Goal: Task Accomplishment & Management: Manage account settings

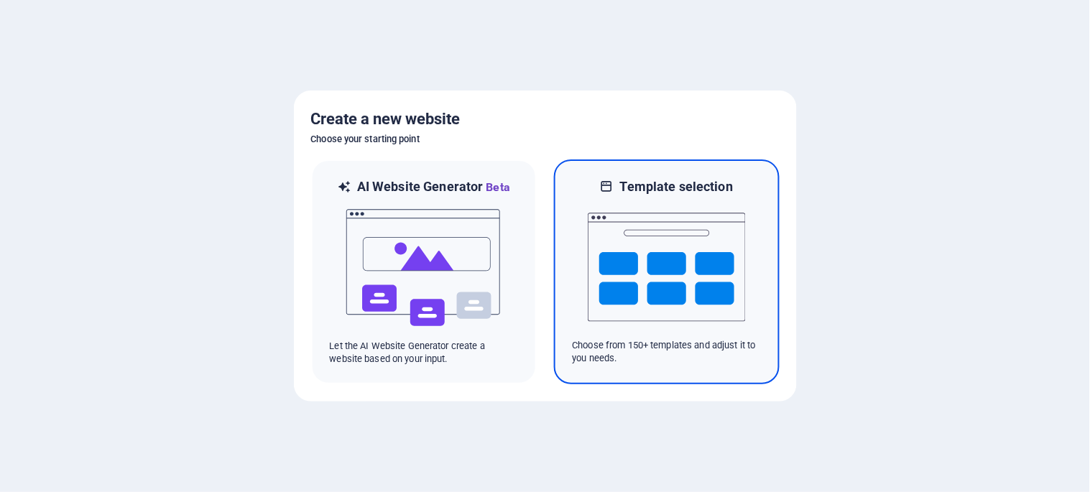
click at [707, 316] on img at bounding box center [667, 267] width 158 height 144
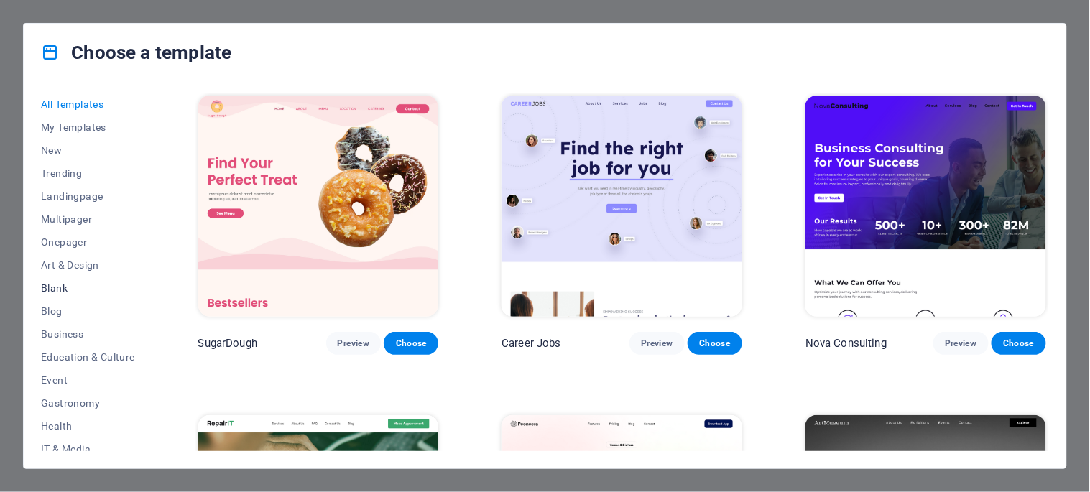
click at [65, 290] on span "Blank" at bounding box center [88, 287] width 94 height 11
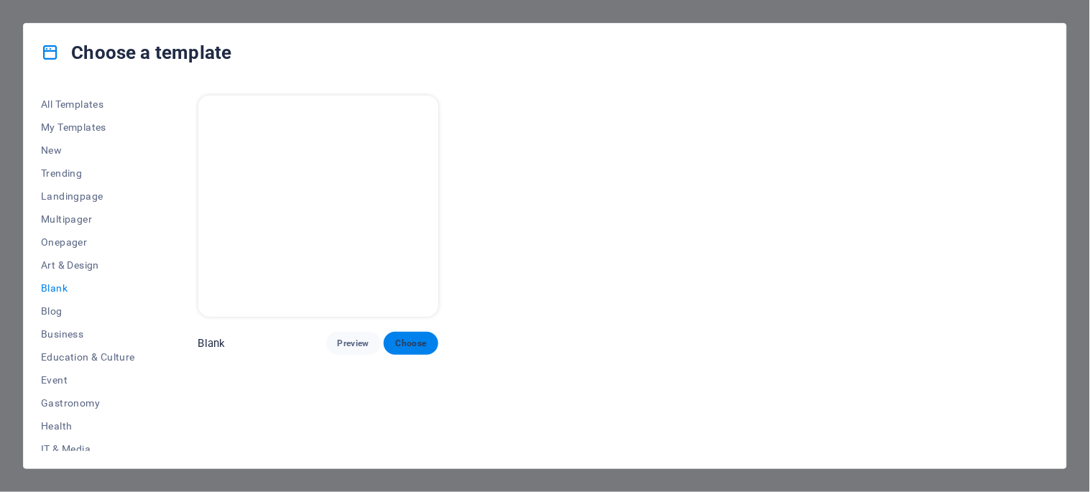
click at [408, 338] on span "Choose" at bounding box center [411, 343] width 32 height 11
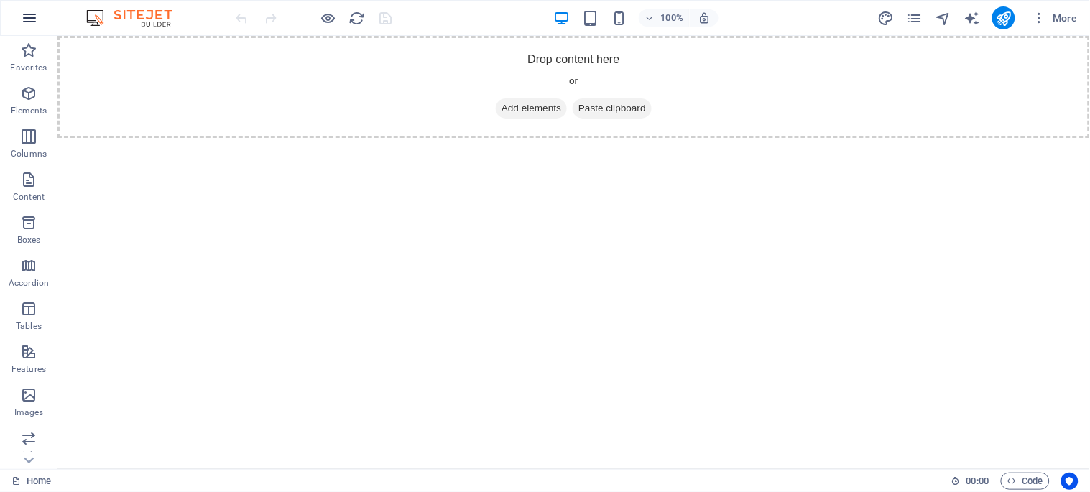
click at [32, 17] on icon "button" at bounding box center [29, 17] width 17 height 17
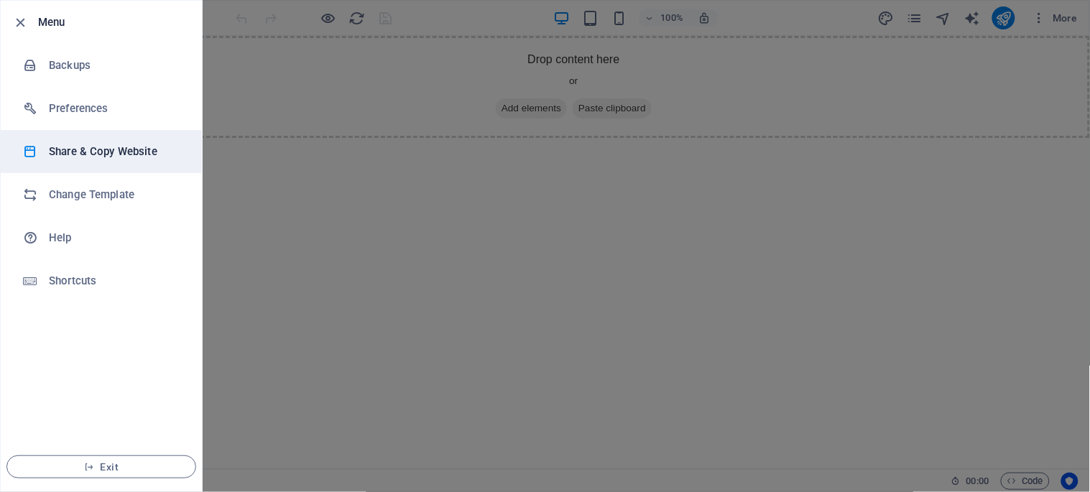
click at [106, 157] on h6 "Share & Copy Website" at bounding box center [115, 151] width 133 height 17
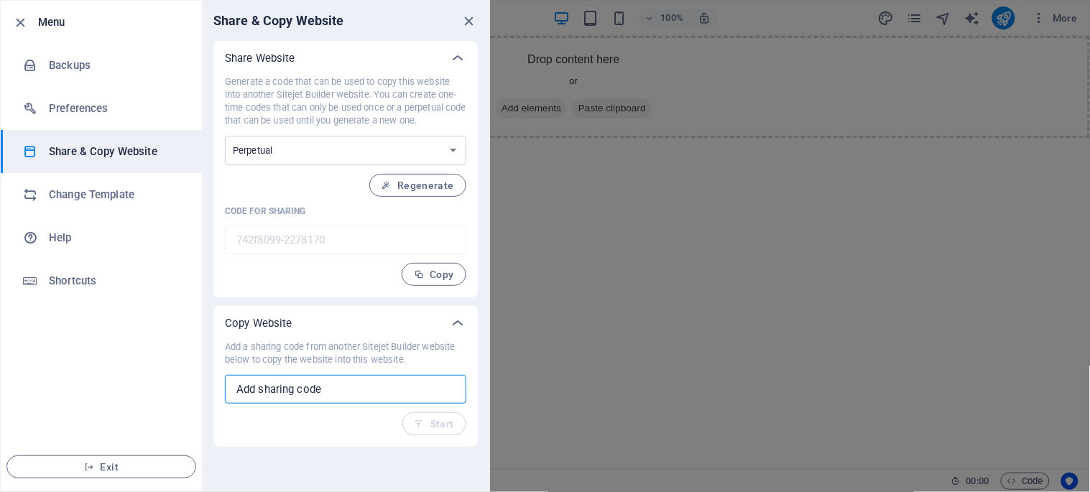
click at [322, 389] on input "text" at bounding box center [345, 389] width 241 height 29
paste input "d4ba98a9-1760011"
type input "d4ba98a9-1760011"
click at [444, 424] on span "Start" at bounding box center [435, 423] width 40 height 11
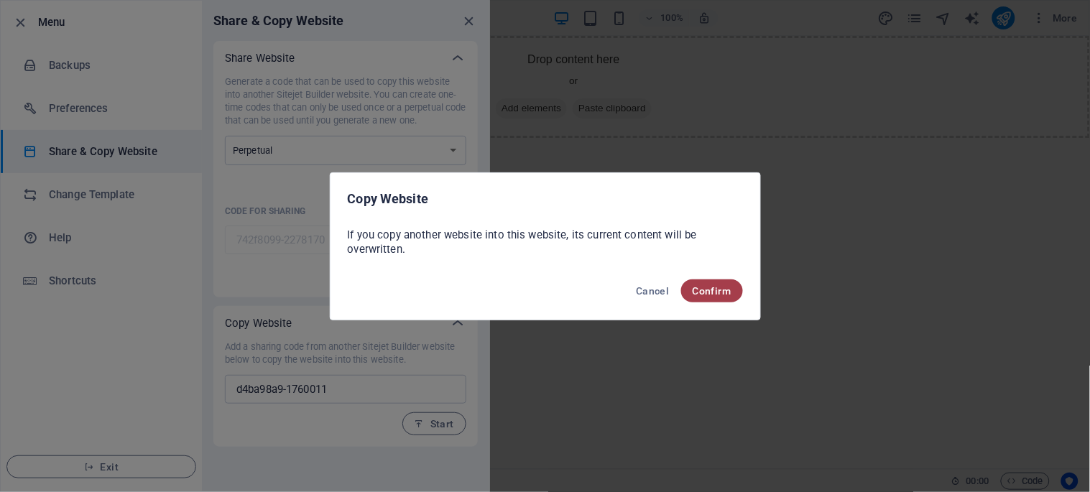
click at [713, 290] on span "Confirm" at bounding box center [712, 290] width 39 height 11
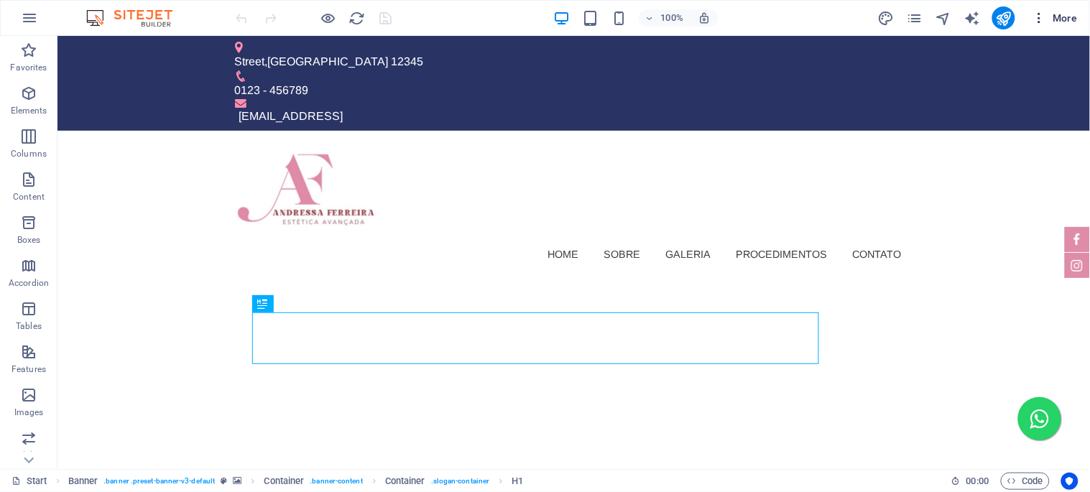
click at [1042, 17] on icon "button" at bounding box center [1040, 18] width 14 height 14
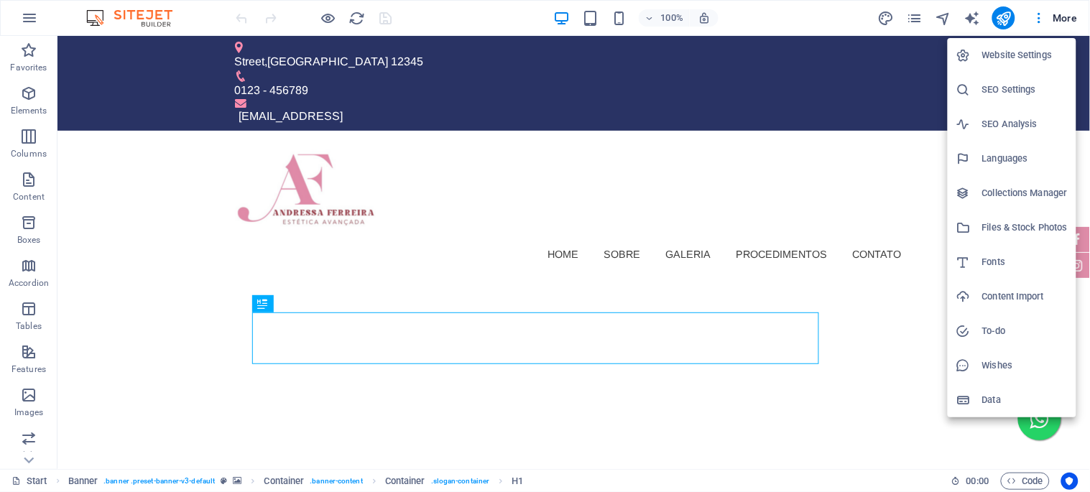
click at [1023, 54] on h6 "Website Settings" at bounding box center [1025, 55] width 86 height 17
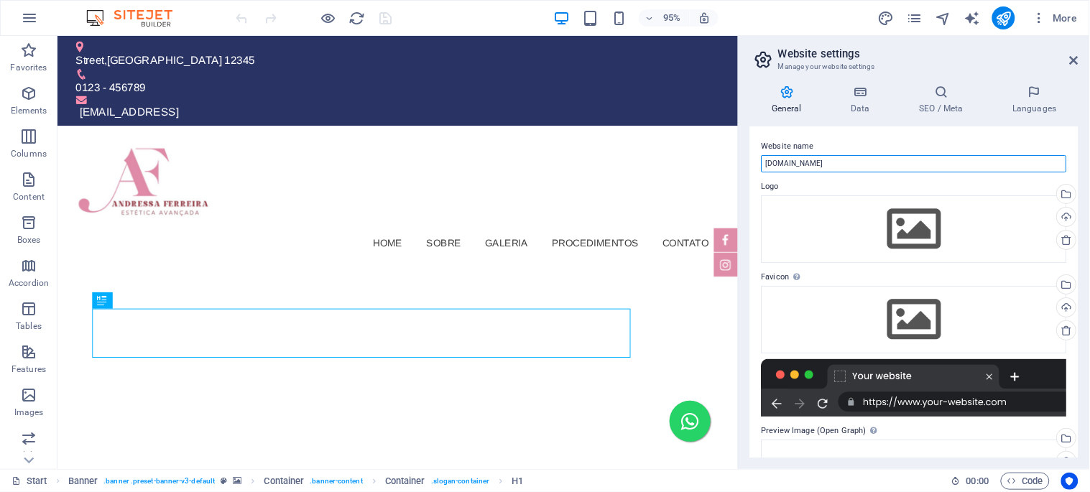
click at [901, 160] on input "espelhohair.sitecom.com.br" at bounding box center [914, 163] width 305 height 17
click at [898, 160] on input "espelhohair.sitecom.com.br" at bounding box center [914, 163] width 305 height 17
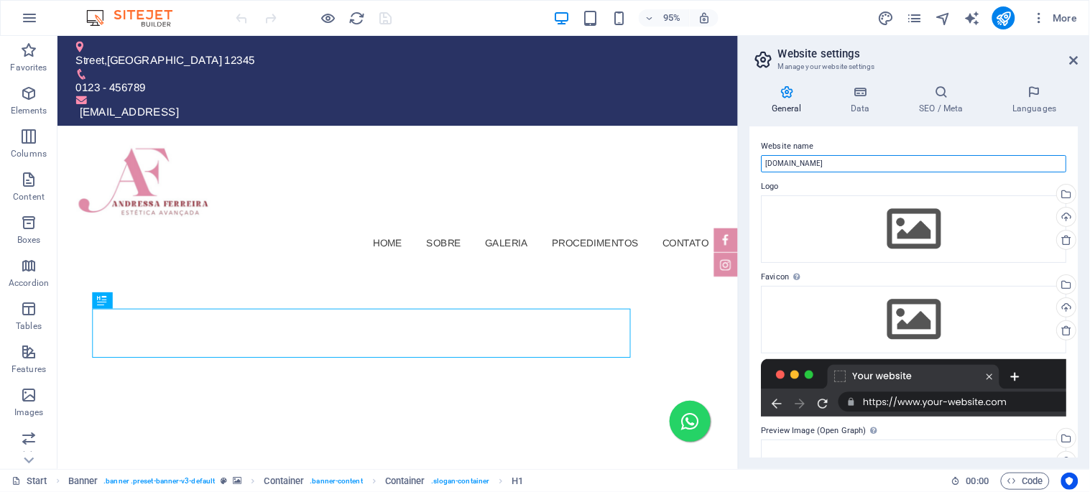
click at [898, 160] on input "espelhohair.sitecom.com.br" at bounding box center [914, 163] width 305 height 17
click at [805, 160] on input "Espelho Meu Hair" at bounding box center [914, 163] width 305 height 17
click at [804, 160] on input "Espelho Meu Hair" at bounding box center [914, 163] width 305 height 17
type input "Espelho Meu Hair"
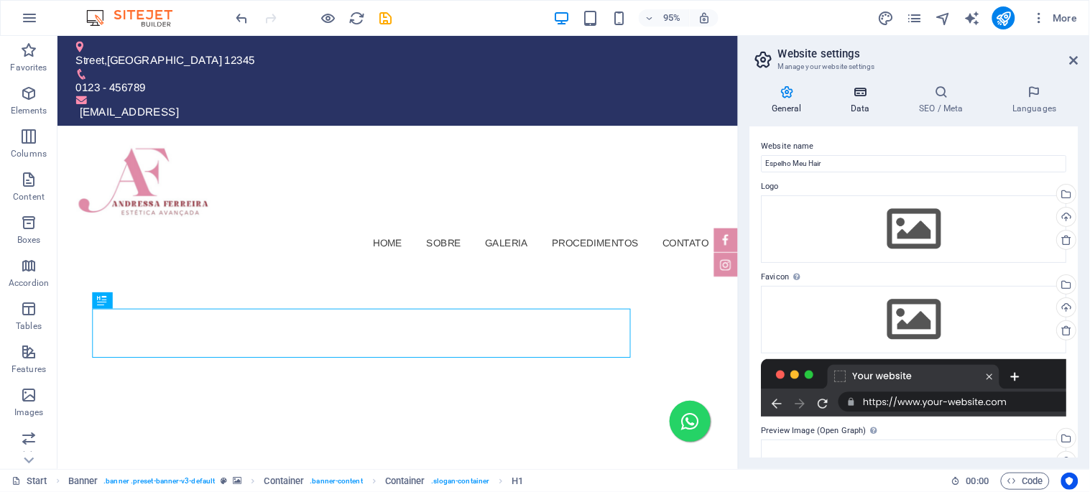
click at [857, 94] on icon at bounding box center [860, 92] width 63 height 14
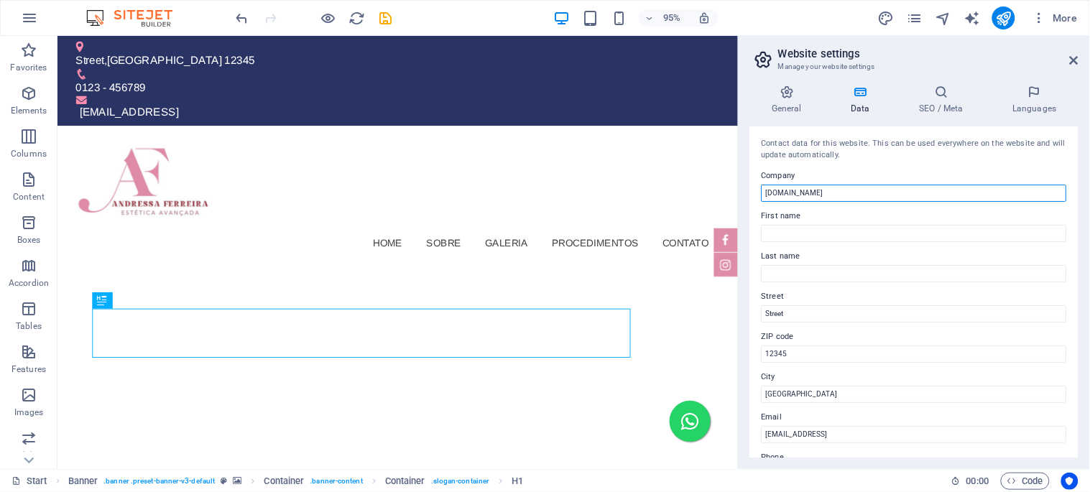
click at [821, 189] on input "espelhohair.sitecom.com.br" at bounding box center [914, 193] width 305 height 17
paste input "Espelho Meu Hai"
type input "Espelho Meu Hair"
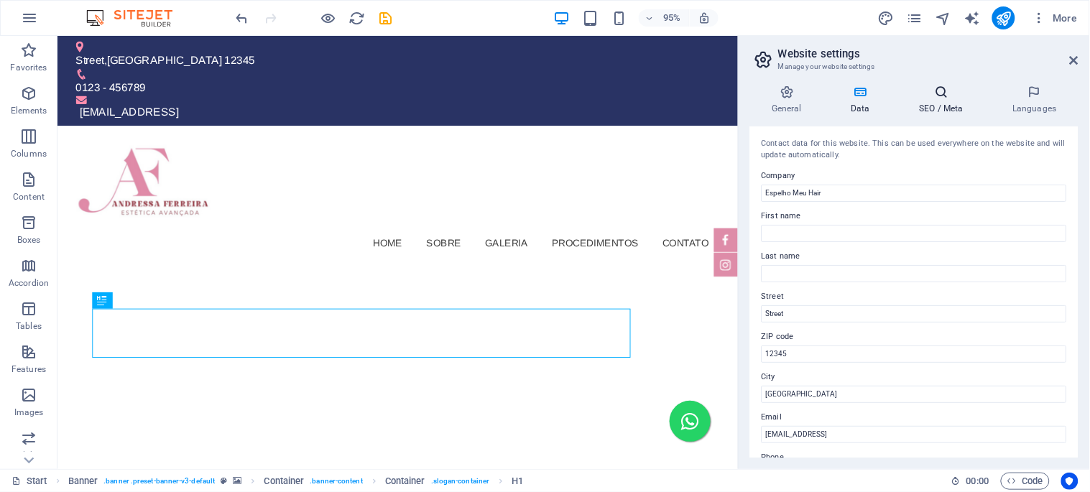
click at [957, 91] on icon at bounding box center [942, 92] width 88 height 14
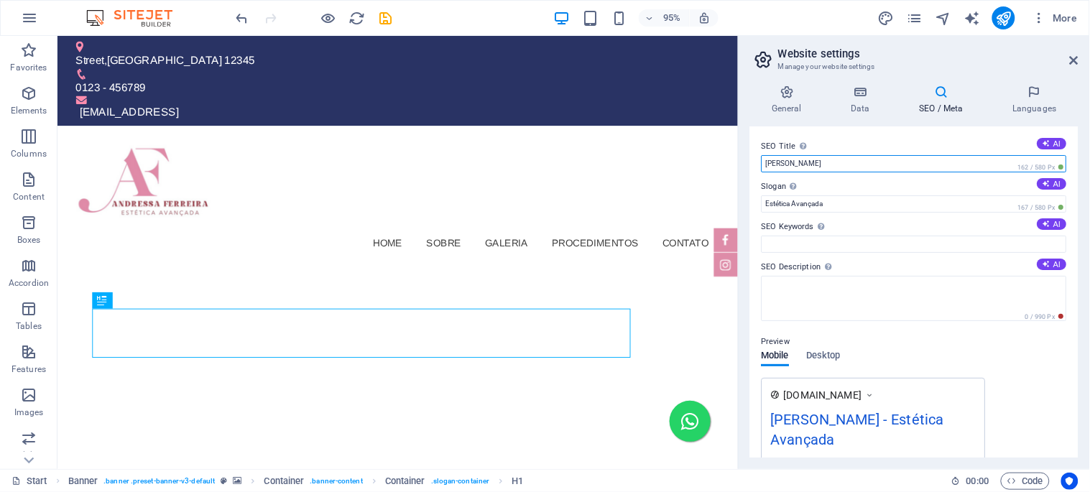
click at [811, 158] on input "Andressa Ferreira" at bounding box center [914, 163] width 305 height 17
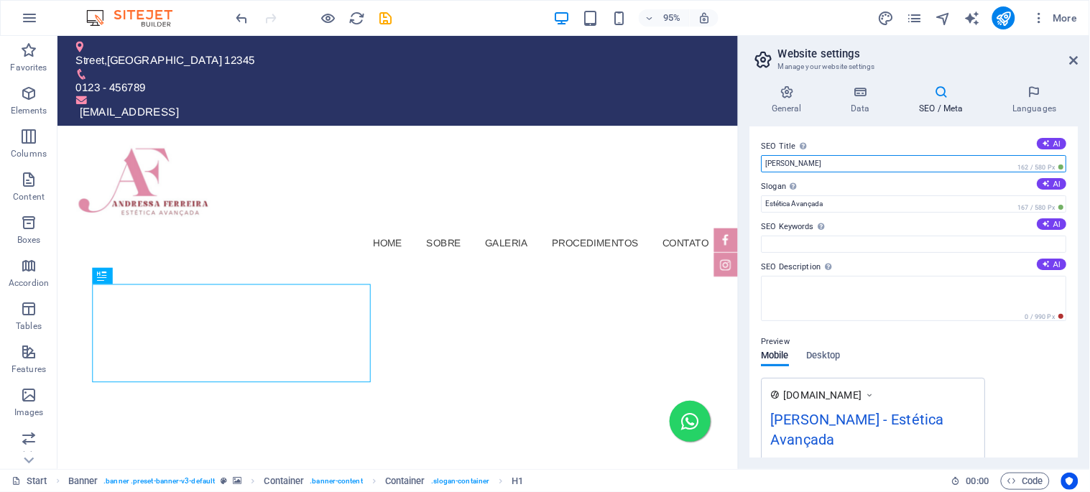
click at [811, 158] on input "Andressa Ferreira" at bounding box center [914, 163] width 305 height 17
paste input "Espelho Meu Hair"
type input "Espelho Meu Hair"
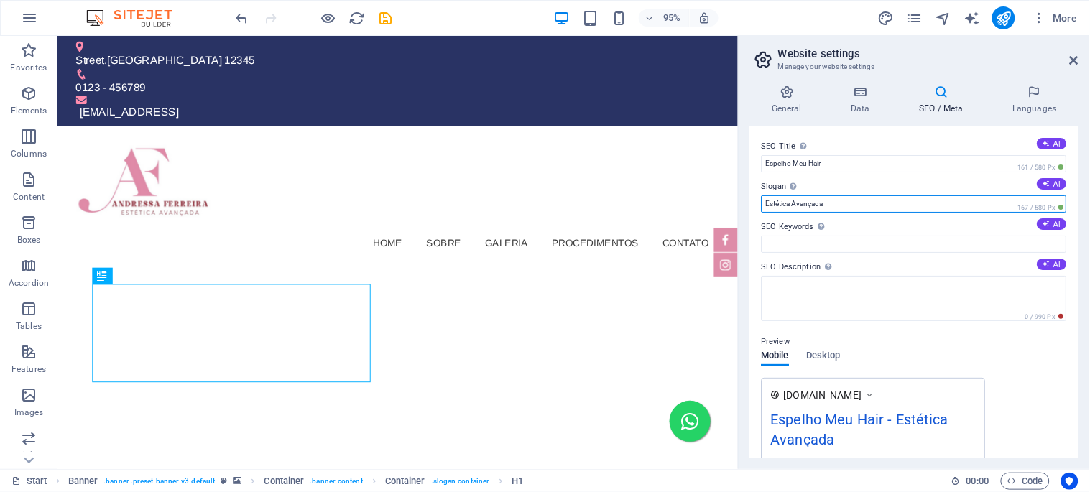
click at [809, 205] on input "Estética Avançada" at bounding box center [914, 203] width 305 height 17
type input "Salão de Beleza"
click at [938, 101] on h4 "SEO / Meta" at bounding box center [944, 100] width 93 height 30
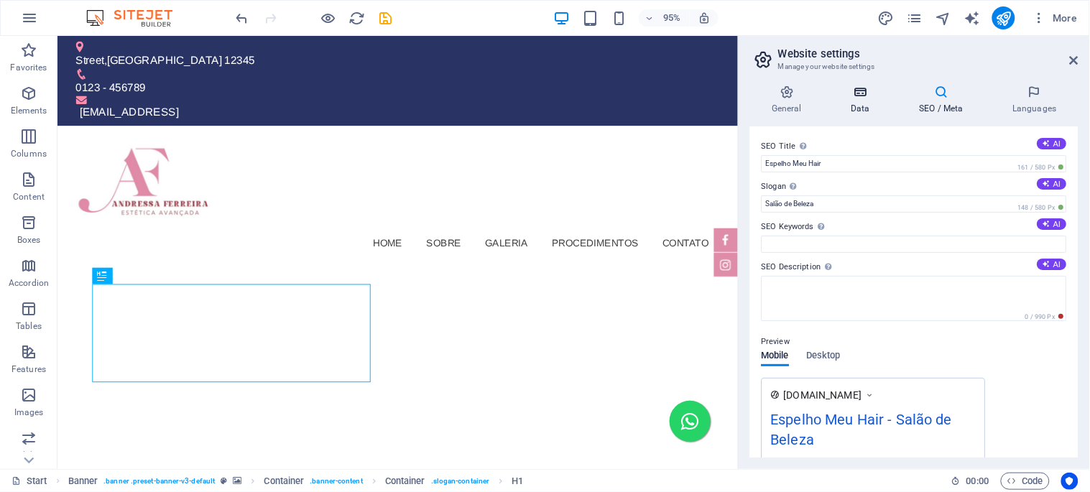
click at [860, 105] on h4 "Data" at bounding box center [863, 100] width 68 height 30
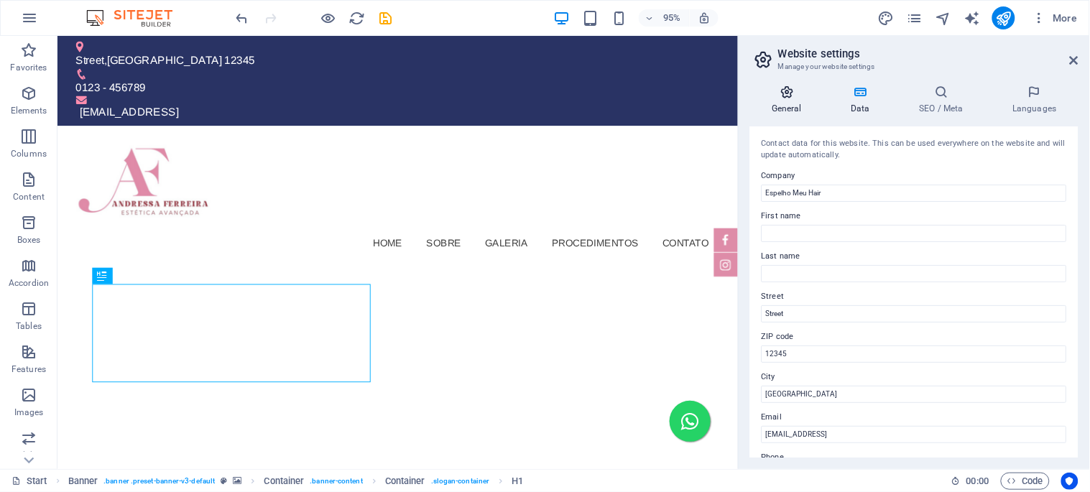
click at [785, 103] on h4 "General" at bounding box center [789, 100] width 79 height 30
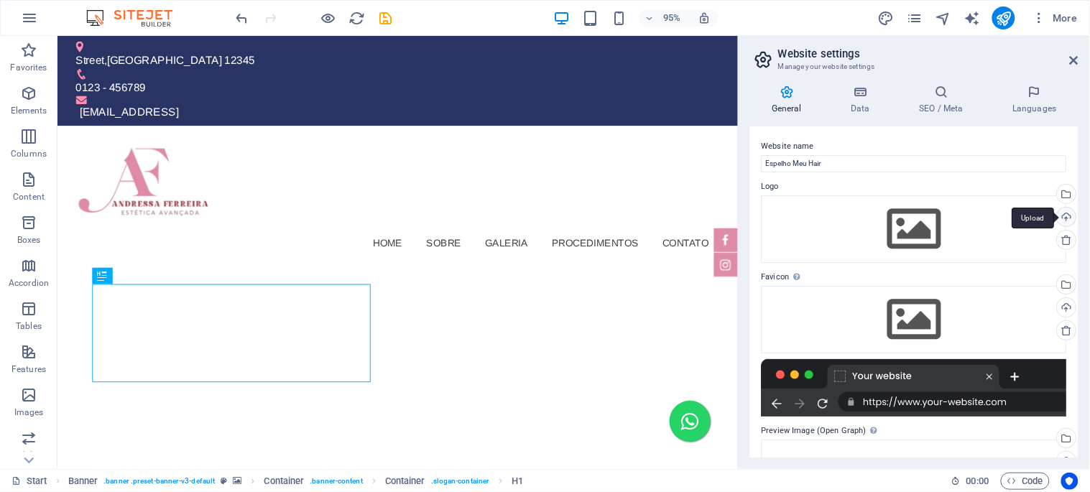
click at [1065, 217] on div "Upload" at bounding box center [1066, 219] width 22 height 22
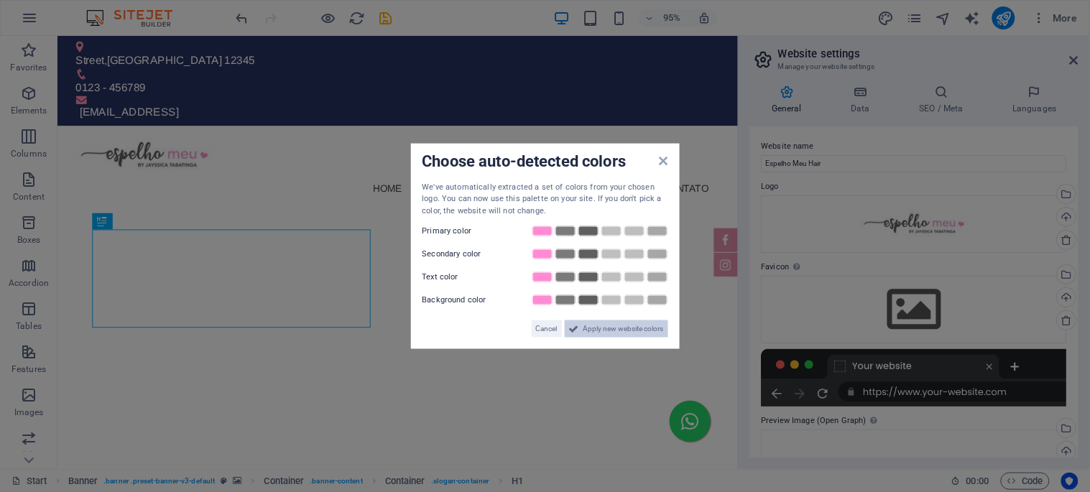
click at [648, 329] on span "Apply new website colors" at bounding box center [624, 329] width 80 height 17
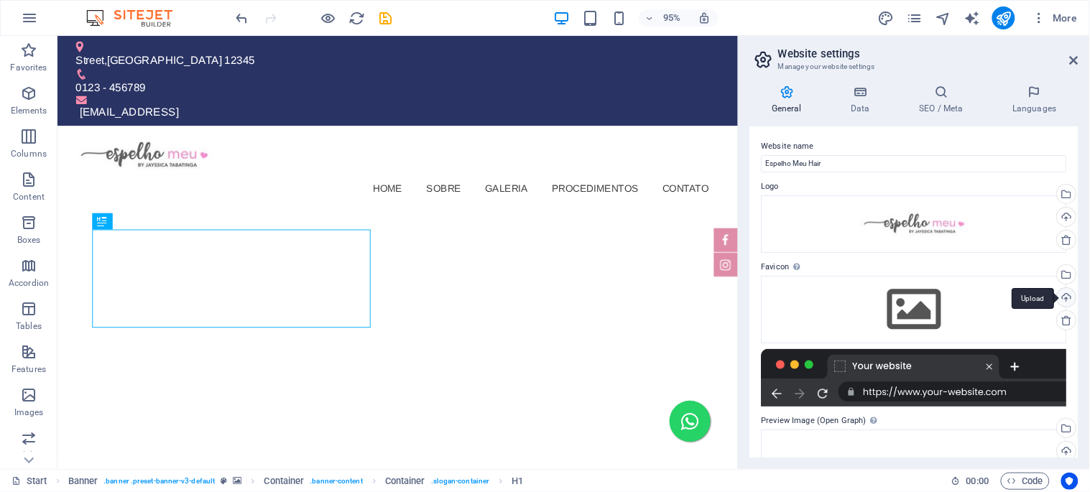
click at [1069, 300] on div "Upload" at bounding box center [1066, 299] width 22 height 22
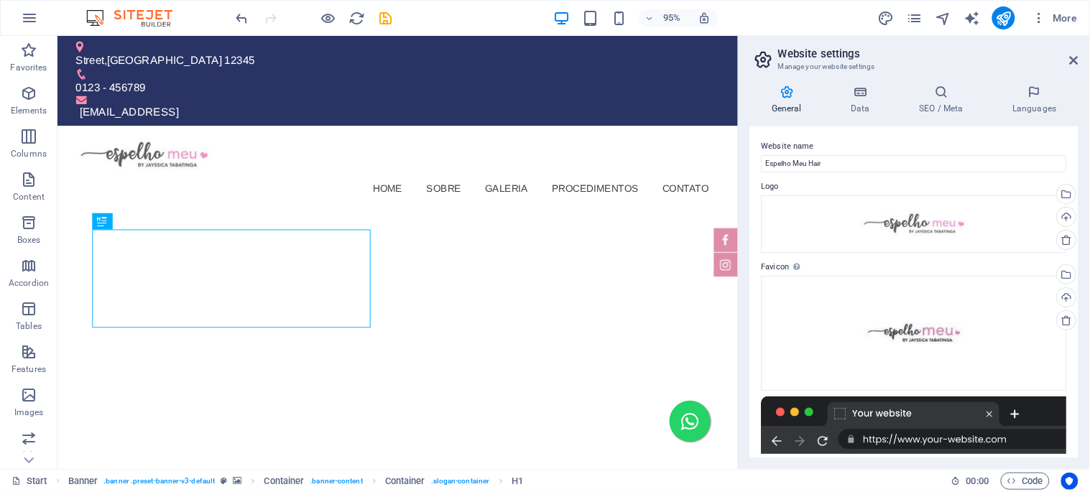
scroll to position [147, 0]
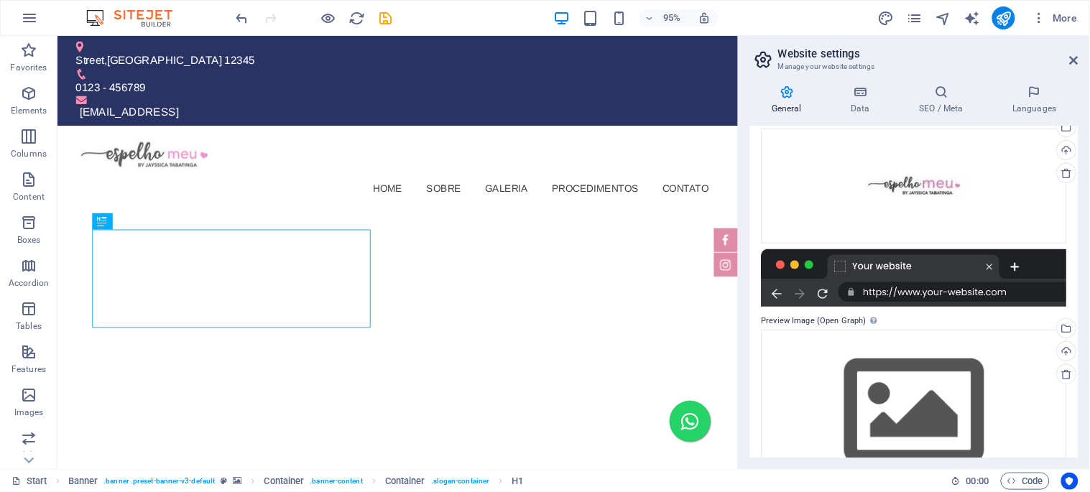
click at [1069, 304] on div "Website name Espelho Meu Hair Logo Drag files here, click to choose files or se…" at bounding box center [914, 291] width 328 height 331
click at [1067, 349] on div "Upload" at bounding box center [1066, 353] width 22 height 22
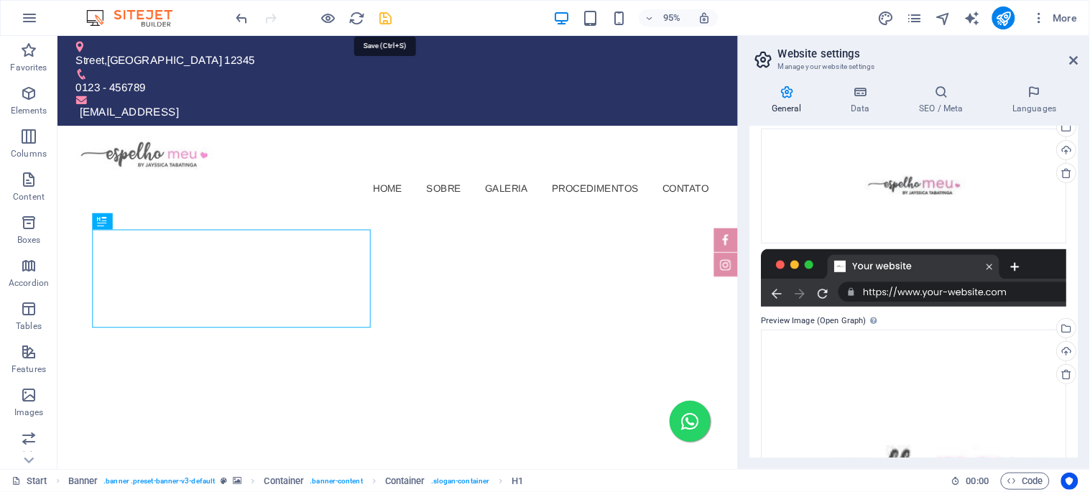
click at [389, 14] on icon "save" at bounding box center [386, 18] width 17 height 17
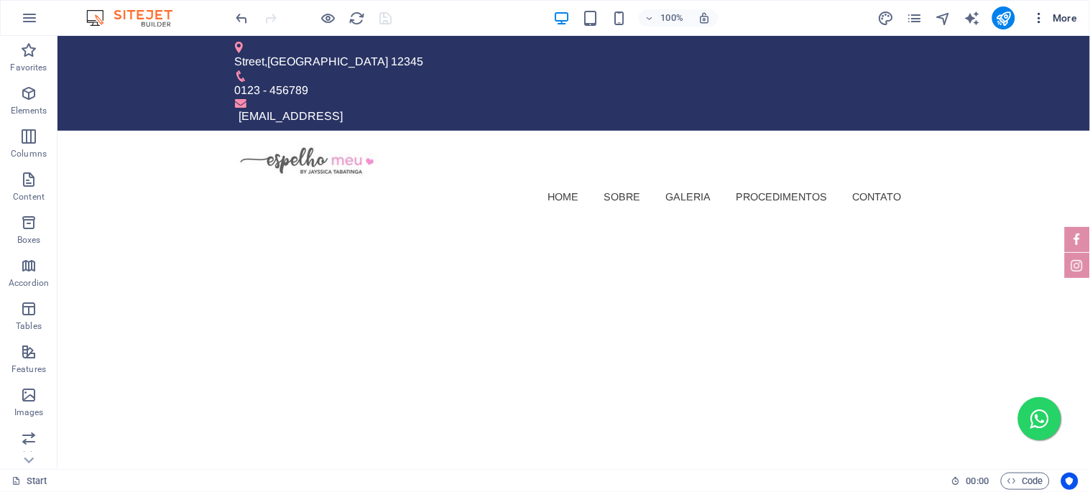
click at [1043, 18] on icon "button" at bounding box center [1040, 18] width 14 height 14
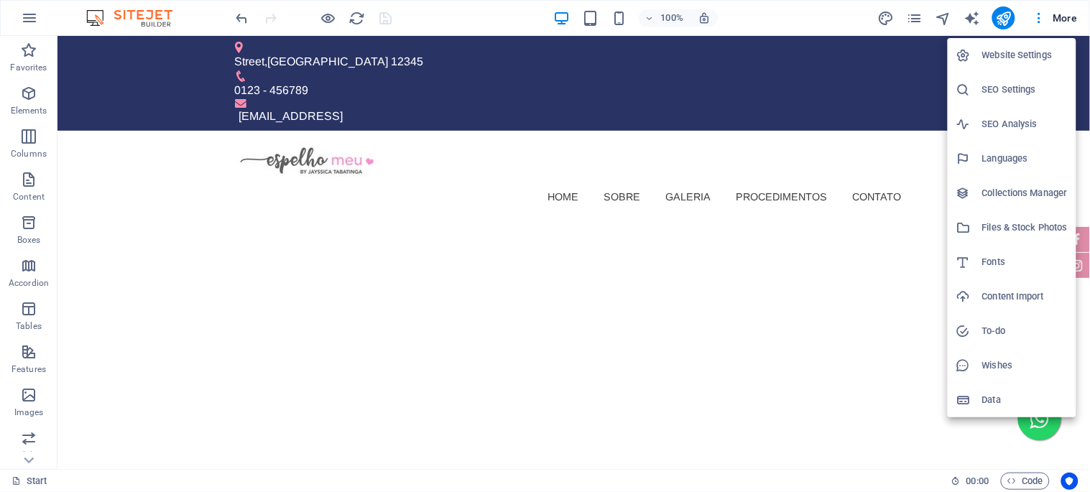
click at [1010, 56] on h6 "Website Settings" at bounding box center [1025, 55] width 86 height 17
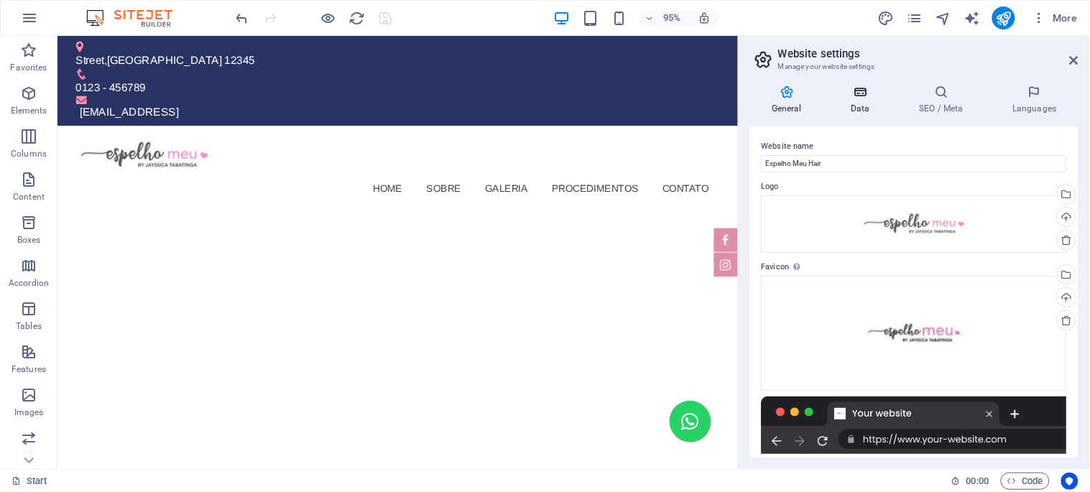
click at [857, 105] on h4 "Data" at bounding box center [863, 100] width 68 height 30
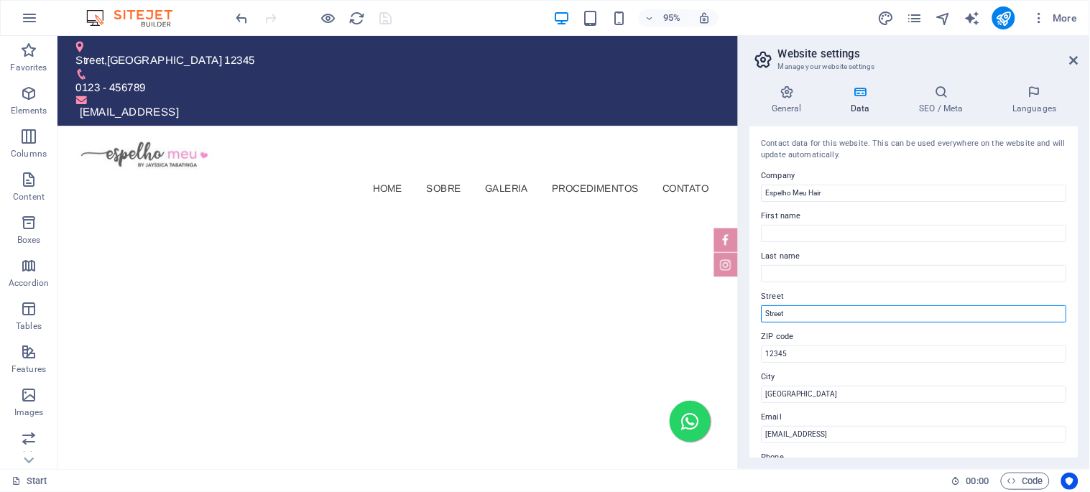
click at [786, 310] on input "Street" at bounding box center [914, 313] width 305 height 17
paste input "Av. Jacob Almendra, 398"
type input "Av. Jacob Almendra, 398"
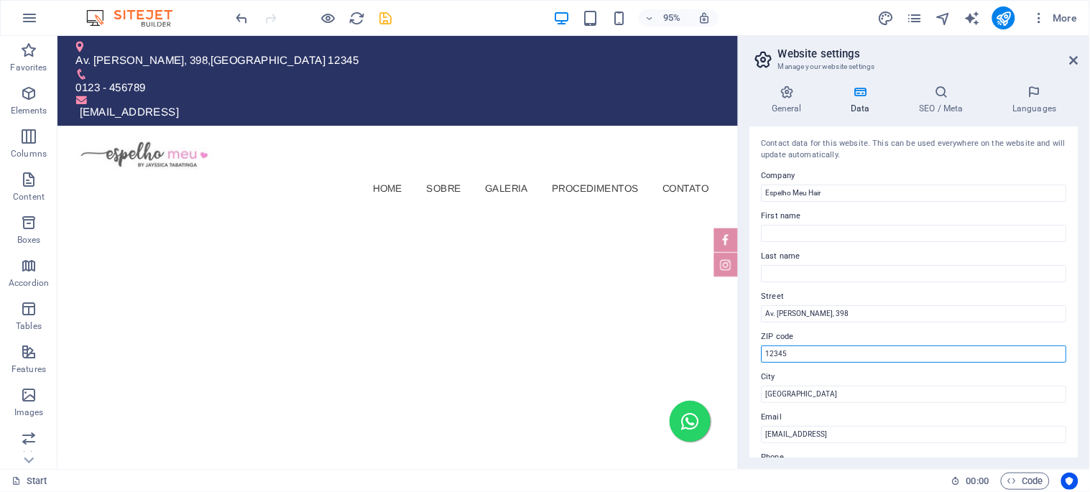
click at [782, 356] on input "12345" at bounding box center [914, 354] width 305 height 17
paste input "64003-000"
type input "64003-000"
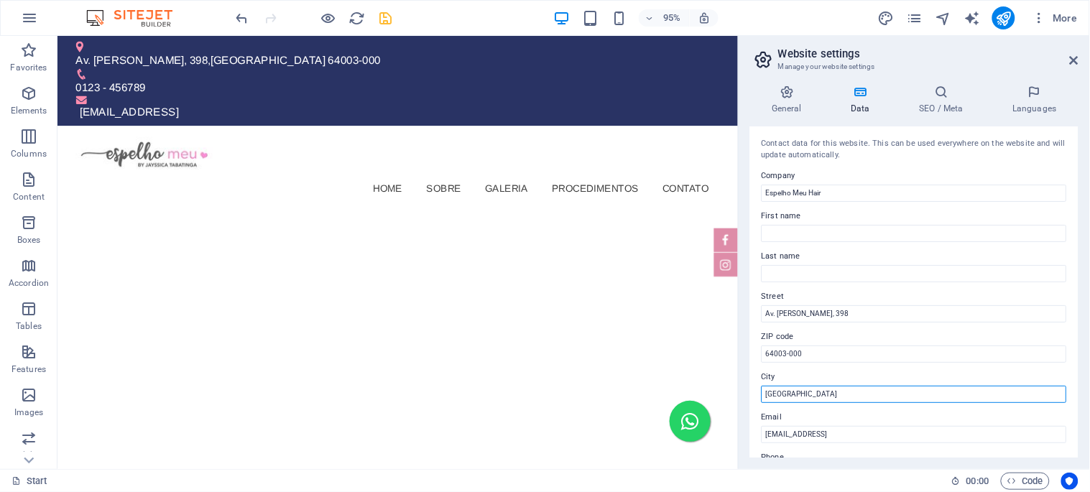
click at [784, 390] on input "[GEOGRAPHIC_DATA]" at bounding box center [914, 394] width 305 height 17
paste input "Teresina - PI"
type input "Teresina - PI"
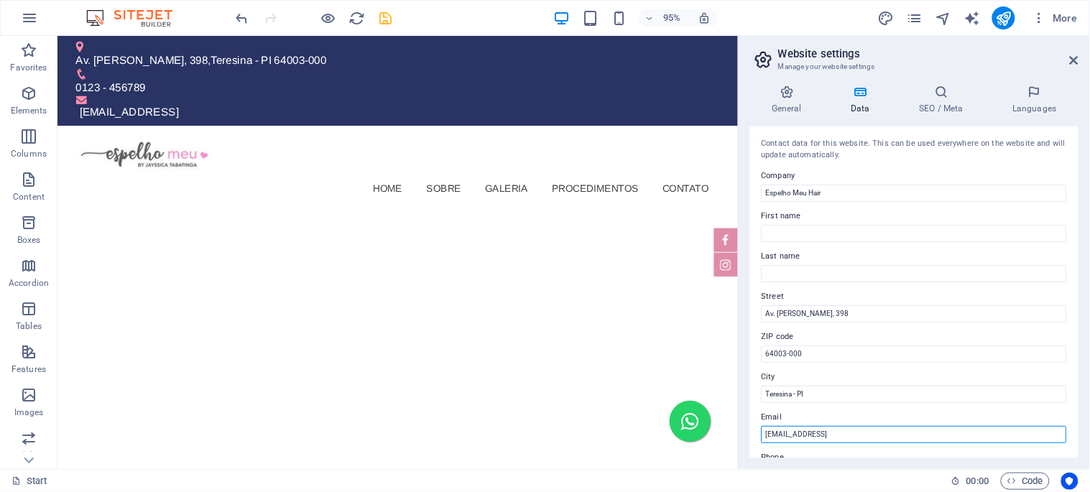
click at [839, 441] on input "db7221da9b4259e90a473d8758d871@cpanel.local" at bounding box center [914, 434] width 305 height 17
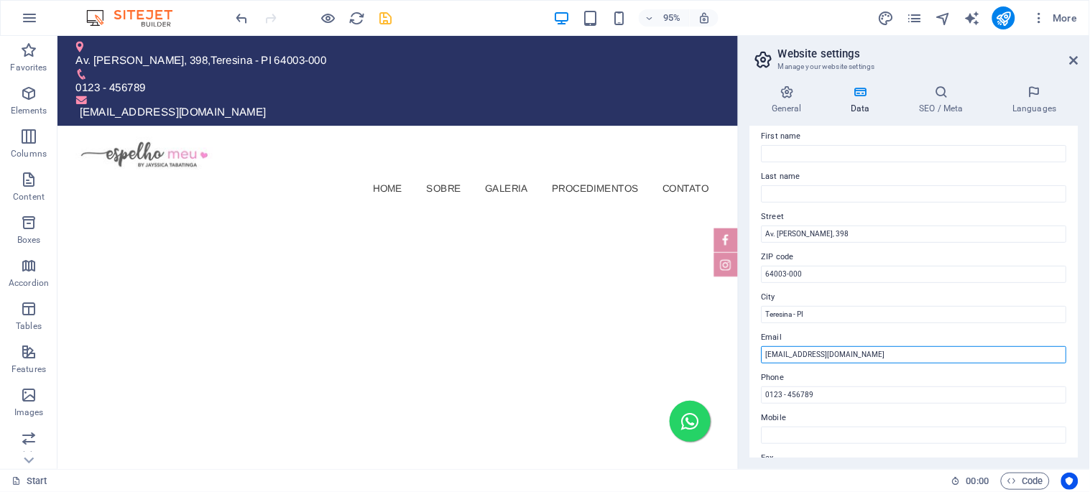
type input "contato@espelhomeuhair.com.br"
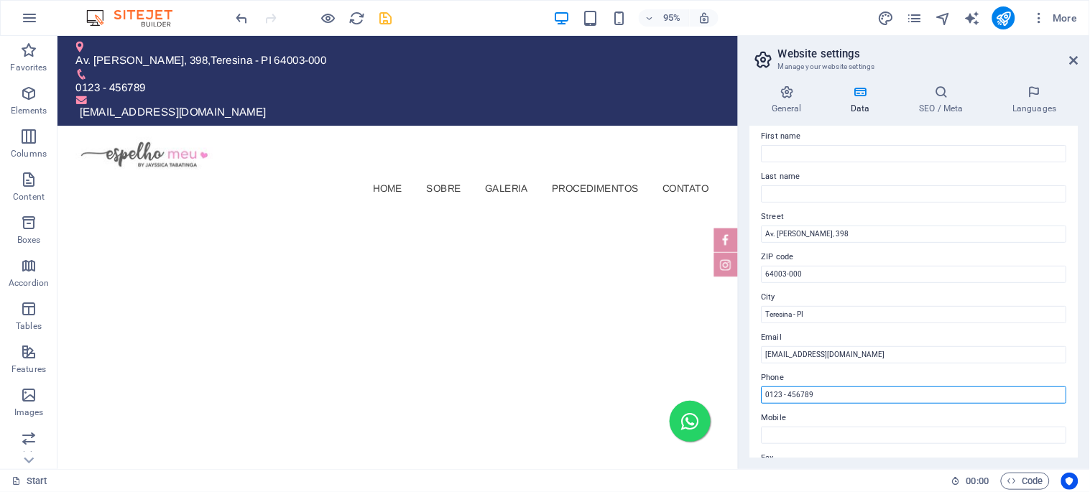
click at [793, 395] on input "0123 - 456789" at bounding box center [914, 395] width 305 height 17
paste input "(86) 99497-5891"
type input "(86) 99497-5891"
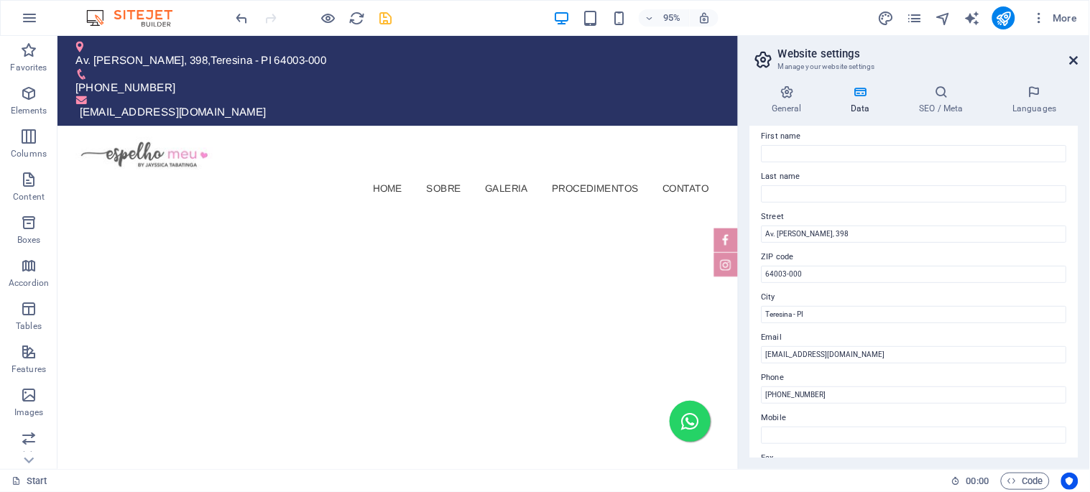
click at [1074, 59] on icon at bounding box center [1074, 60] width 9 height 11
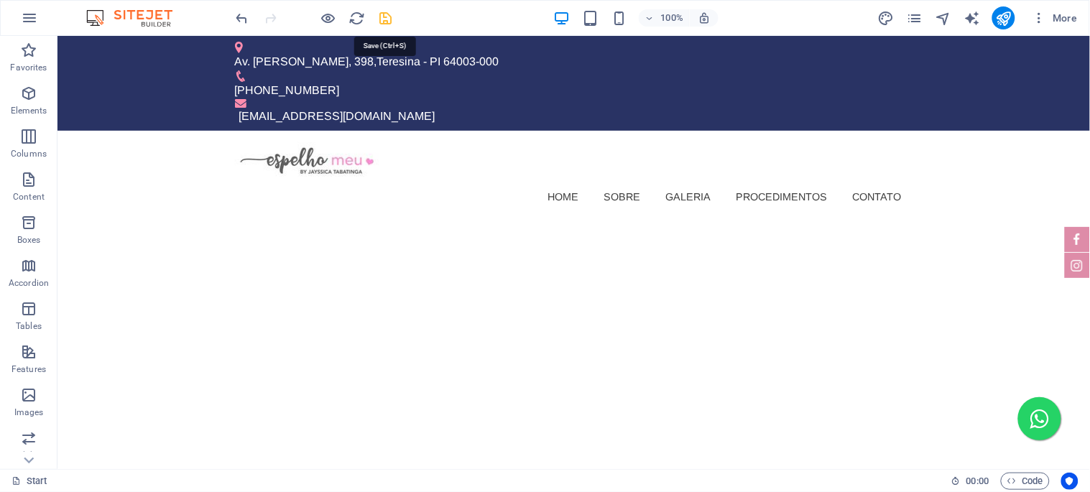
click at [385, 18] on icon "save" at bounding box center [386, 18] width 17 height 17
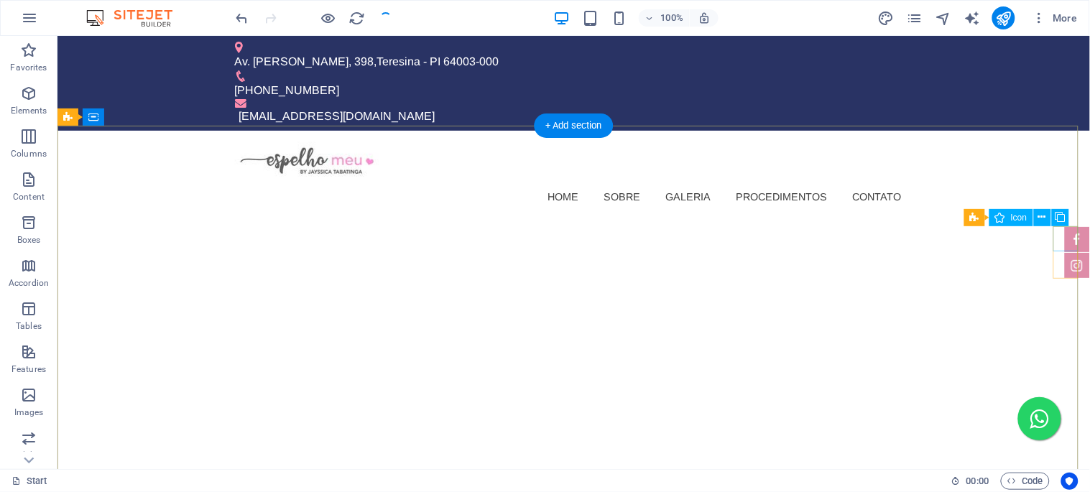
click at [1066, 232] on figure at bounding box center [1076, 238] width 25 height 25
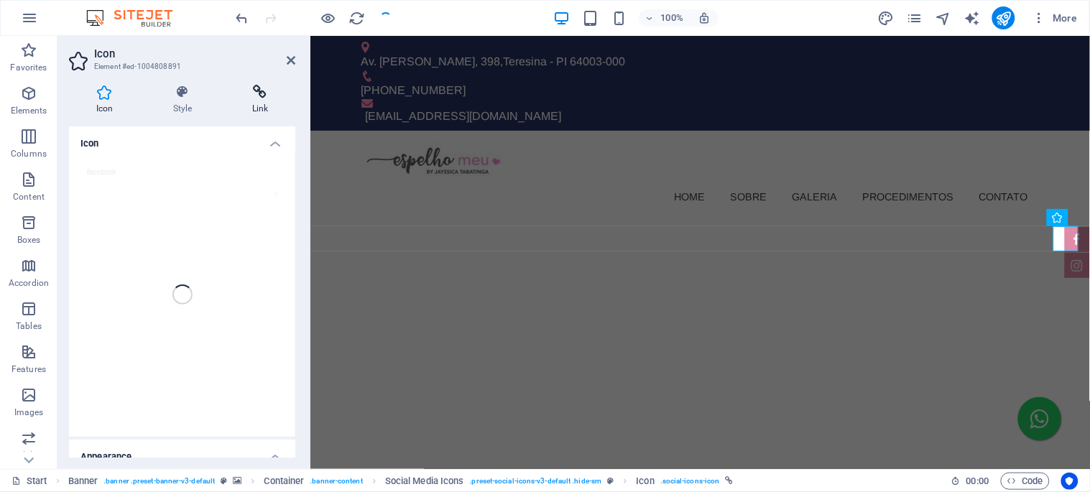
click at [254, 94] on icon at bounding box center [260, 92] width 70 height 14
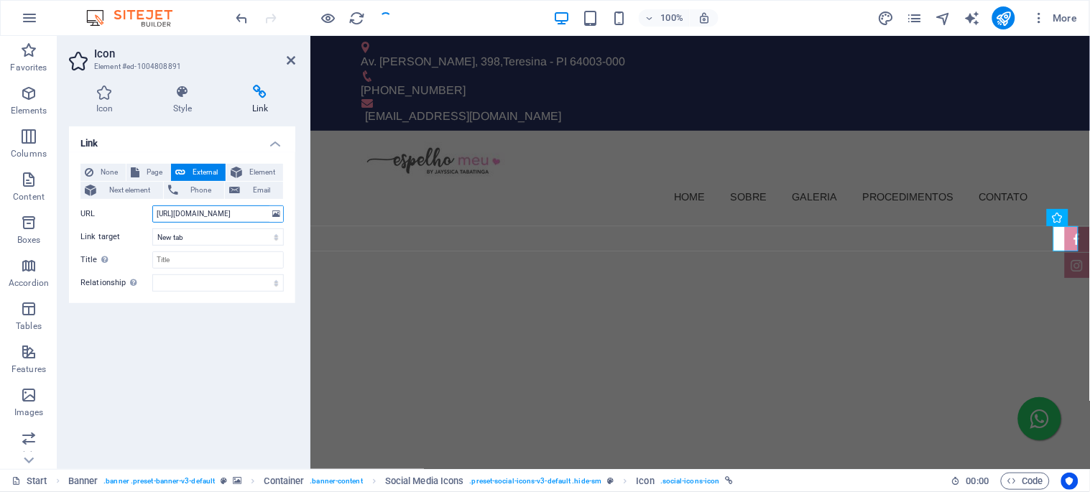
click at [209, 212] on input "https://www.facebook.com/andressaferreiraestetica86/" at bounding box center [218, 214] width 132 height 17
paste input "espelhomeuhairByJayssica"
type input "https://www.facebook.com/espelhomeuhairByJayssica"
click at [382, 18] on icon "save" at bounding box center [386, 18] width 17 height 17
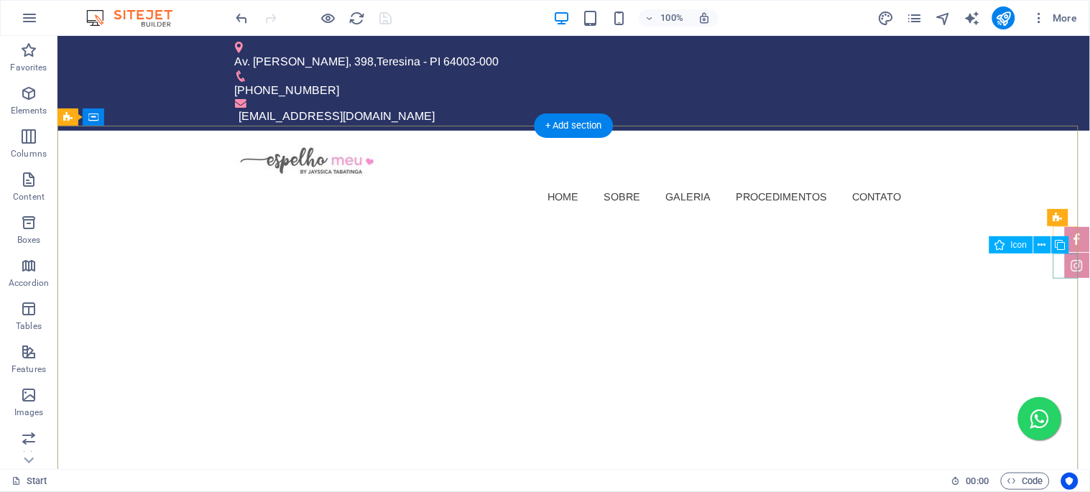
click at [1064, 265] on figure at bounding box center [1076, 264] width 25 height 25
select select "xMidYMid"
select select "px"
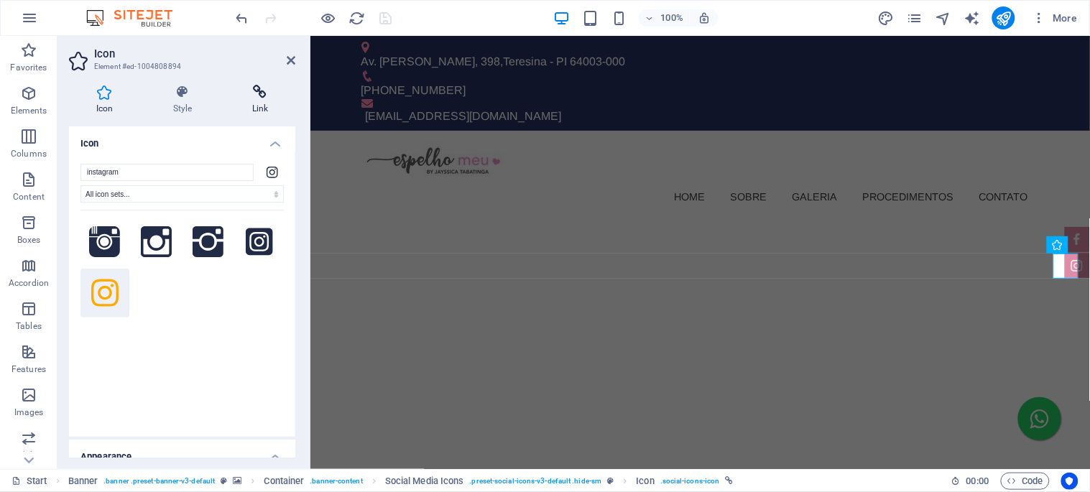
click at [259, 88] on icon at bounding box center [260, 92] width 70 height 14
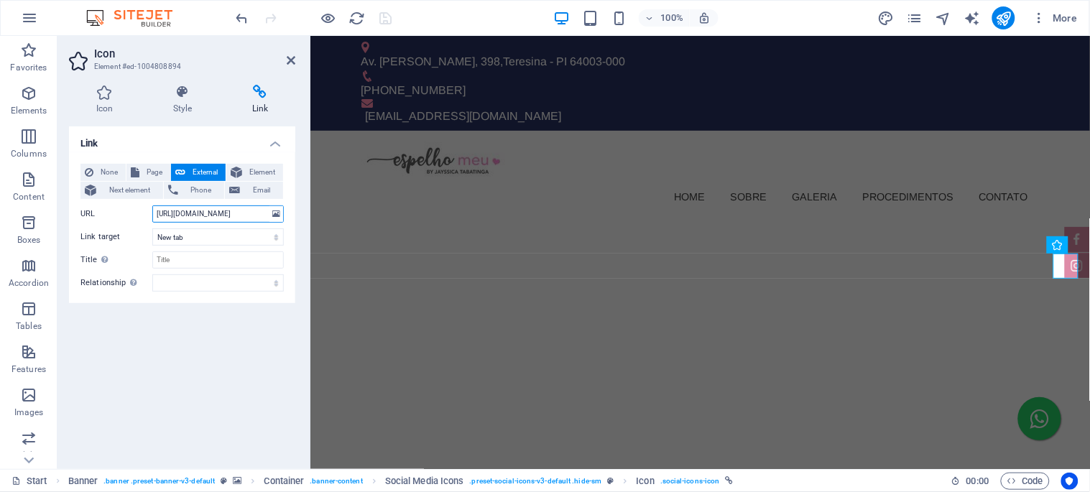
click at [220, 218] on input "https://www.instagram.com/andressaferreiraaestetica/" at bounding box center [218, 214] width 132 height 17
paste input "espelhomeuhair_the/reels/?__d=1utm_sourceig_embed"
type input "https://www.instagram.com/espelhomeuhair_the/reels/?__d=1utm_sourceig_embed"
click at [385, 14] on icon "save" at bounding box center [386, 18] width 17 height 17
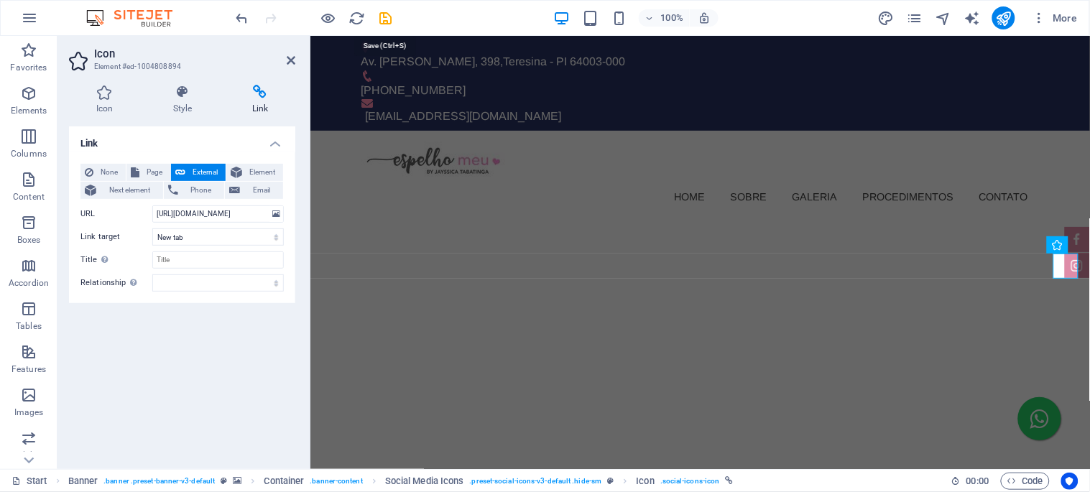
scroll to position [0, 0]
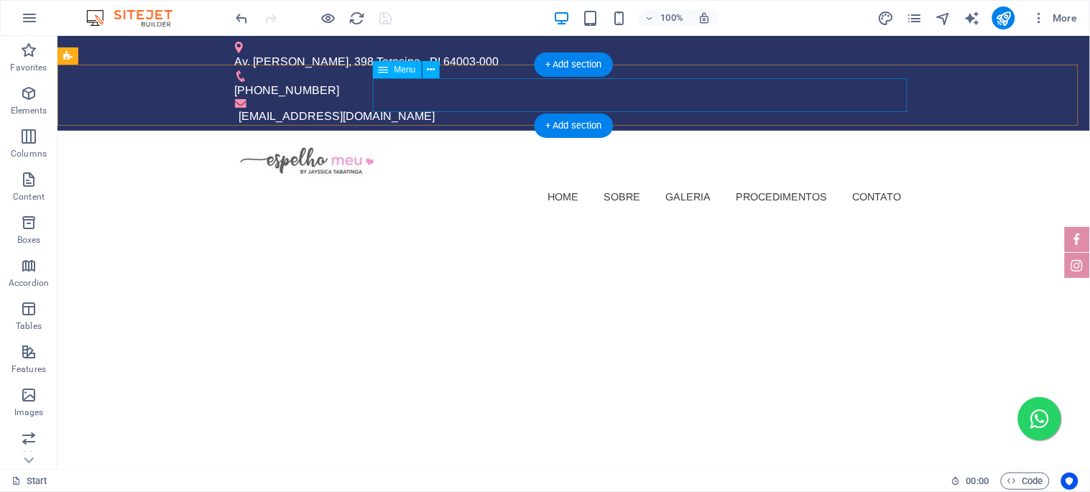
click at [514, 180] on nav "Home Sobre Galeria Procedimentos Contato" at bounding box center [573, 196] width 678 height 33
select select
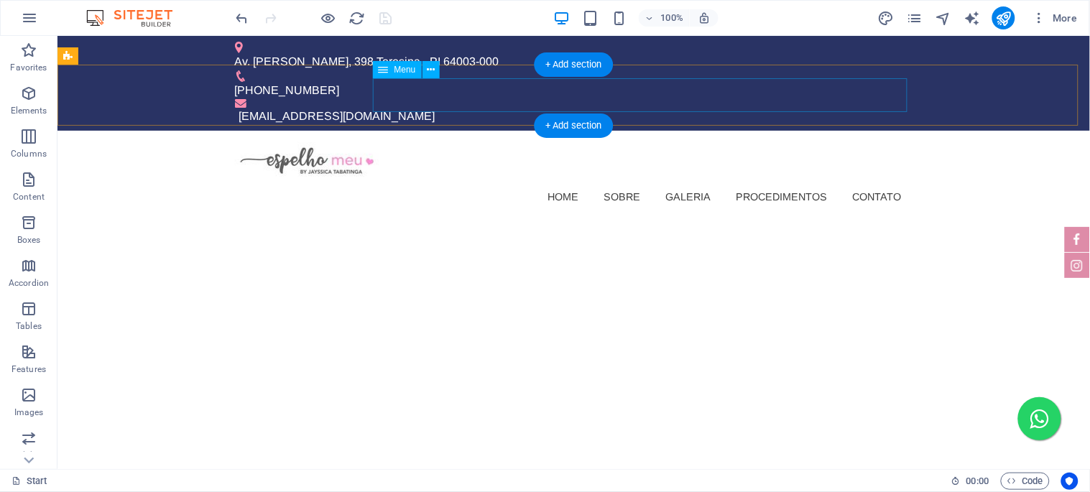
select select
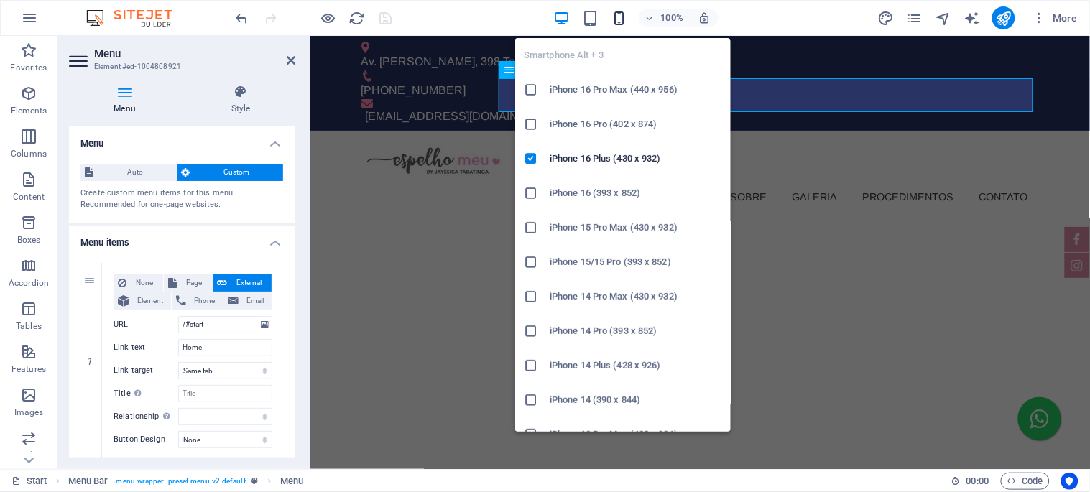
click at [618, 17] on icon "button" at bounding box center [619, 18] width 17 height 17
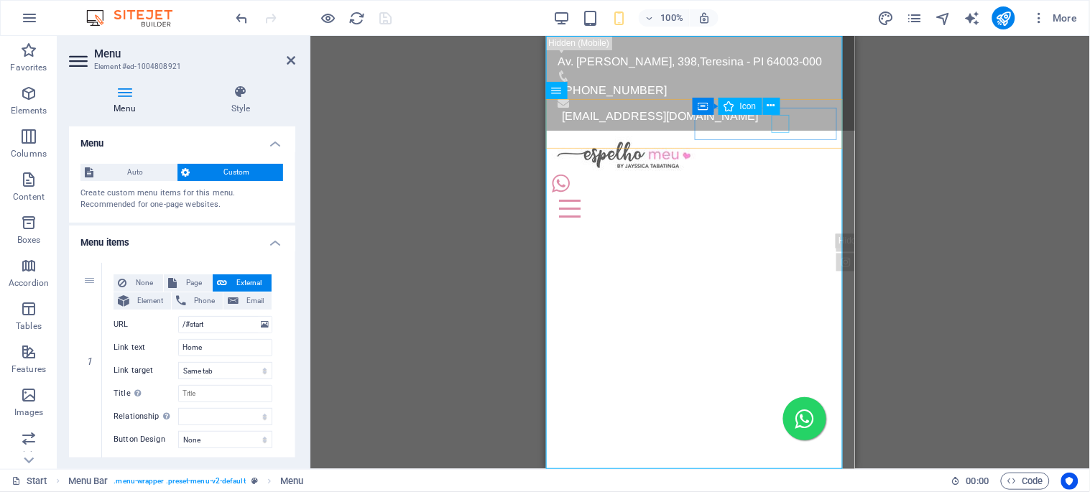
click at [782, 174] on figure at bounding box center [694, 183] width 286 height 18
click at [781, 174] on figure at bounding box center [694, 183] width 286 height 18
select select "xMidYMid"
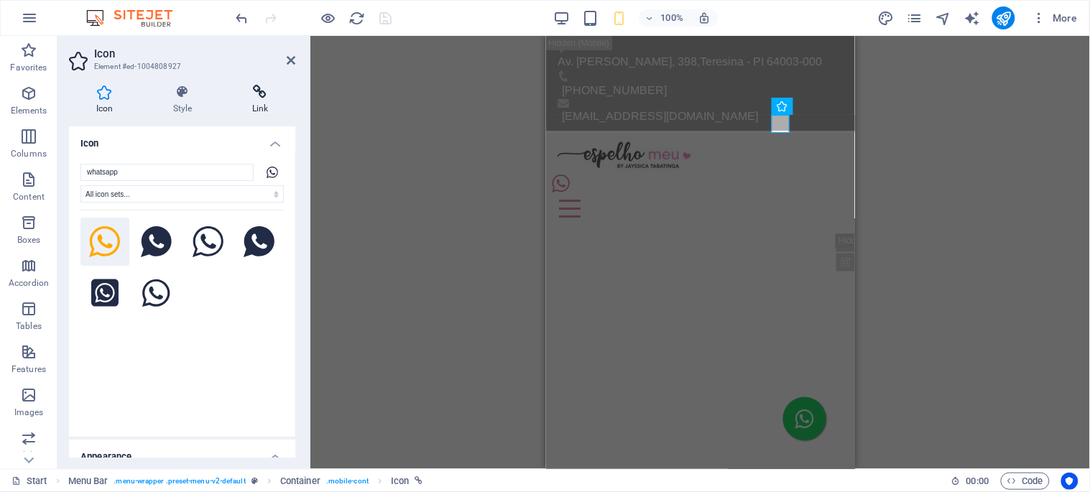
click at [259, 96] on icon at bounding box center [260, 92] width 70 height 14
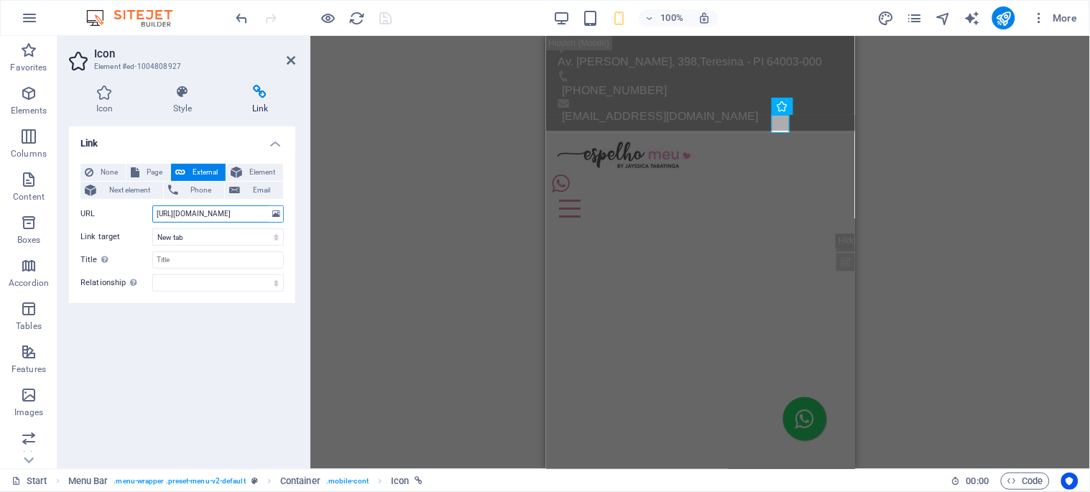
drag, startPoint x: 257, startPoint y: 212, endPoint x: 213, endPoint y: 211, distance: 43.8
click at [213, 211] on input "https://wa.me/5521973012132" at bounding box center [218, 214] width 132 height 17
paste input "(86) 99497-5891"
click at [227, 211] on input "https://wa.me/55(86) 99497-5891" at bounding box center [218, 214] width 132 height 17
click at [213, 213] on input "https://wa.me/55(8699497-5891" at bounding box center [218, 214] width 132 height 17
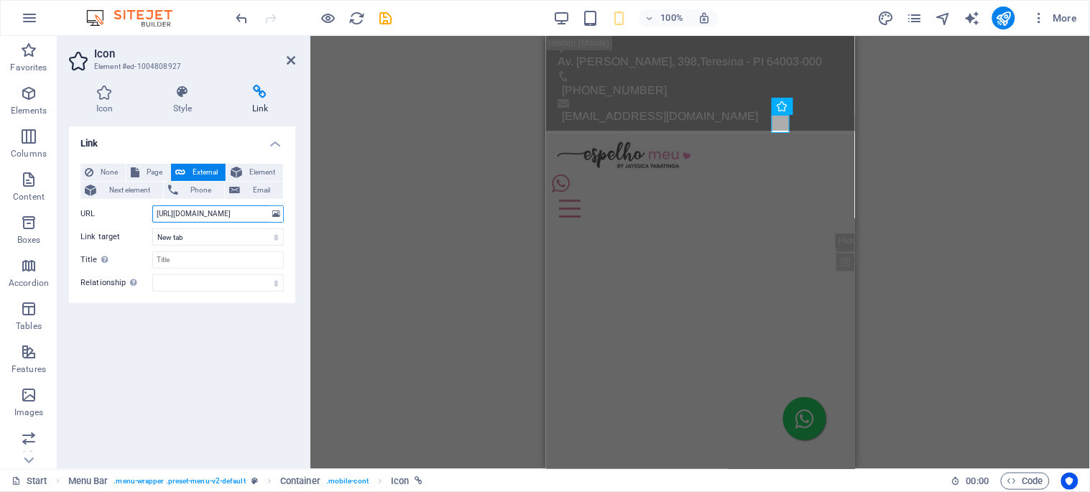
click at [241, 213] on input "https://wa.me/558699497-5891" at bounding box center [218, 214] width 132 height 17
type input "https://wa.me/5586994975891"
click at [381, 17] on icon "save" at bounding box center [386, 18] width 17 height 17
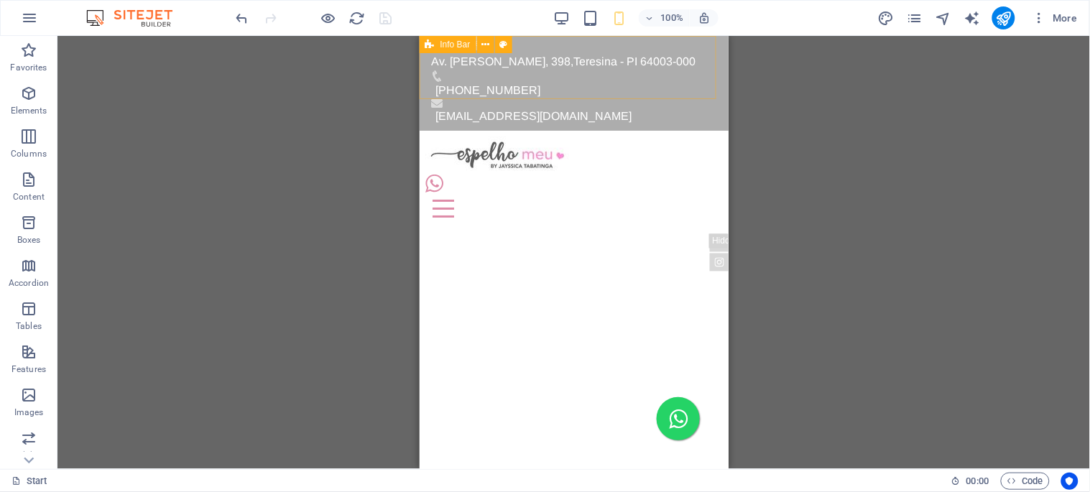
click at [461, 49] on div "Info Bar" at bounding box center [448, 44] width 57 height 17
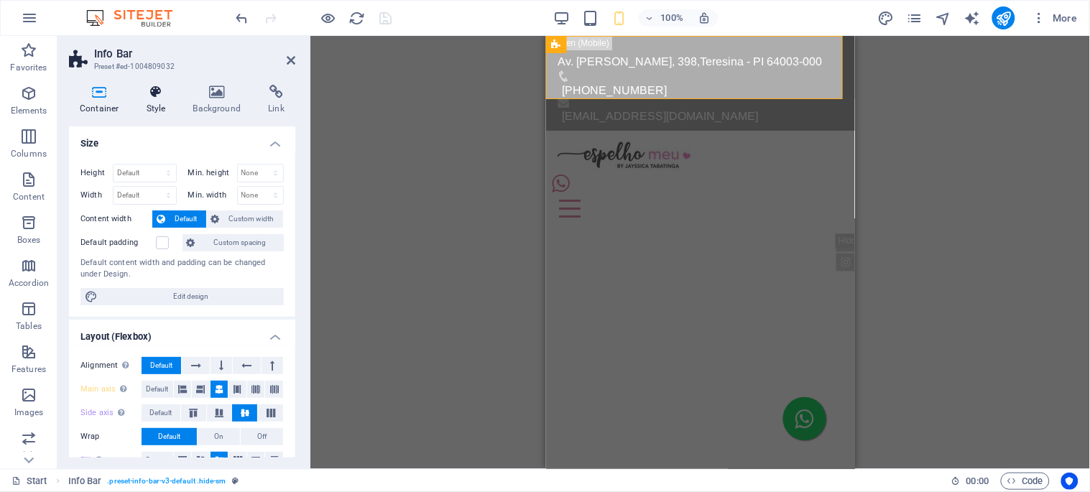
click at [155, 96] on icon at bounding box center [156, 92] width 41 height 14
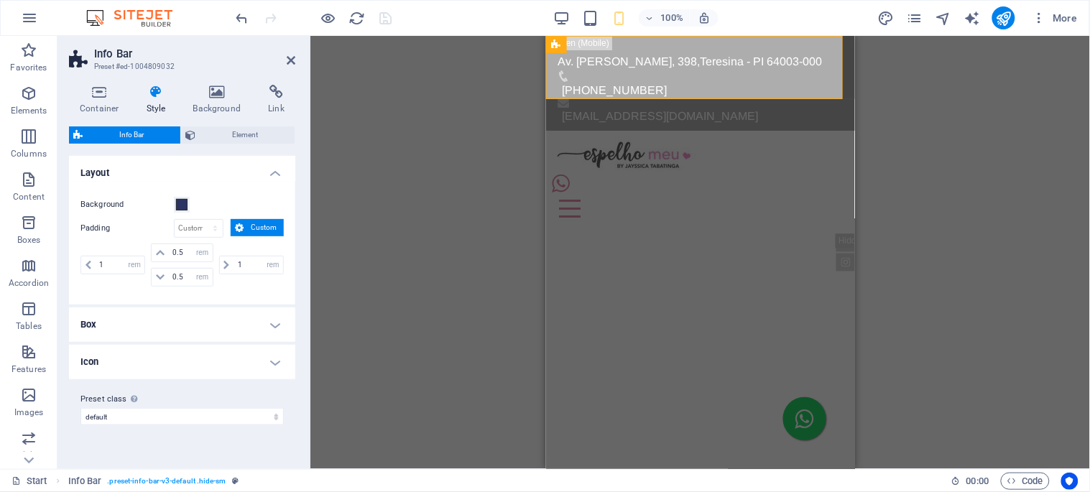
click at [183, 320] on h4 "Box" at bounding box center [182, 325] width 226 height 34
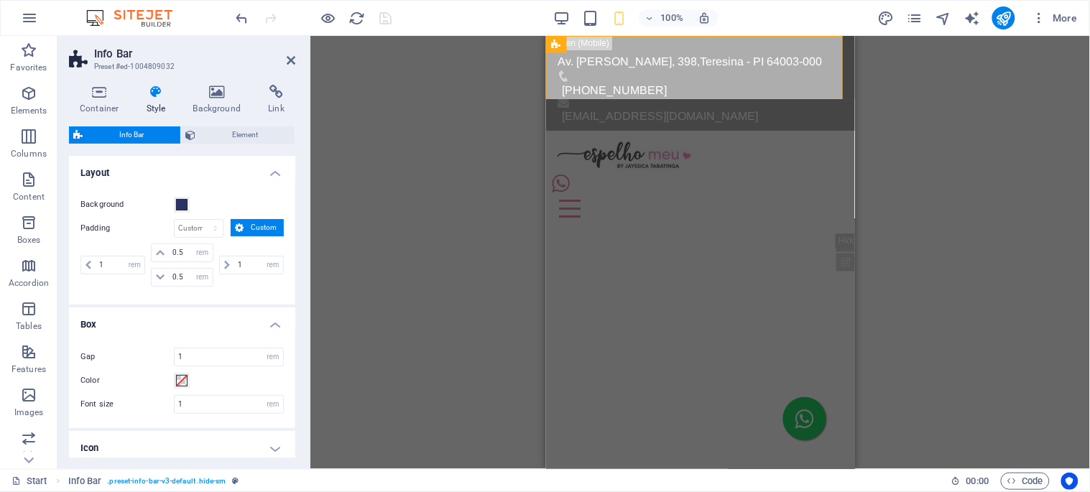
scroll to position [65, 0]
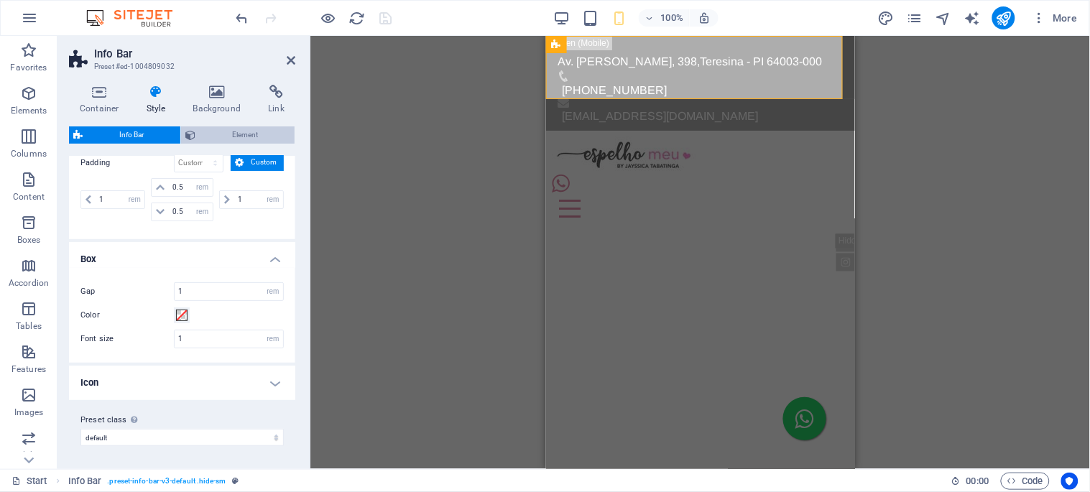
click at [229, 130] on span "Element" at bounding box center [245, 134] width 91 height 17
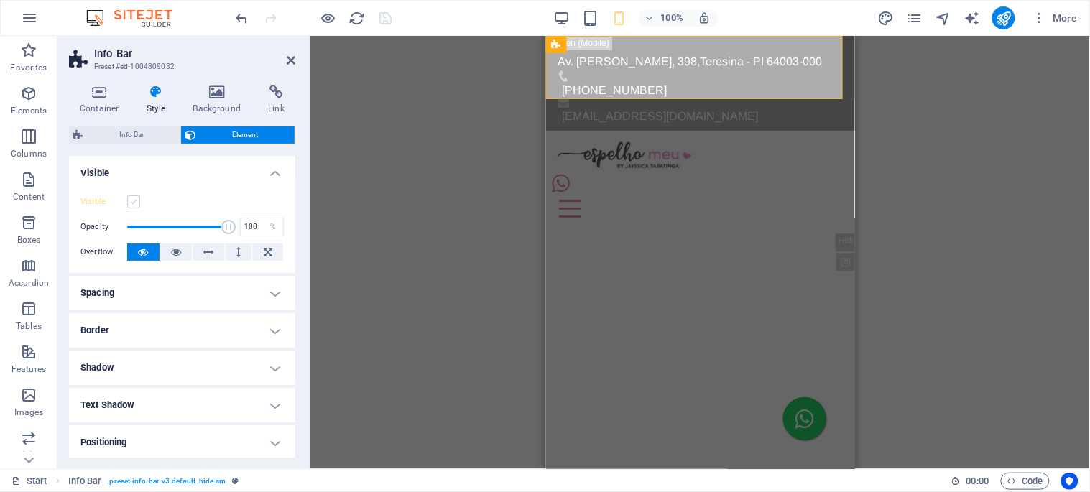
click at [134, 201] on label at bounding box center [133, 201] width 13 height 13
click at [0, 0] on input "Visible" at bounding box center [0, 0] width 0 height 0
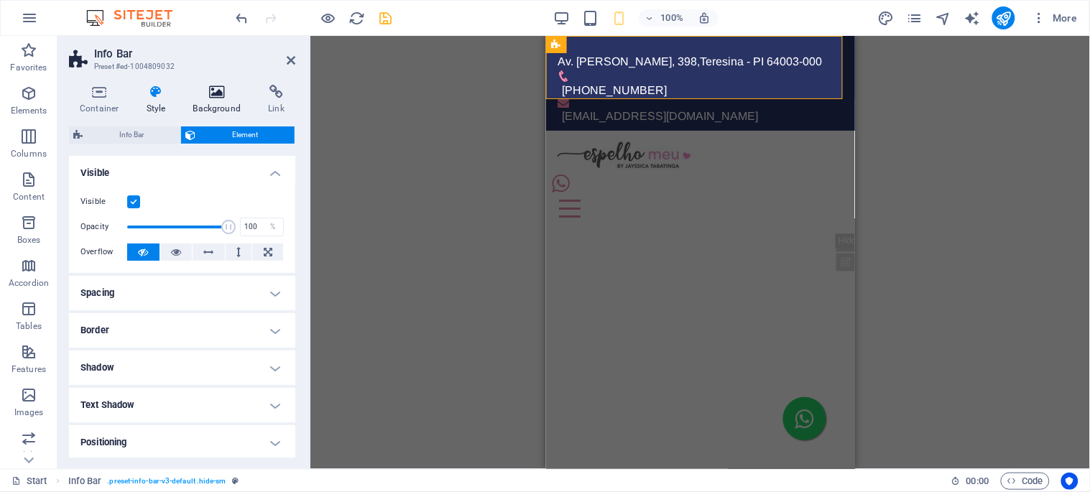
click at [217, 102] on h4 "Background" at bounding box center [220, 100] width 75 height 30
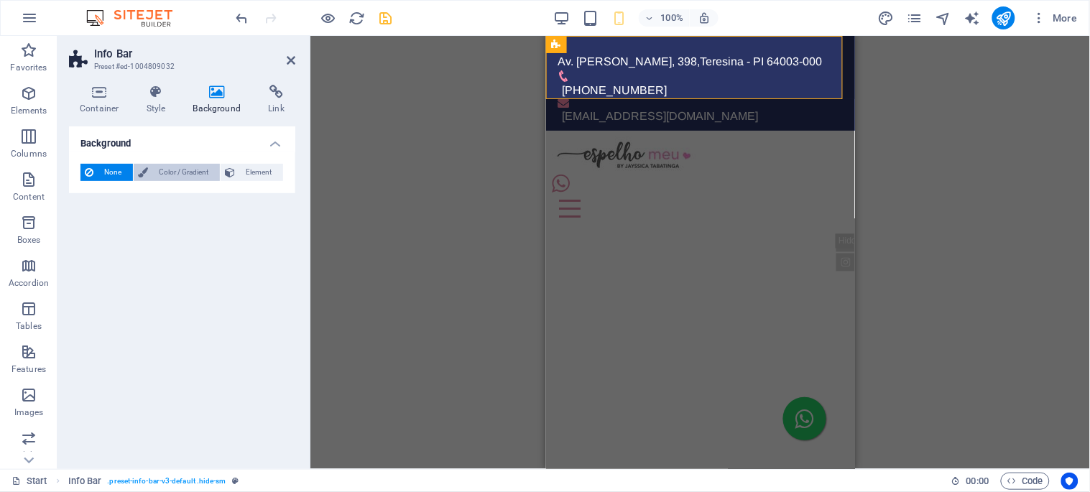
click at [161, 173] on span "Color / Gradient" at bounding box center [183, 172] width 63 height 17
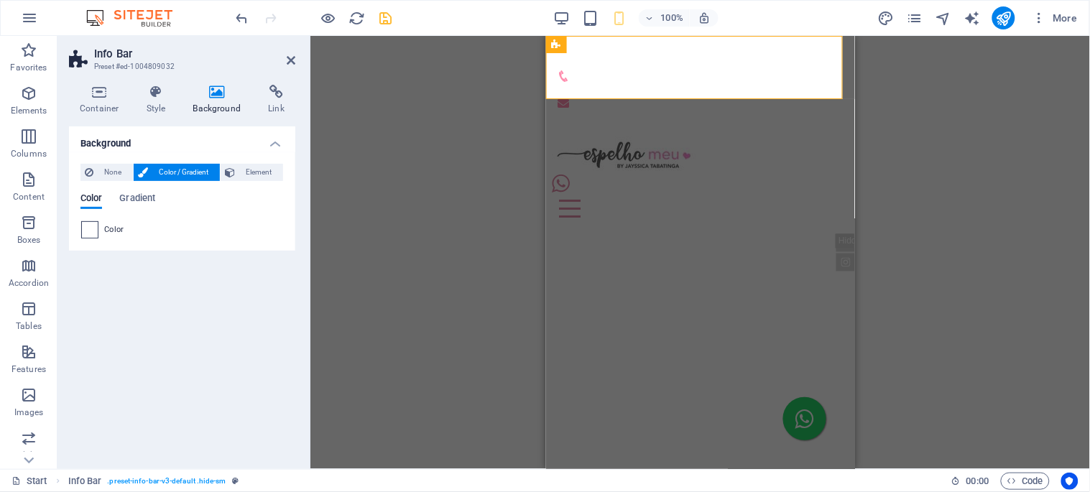
click at [88, 233] on span at bounding box center [90, 230] width 16 height 16
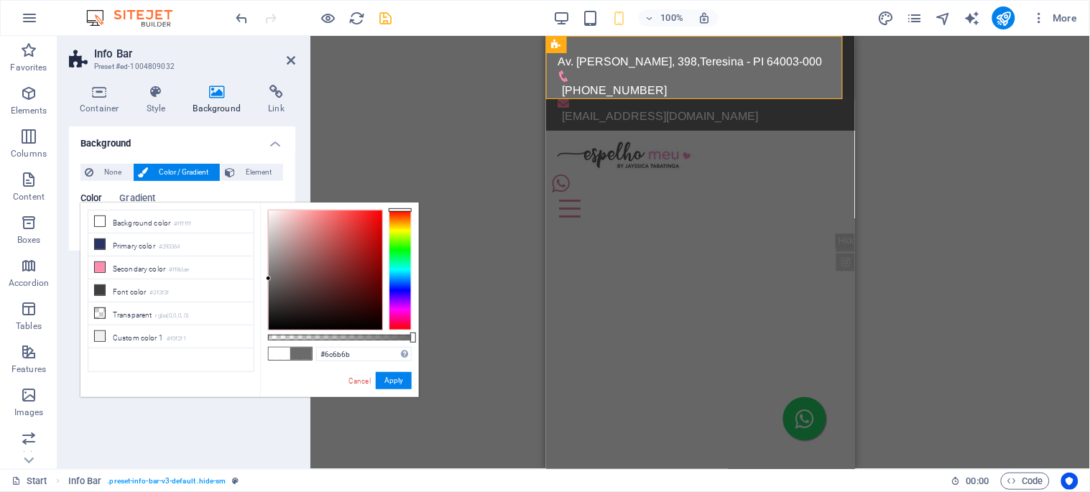
click at [269, 279] on div at bounding box center [326, 270] width 114 height 119
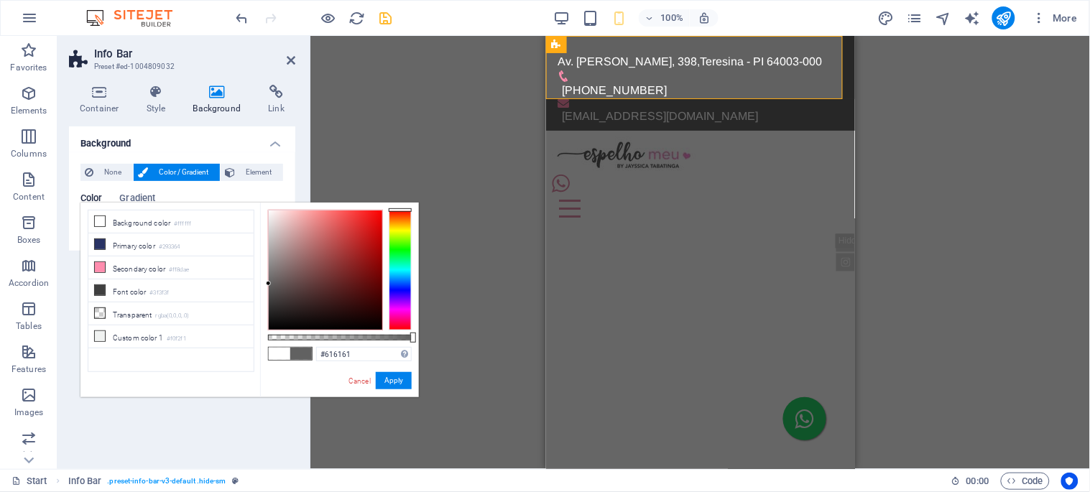
click at [269, 284] on div at bounding box center [326, 270] width 114 height 119
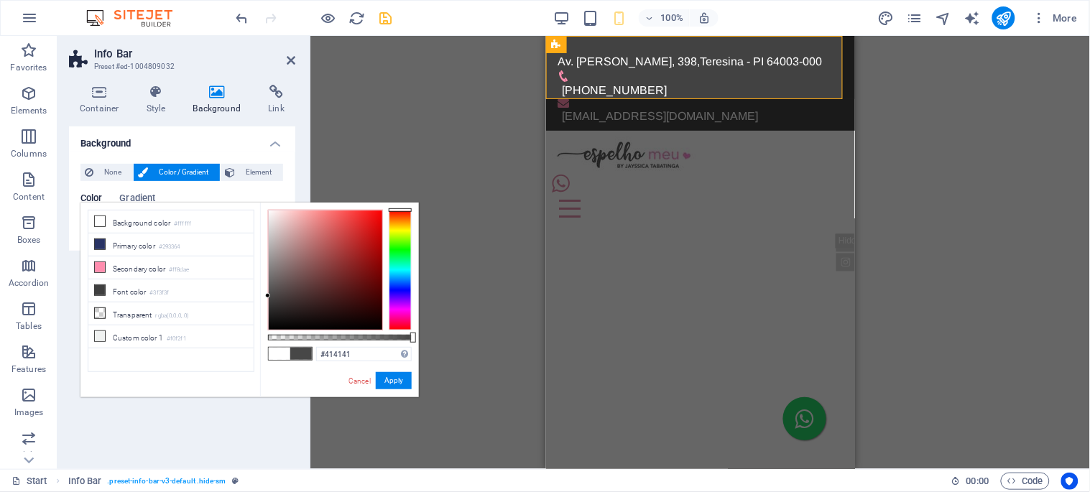
type input "#3f3f3f"
drag, startPoint x: 271, startPoint y: 291, endPoint x: 267, endPoint y: 300, distance: 9.6
click at [269, 300] on div at bounding box center [326, 270] width 114 height 119
click at [393, 382] on button "Apply" at bounding box center [394, 380] width 36 height 17
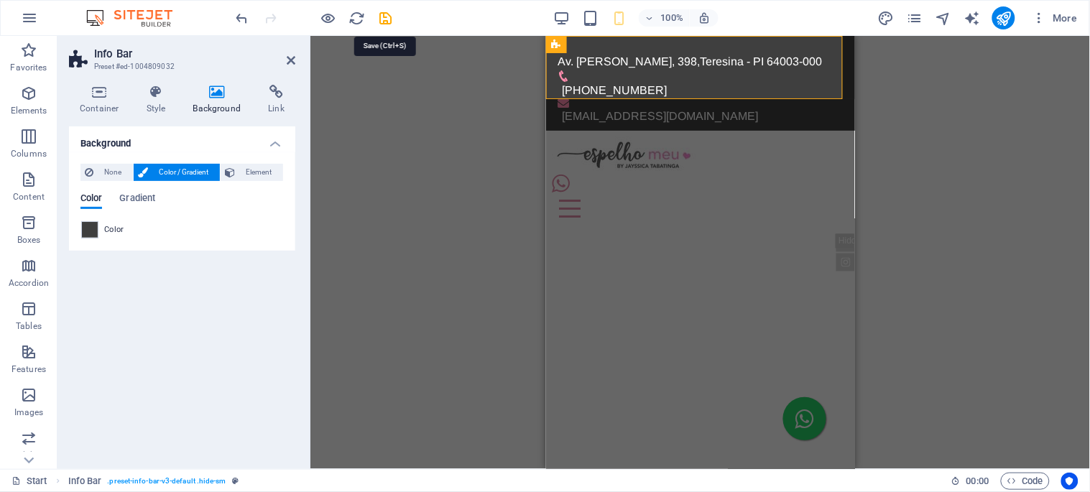
click at [383, 14] on icon "save" at bounding box center [386, 18] width 17 height 17
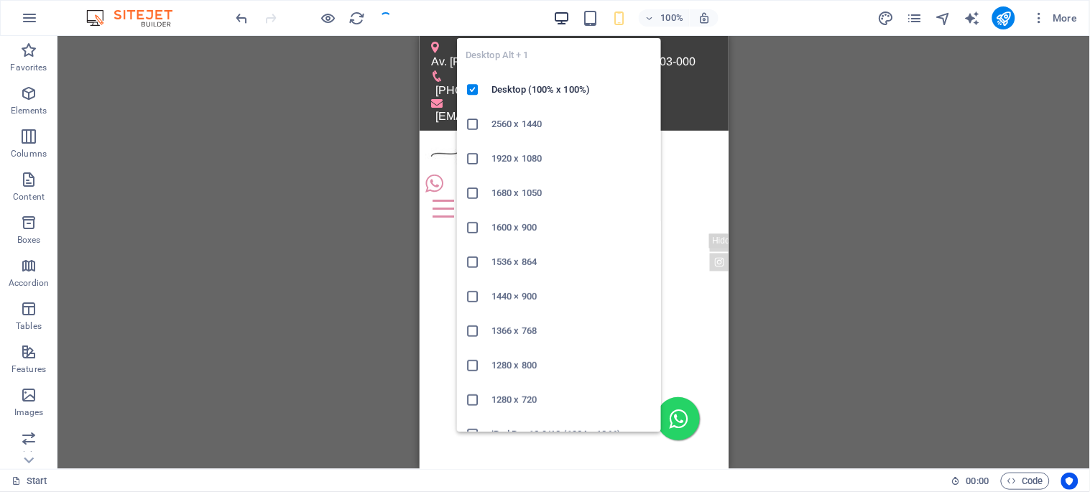
click at [559, 19] on icon "button" at bounding box center [561, 18] width 17 height 17
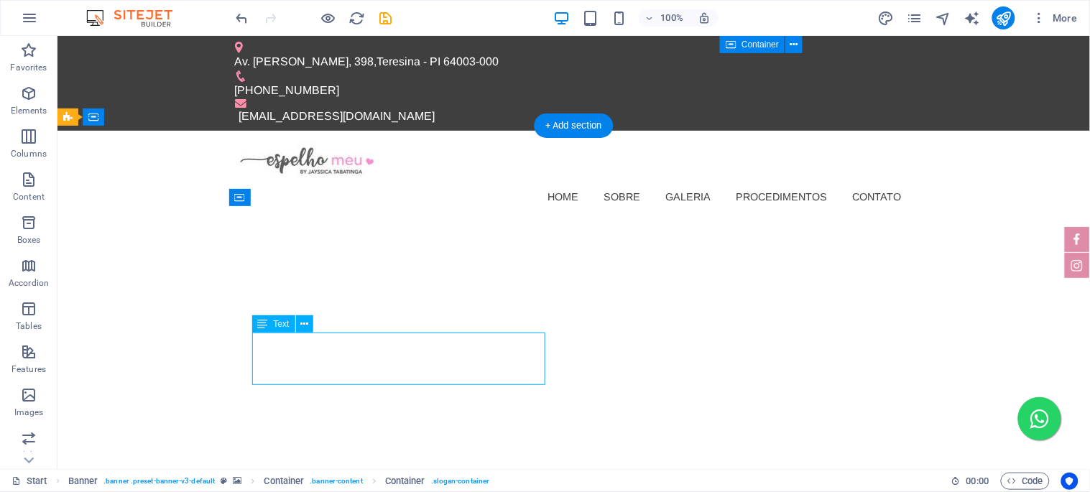
drag, startPoint x: 451, startPoint y: 354, endPoint x: 199, endPoint y: 354, distance: 251.6
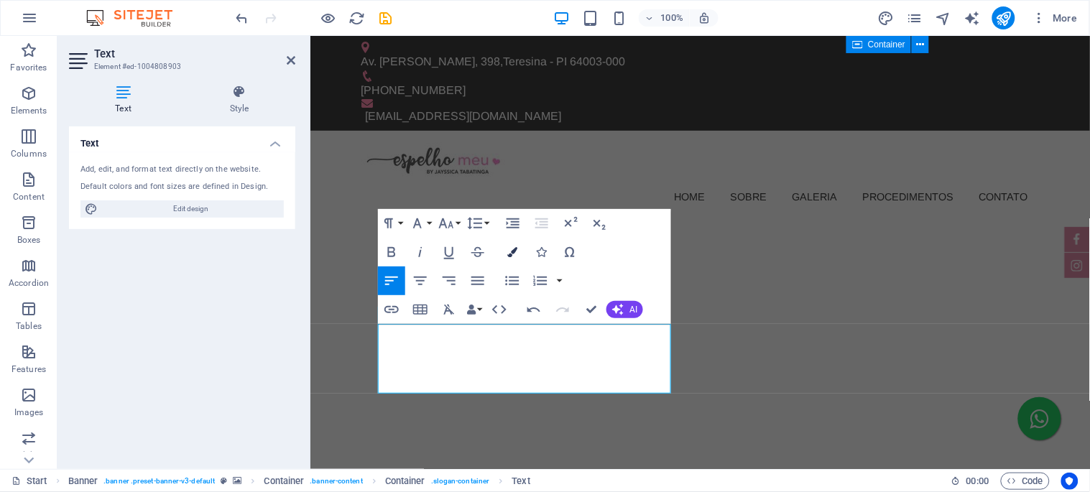
click at [512, 252] on icon "button" at bounding box center [512, 252] width 10 height 10
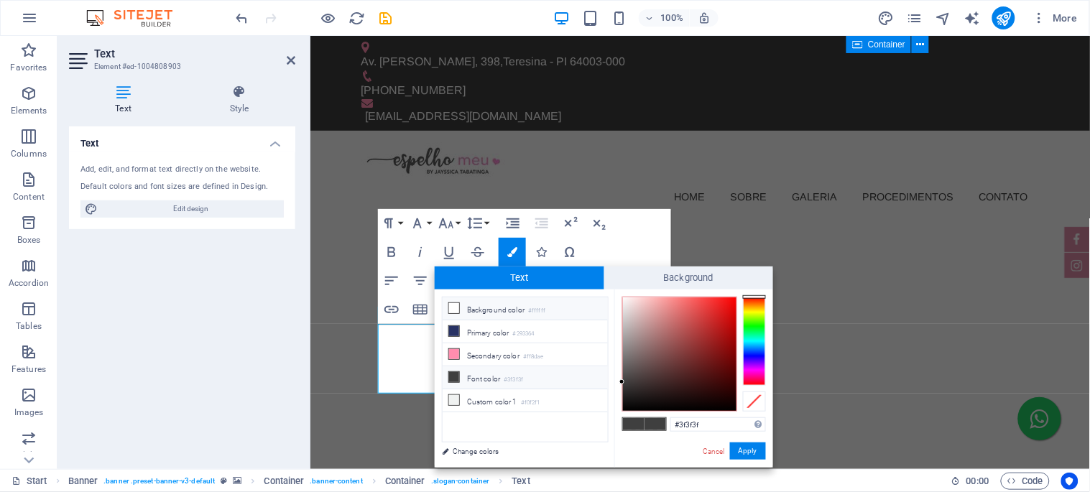
click at [454, 309] on icon at bounding box center [454, 308] width 10 height 10
type input "#ffffff"
click at [743, 454] on button "Apply" at bounding box center [748, 451] width 36 height 17
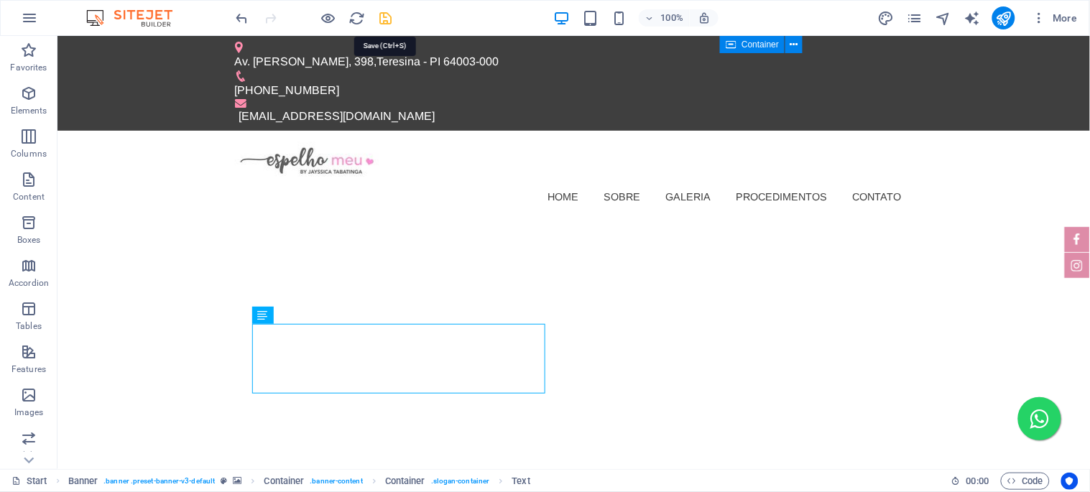
click at [382, 11] on icon "save" at bounding box center [386, 18] width 17 height 17
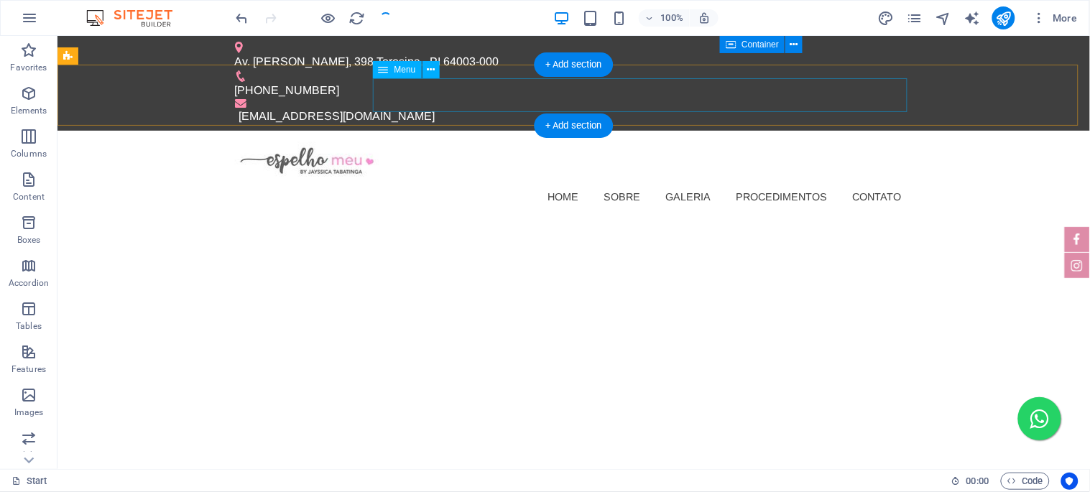
click at [500, 180] on nav "Home Sobre Galeria Procedimentos Contato" at bounding box center [573, 196] width 678 height 33
select select
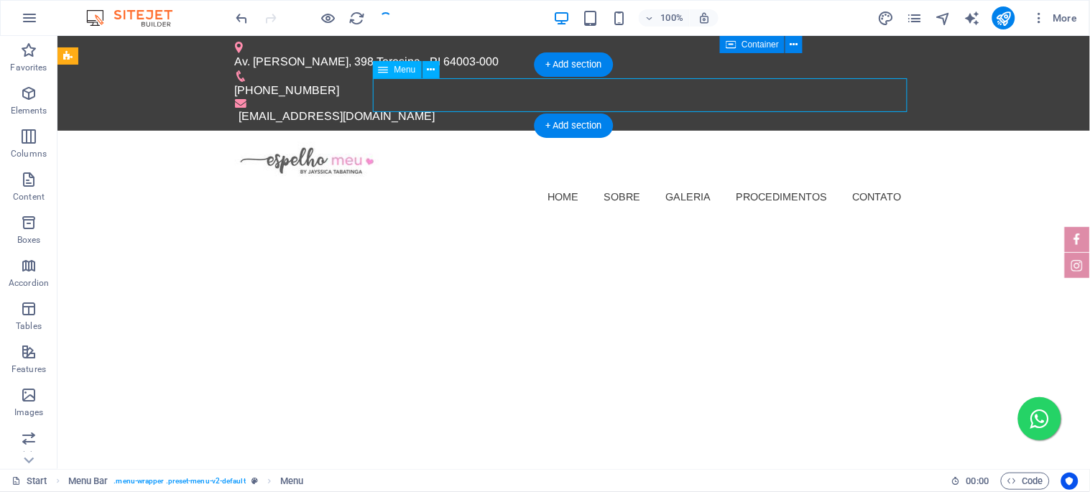
select select
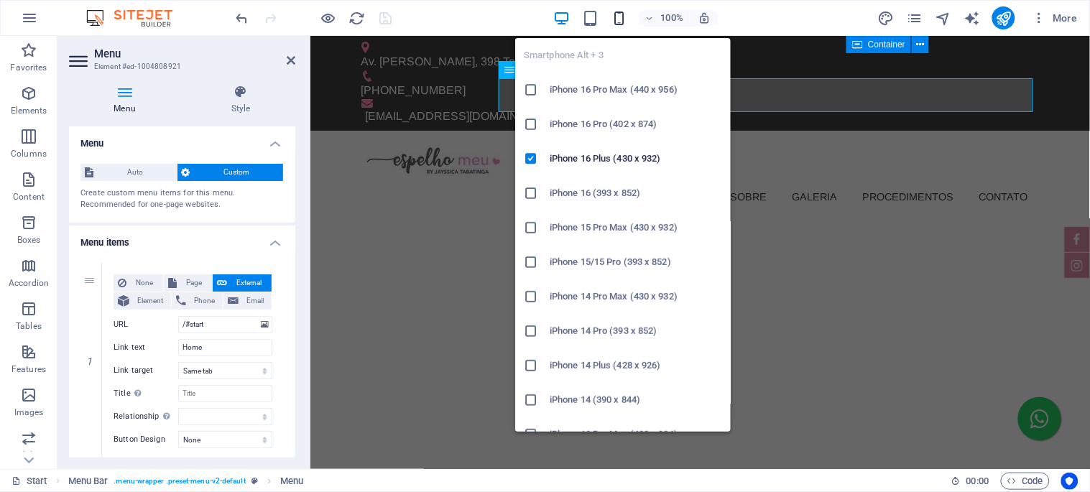
click at [620, 16] on icon "button" at bounding box center [619, 18] width 17 height 17
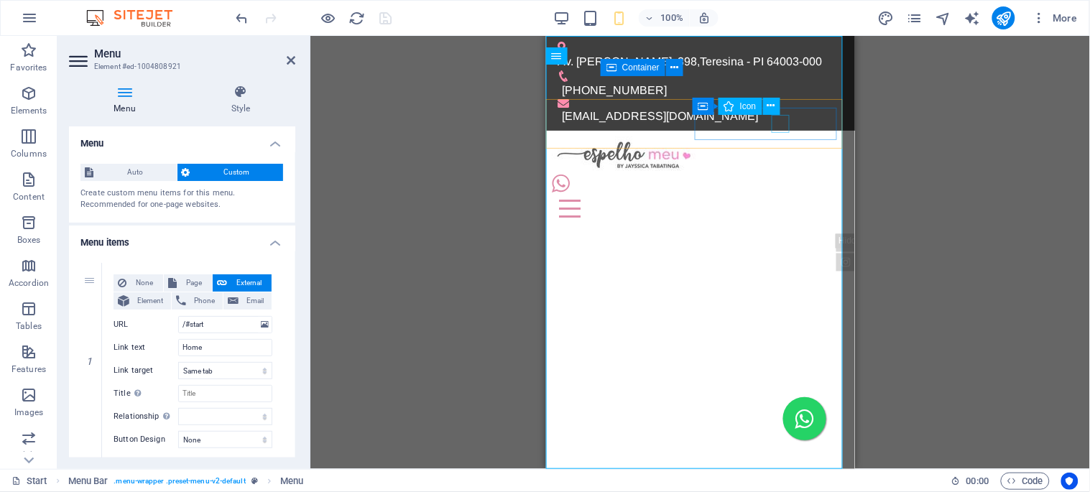
click at [786, 174] on figure at bounding box center [694, 183] width 286 height 18
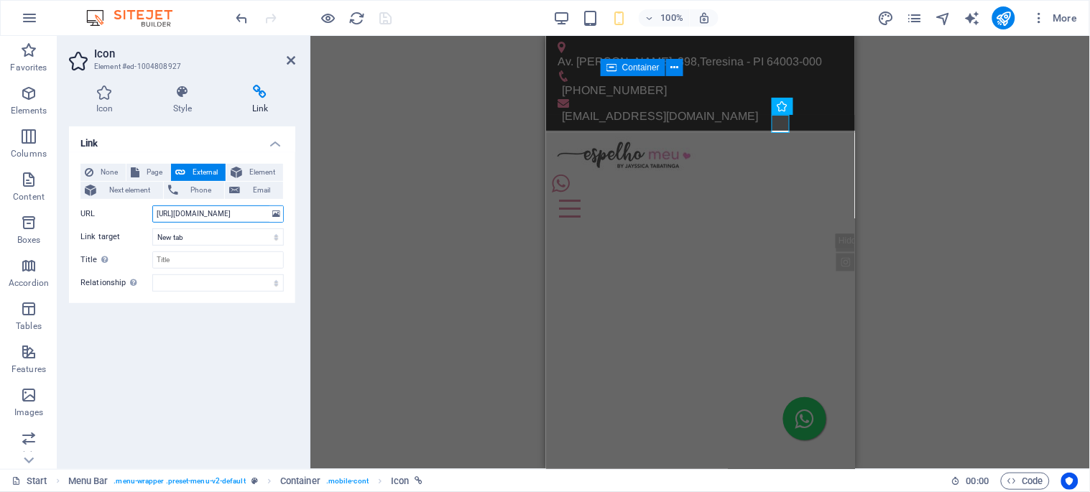
click at [192, 216] on input "https://wa.me/5586994975891" at bounding box center [218, 214] width 132 height 17
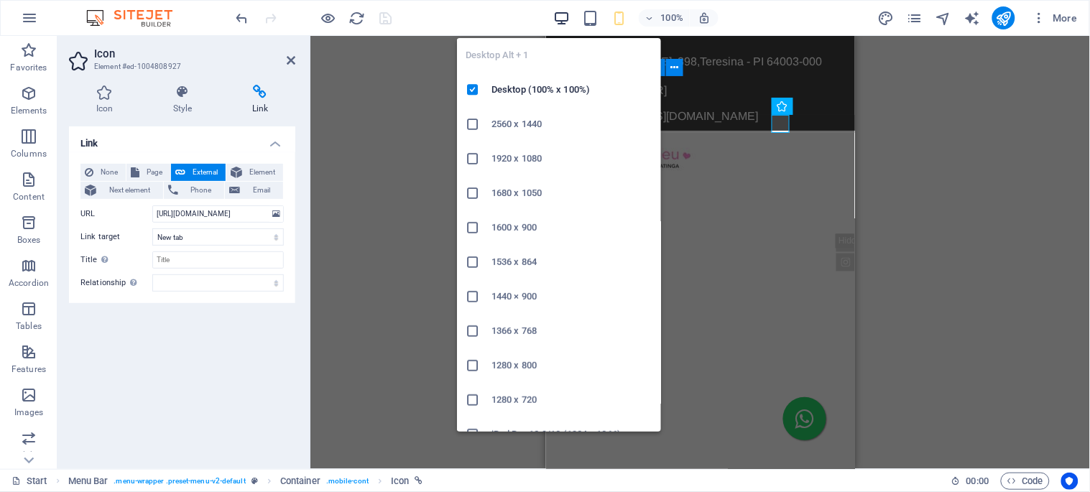
click at [558, 17] on icon "button" at bounding box center [561, 18] width 17 height 17
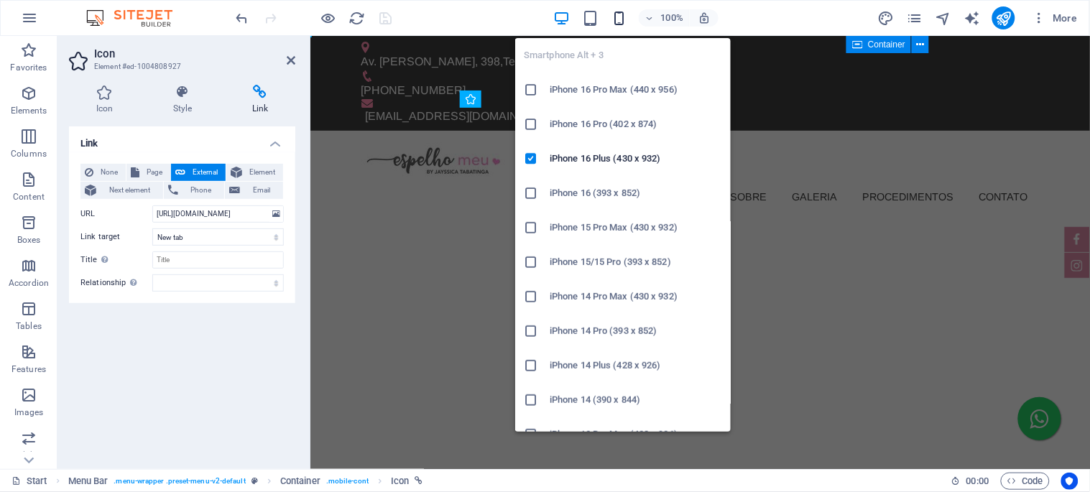
click at [616, 22] on icon "button" at bounding box center [619, 18] width 17 height 17
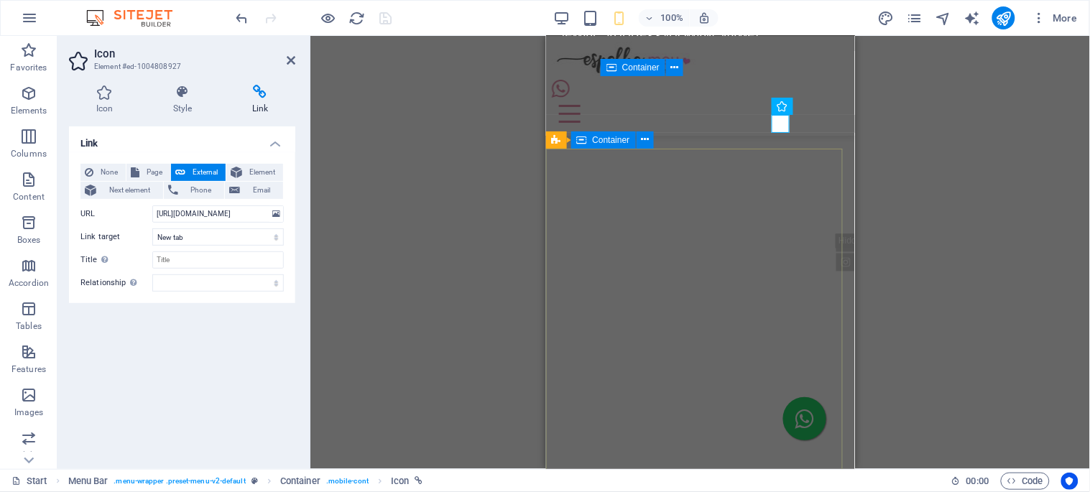
scroll to position [0, 0]
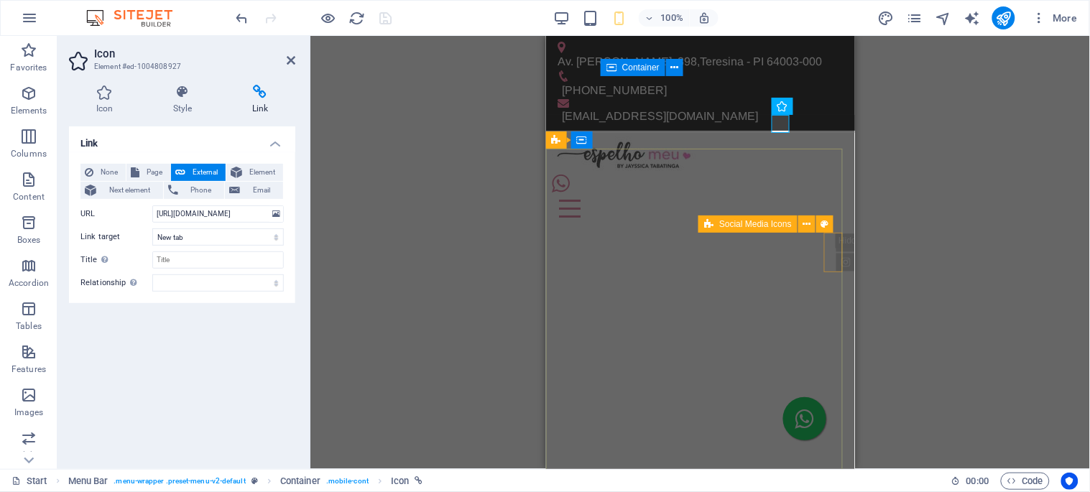
click at [776, 224] on div "H1 Banner Banner Container Container Menu Bar Menu Menu Bar Info Bar Spacer Tex…" at bounding box center [700, 252] width 780 height 433
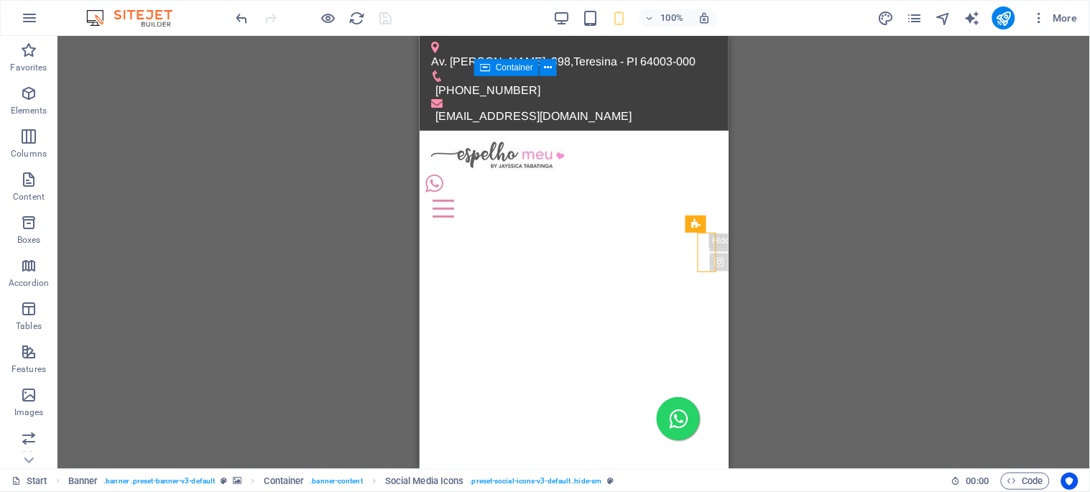
click at [776, 224] on div "H1 Banner Banner Container Container Menu Bar Menu Menu Bar Info Bar Spacer Tex…" at bounding box center [573, 252] width 1033 height 433
click at [619, 223] on span "Social Media Icons" at bounding box center [629, 224] width 73 height 9
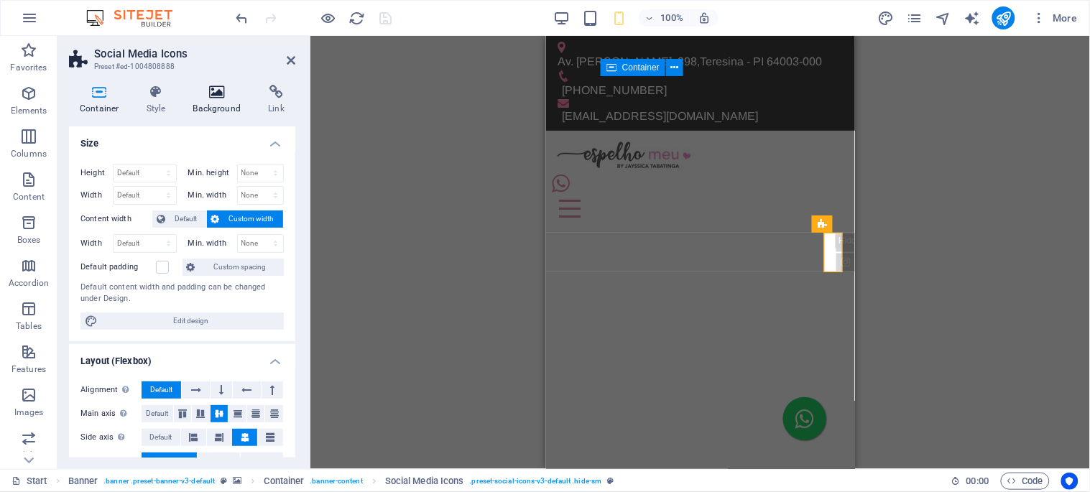
select select "rem"
click at [155, 95] on icon at bounding box center [156, 92] width 41 height 14
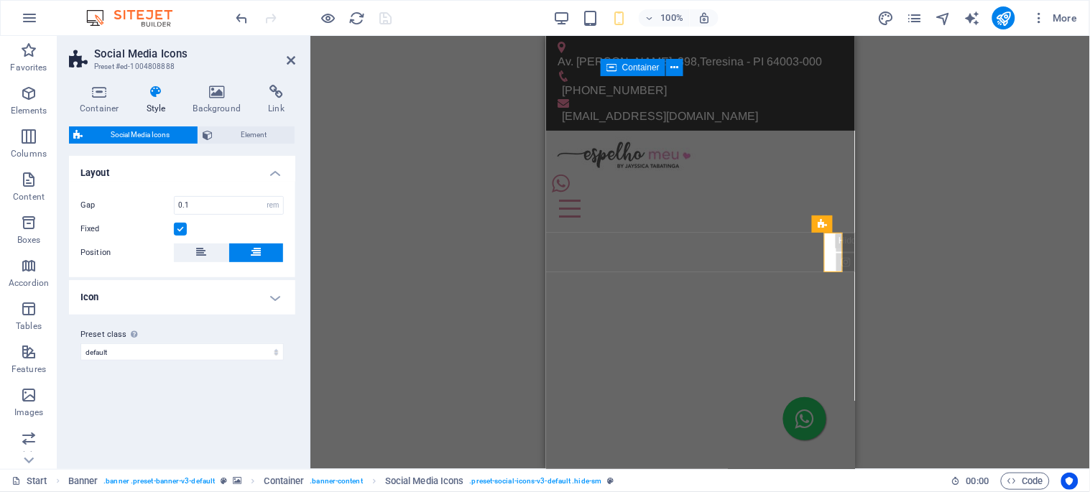
click at [137, 302] on h4 "Icon" at bounding box center [182, 297] width 226 height 34
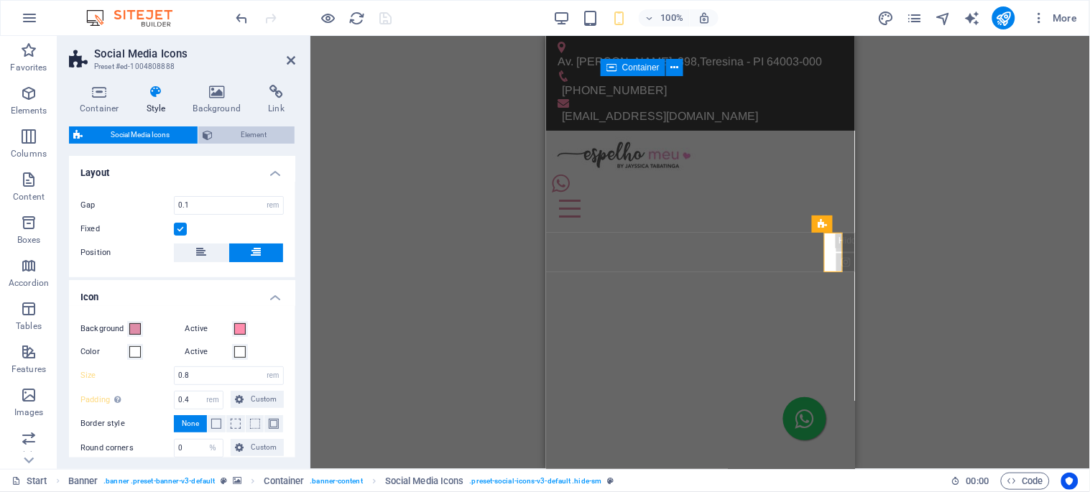
click at [245, 137] on span "Element" at bounding box center [253, 134] width 73 height 17
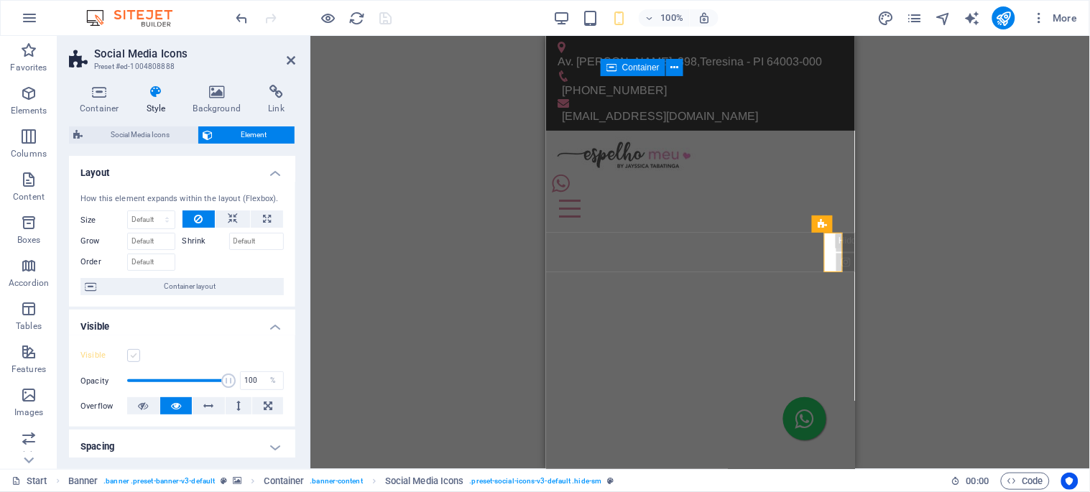
click at [132, 354] on label at bounding box center [133, 355] width 13 height 13
click at [0, 0] on input "Visible" at bounding box center [0, 0] width 0 height 0
click at [385, 15] on icon "save" at bounding box center [386, 18] width 17 height 17
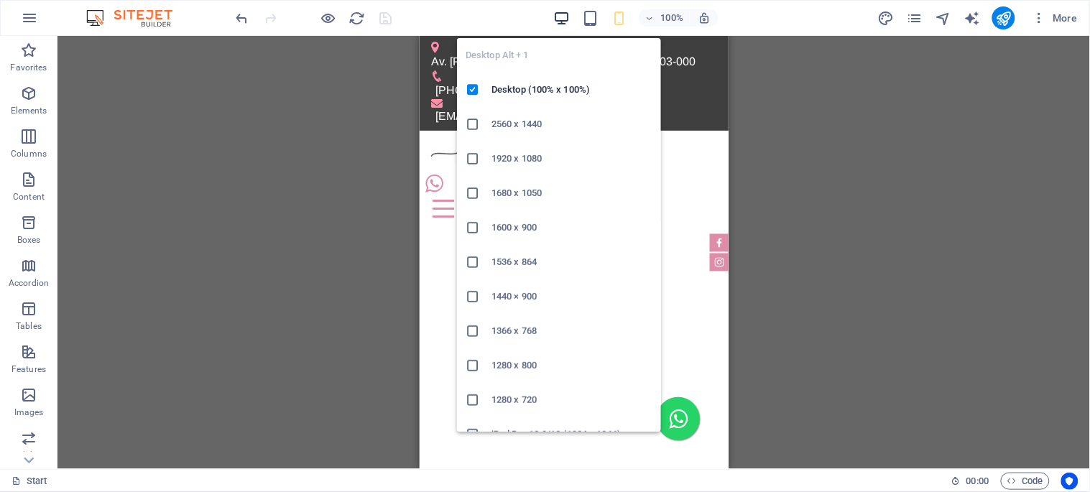
click at [563, 19] on icon "button" at bounding box center [561, 18] width 17 height 17
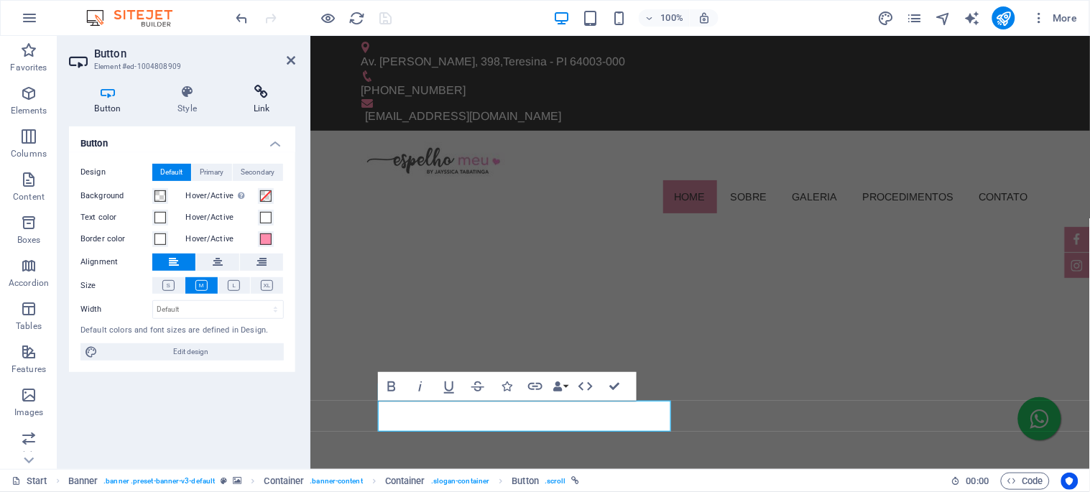
click at [261, 91] on icon at bounding box center [262, 92] width 68 height 14
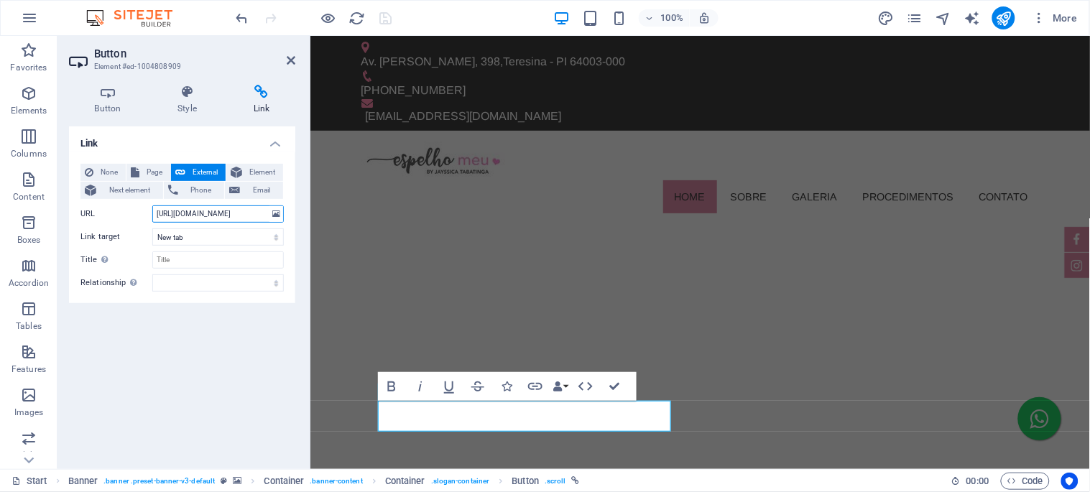
click at [210, 213] on input "https://wa.me/5521973012132" at bounding box center [218, 214] width 132 height 17
paste input "86994975891"
type input "https://wa.me/5586994975891"
click at [384, 22] on icon "save" at bounding box center [386, 18] width 17 height 17
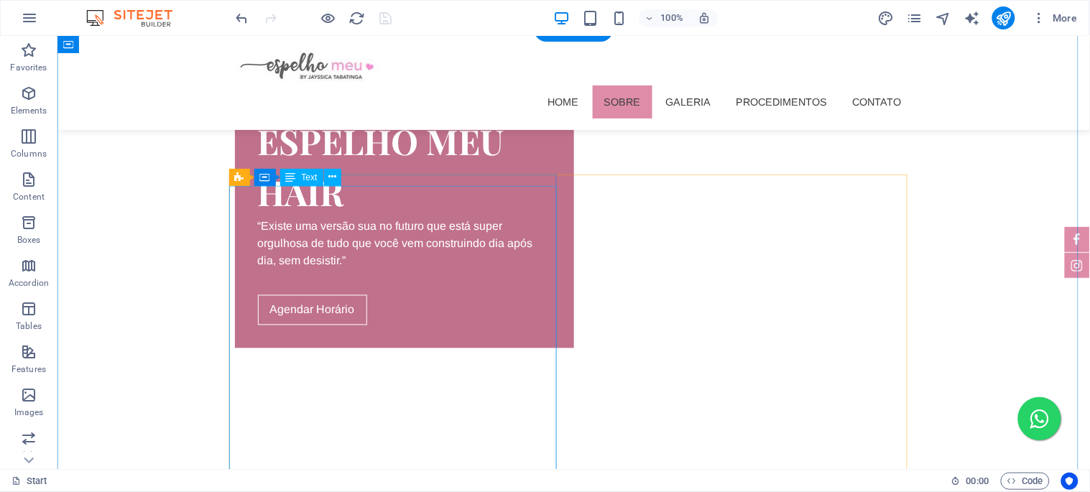
scroll to position [399, 0]
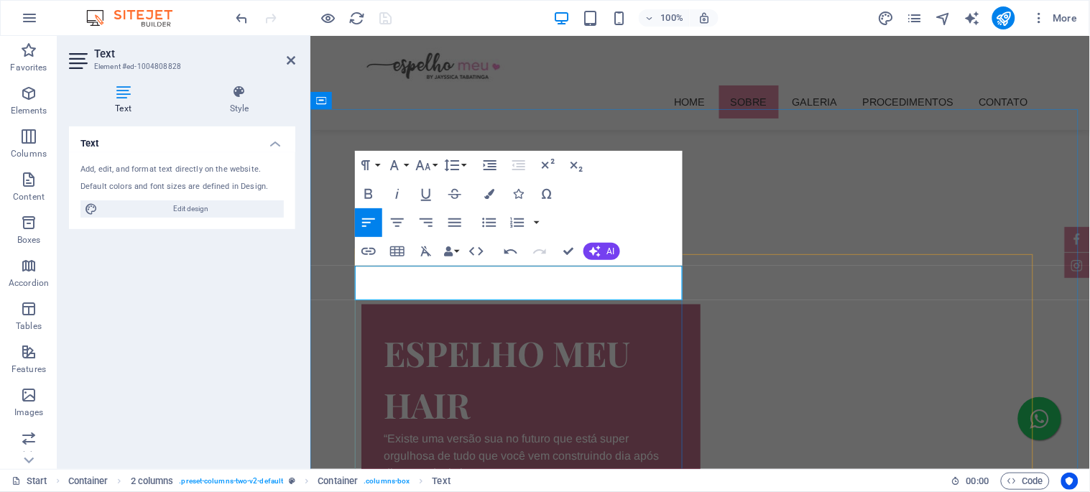
drag, startPoint x: 513, startPoint y: 290, endPoint x: 363, endPoint y: 269, distance: 151.7
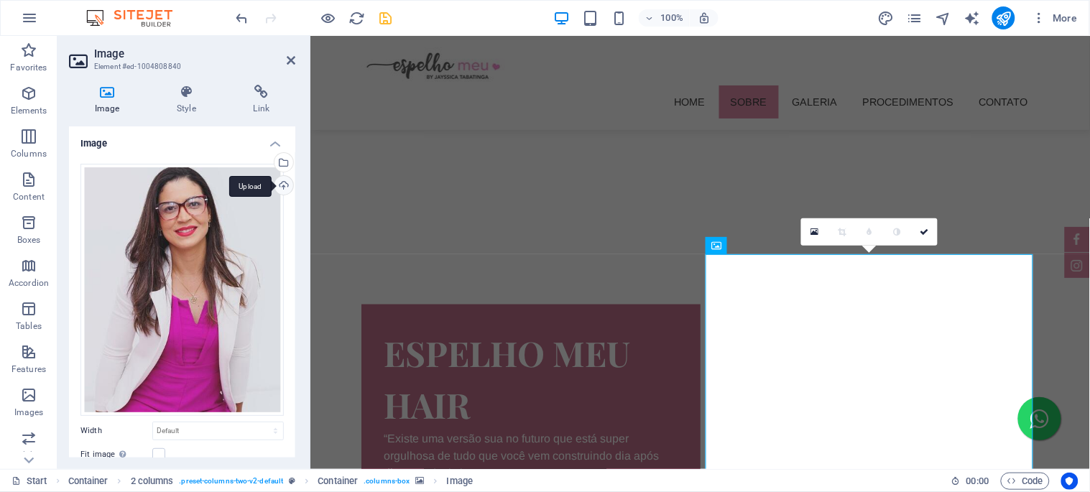
click at [283, 185] on div "Upload" at bounding box center [283, 187] width 22 height 22
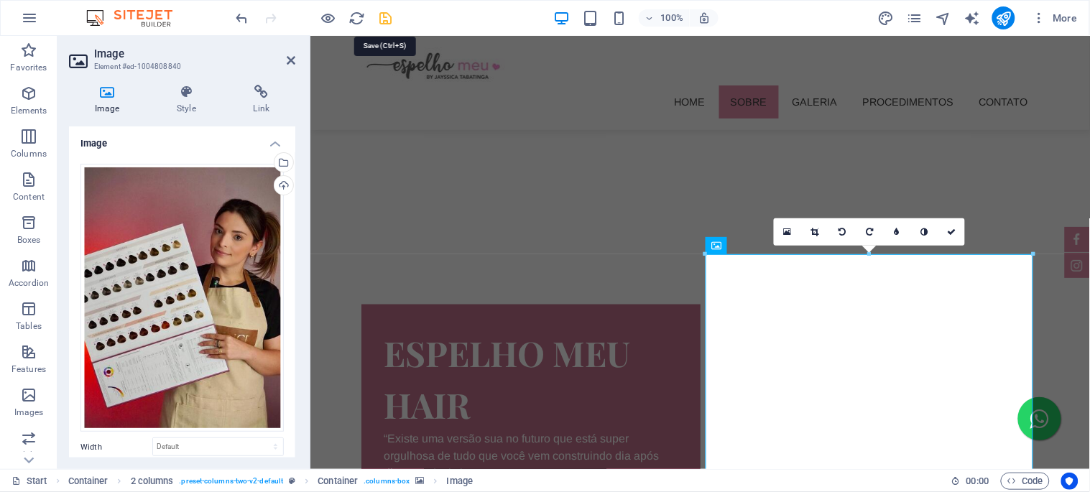
click at [386, 18] on icon "save" at bounding box center [386, 18] width 17 height 17
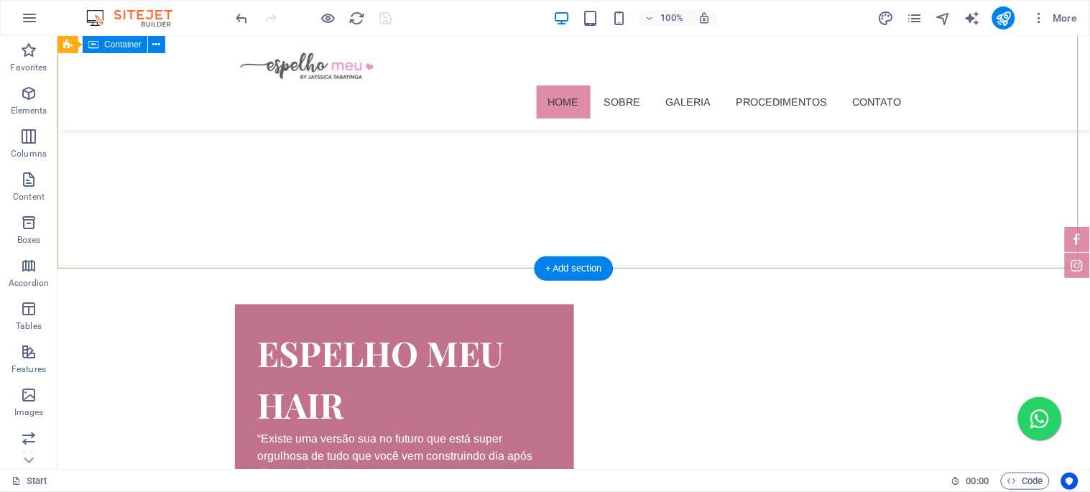
scroll to position [80, 0]
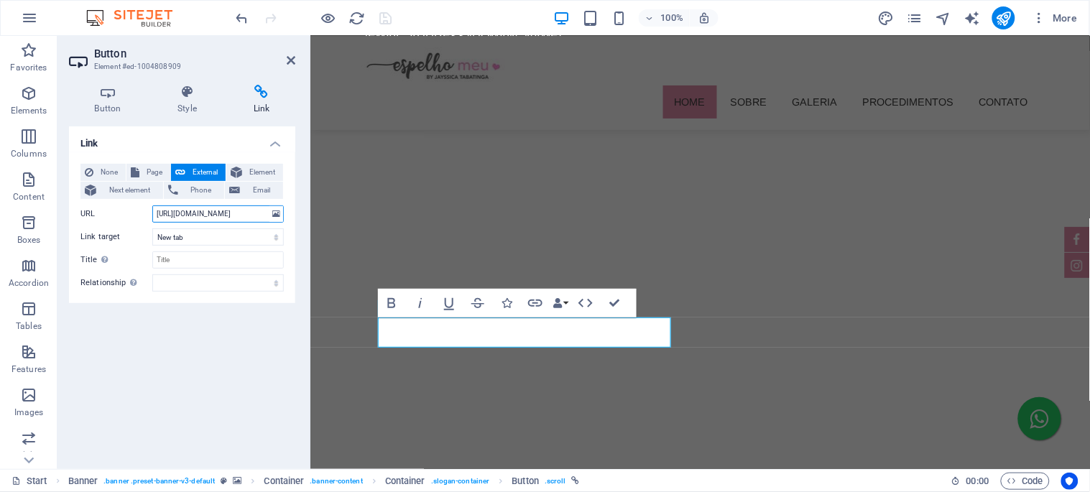
drag, startPoint x: 259, startPoint y: 213, endPoint x: 212, endPoint y: 211, distance: 46.8
click at [212, 211] on input "https://wa.me/5586994975891" at bounding box center [218, 214] width 132 height 17
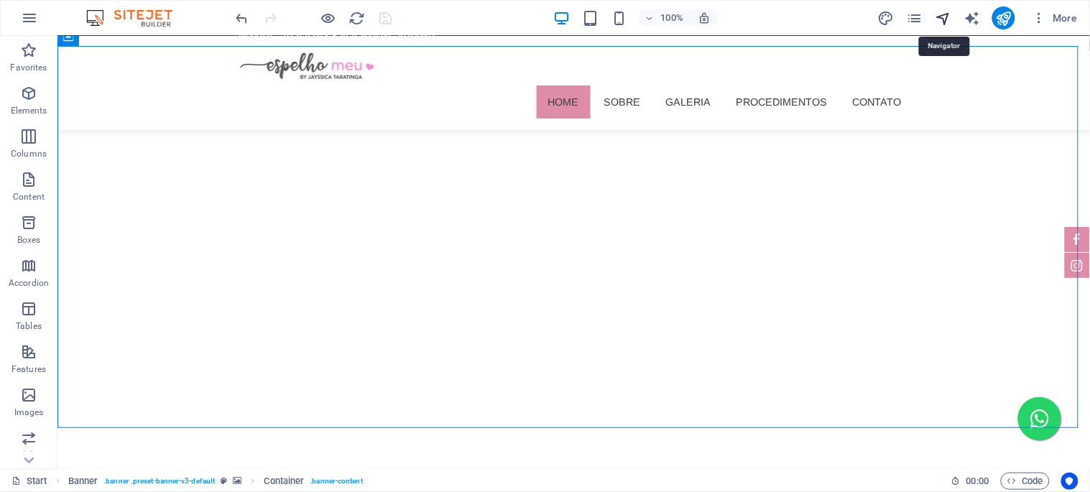
click at [945, 17] on icon "navigator" at bounding box center [943, 18] width 17 height 17
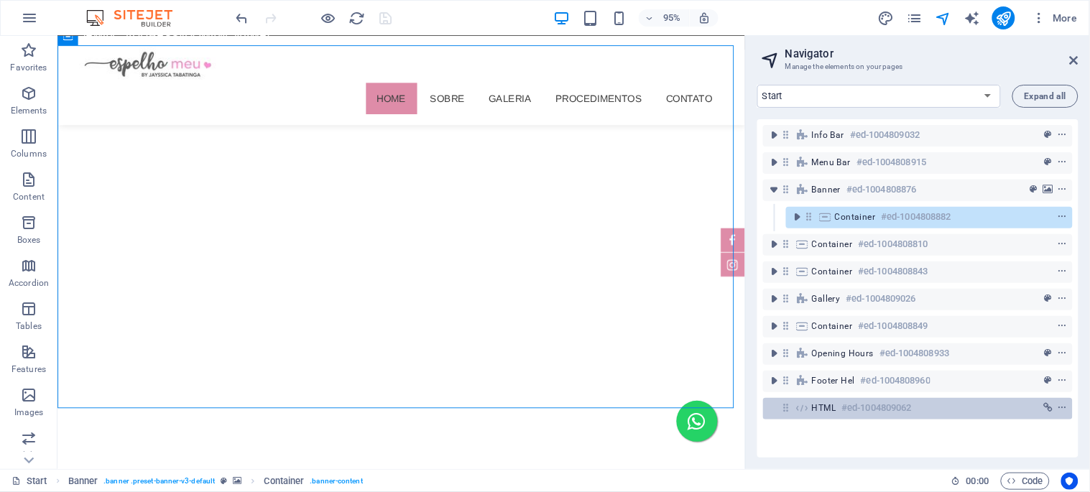
click at [860, 404] on h6 "#ed-1004809062" at bounding box center [877, 408] width 70 height 17
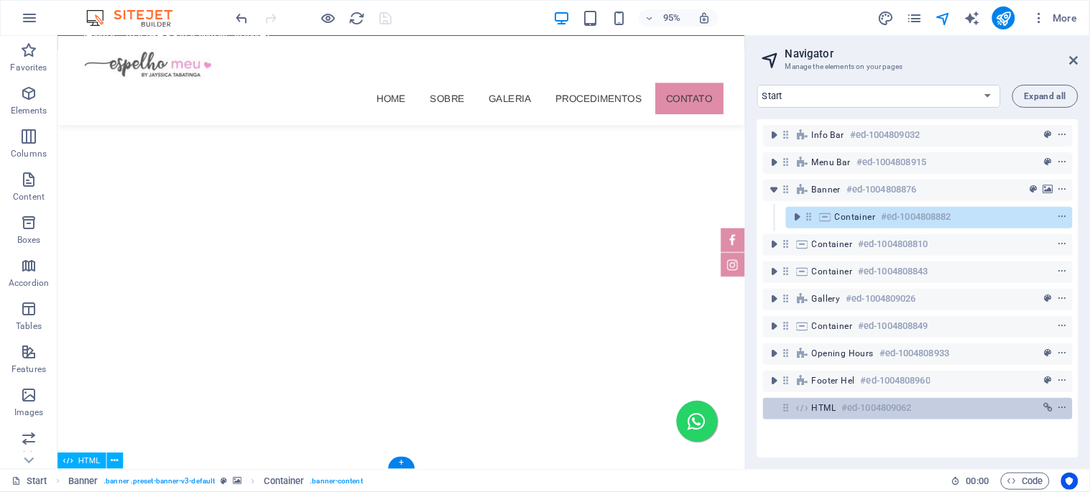
click at [860, 404] on h6 "#ed-1004809062" at bounding box center [877, 408] width 70 height 17
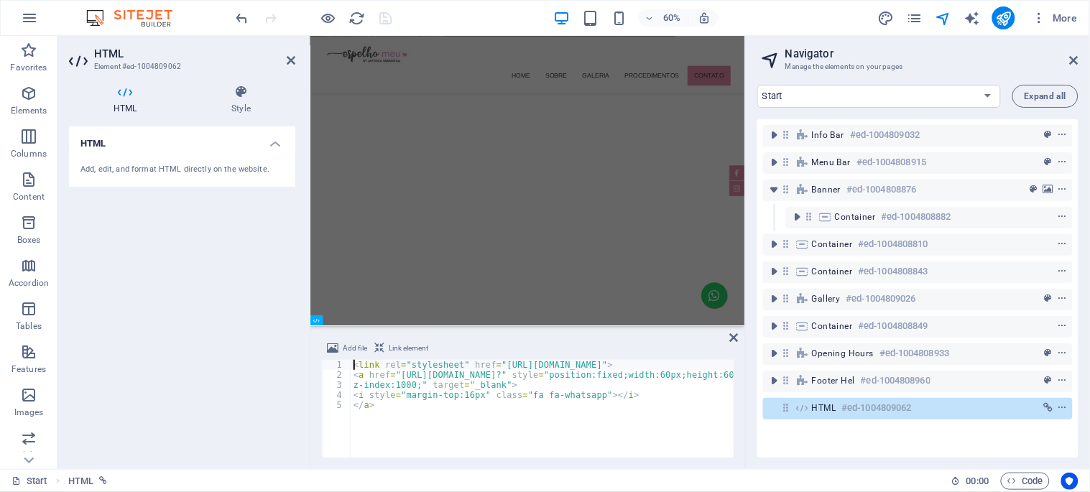
scroll to position [3531, 0]
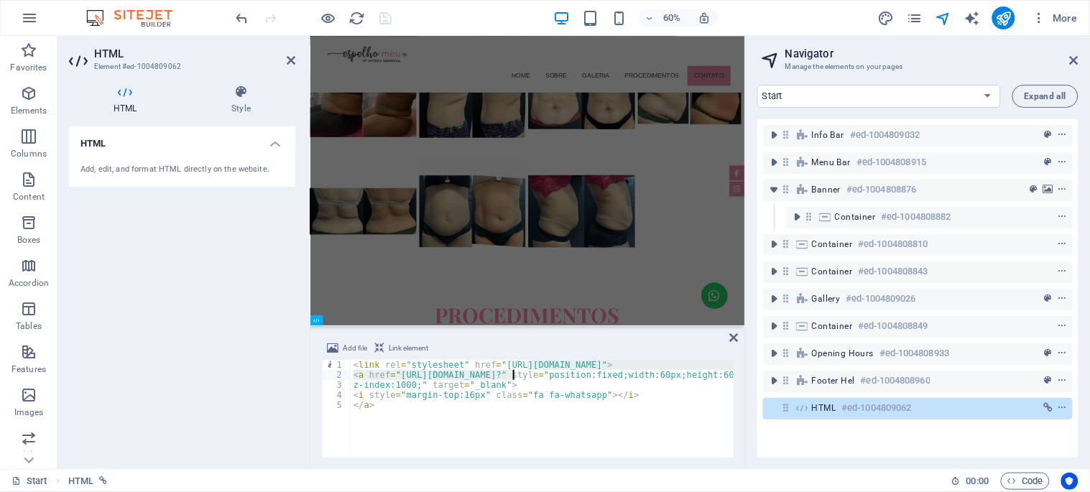
drag, startPoint x: 527, startPoint y: 370, endPoint x: 514, endPoint y: 372, distance: 13.0
click at [514, 372] on div "< link rel = "stylesheet" href = "https://maxcdn.bootstrapcdn.com/font-awesome/…" at bounding box center [896, 418] width 1090 height 116
click at [527, 374] on div "< link rel = "stylesheet" href = "https://maxcdn.bootstrapcdn.com/font-awesome/…" at bounding box center [896, 418] width 1090 height 116
drag, startPoint x: 527, startPoint y: 374, endPoint x: 476, endPoint y: 372, distance: 51.1
click at [476, 372] on div "< link rel = "stylesheet" href = "https://maxcdn.bootstrapcdn.com/font-awesome/…" at bounding box center [896, 418] width 1090 height 116
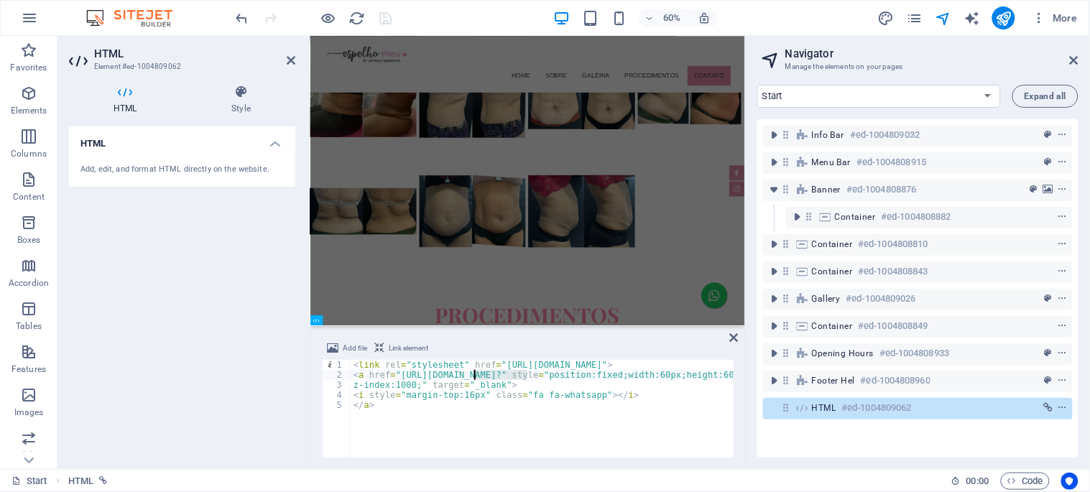
paste textarea "86994975891"
type textarea "<a href="https://wa.me/5586994975891?" style="position:fixed;width:60px;height:…"
click at [438, 1] on div "60% More" at bounding box center [545, 18] width 1089 height 34
click at [389, 13] on icon "save" at bounding box center [386, 18] width 17 height 17
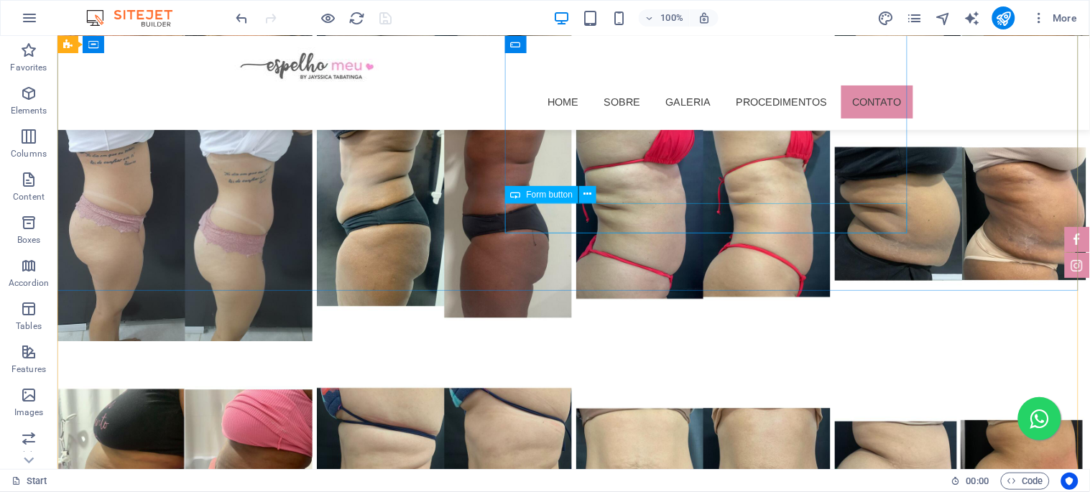
scroll to position [4041, 0]
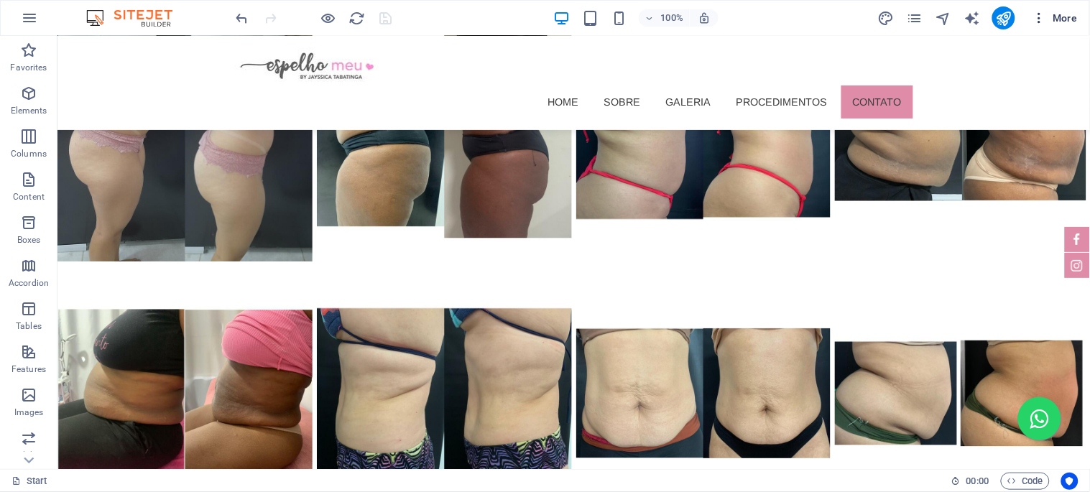
click at [1036, 16] on icon "button" at bounding box center [1040, 18] width 14 height 14
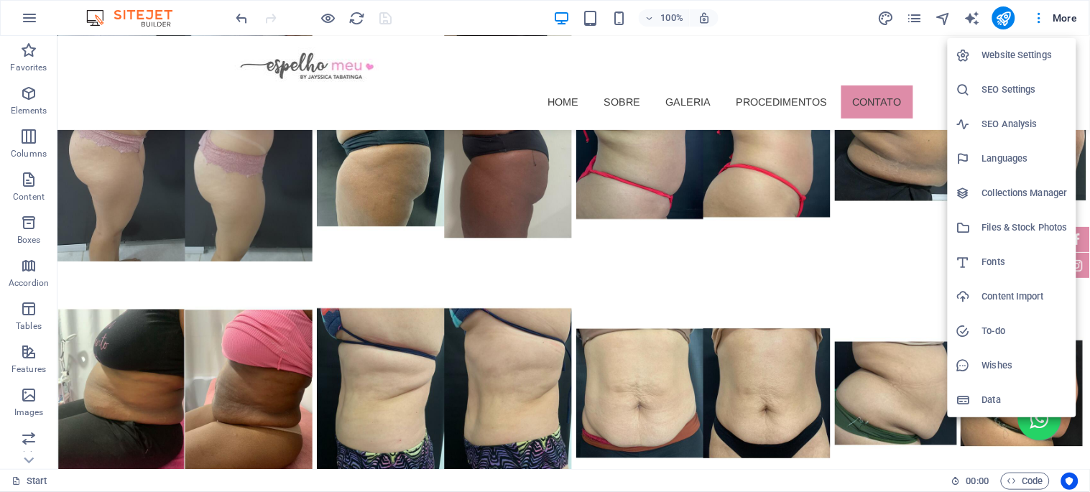
click at [459, 295] on div at bounding box center [545, 246] width 1090 height 492
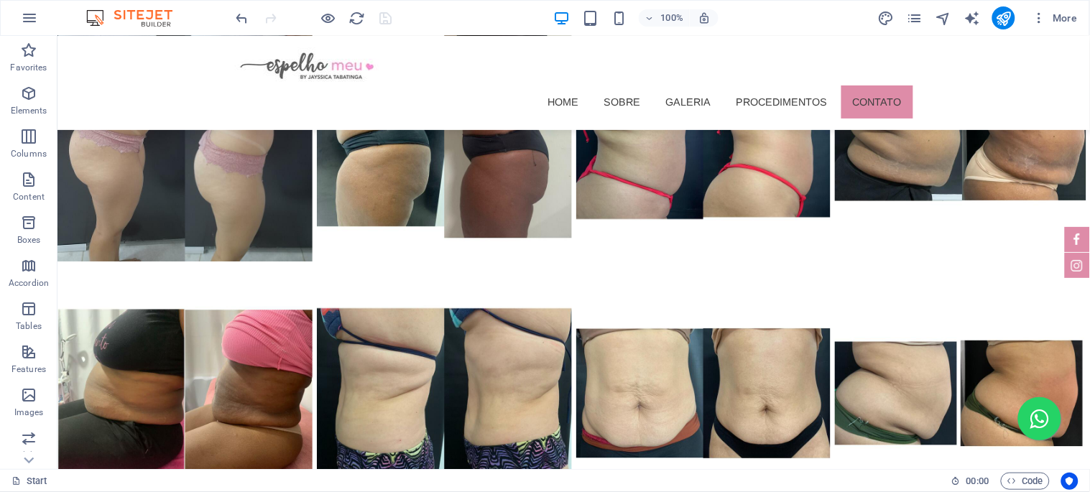
click at [459, 295] on div "Website Settings SEO Settings SEO Analysis Languages Collections Manager Files …" at bounding box center [545, 251] width 1090 height 484
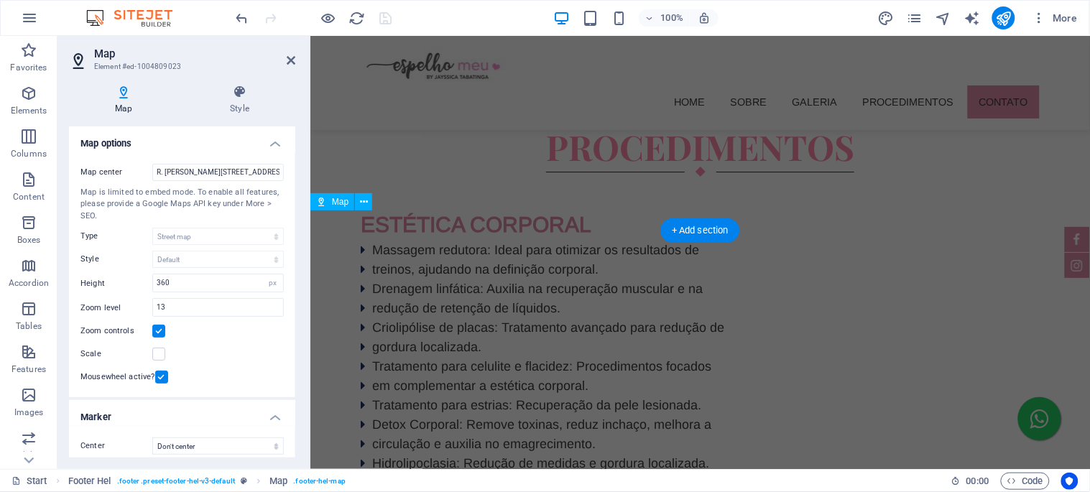
scroll to position [3662, 0]
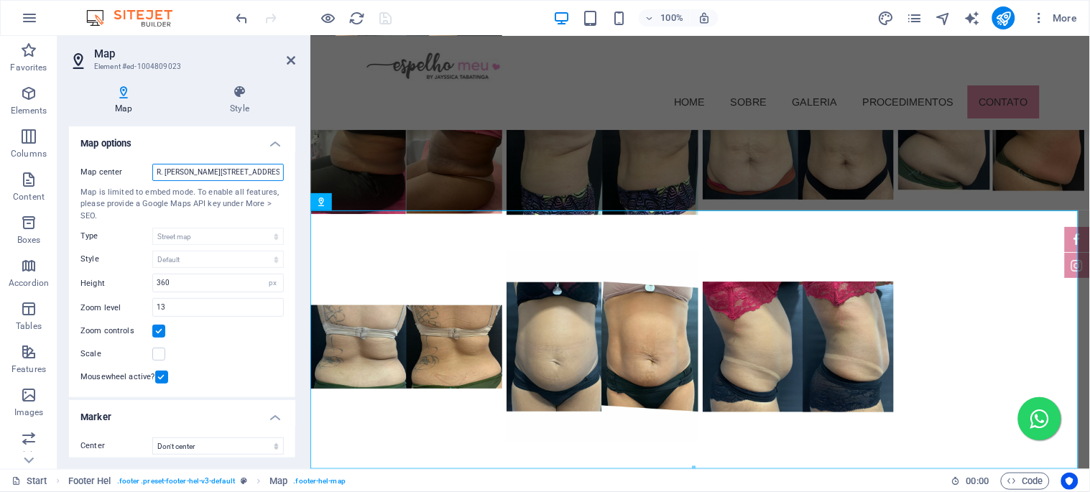
click at [231, 172] on input "R. Manoel Teixeira, 227 - sala 7 - Nova Iguaçu RJ" at bounding box center [218, 172] width 132 height 17
paste input "Av. Jacob Almendra, 398 - Cabral, Teresina - PI"
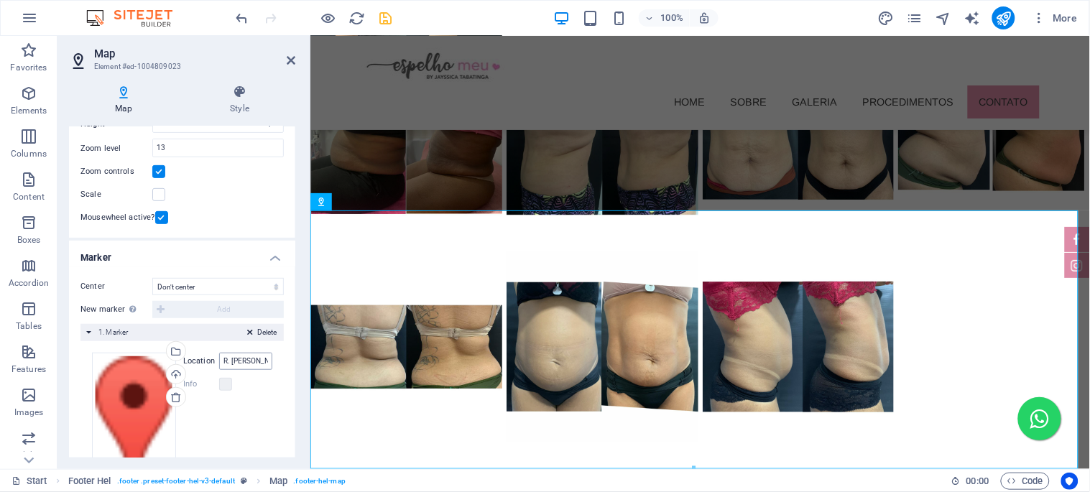
type input "Av. Jacob Almendra, 398 - Cabral, Teresina - PI"
click at [242, 362] on input "R. Manoel Teixeira, 227 - sala 7 - Nova Iguaçu RJ" at bounding box center [245, 361] width 53 height 17
paste input "Av. Jacob Almendra, 398 - Cabral, Teresina - PI"
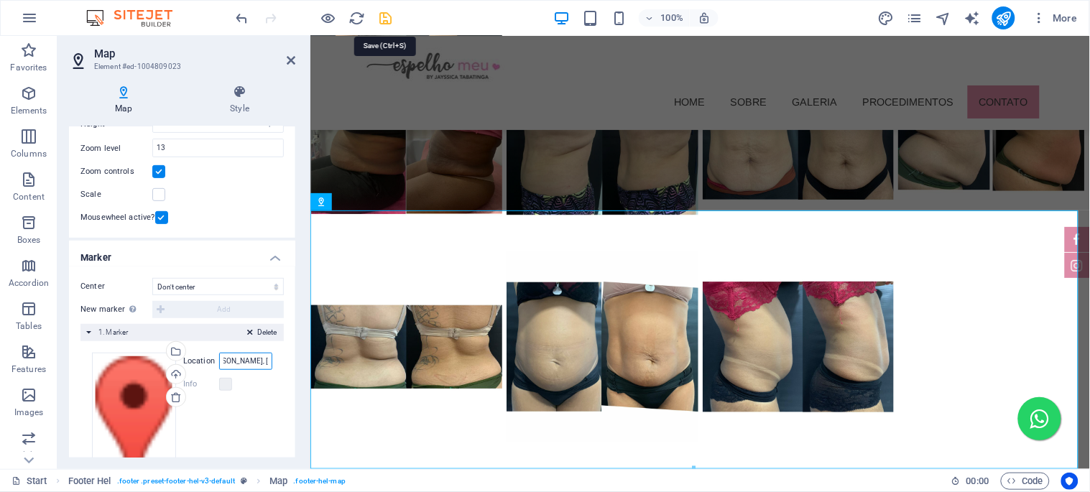
type input "Av. Jacob Almendra, 398 - Cabral, Teresina - PI"
click at [386, 20] on icon "save" at bounding box center [386, 18] width 17 height 17
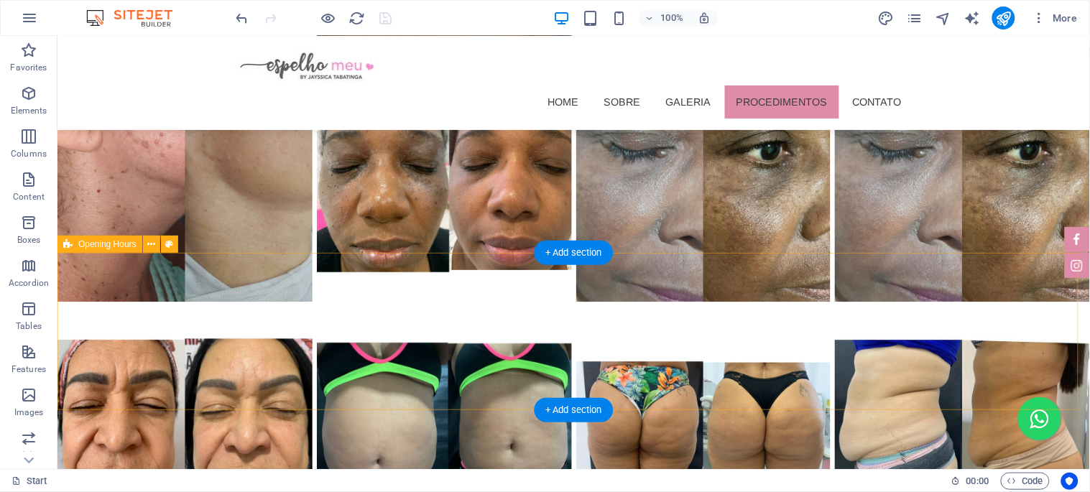
scroll to position [3722, 0]
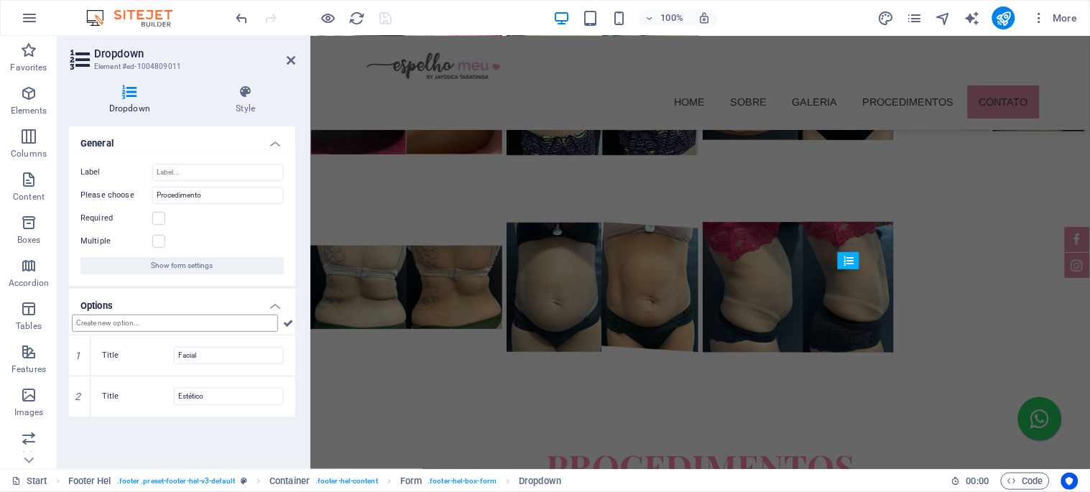
scroll to position [3342, 0]
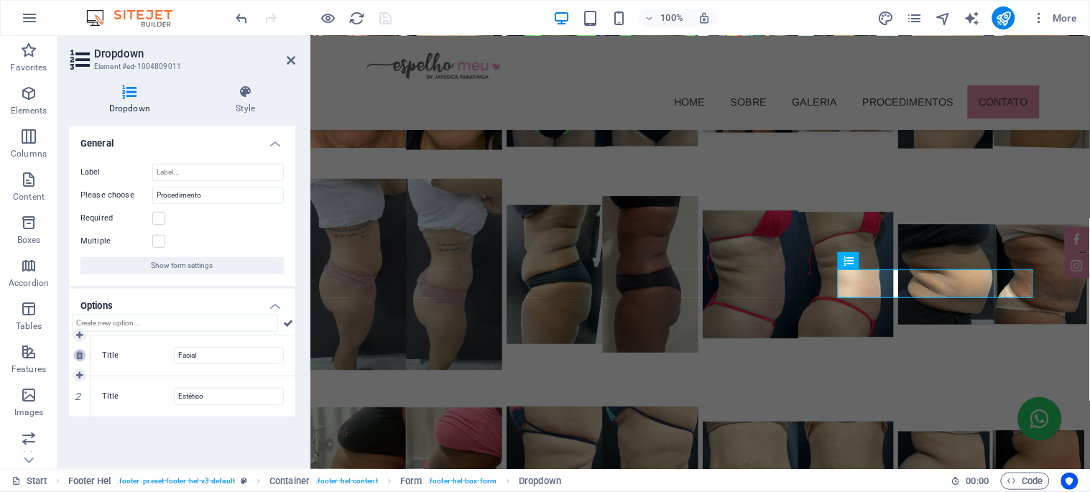
click at [80, 355] on icon at bounding box center [79, 355] width 6 height 9
type input "Estético"
click at [80, 355] on icon at bounding box center [79, 355] width 6 height 9
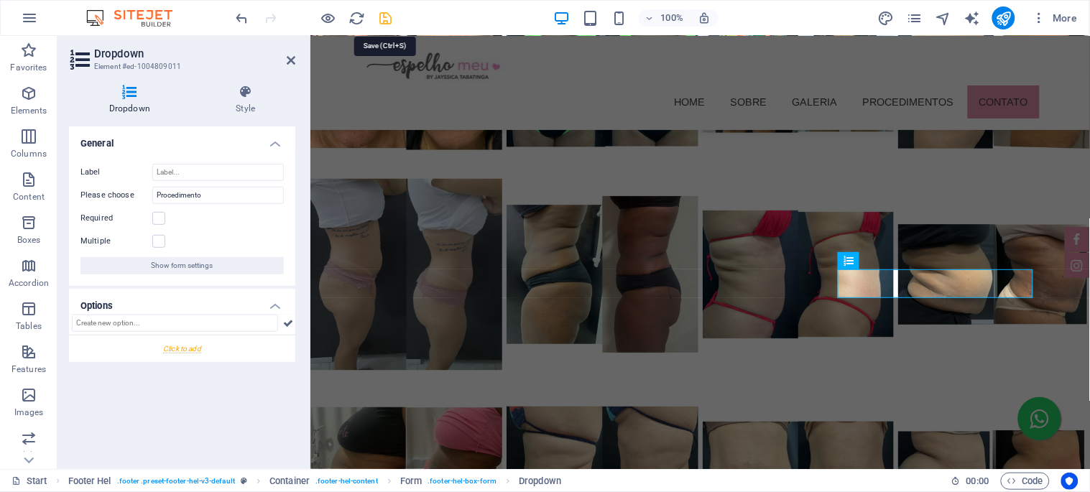
click at [382, 17] on icon "save" at bounding box center [386, 18] width 17 height 17
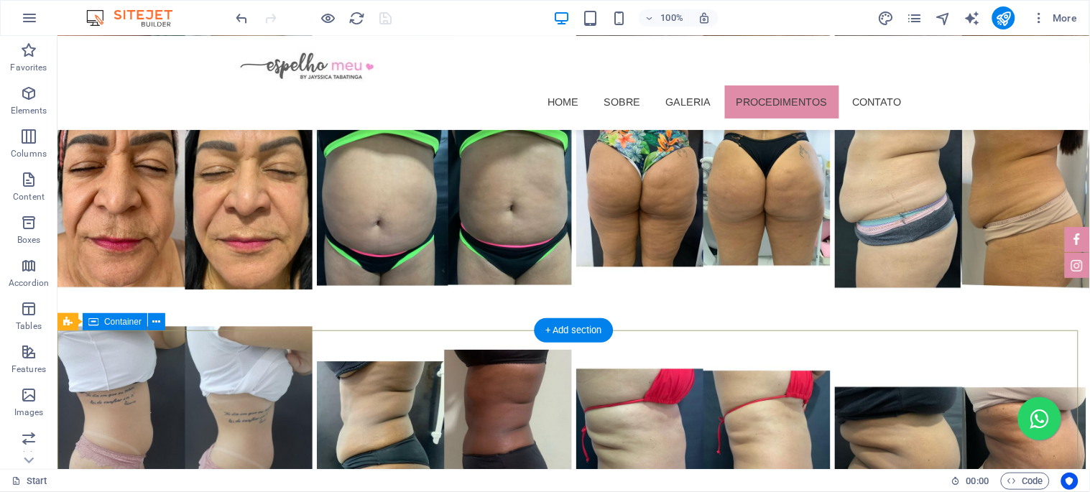
scroll to position [3482, 0]
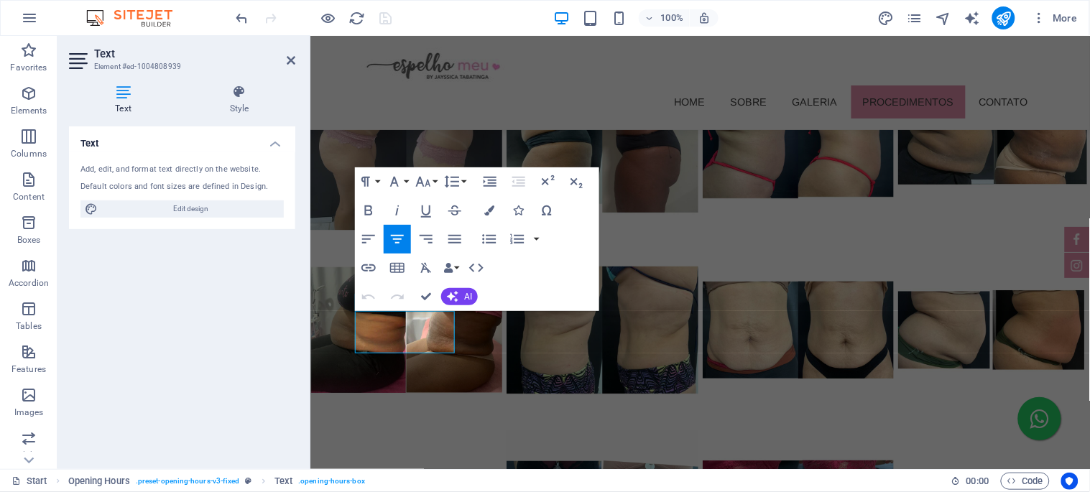
scroll to position [3102, 0]
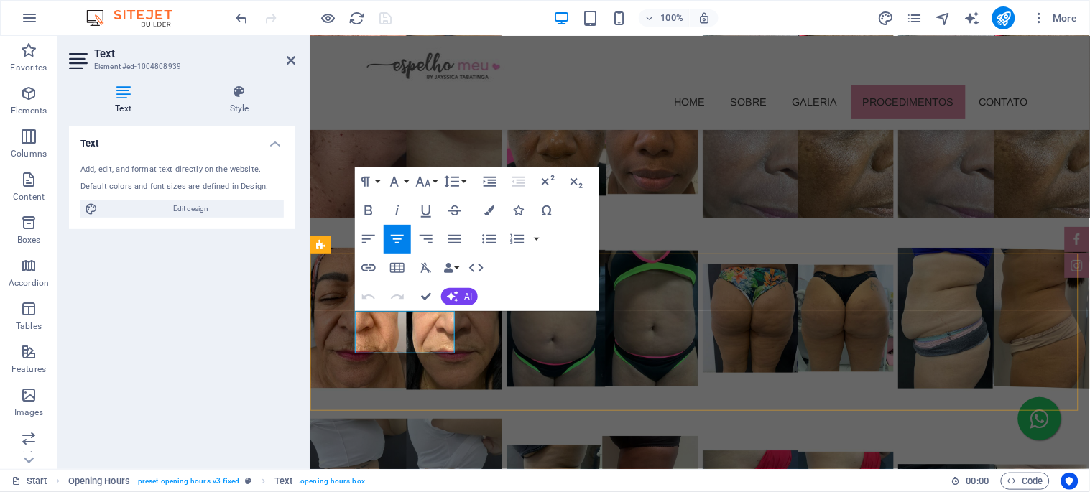
drag, startPoint x: 395, startPoint y: 339, endPoint x: 375, endPoint y: 339, distance: 20.1
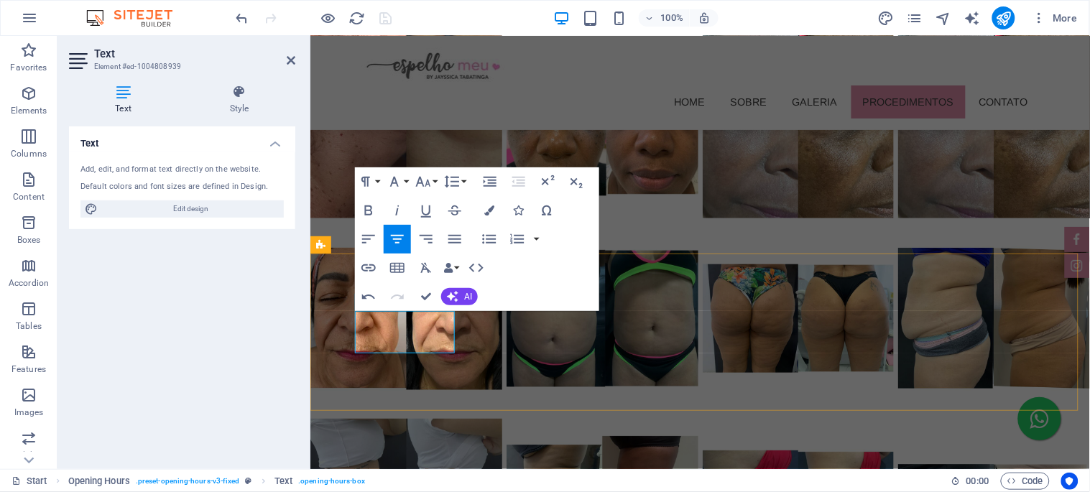
copy p "08:30 às 18:00"
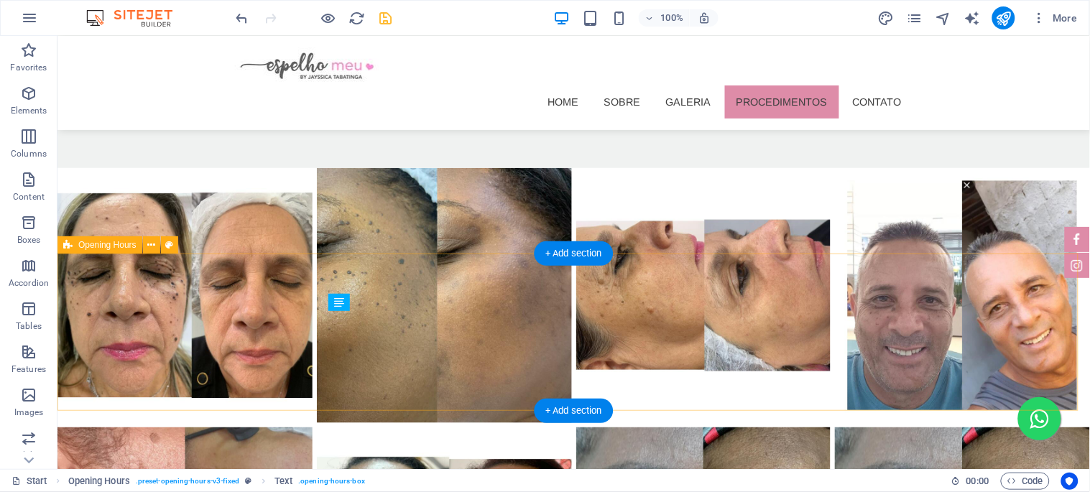
scroll to position [3481, 0]
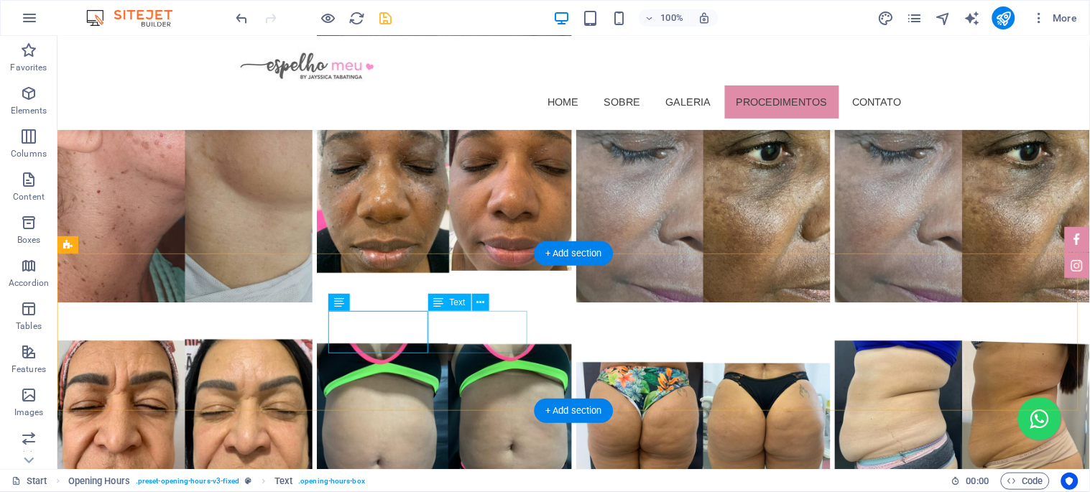
drag, startPoint x: 507, startPoint y: 341, endPoint x: 254, endPoint y: 340, distance: 253.0
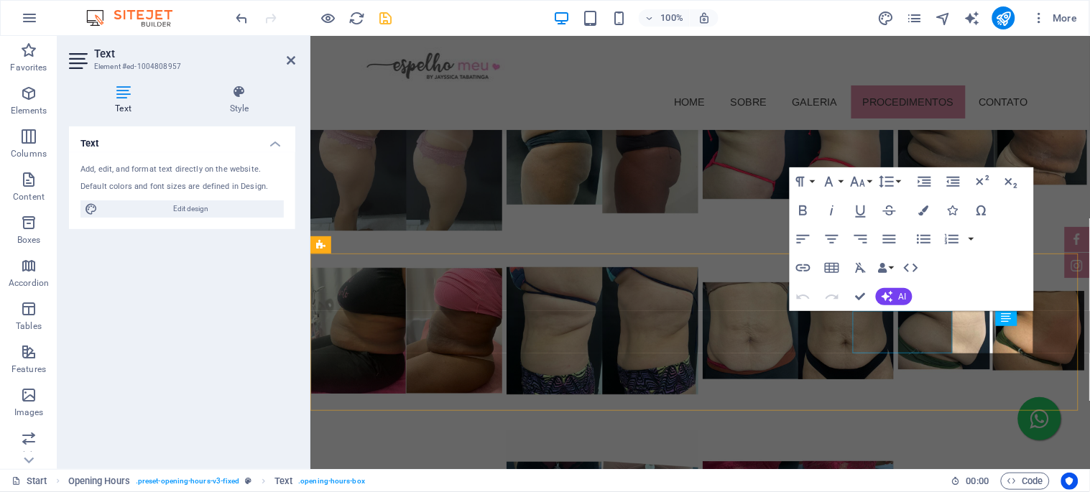
scroll to position [3102, 0]
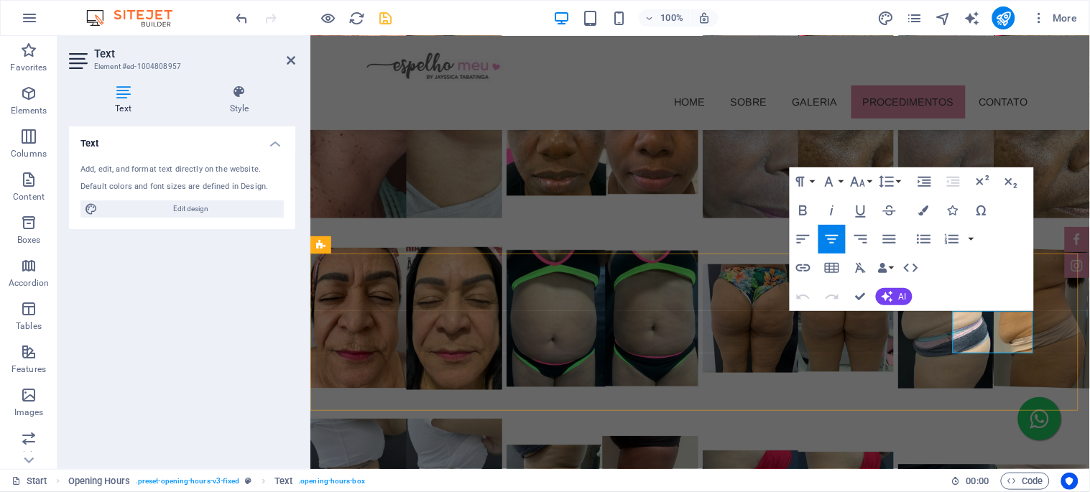
copy p "fechado"
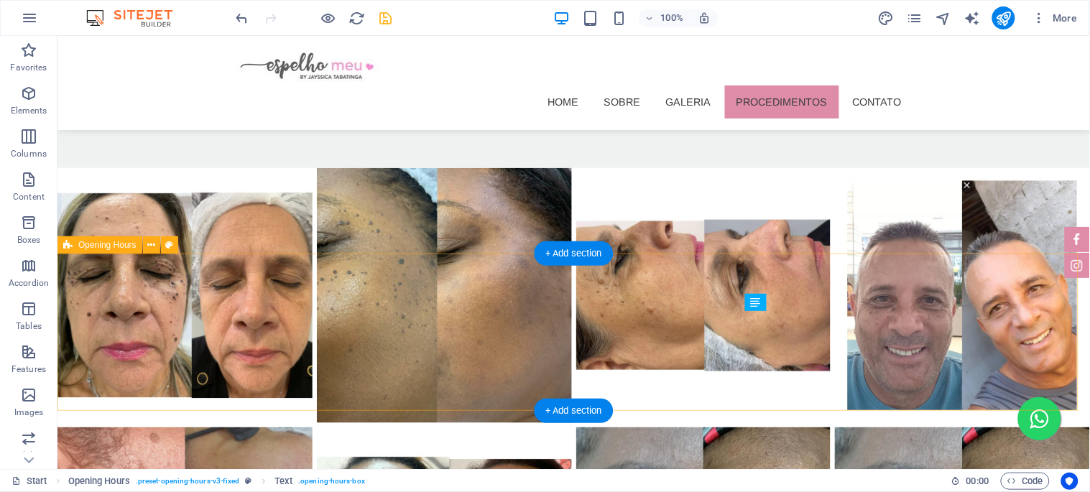
scroll to position [3481, 0]
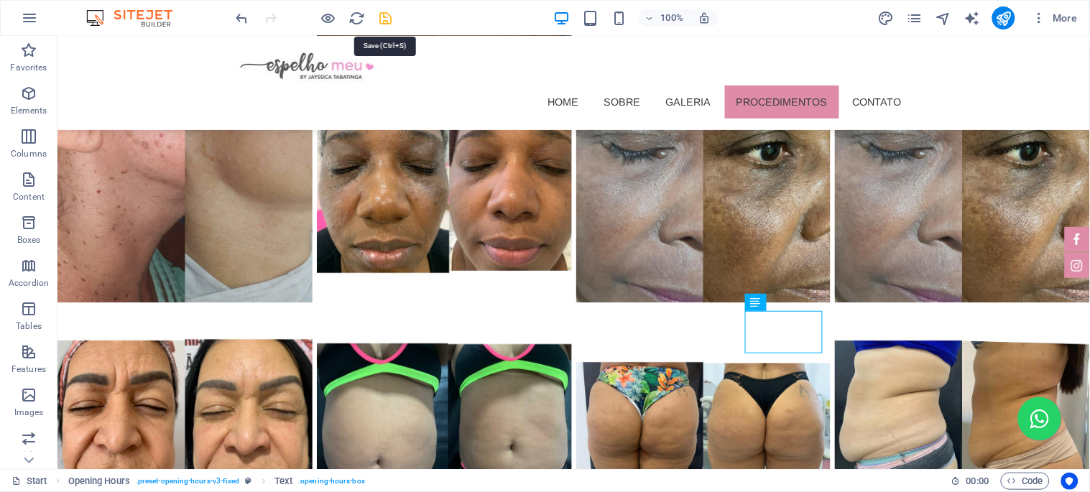
click at [390, 17] on icon "save" at bounding box center [386, 18] width 17 height 17
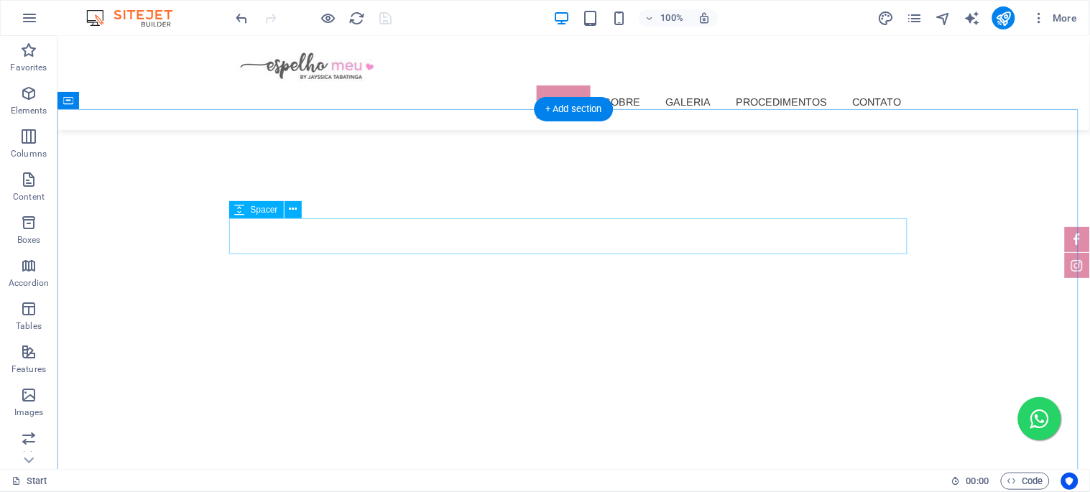
scroll to position [399, 0]
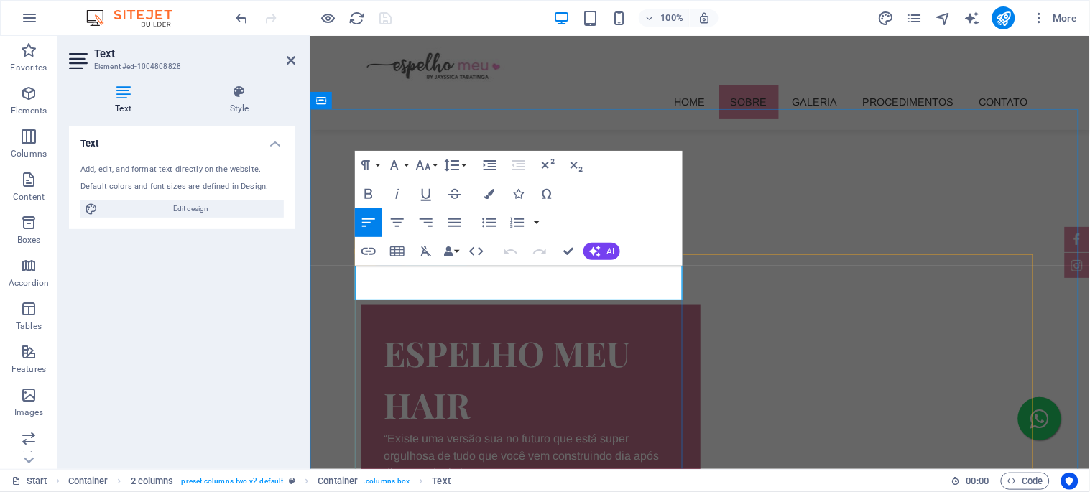
drag, startPoint x: 506, startPoint y: 287, endPoint x: 377, endPoint y: 273, distance: 130.1
copy p "MECHAS | TRATAMENTO | CORTE⠀ 💆🏼‍♀️ | ALISAMENTO ÉTICO | UNHAS"
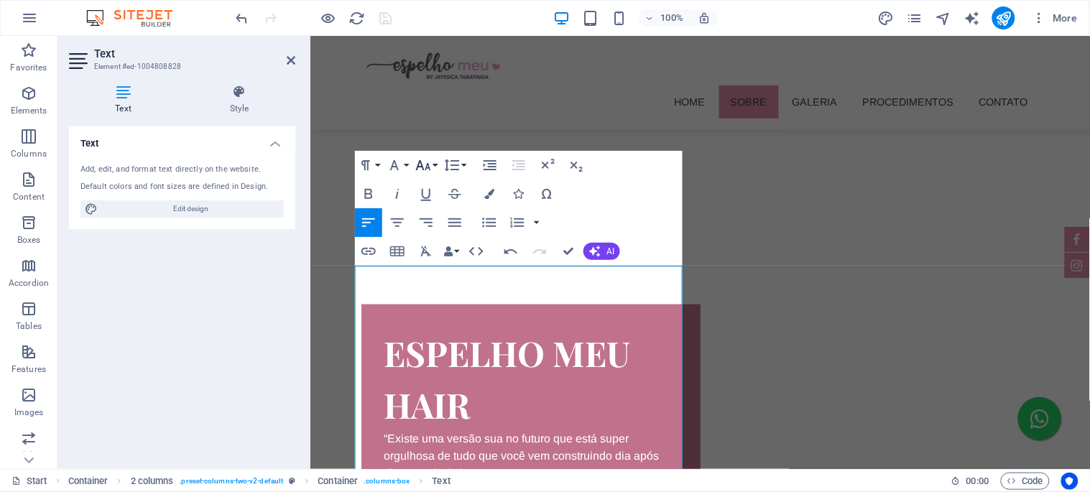
click at [433, 163] on button "Font Size" at bounding box center [426, 165] width 27 height 29
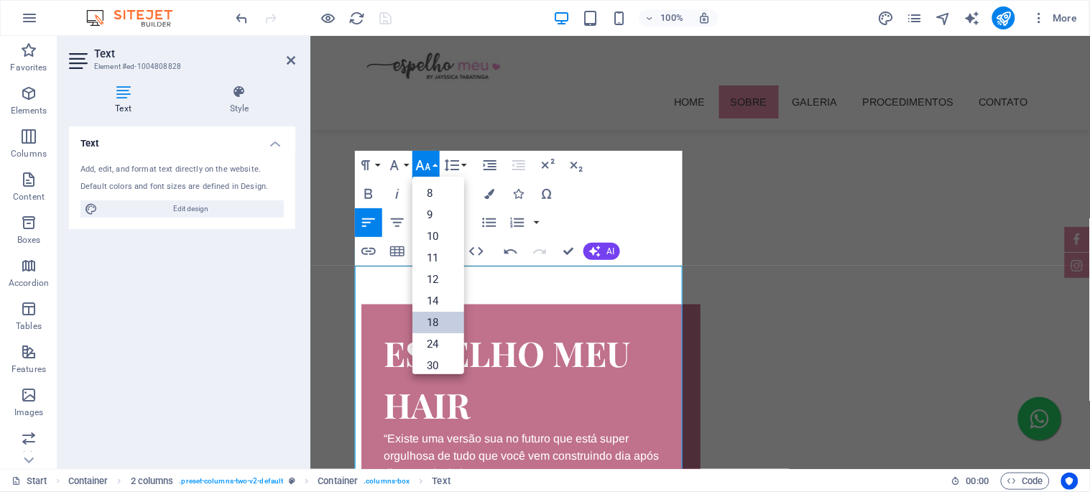
click at [443, 318] on link "18" at bounding box center [439, 323] width 52 height 22
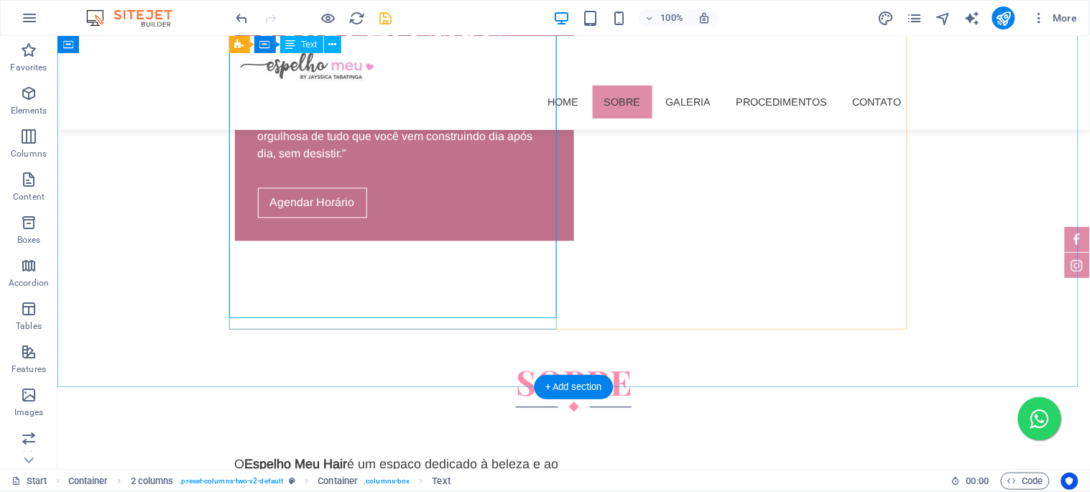
scroll to position [878, 0]
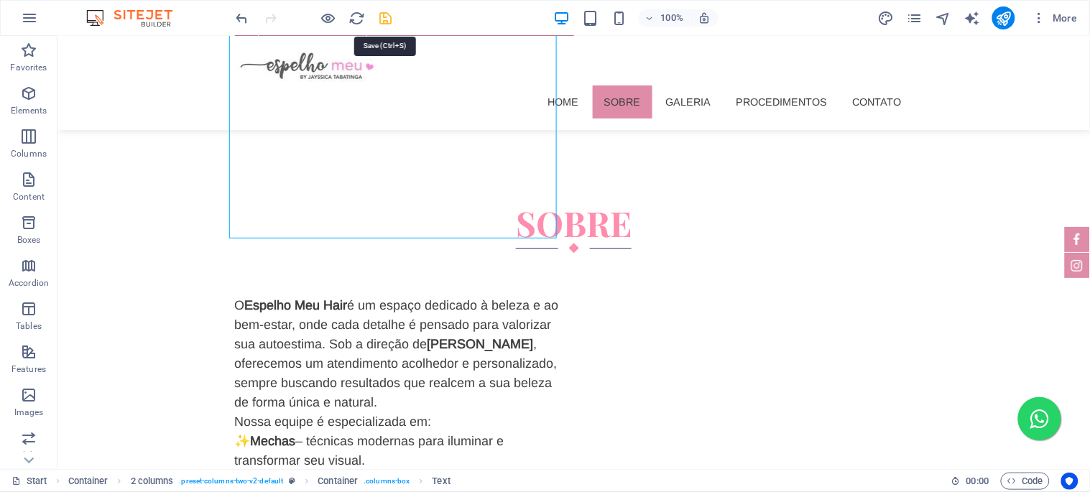
click at [385, 17] on icon "save" at bounding box center [386, 18] width 17 height 17
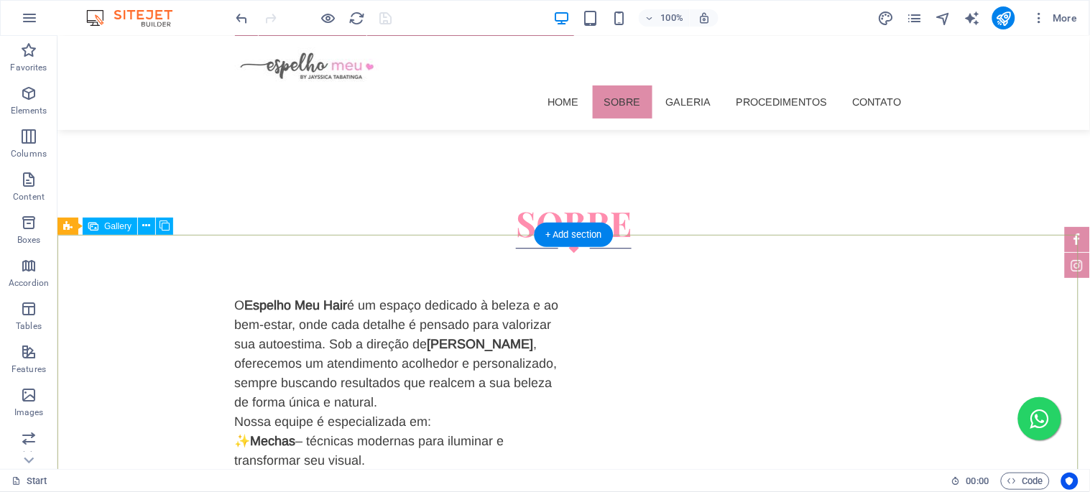
scroll to position [1118, 0]
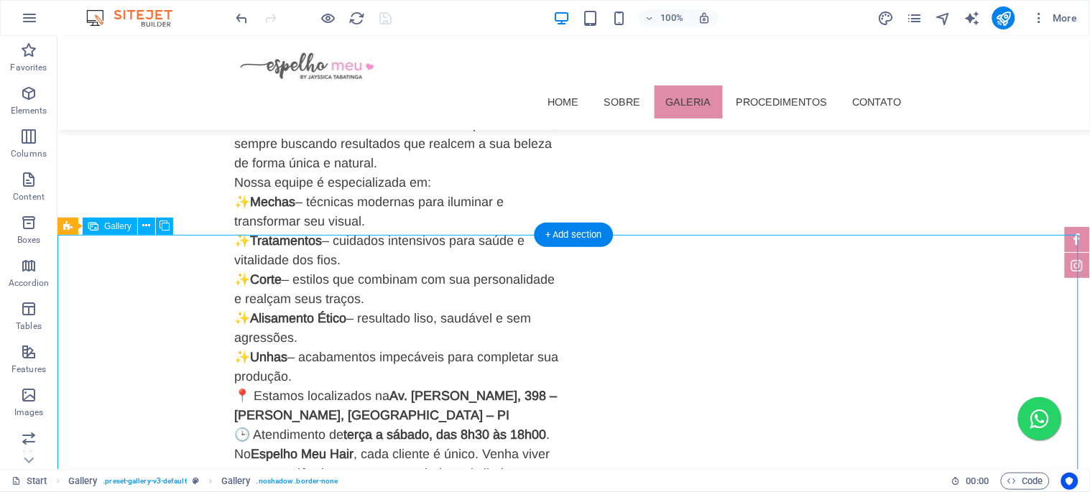
select select "4"
select select "px"
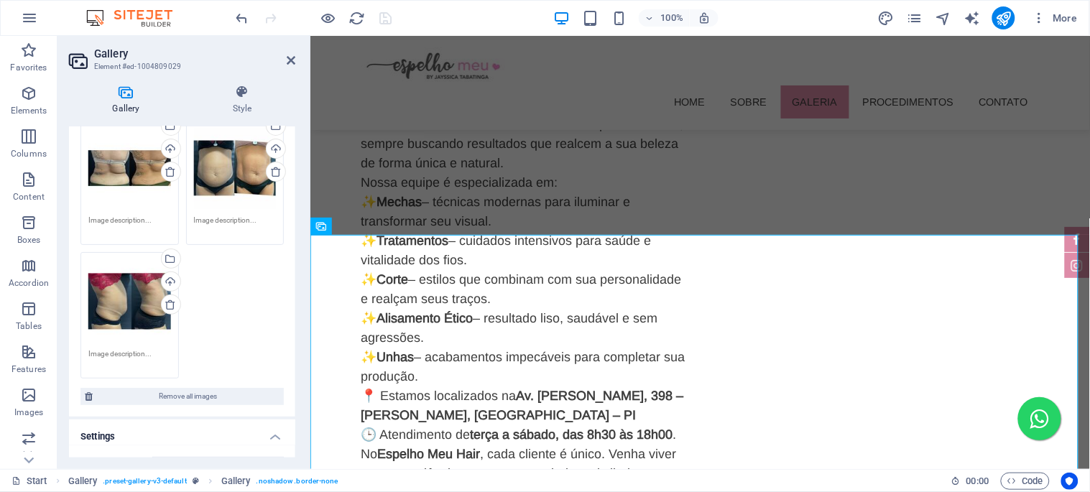
scroll to position [1517, 0]
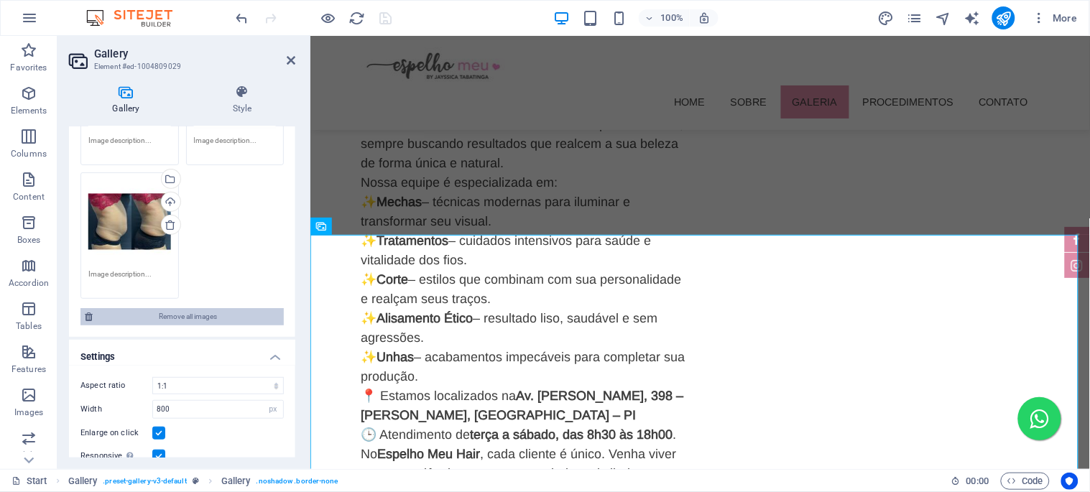
click at [185, 308] on span "Remove all images" at bounding box center [188, 316] width 183 height 17
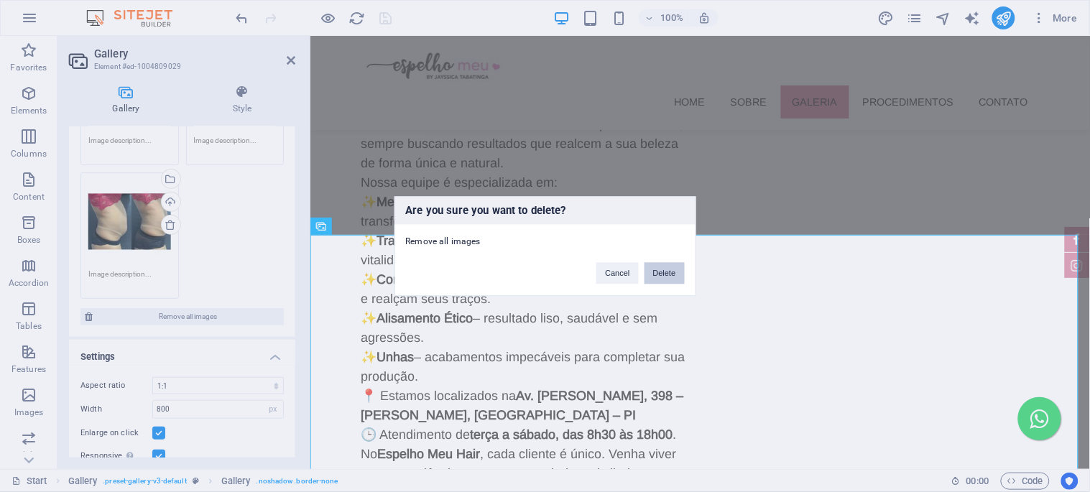
drag, startPoint x: 665, startPoint y: 274, endPoint x: 347, endPoint y: 238, distance: 319.7
click at [665, 274] on button "Delete" at bounding box center [665, 273] width 40 height 22
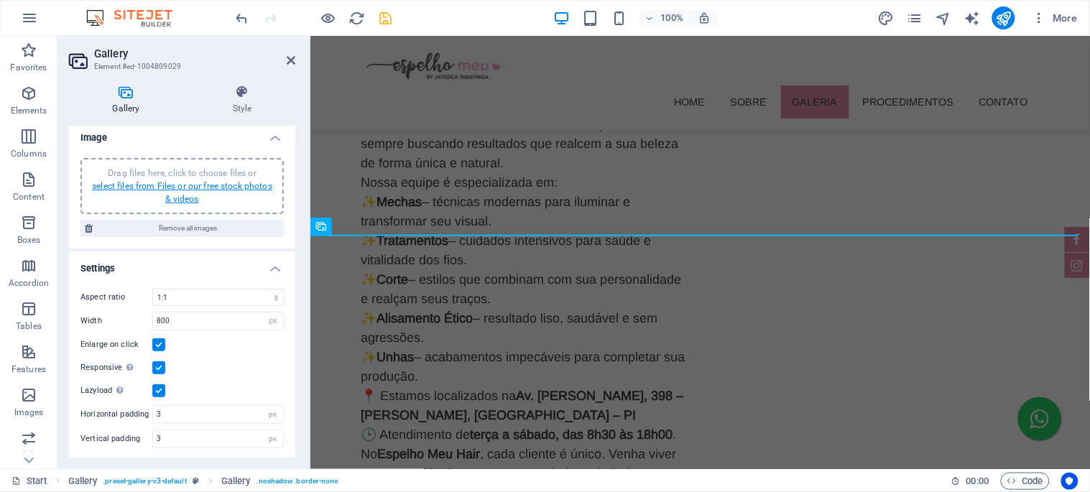
click at [175, 185] on link "select files from Files or our free stock photos & videos" at bounding box center [182, 192] width 180 height 23
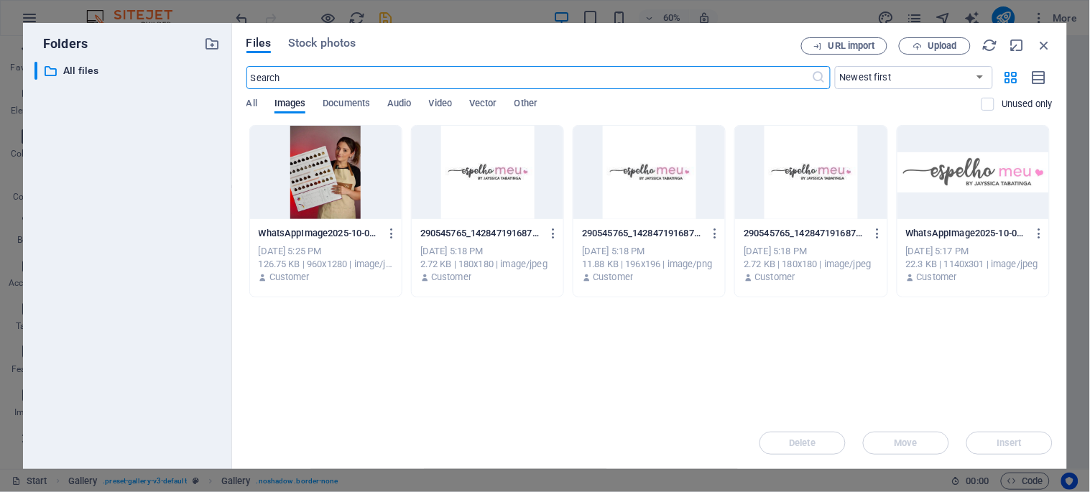
scroll to position [1324, 0]
click at [929, 45] on span "Upload" at bounding box center [942, 46] width 29 height 9
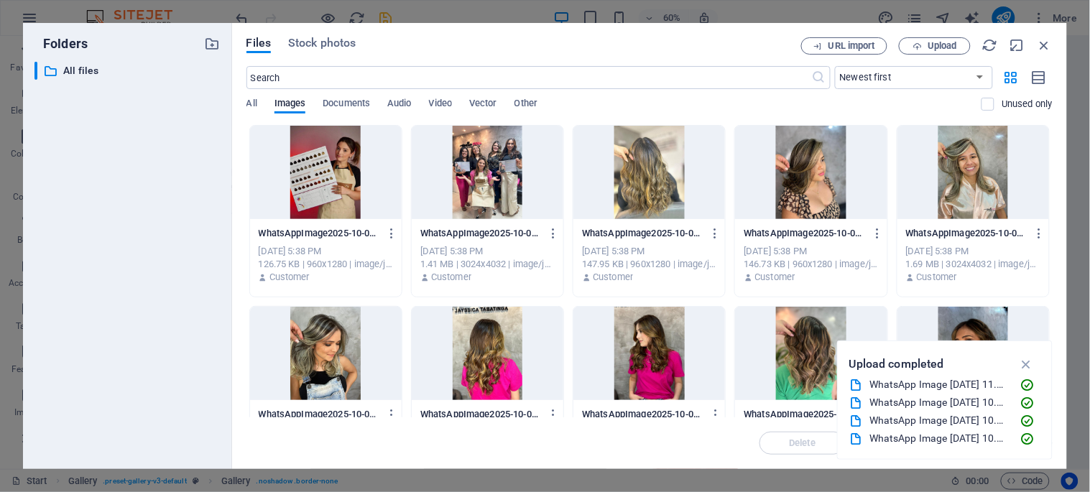
click at [1025, 362] on icon "button" at bounding box center [1026, 364] width 17 height 16
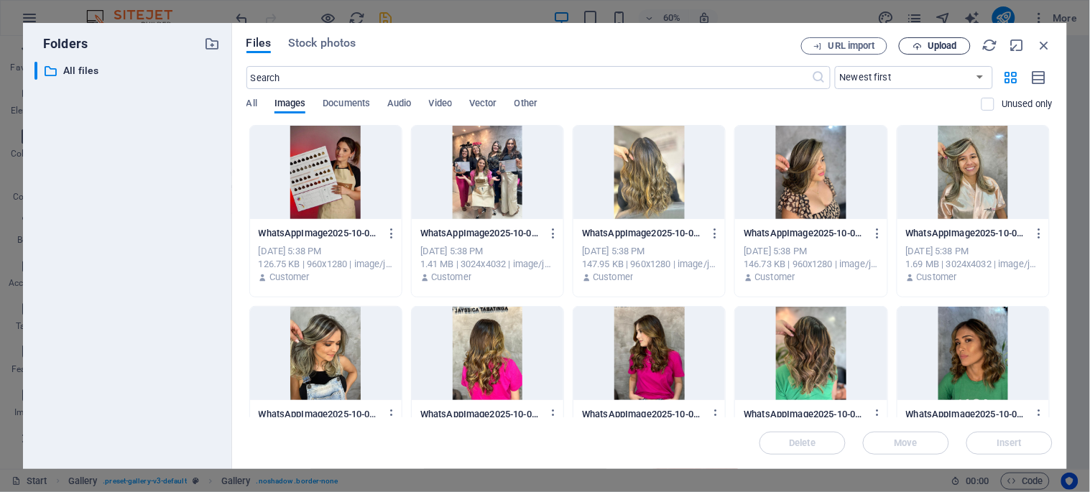
click at [933, 45] on span "Upload" at bounding box center [942, 46] width 29 height 9
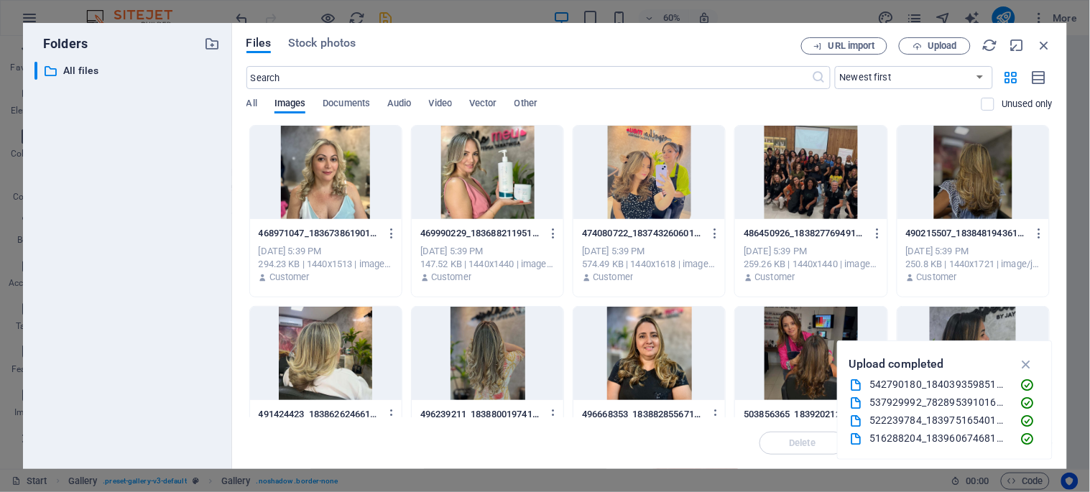
click at [328, 174] on div at bounding box center [326, 172] width 152 height 93
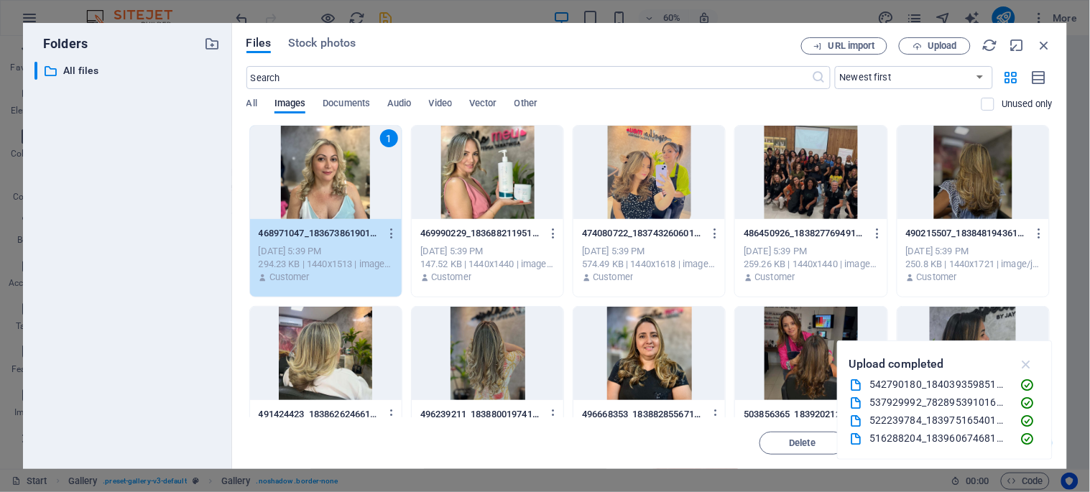
click at [1028, 361] on icon "button" at bounding box center [1026, 364] width 17 height 16
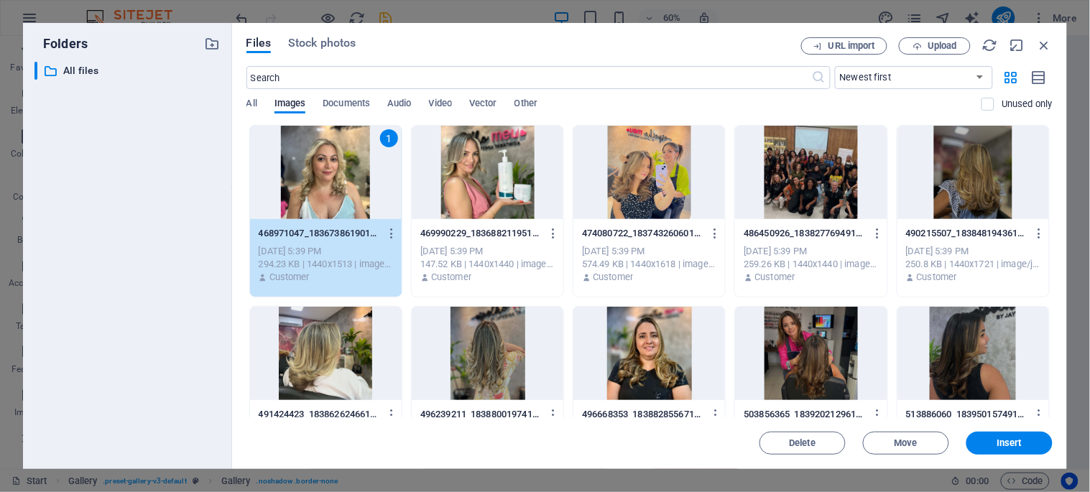
scroll to position [160, 0]
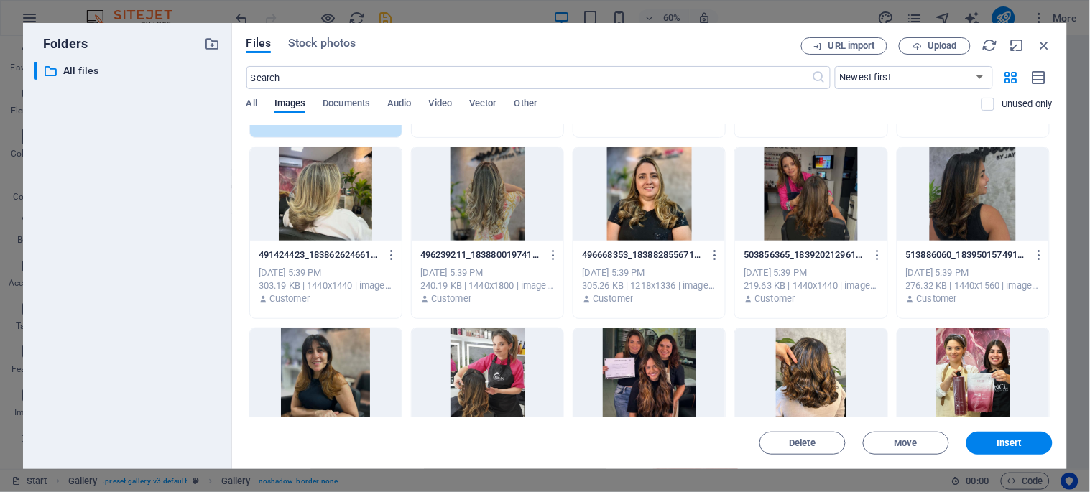
click at [974, 341] on div at bounding box center [974, 374] width 152 height 93
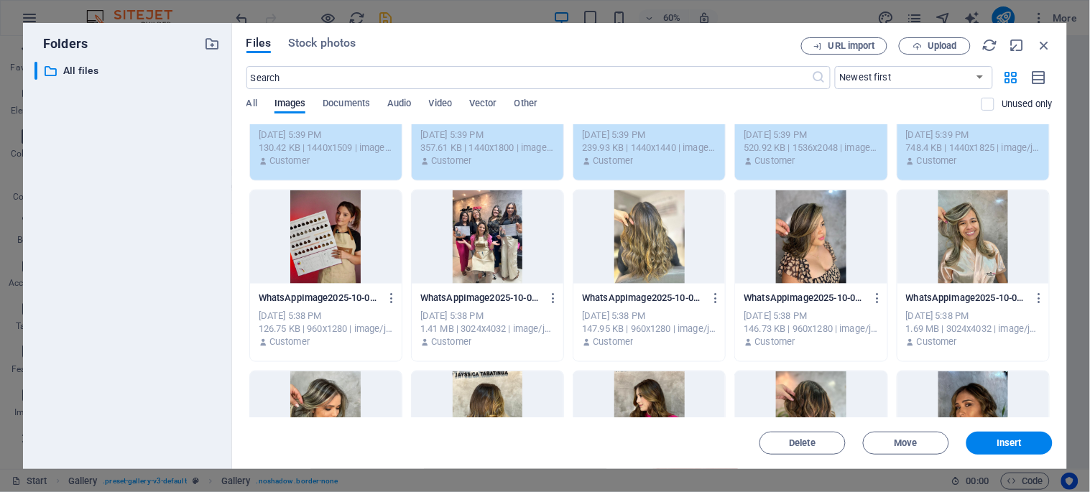
scroll to position [558, 0]
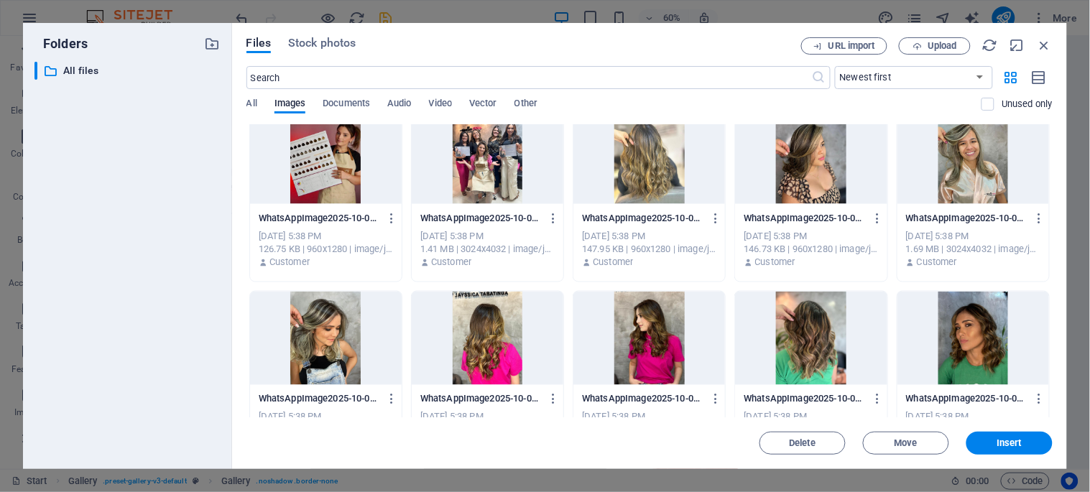
click at [988, 323] on div at bounding box center [974, 338] width 152 height 93
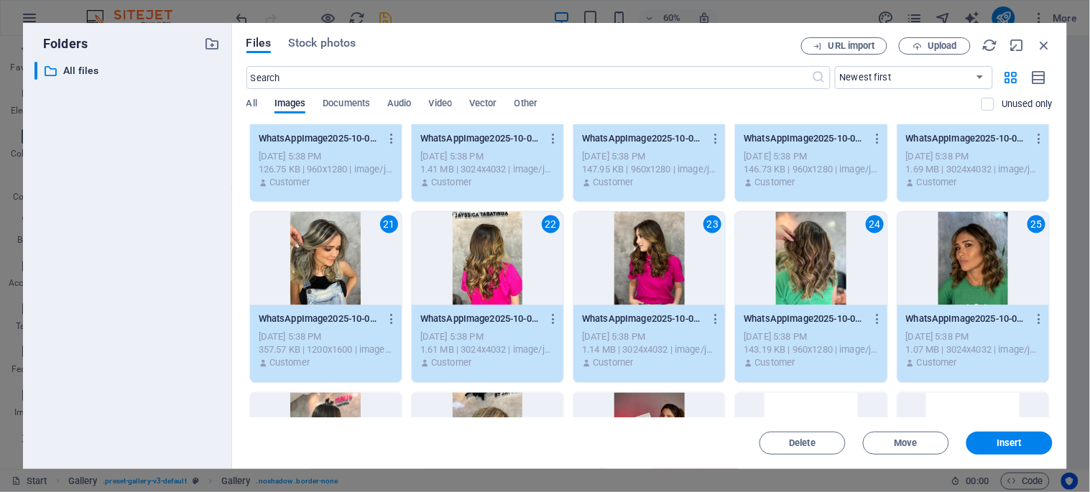
scroll to position [719, 0]
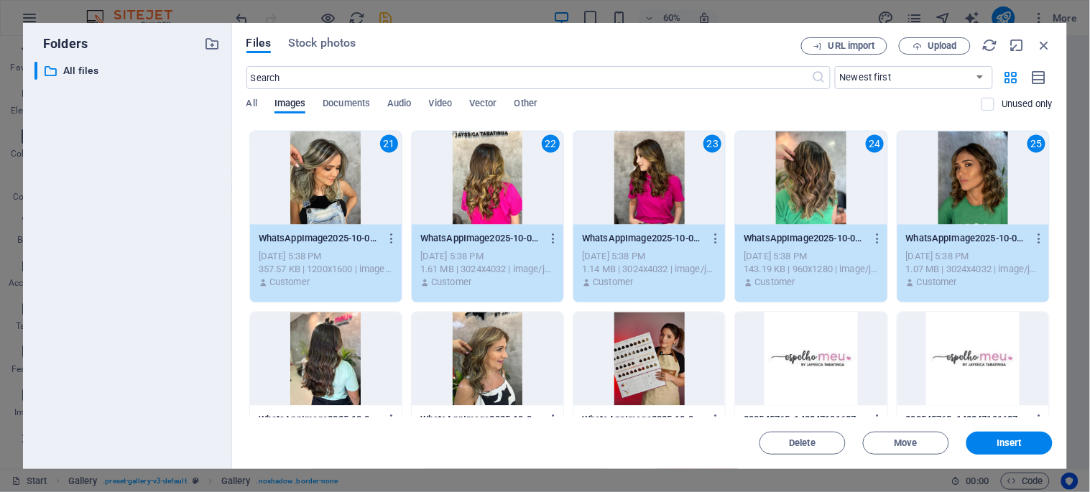
click at [640, 358] on div at bounding box center [650, 359] width 152 height 93
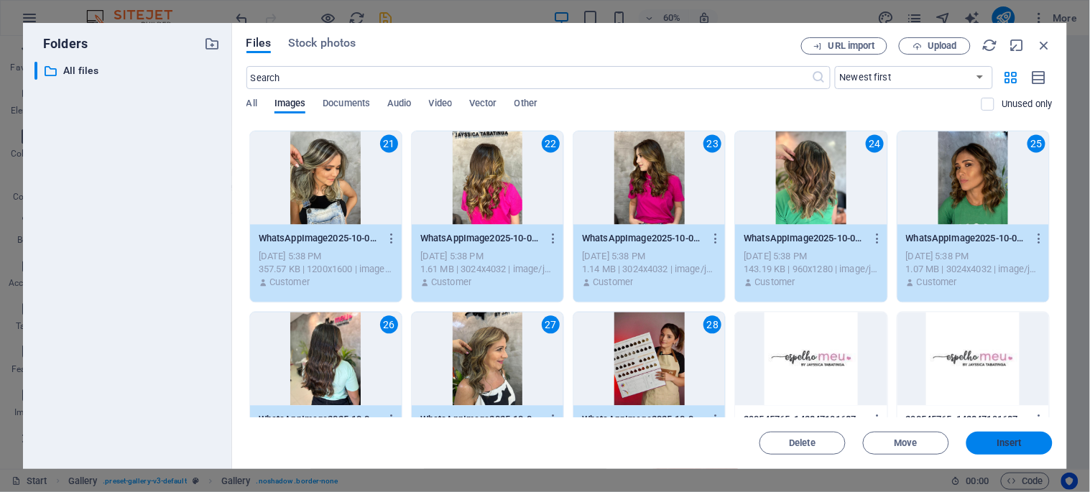
click at [1016, 435] on button "Insert" at bounding box center [1010, 443] width 86 height 23
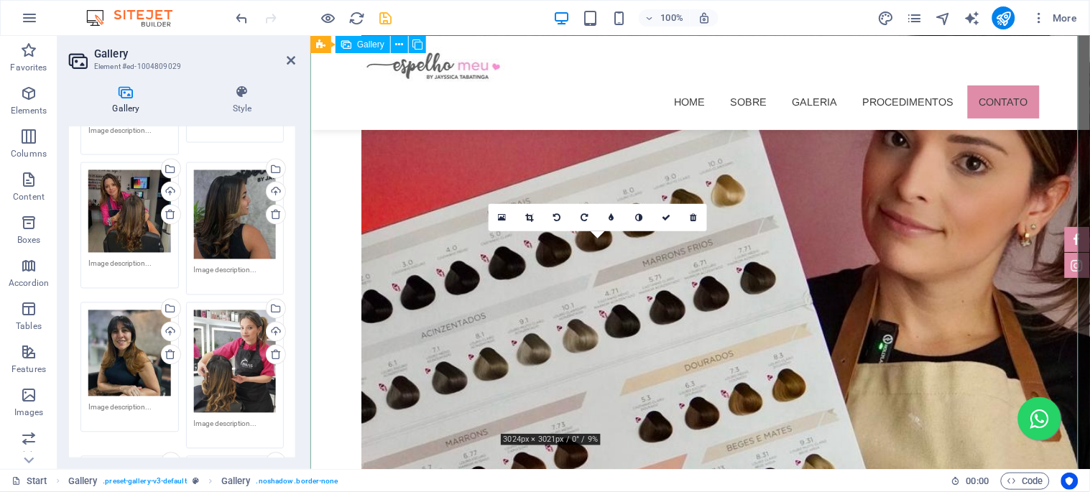
scroll to position [2076, 0]
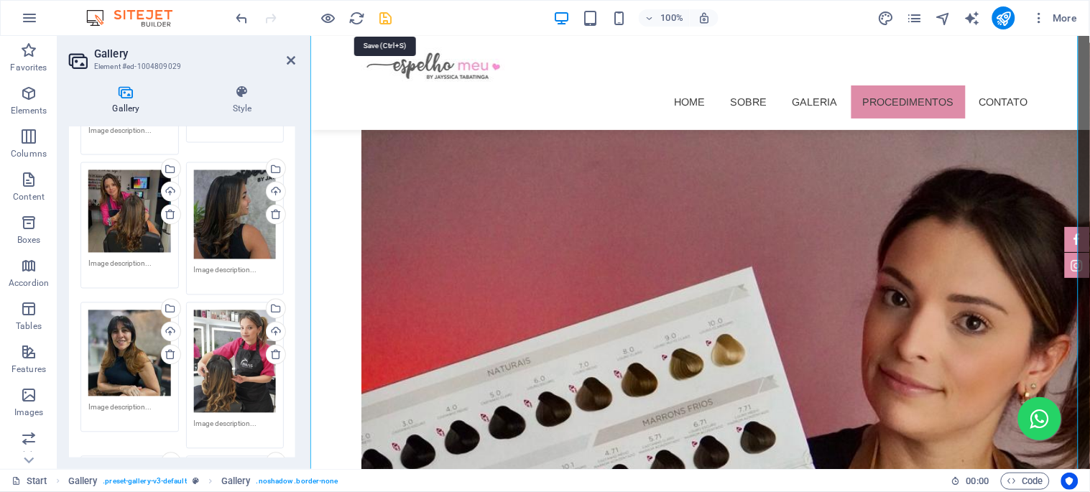
click at [389, 14] on icon "save" at bounding box center [386, 18] width 17 height 17
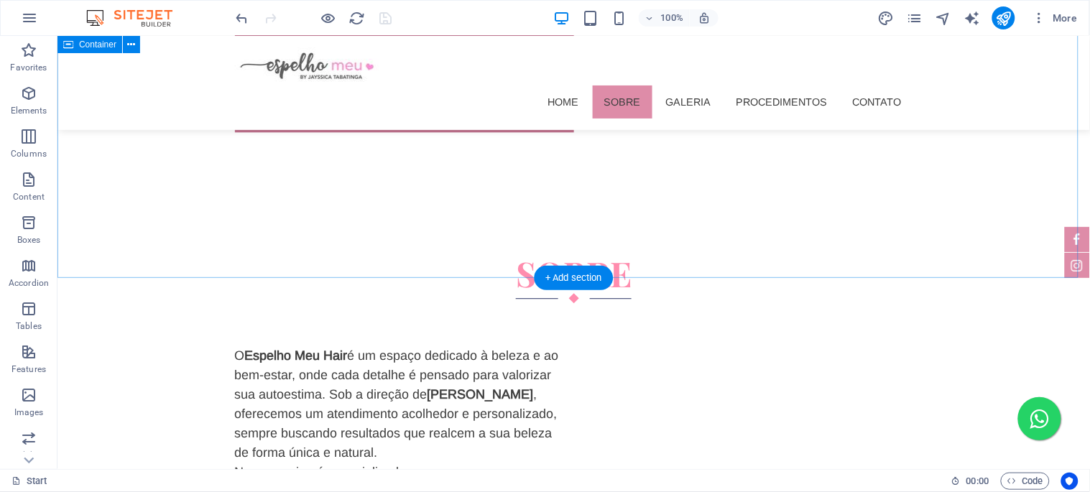
scroll to position [988, 0]
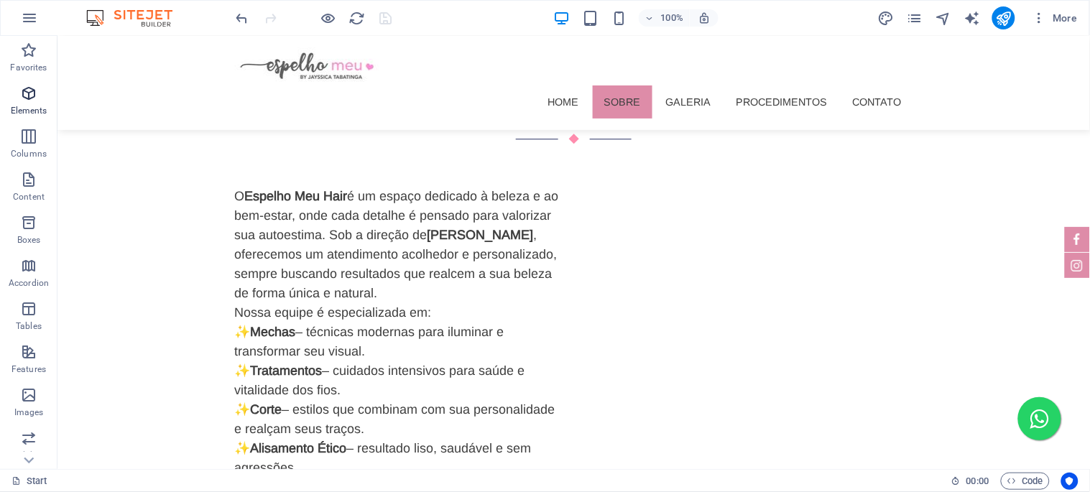
click at [29, 93] on icon "button" at bounding box center [28, 93] width 17 height 17
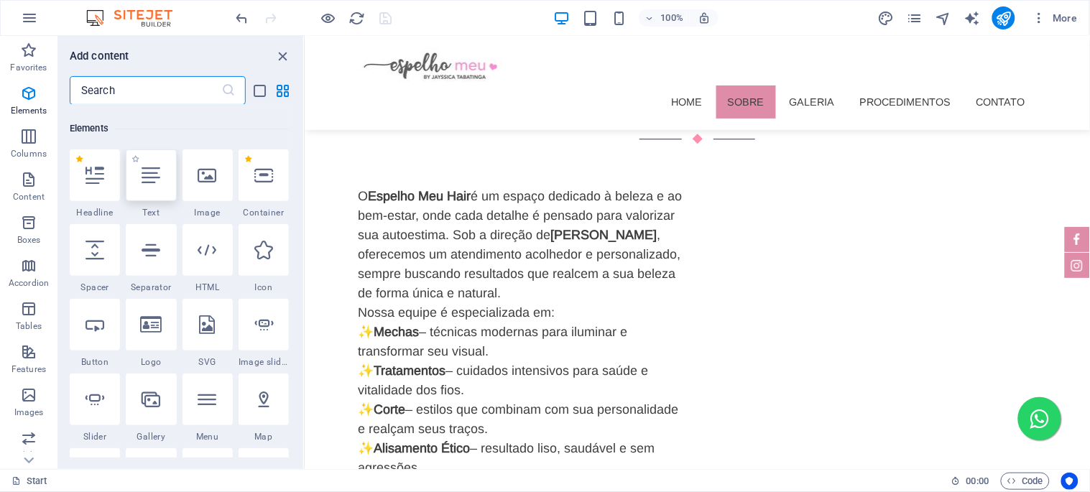
scroll to position [152, 0]
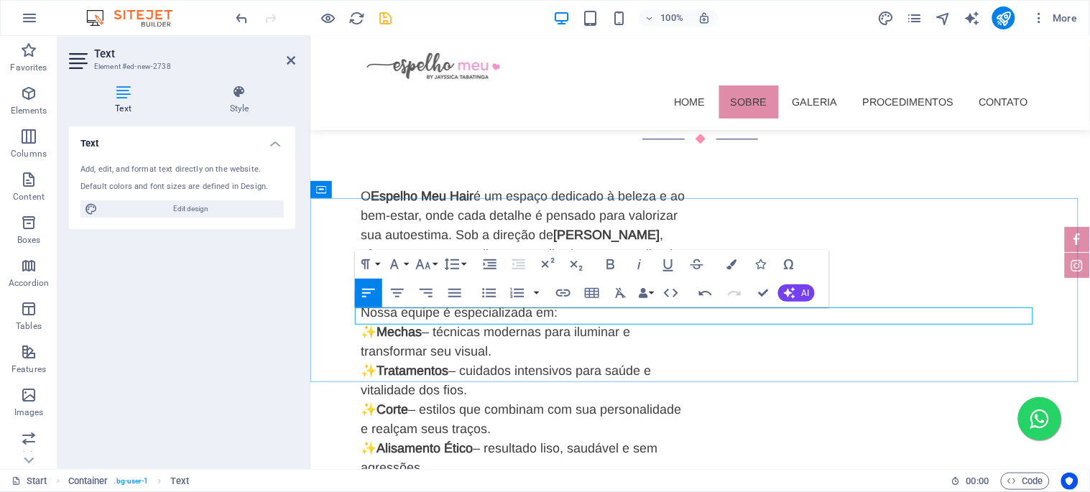
click at [393, 291] on icon "button" at bounding box center [397, 293] width 17 height 17
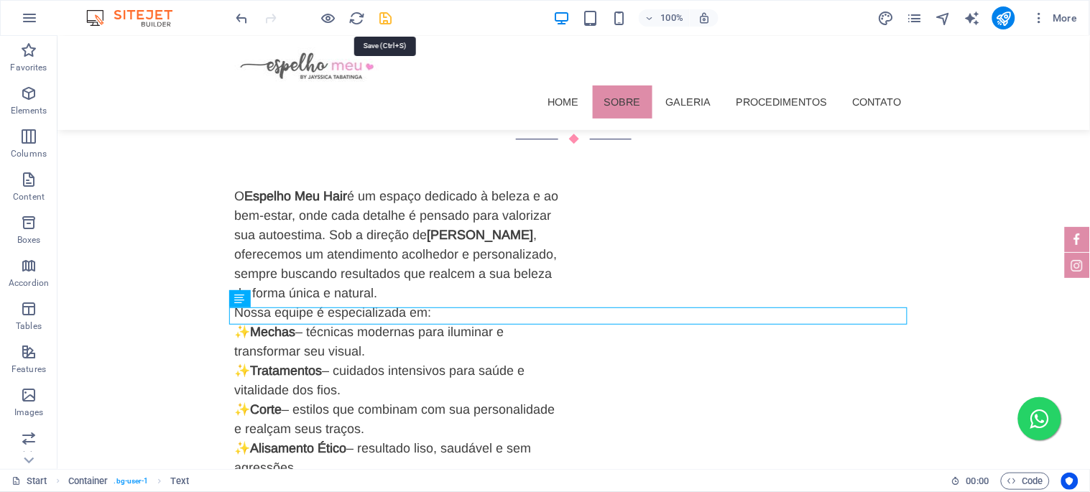
click at [383, 17] on icon "save" at bounding box center [386, 18] width 17 height 17
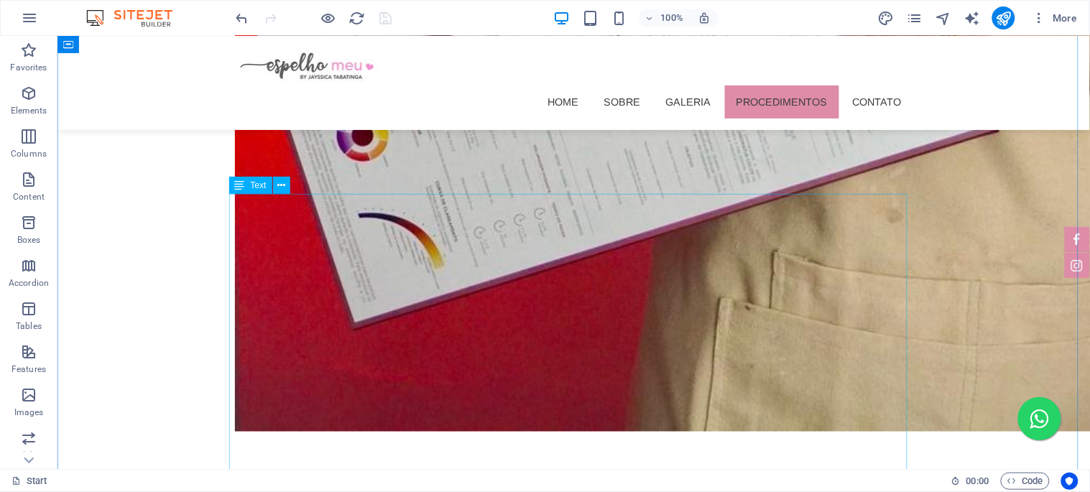
scroll to position [3303, 0]
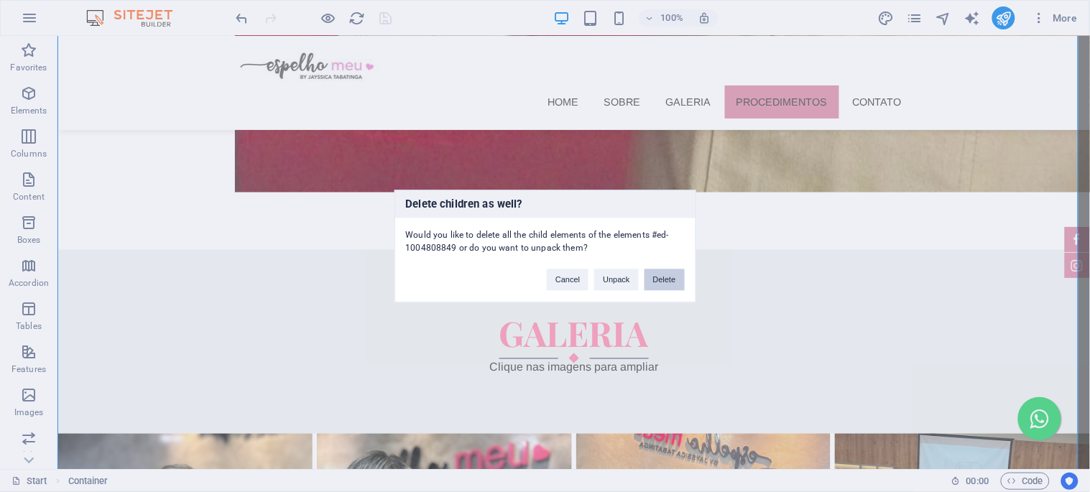
click at [658, 276] on button "Delete" at bounding box center [665, 280] width 40 height 22
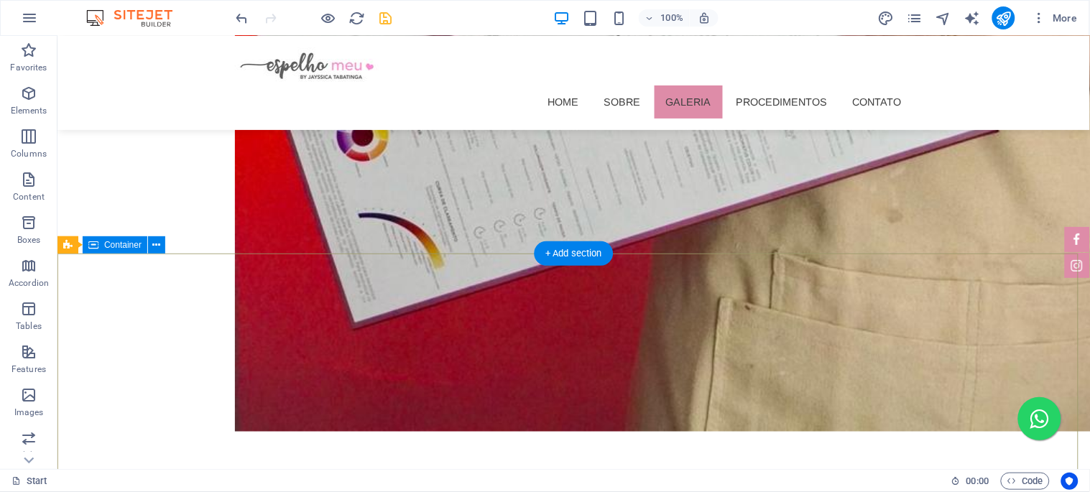
scroll to position [2984, 0]
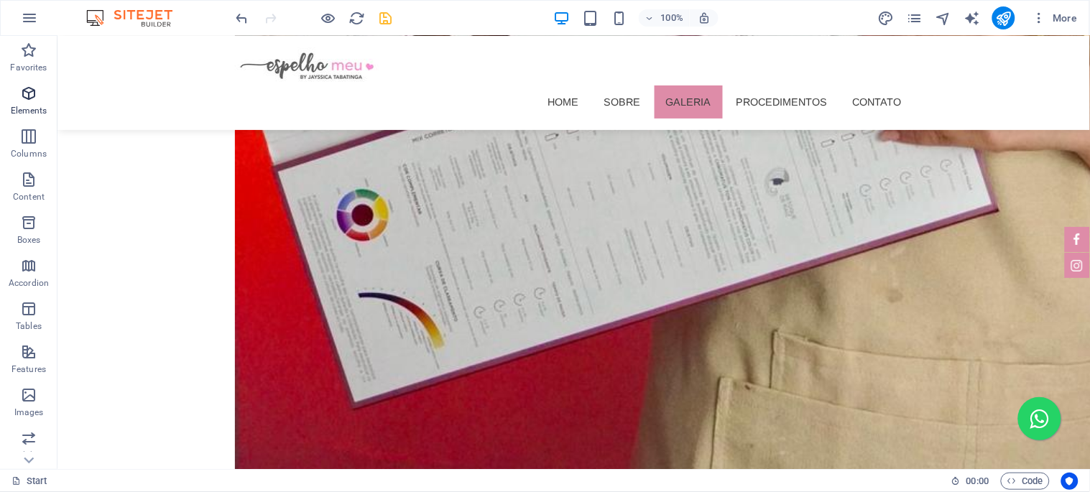
click at [32, 95] on icon "button" at bounding box center [28, 93] width 17 height 17
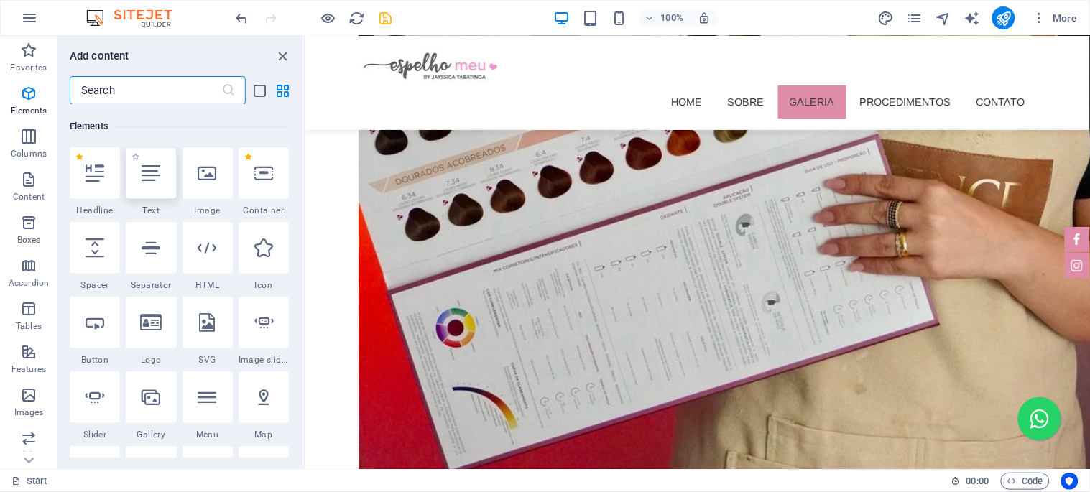
scroll to position [152, 0]
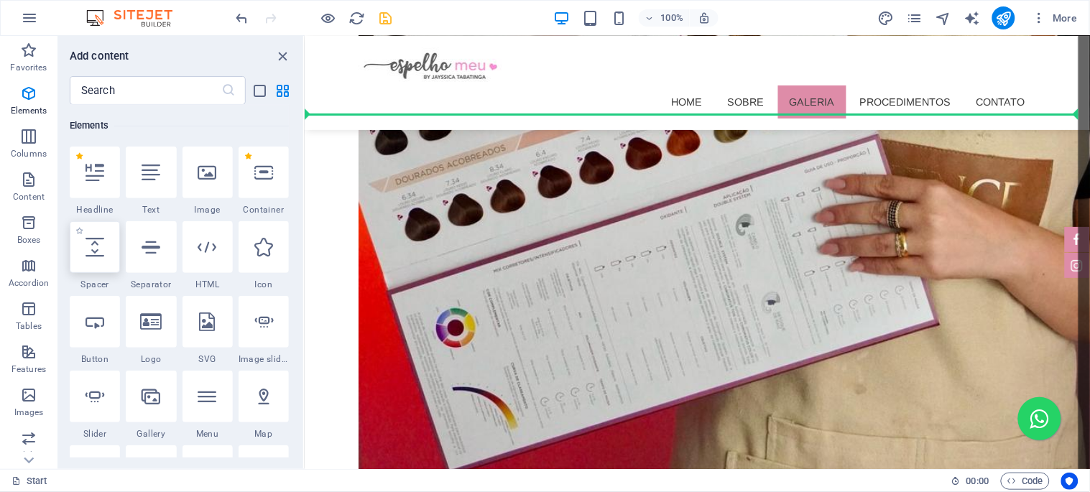
select select "px"
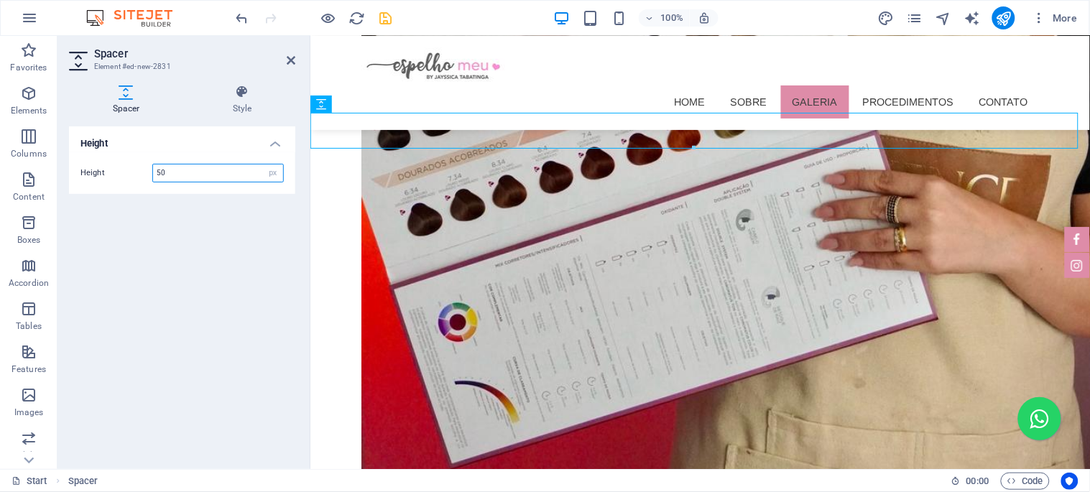
scroll to position [2605, 0]
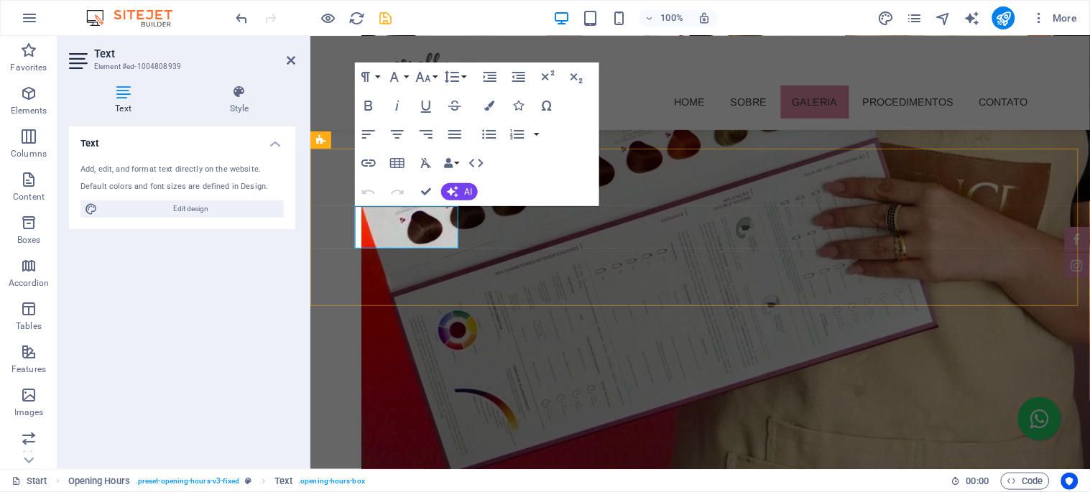
copy p "08:30 às 18:00"
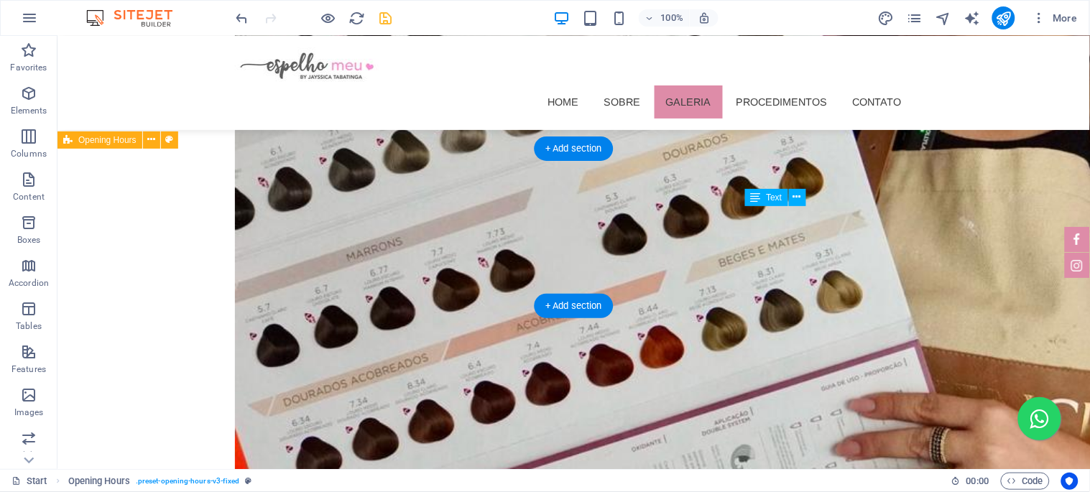
scroll to position [3048, 0]
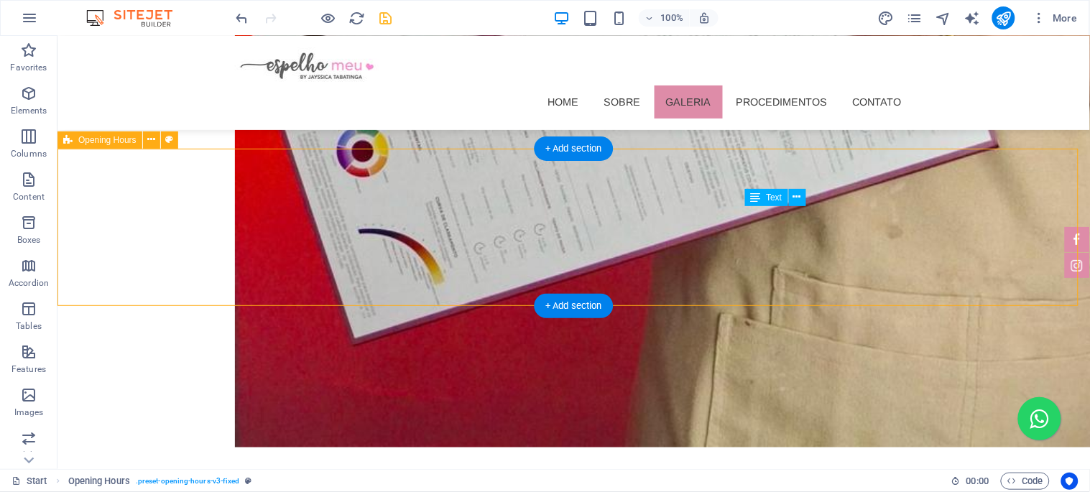
drag, startPoint x: 787, startPoint y: 231, endPoint x: 533, endPoint y: 231, distance: 253.7
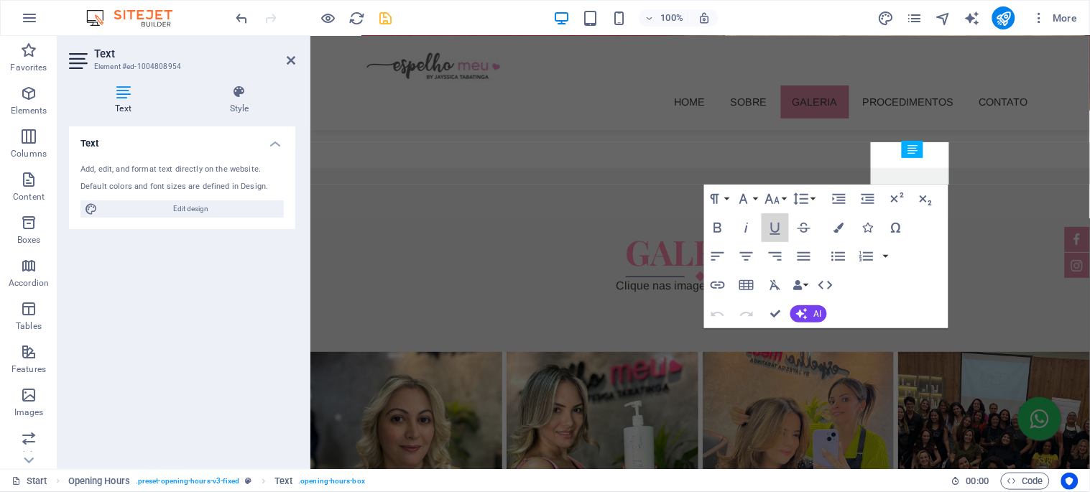
click at [787, 231] on button "Underline" at bounding box center [775, 227] width 27 height 29
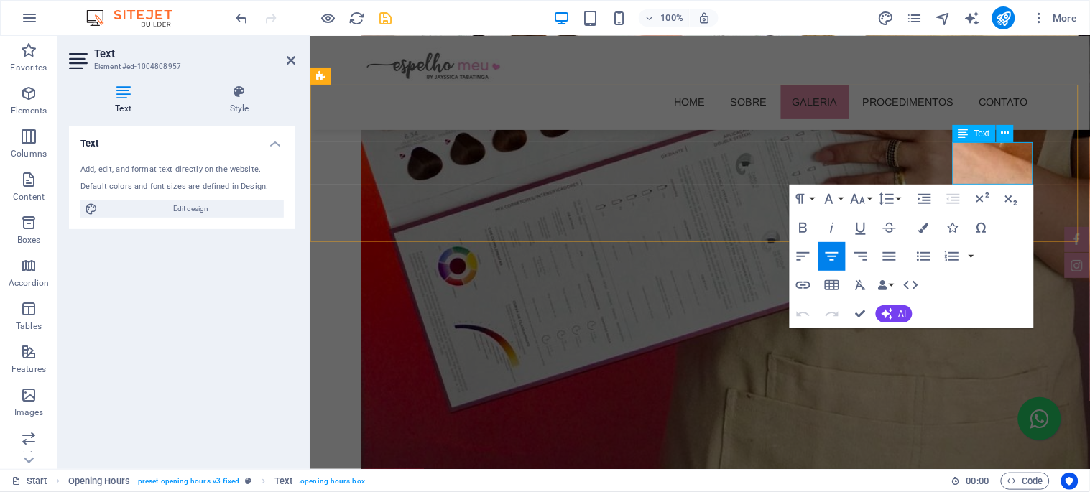
copy p "fechado"
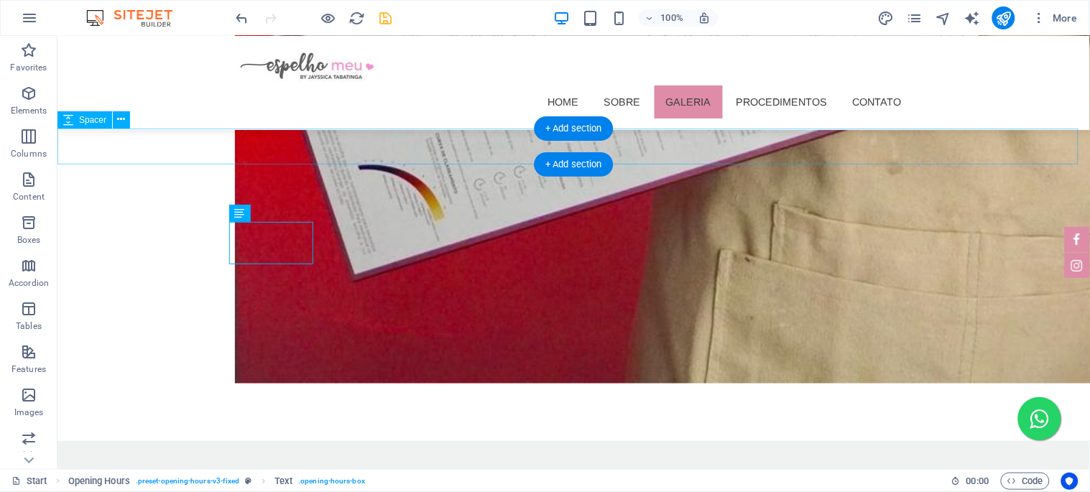
scroll to position [2872, 0]
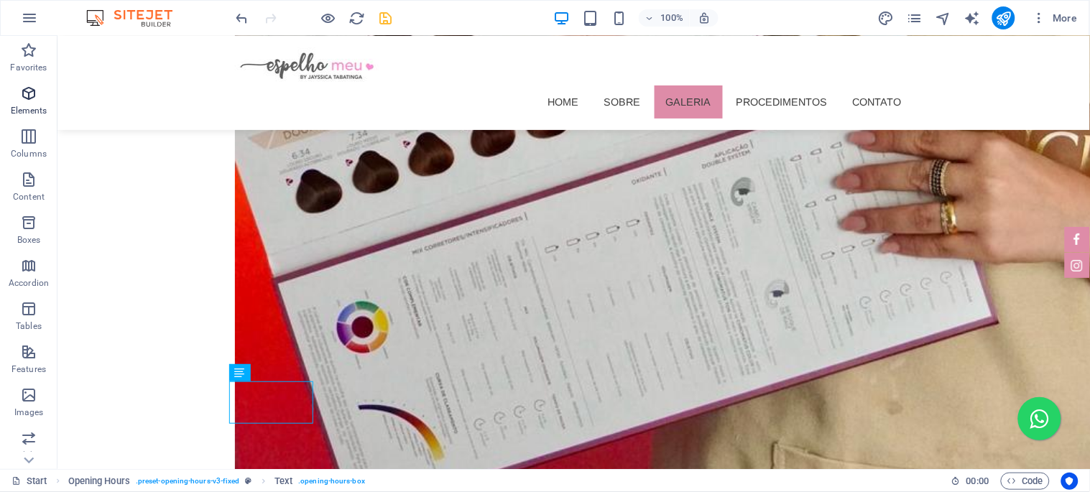
click at [26, 98] on icon "button" at bounding box center [28, 93] width 17 height 17
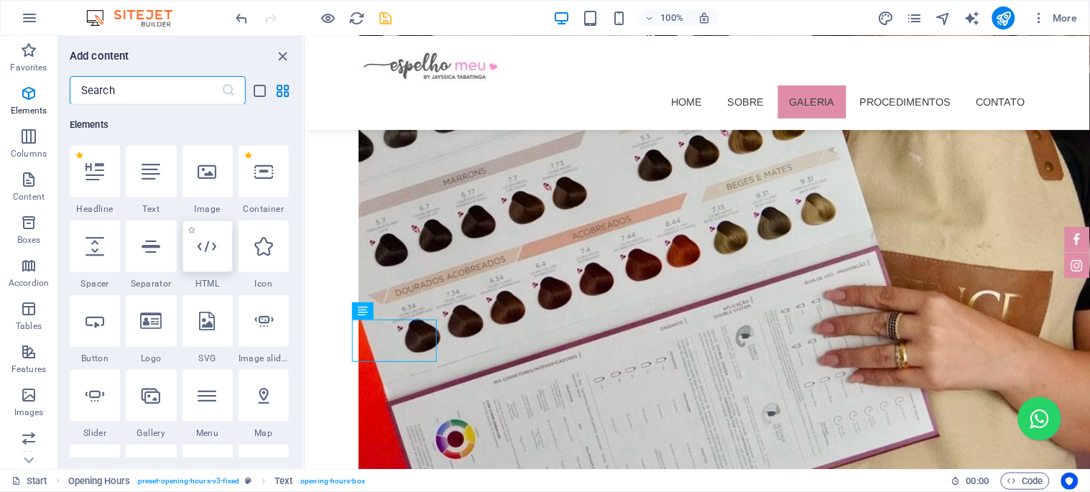
scroll to position [152, 0]
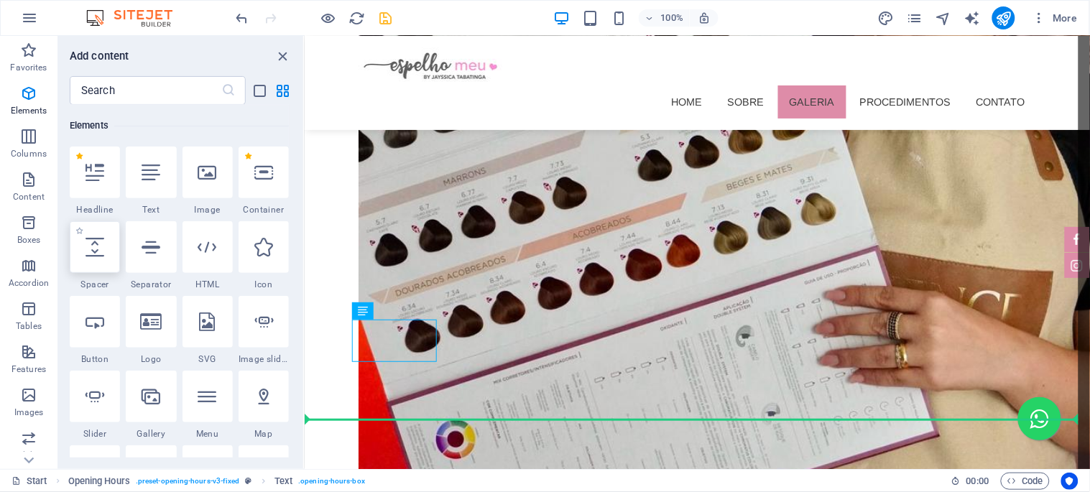
select select "px"
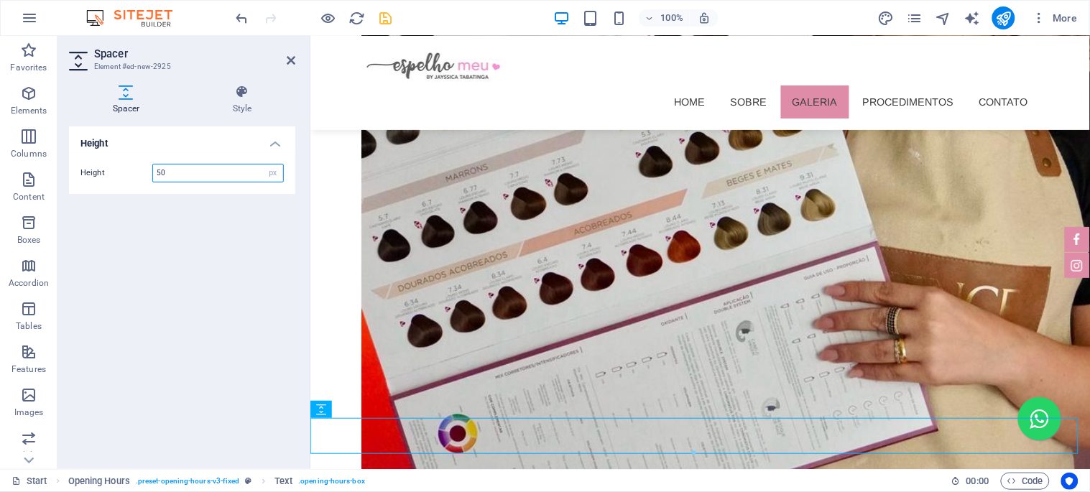
scroll to position [2493, 0]
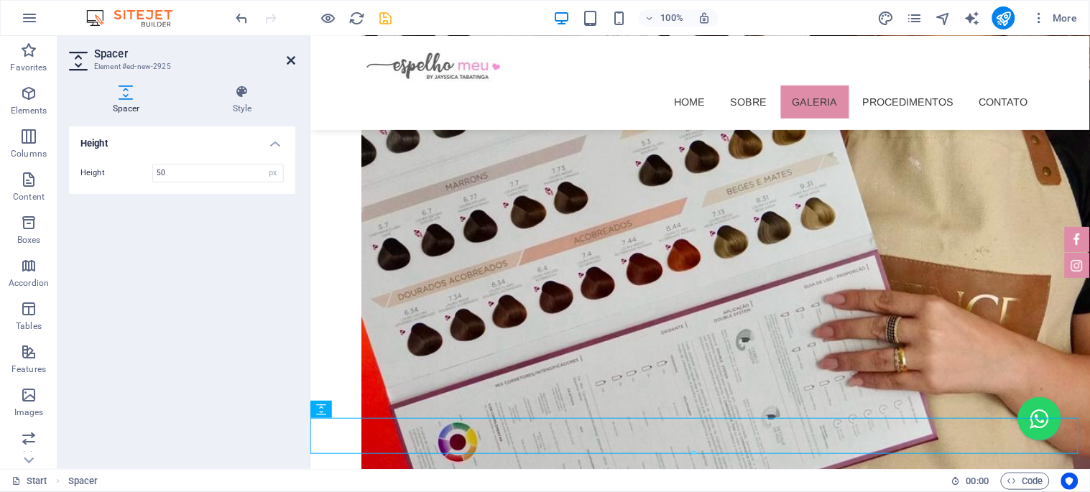
click at [287, 59] on icon at bounding box center [291, 60] width 9 height 11
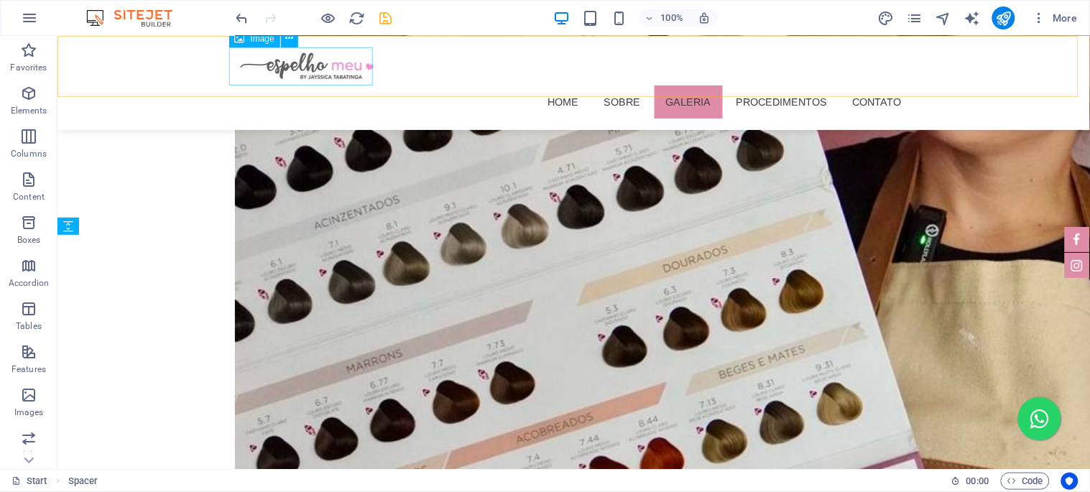
scroll to position [3119, 0]
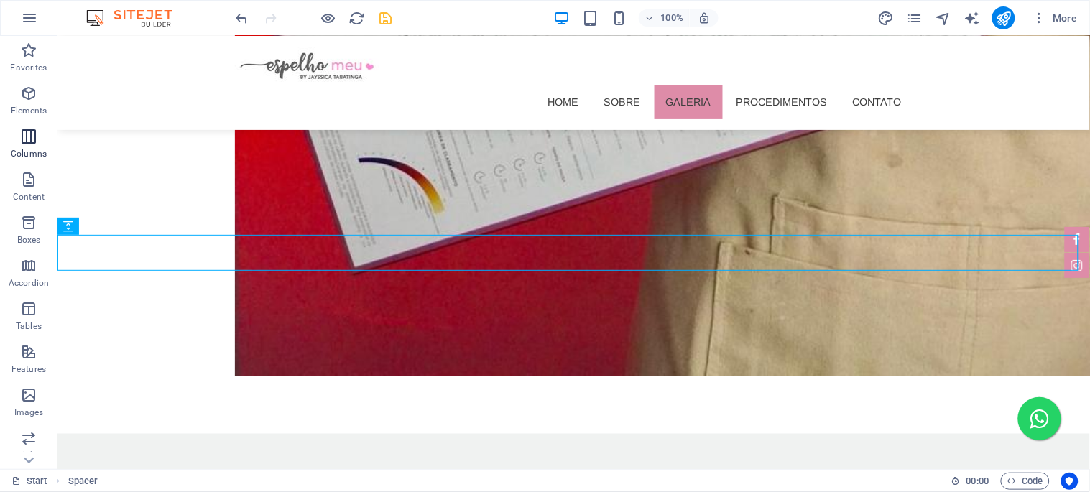
click at [29, 138] on icon "button" at bounding box center [28, 136] width 17 height 17
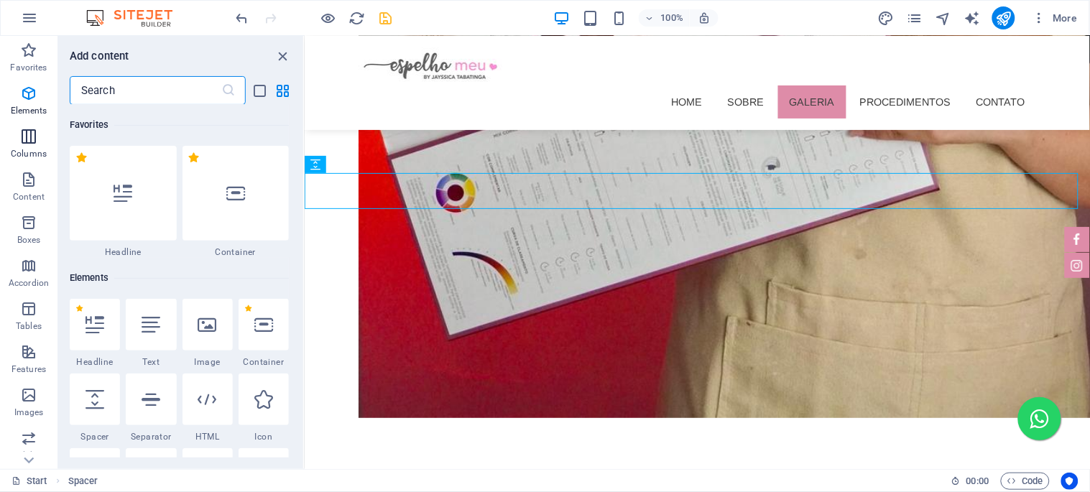
scroll to position [712, 0]
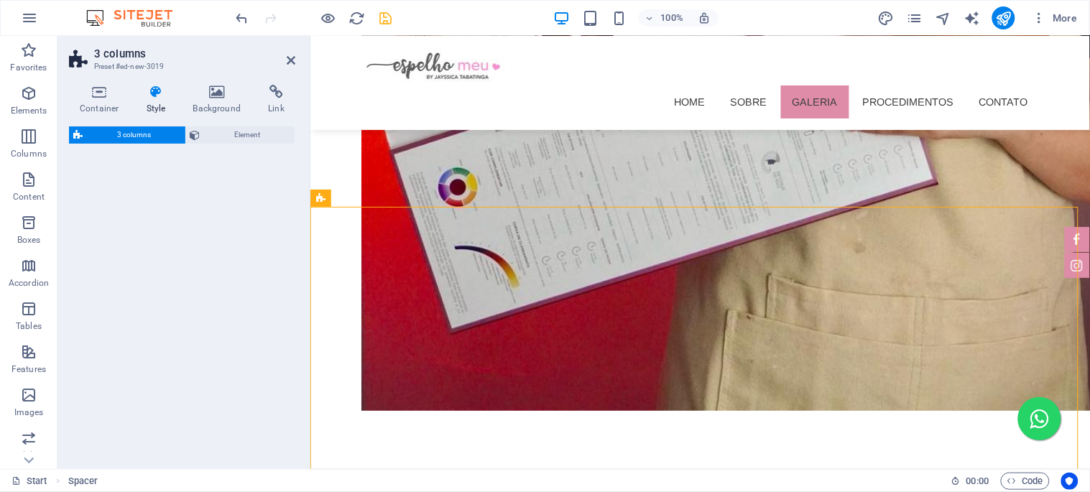
select select "rem"
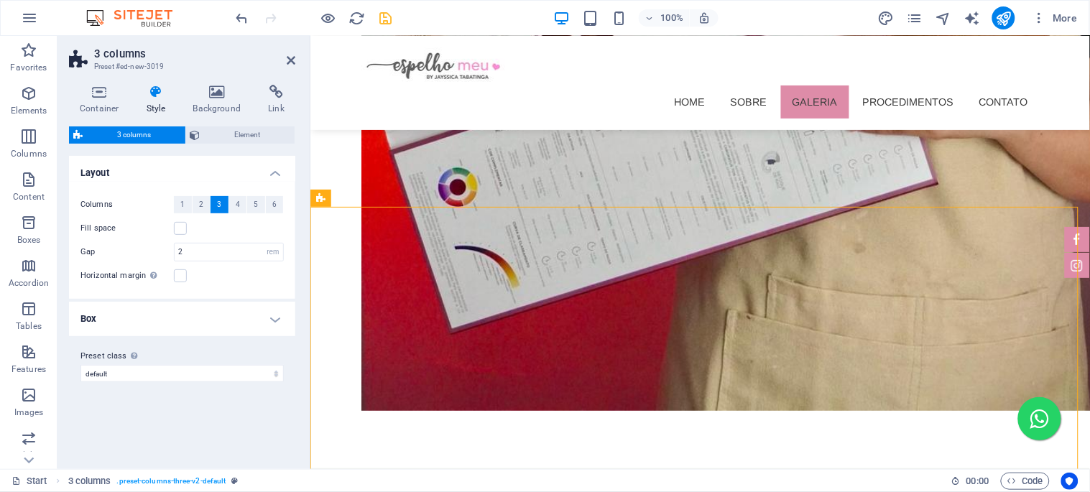
scroll to position [2740, 0]
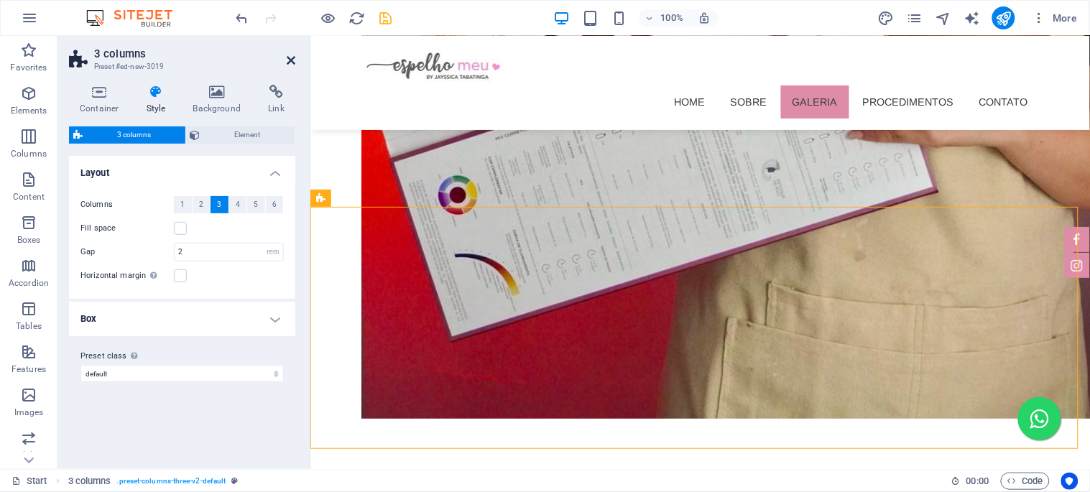
click at [289, 58] on icon at bounding box center [291, 60] width 9 height 11
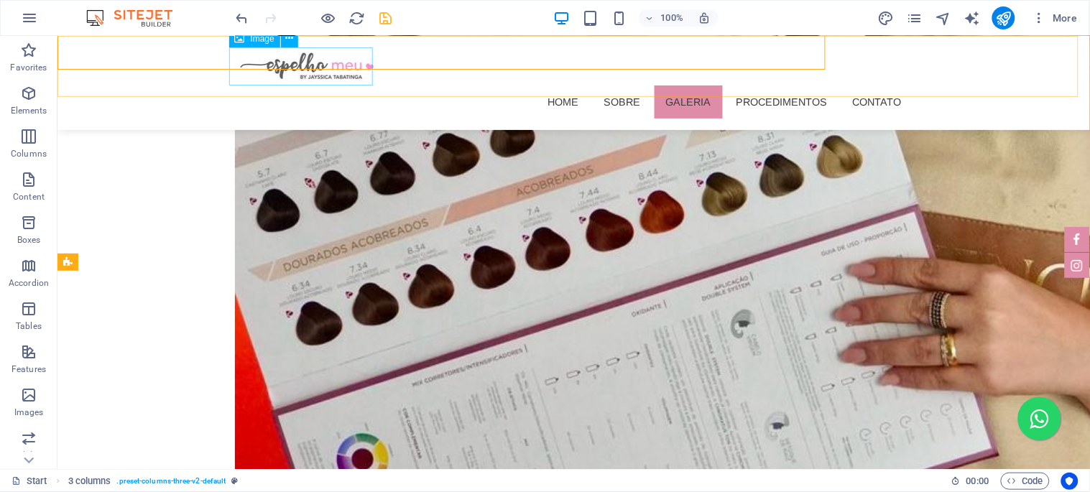
scroll to position [3119, 0]
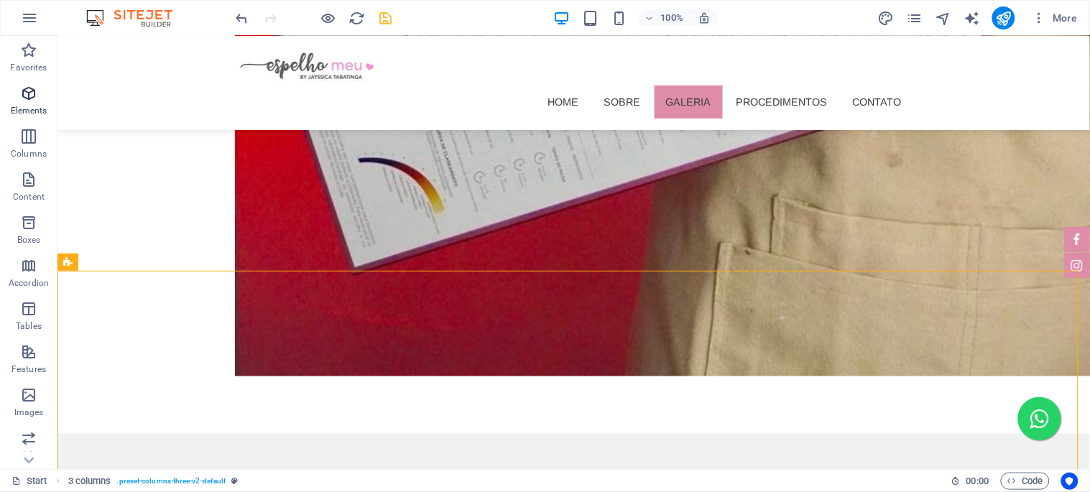
click at [27, 96] on icon "button" at bounding box center [28, 93] width 17 height 17
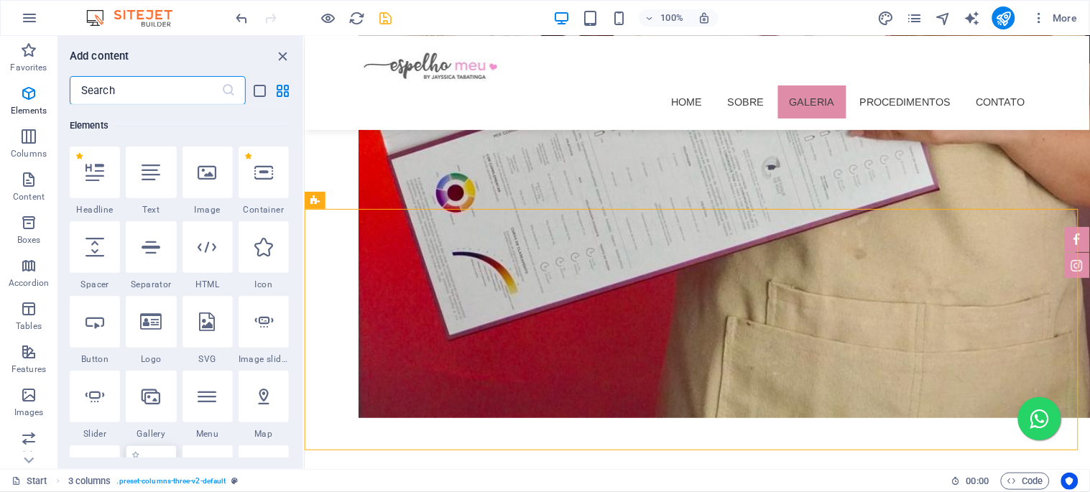
scroll to position [232, 0]
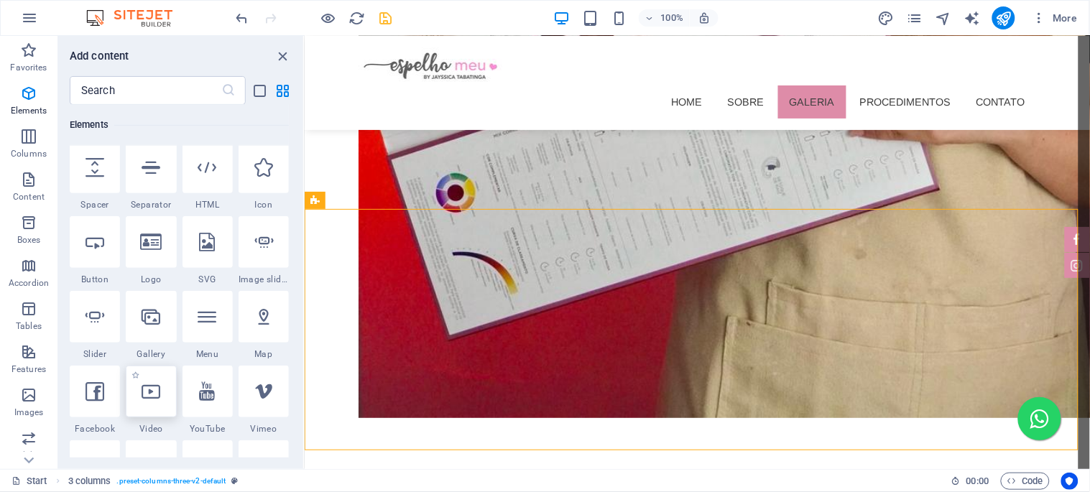
select select "%"
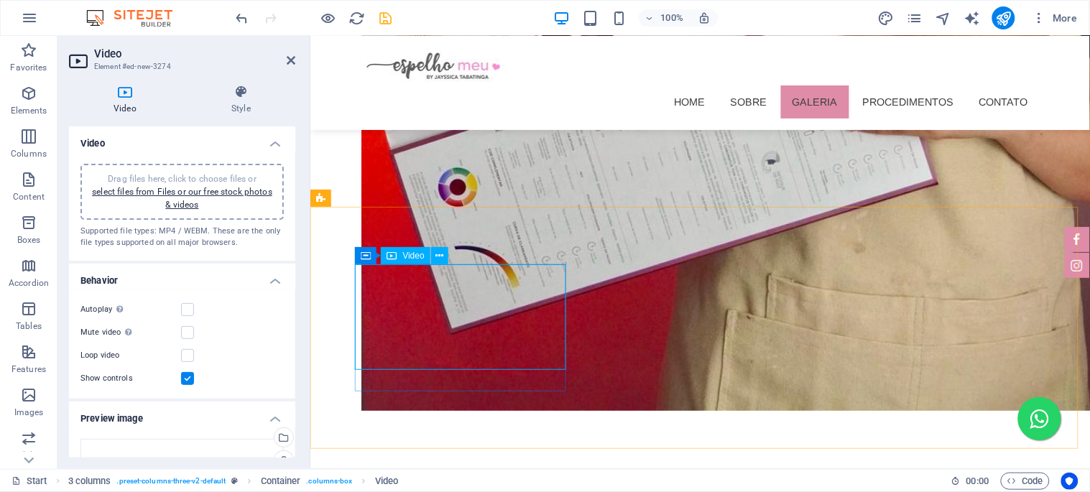
scroll to position [2740, 0]
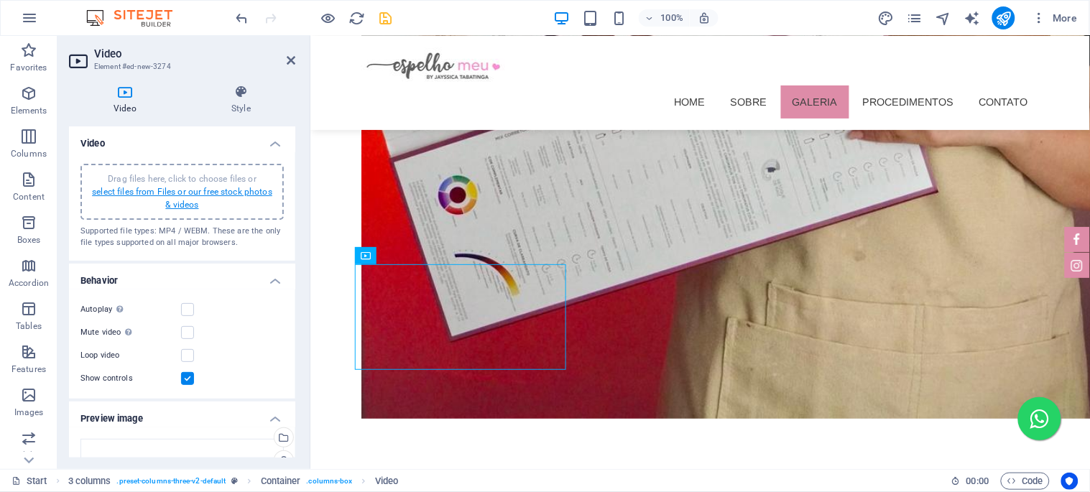
click at [195, 195] on link "select files from Files or our free stock photos & videos" at bounding box center [182, 198] width 180 height 23
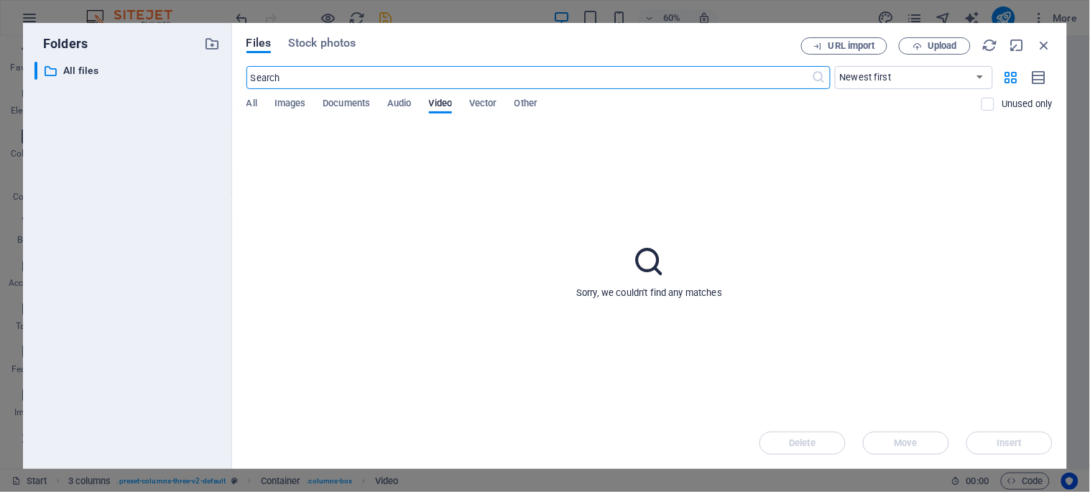
scroll to position [2847, 0]
click at [927, 49] on span "Upload" at bounding box center [935, 46] width 59 height 9
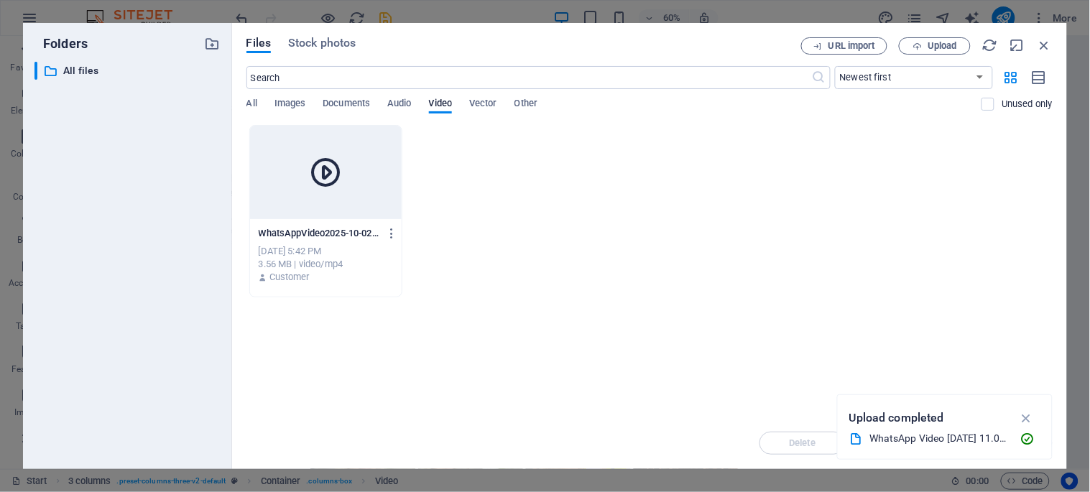
click at [345, 193] on div at bounding box center [326, 172] width 152 height 93
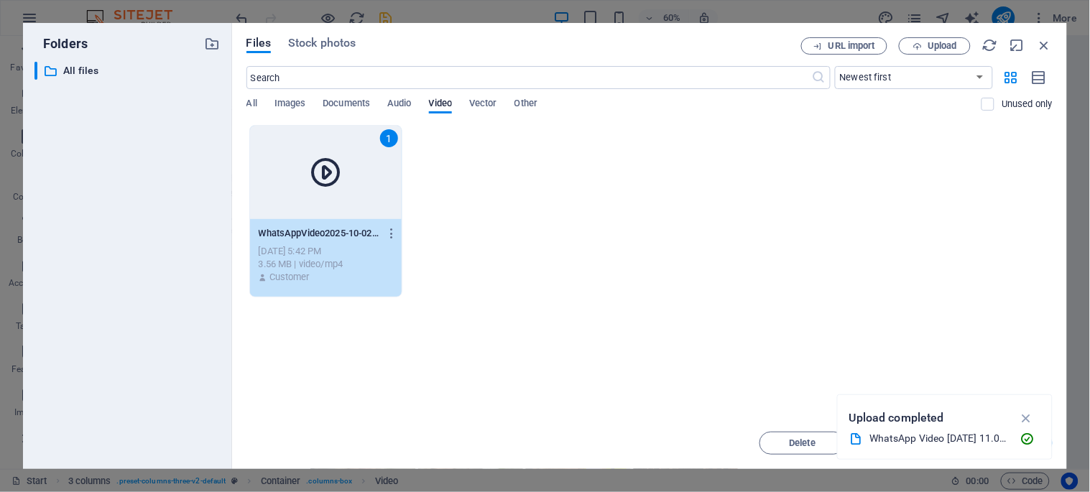
click at [1028, 415] on icon "button" at bounding box center [1026, 418] width 17 height 16
drag, startPoint x: 1009, startPoint y: 442, endPoint x: 653, endPoint y: 374, distance: 362.8
click at [1009, 442] on span "Insert" at bounding box center [1010, 443] width 25 height 9
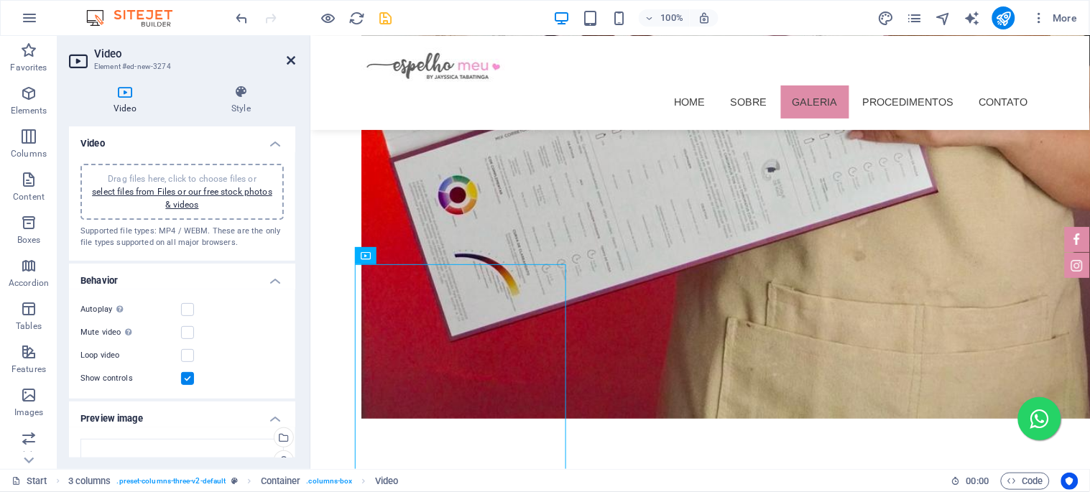
click at [288, 56] on icon at bounding box center [291, 60] width 9 height 11
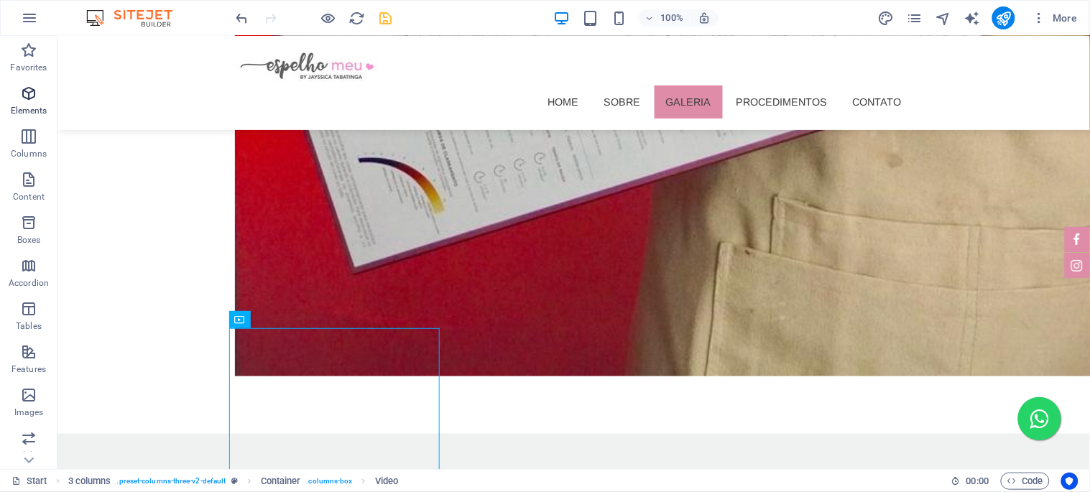
click at [20, 98] on icon "button" at bounding box center [28, 93] width 17 height 17
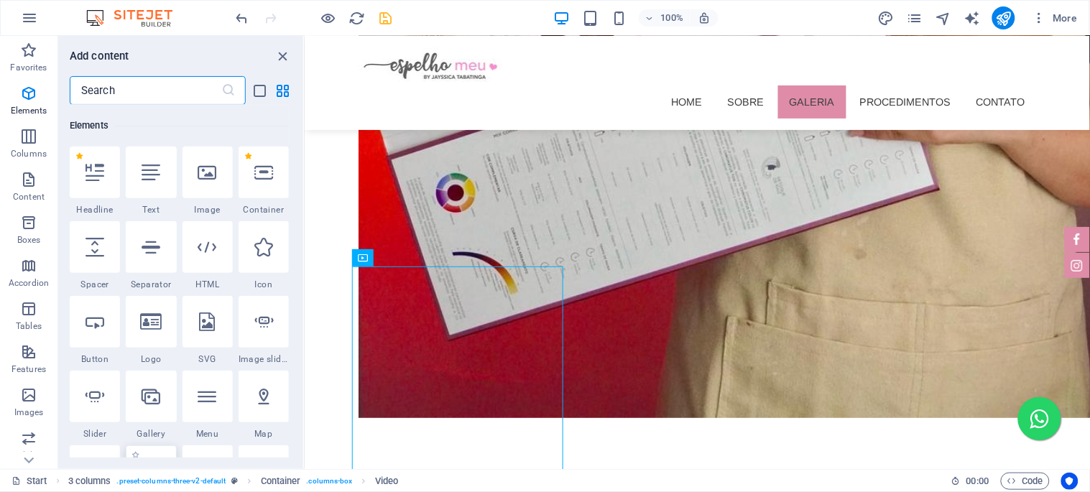
scroll to position [232, 0]
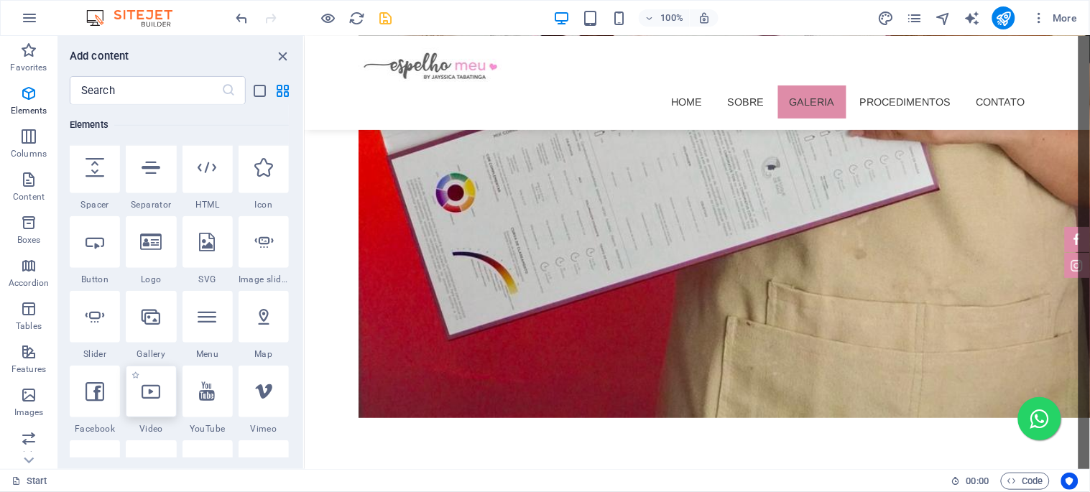
select select "%"
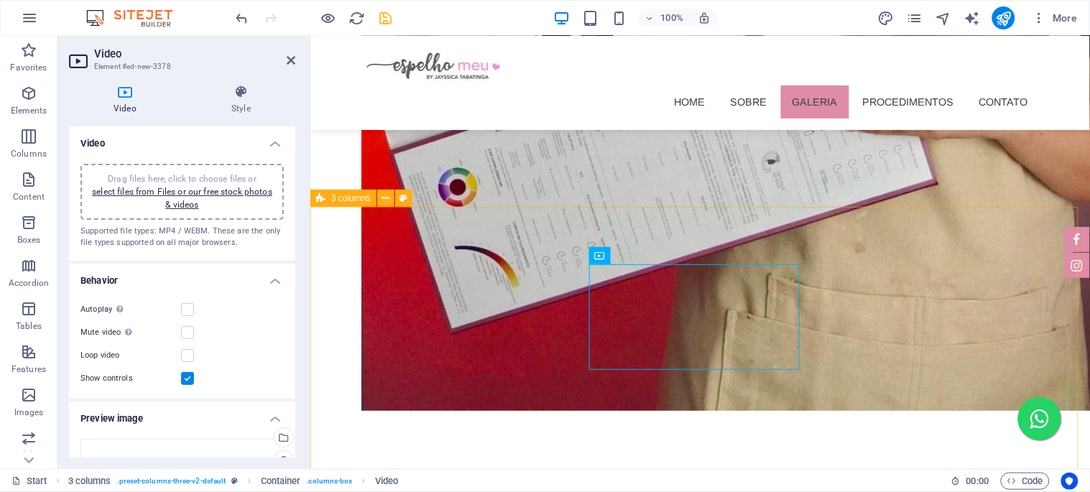
scroll to position [2740, 0]
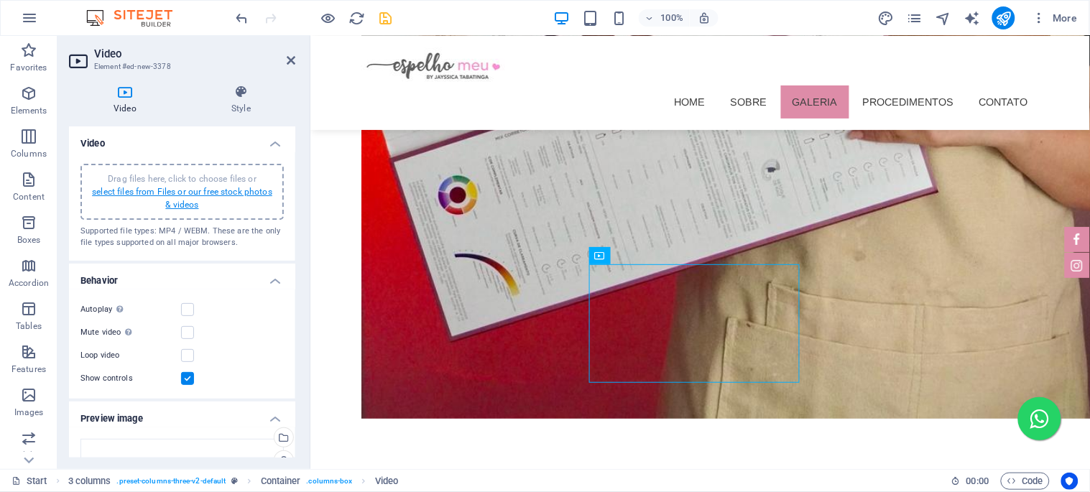
click at [178, 194] on link "select files from Files or our free stock photos & videos" at bounding box center [182, 198] width 180 height 23
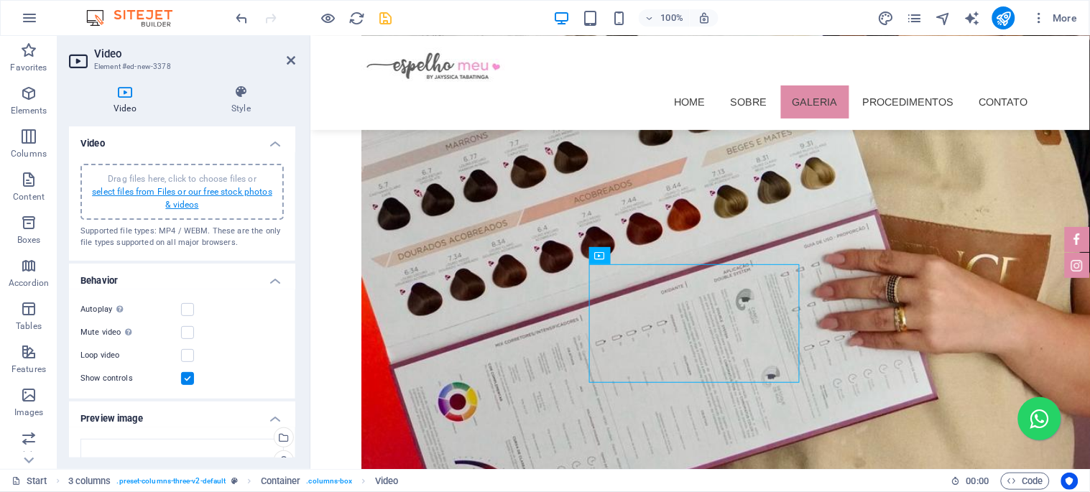
scroll to position [2847, 0]
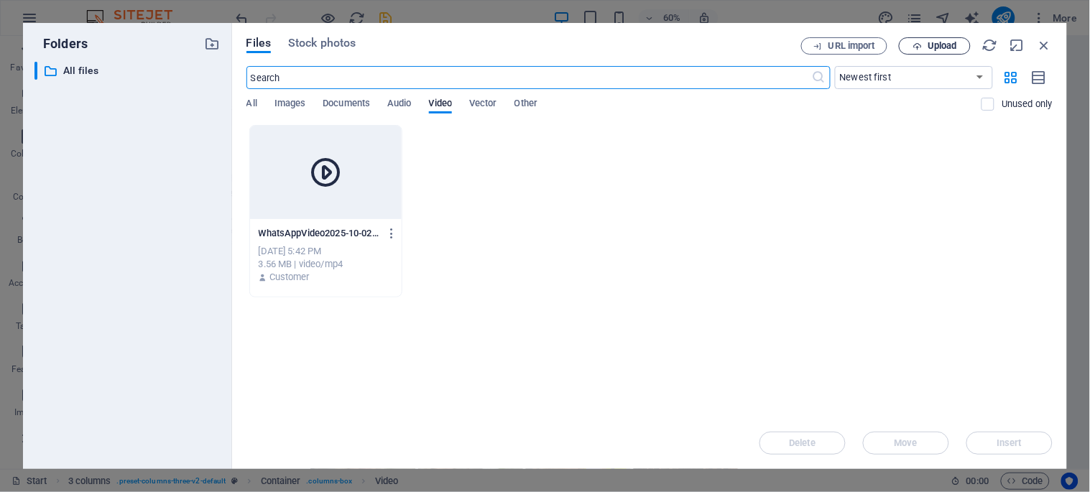
click at [944, 47] on span "Upload" at bounding box center [942, 46] width 29 height 9
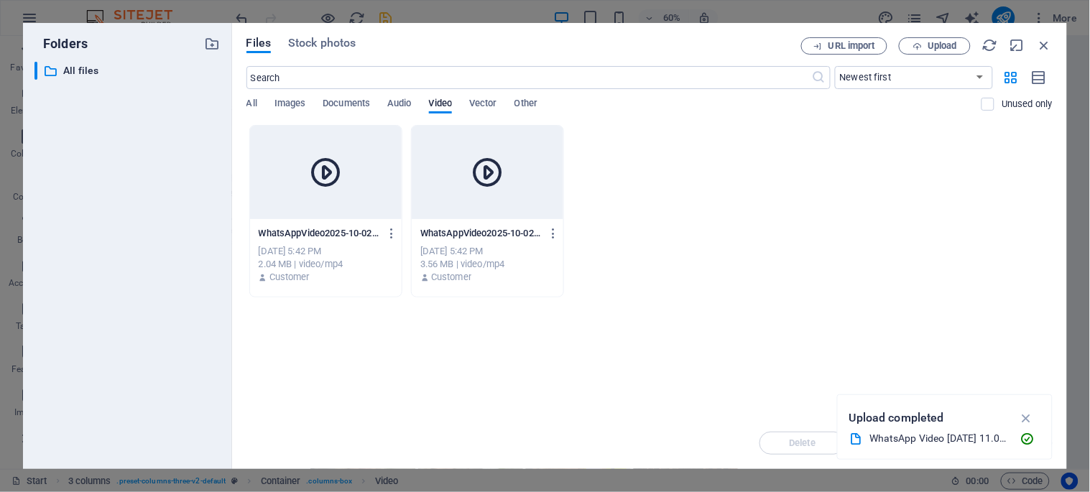
click at [361, 160] on div at bounding box center [326, 172] width 152 height 93
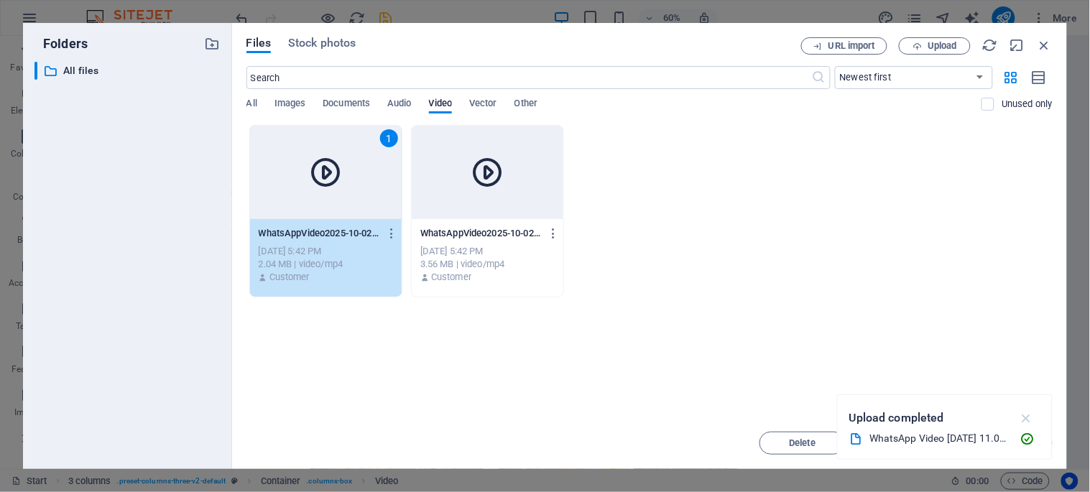
click at [1024, 415] on icon "button" at bounding box center [1026, 418] width 17 height 16
click at [1010, 439] on span "Insert" at bounding box center [1010, 443] width 25 height 9
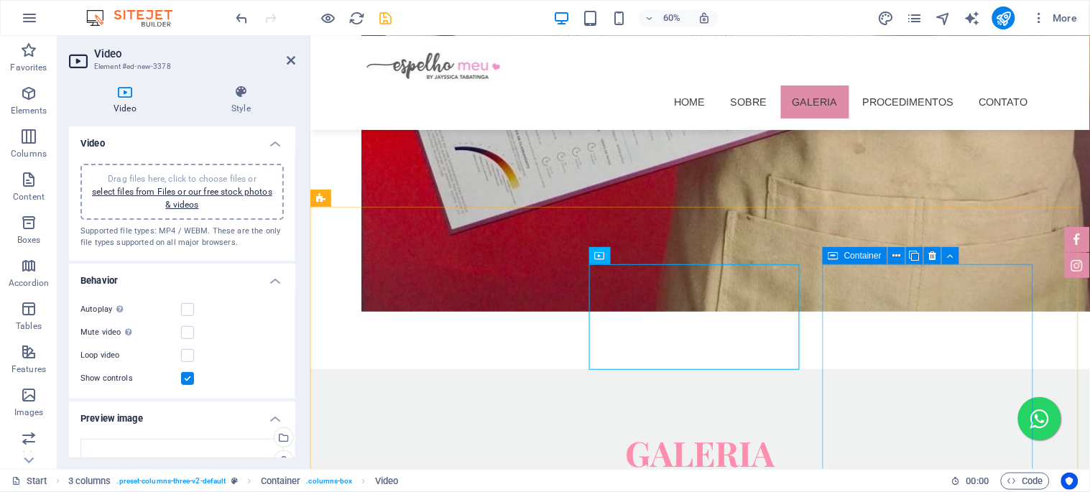
scroll to position [2740, 0]
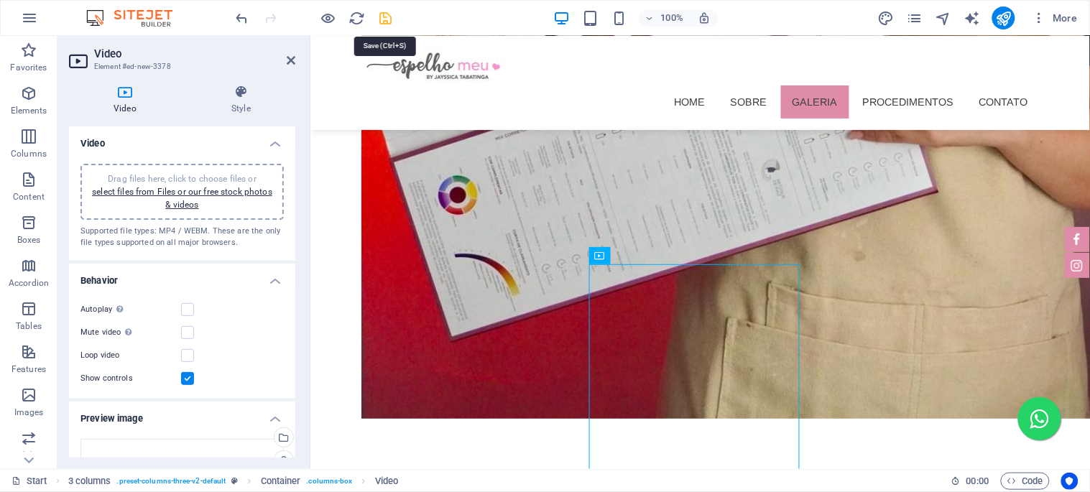
drag, startPoint x: 393, startPoint y: 17, endPoint x: 268, endPoint y: 5, distance: 125.7
click at [393, 17] on icon "save" at bounding box center [386, 18] width 17 height 17
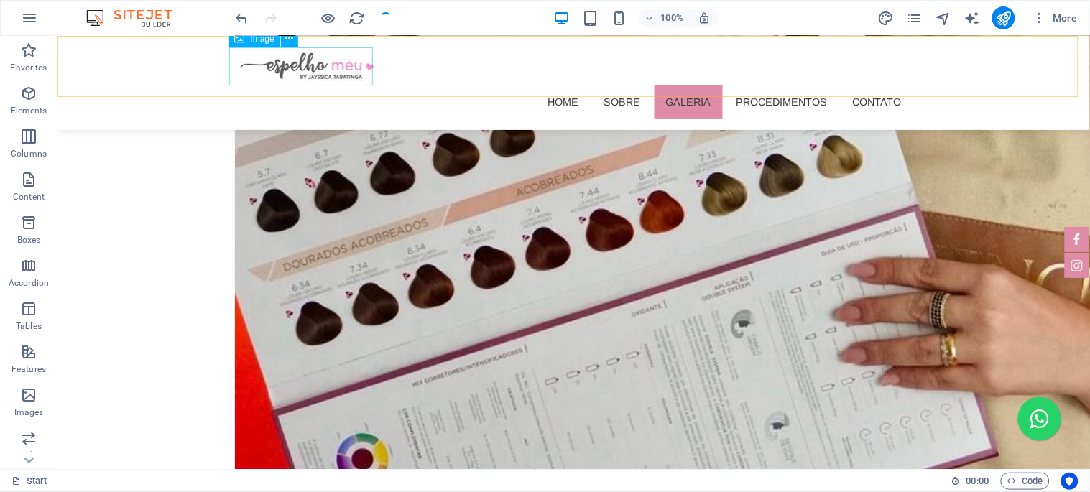
scroll to position [3119, 0]
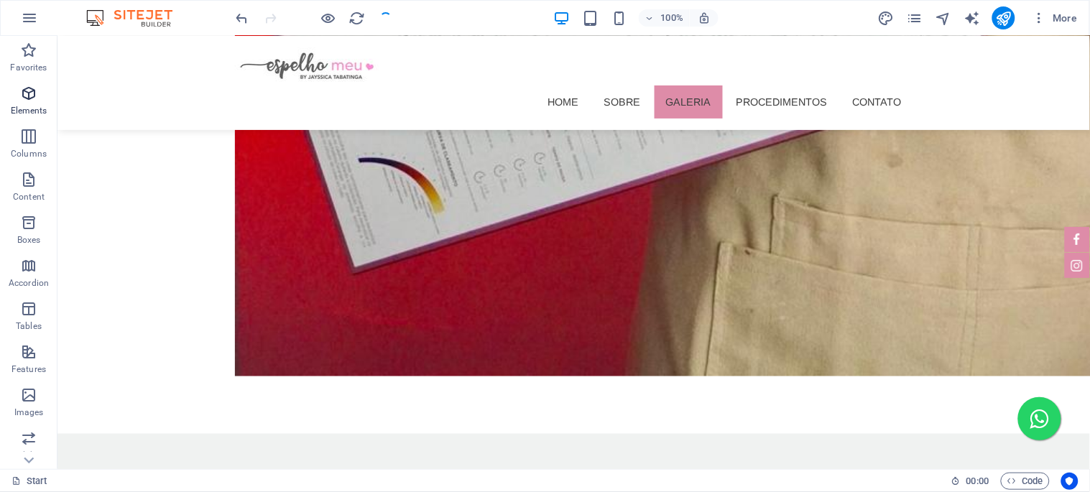
click at [24, 96] on icon "button" at bounding box center [28, 93] width 17 height 17
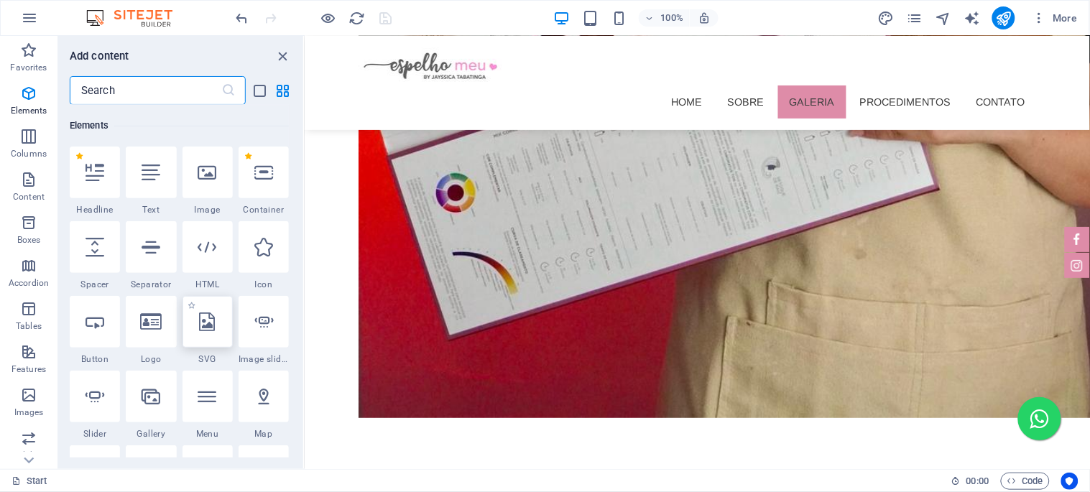
scroll to position [232, 0]
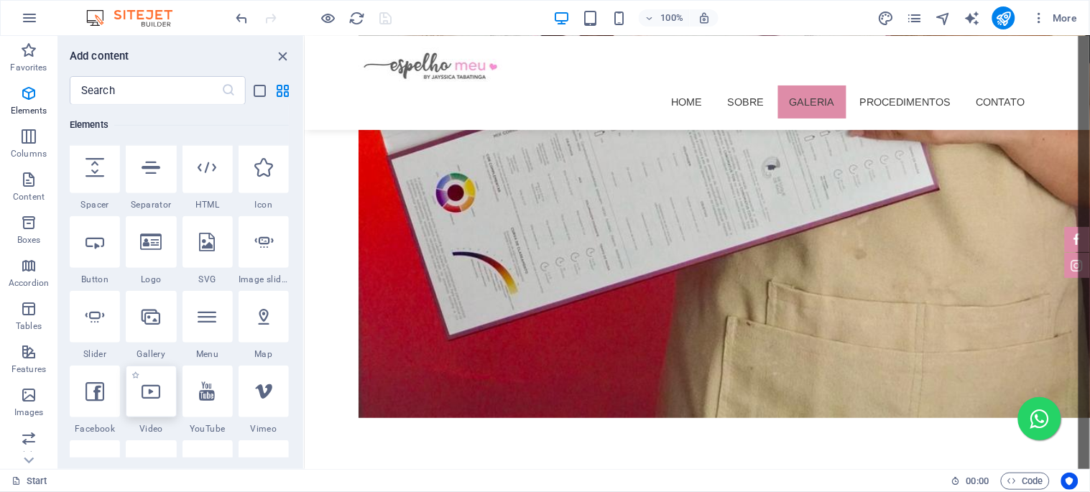
select select "%"
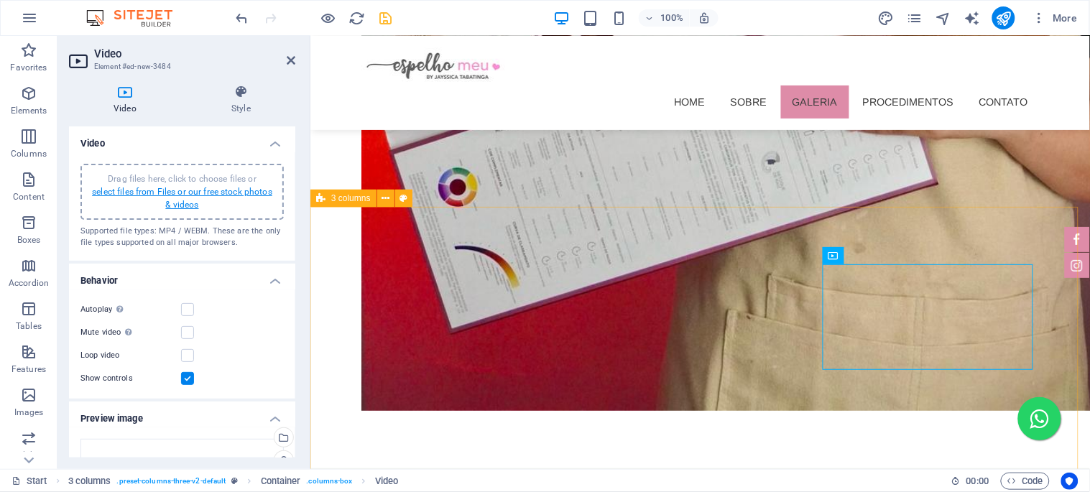
scroll to position [2740, 0]
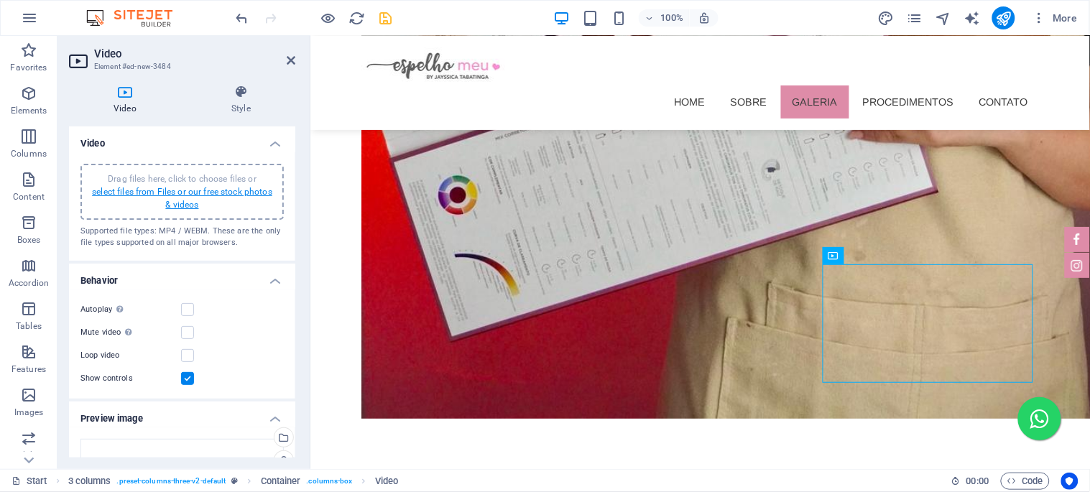
click at [181, 191] on link "select files from Files or our free stock photos & videos" at bounding box center [182, 198] width 180 height 23
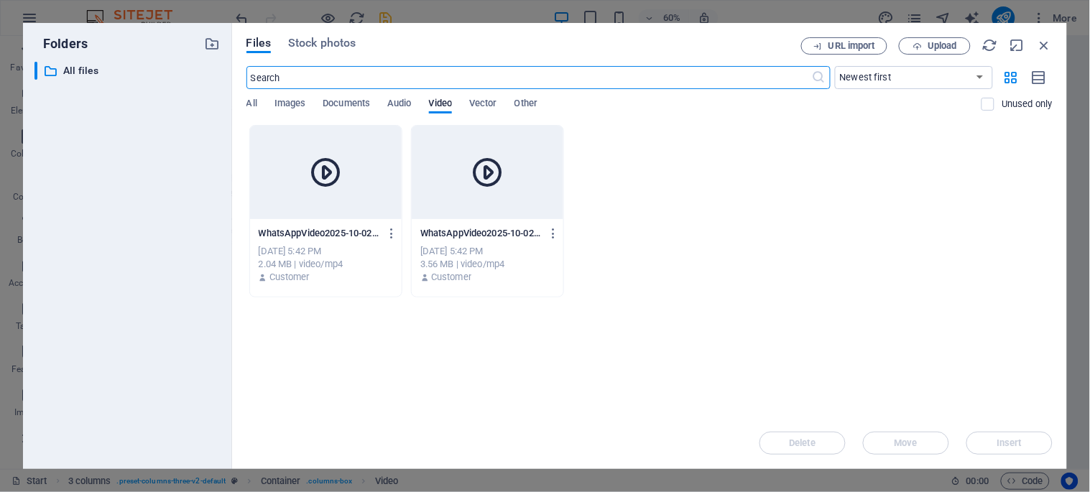
scroll to position [2847, 0]
click at [928, 43] on span "Upload" at bounding box center [942, 46] width 29 height 9
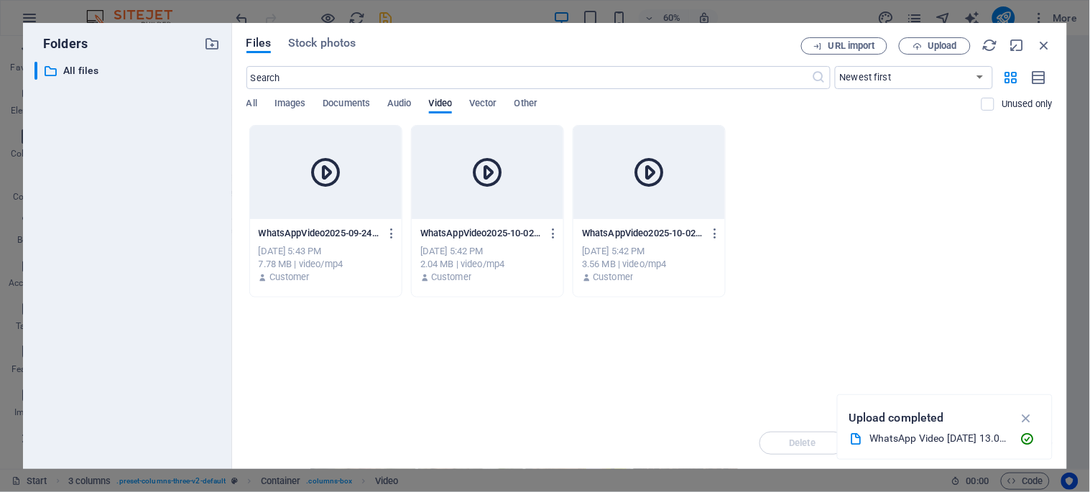
click at [293, 144] on div at bounding box center [326, 172] width 152 height 93
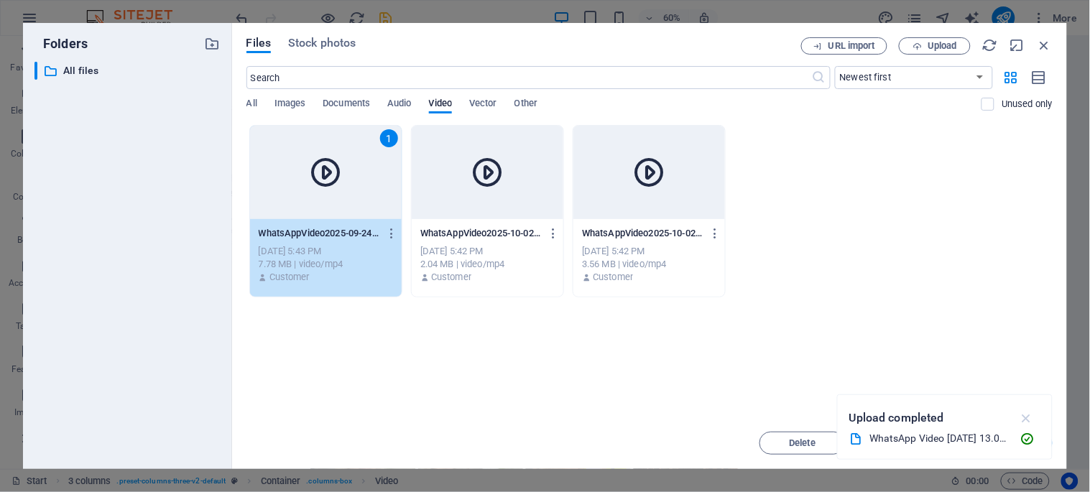
click at [1028, 413] on icon "button" at bounding box center [1026, 418] width 17 height 16
click at [1016, 439] on span "Insert" at bounding box center [1010, 443] width 25 height 9
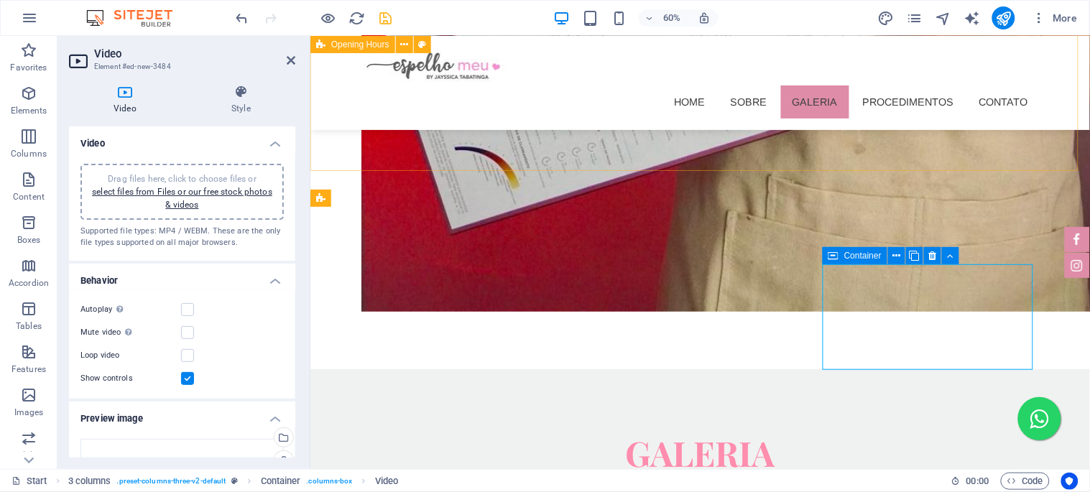
scroll to position [2740, 0]
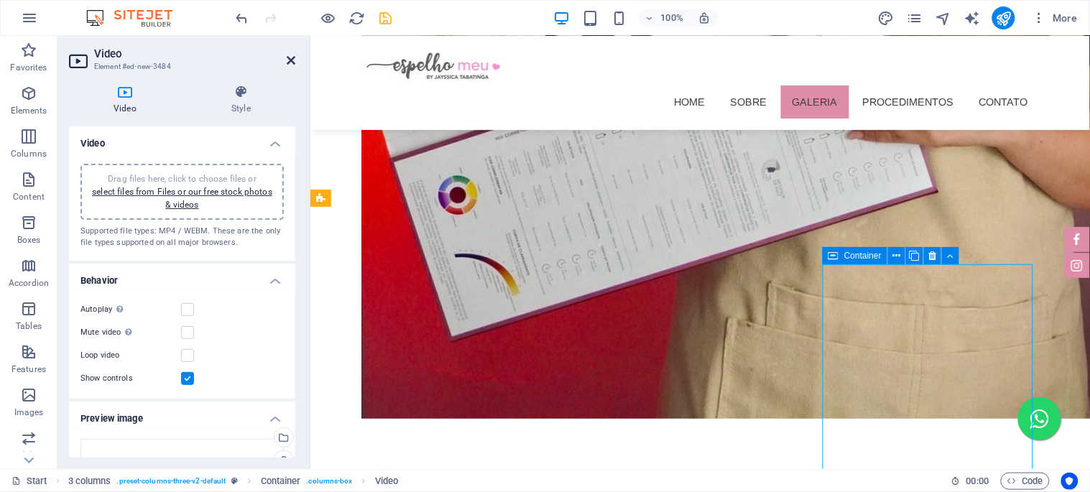
click at [293, 60] on icon at bounding box center [291, 60] width 9 height 11
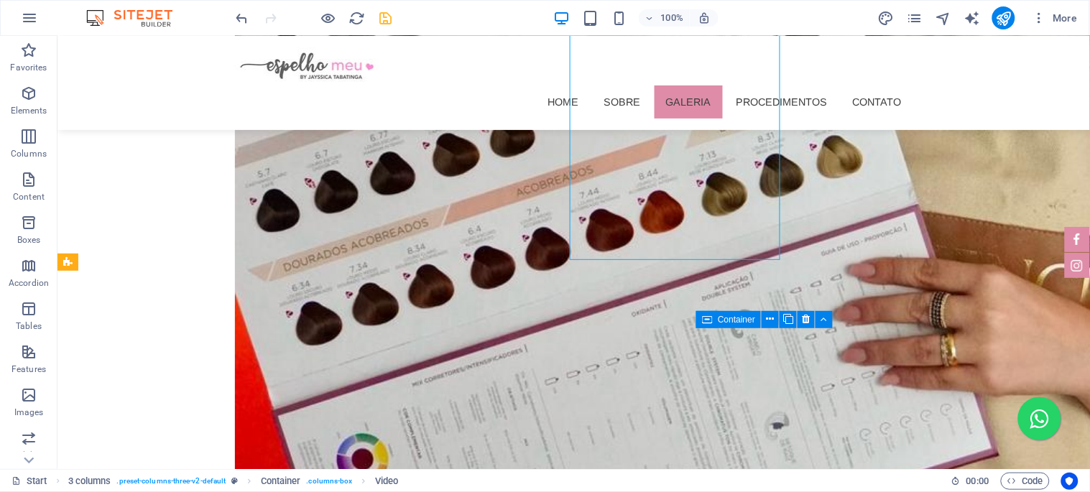
scroll to position [3119, 0]
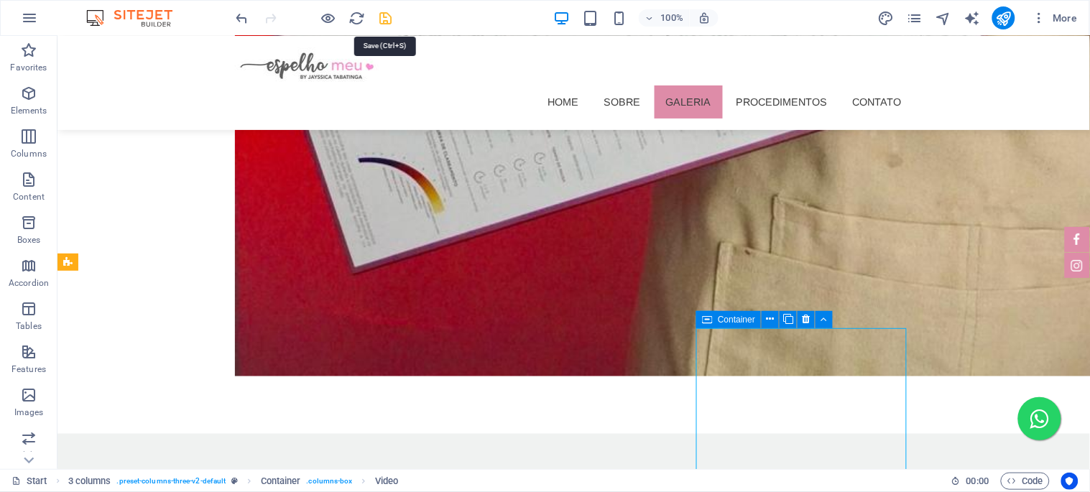
click at [381, 14] on icon "save" at bounding box center [386, 18] width 17 height 17
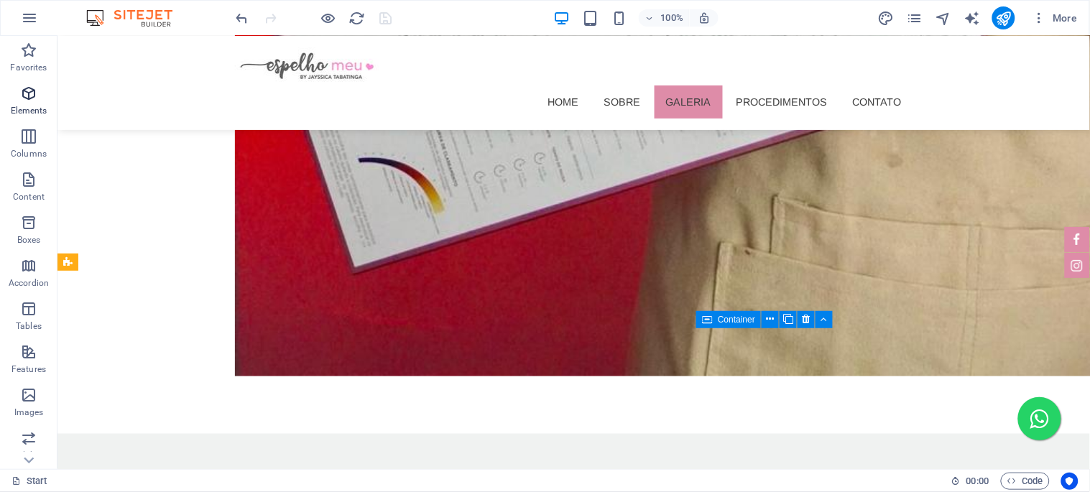
click at [25, 96] on icon "button" at bounding box center [28, 93] width 17 height 17
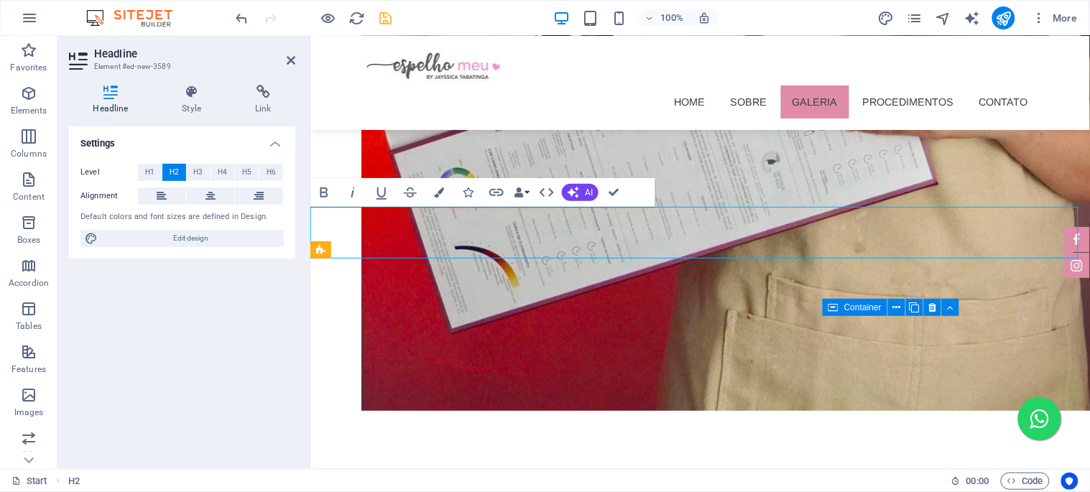
scroll to position [2740, 0]
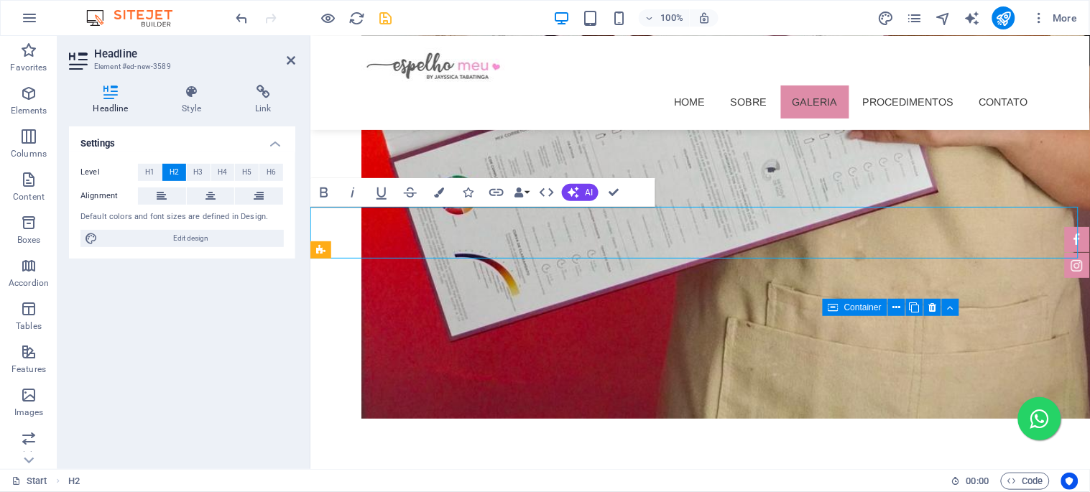
click at [211, 190] on icon at bounding box center [211, 196] width 10 height 17
click at [441, 192] on icon "button" at bounding box center [439, 193] width 10 height 10
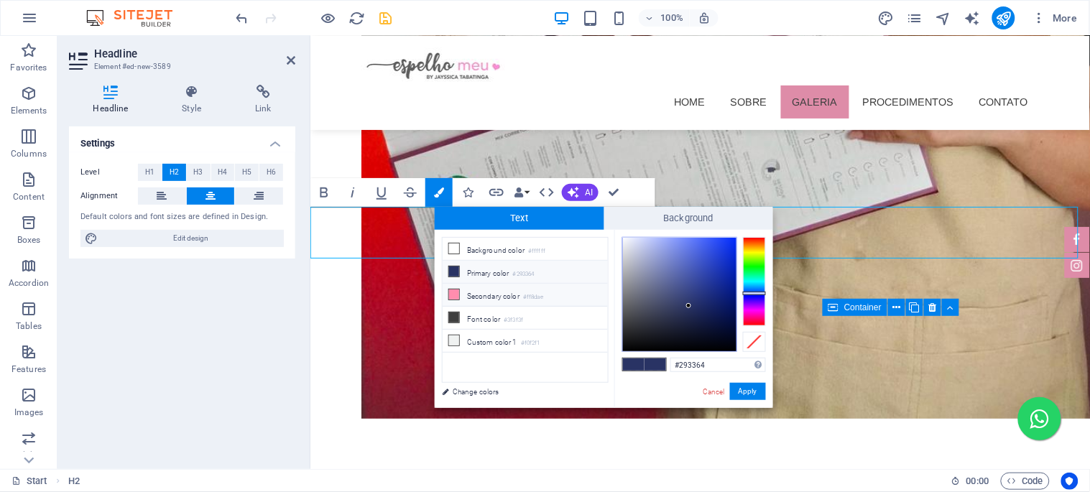
click at [454, 295] on icon at bounding box center [454, 295] width 10 height 10
type input "#ff8dae"
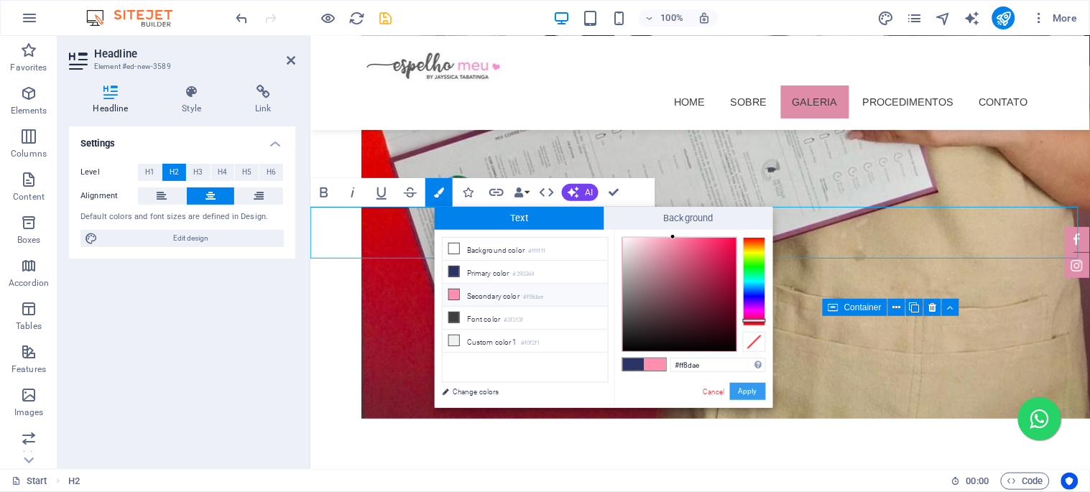
drag, startPoint x: 746, startPoint y: 392, endPoint x: 436, endPoint y: 356, distance: 312.5
click at [746, 392] on button "Apply" at bounding box center [748, 391] width 36 height 17
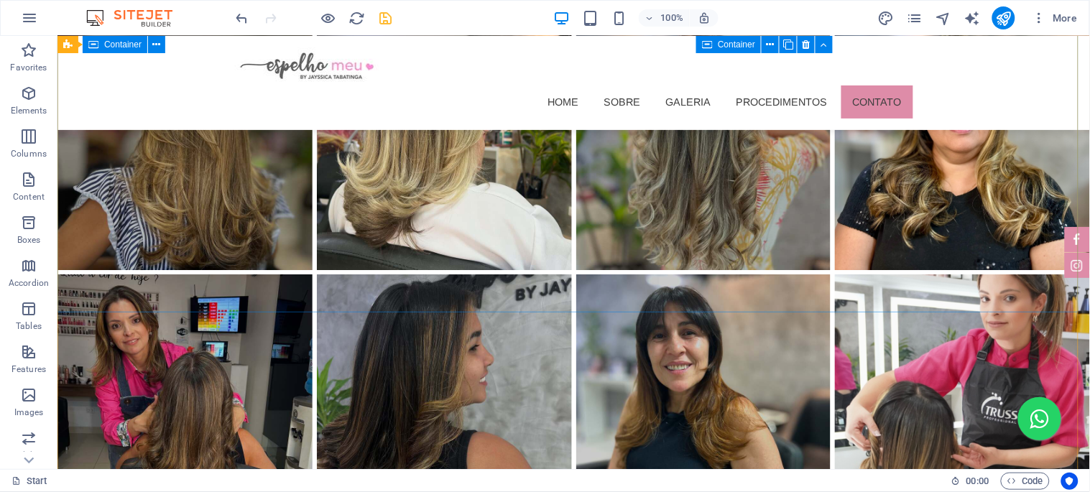
scroll to position [4061, 0]
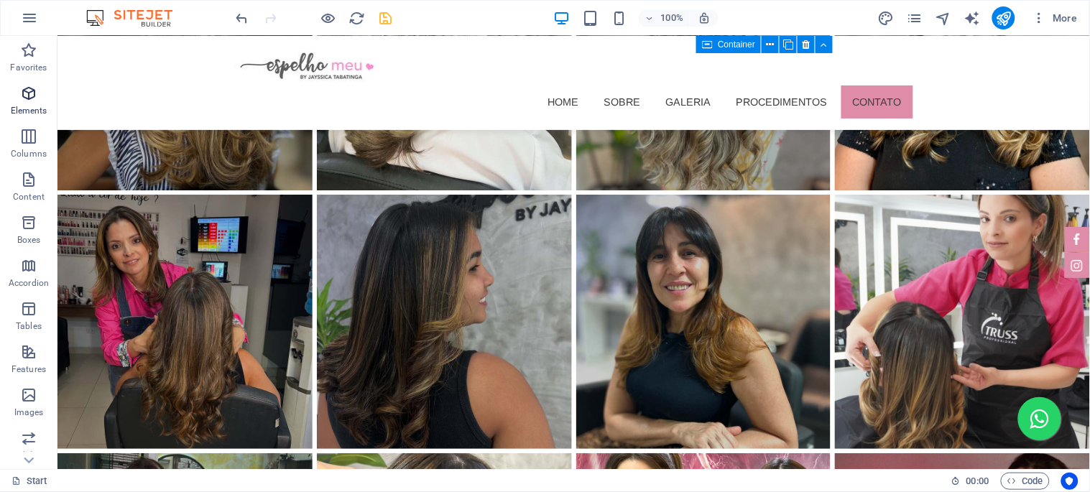
drag, startPoint x: 36, startPoint y: 101, endPoint x: 45, endPoint y: 104, distance: 9.1
click at [36, 101] on icon "button" at bounding box center [28, 93] width 17 height 17
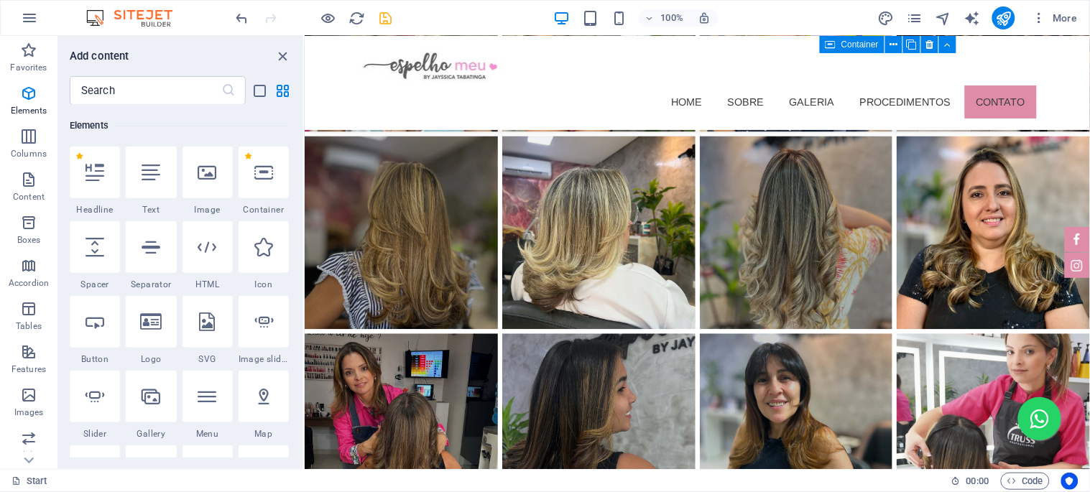
scroll to position [3628, 0]
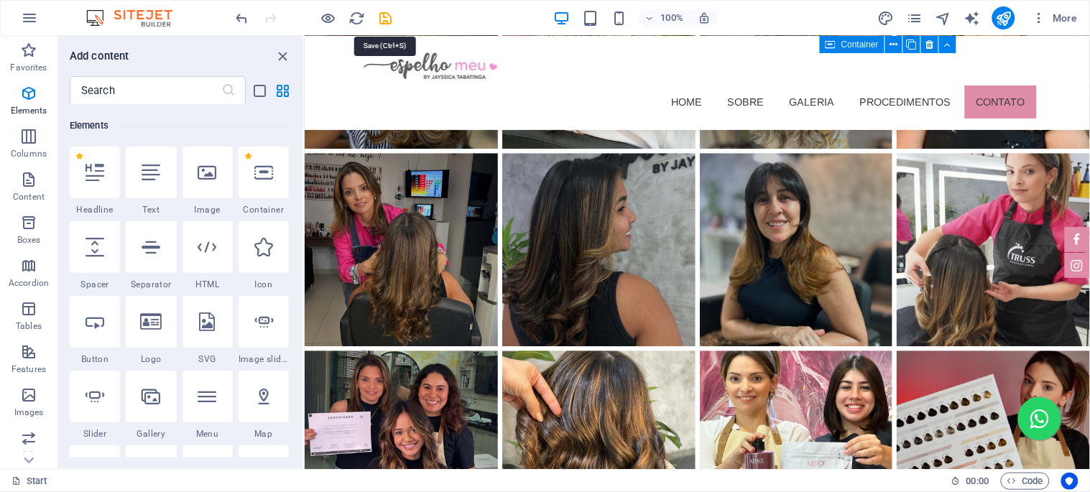
click at [387, 17] on icon "save" at bounding box center [386, 18] width 17 height 17
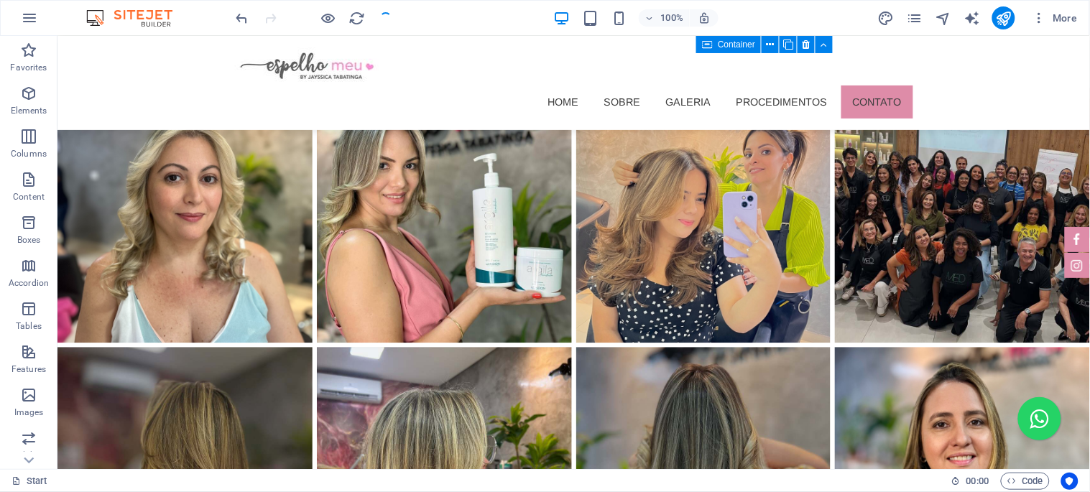
scroll to position [4083, 0]
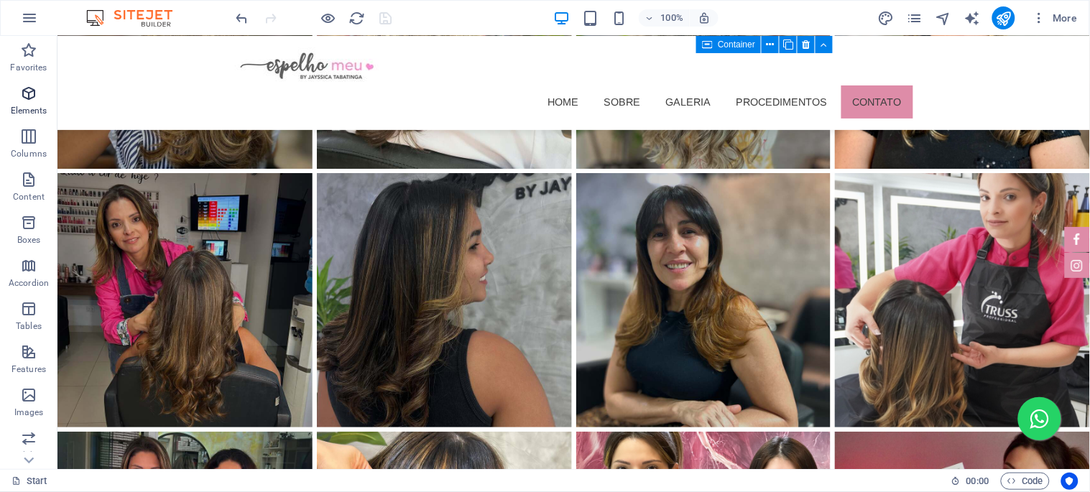
click at [29, 97] on icon "button" at bounding box center [28, 93] width 17 height 17
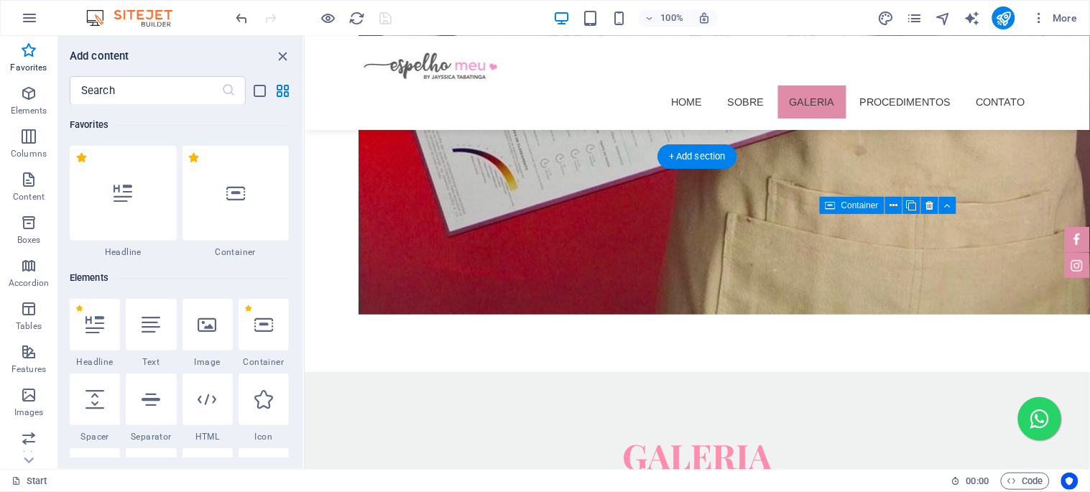
scroll to position [3091, 0]
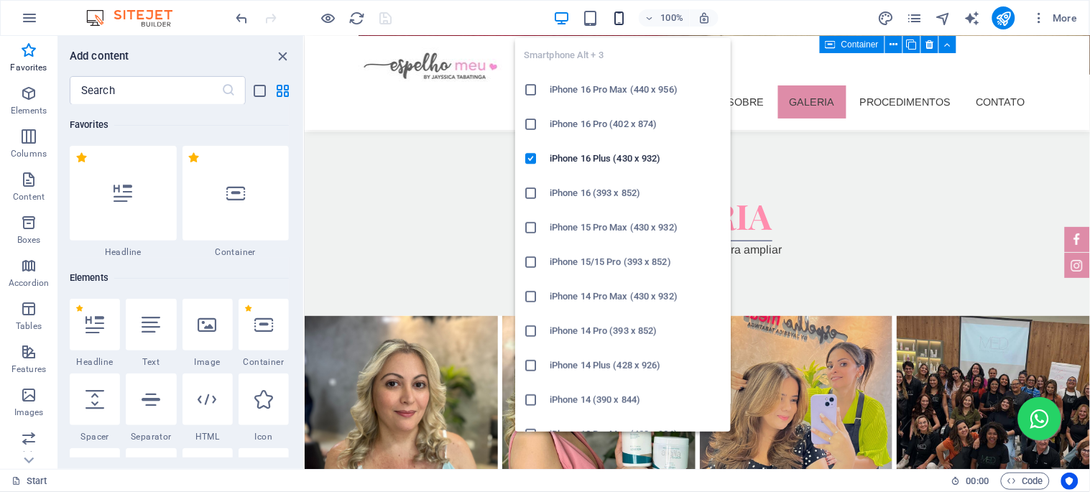
click at [612, 17] on icon "button" at bounding box center [619, 18] width 17 height 17
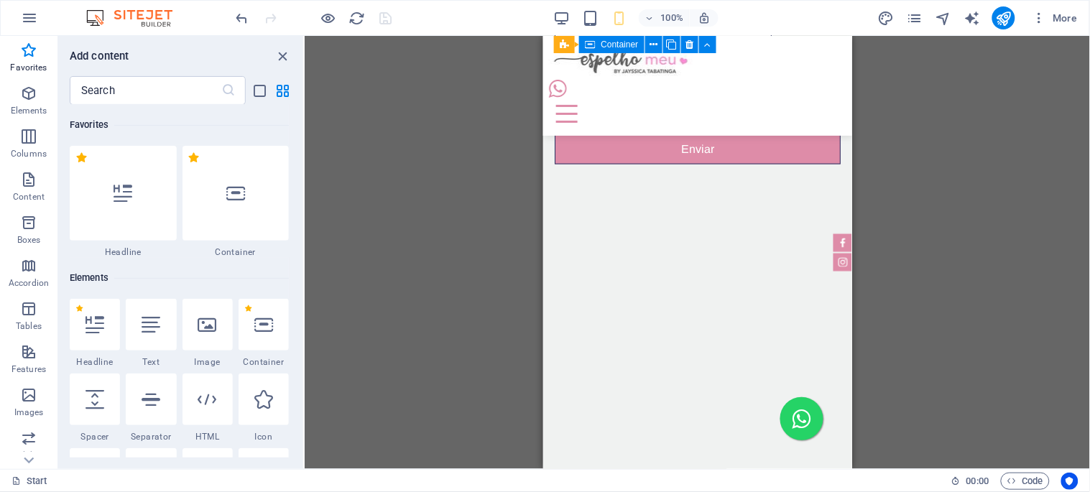
scroll to position [6215, 0]
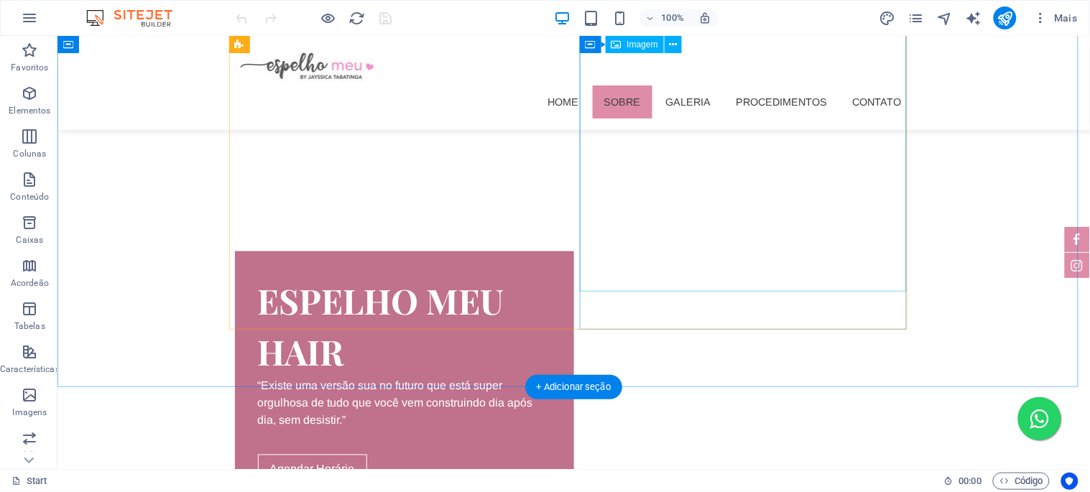
scroll to position [878, 0]
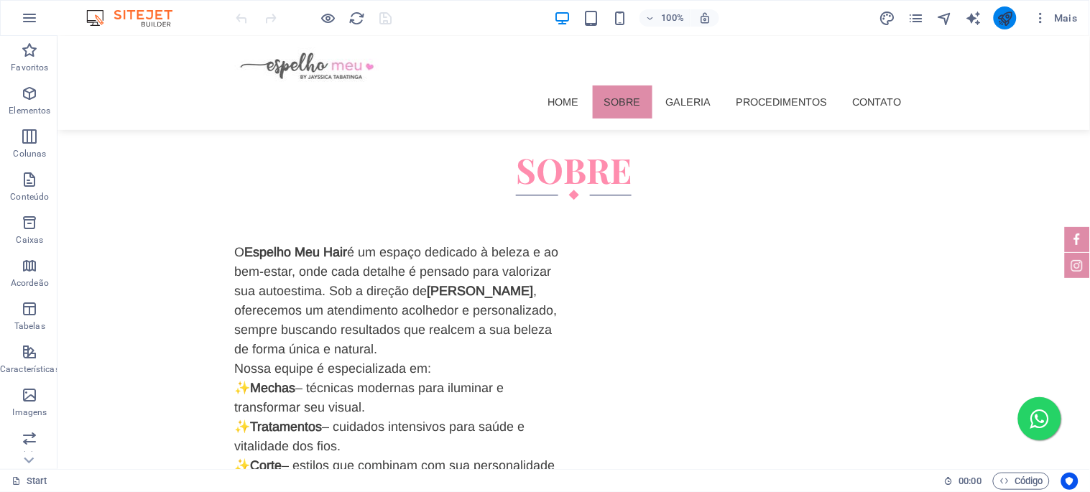
click at [998, 19] on icon "publish" at bounding box center [1005, 18] width 17 height 17
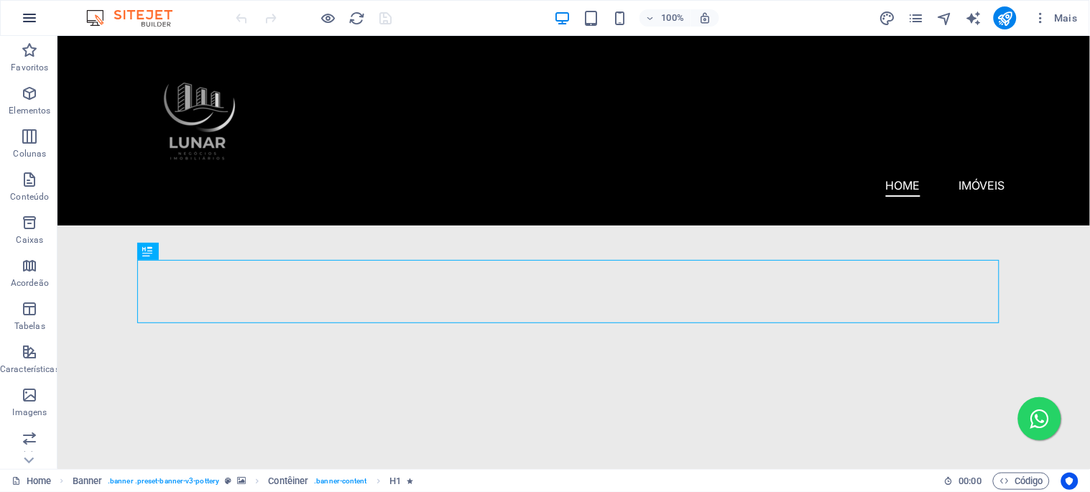
click at [27, 16] on icon "button" at bounding box center [29, 17] width 17 height 17
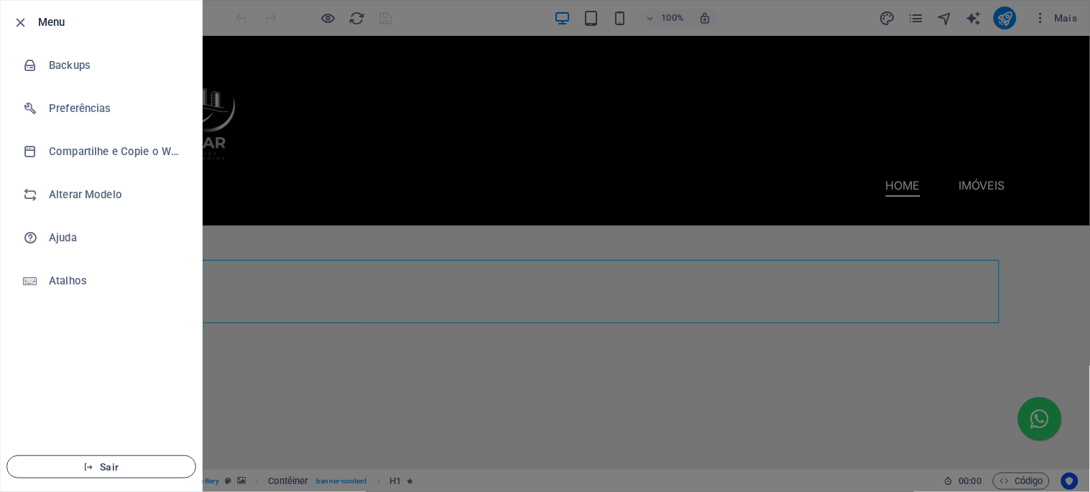
click at [103, 469] on span "Sair" at bounding box center [101, 466] width 165 height 11
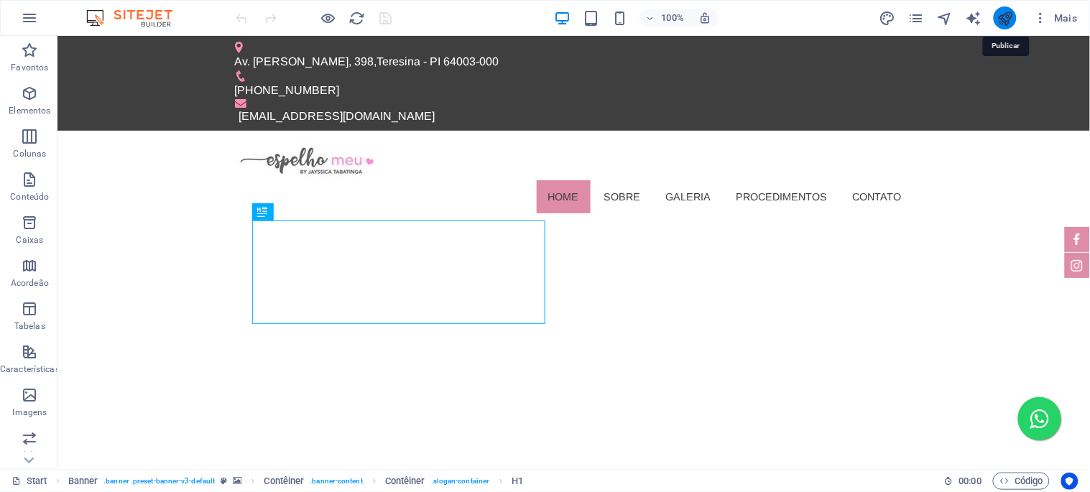
click at [1006, 20] on icon "publish" at bounding box center [1005, 18] width 17 height 17
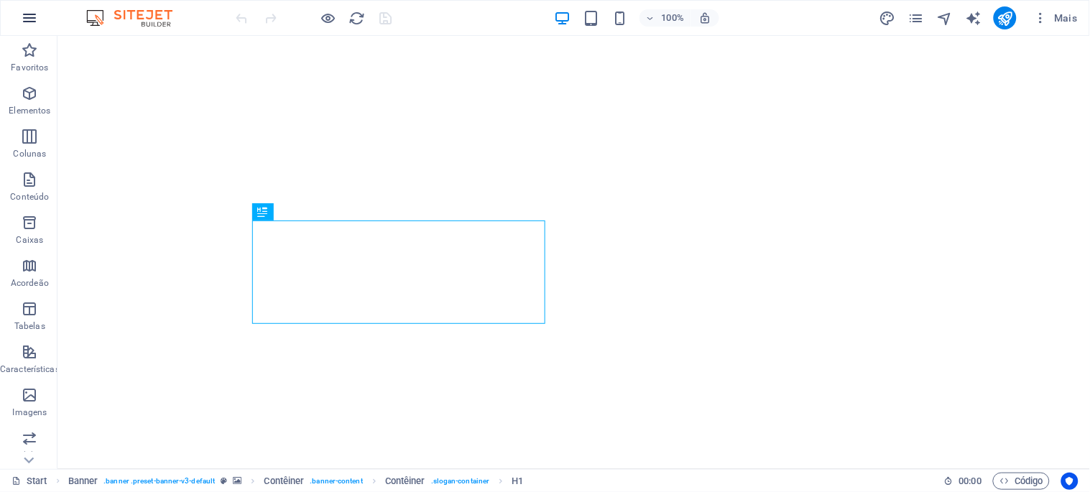
click at [30, 17] on icon "button" at bounding box center [29, 17] width 17 height 17
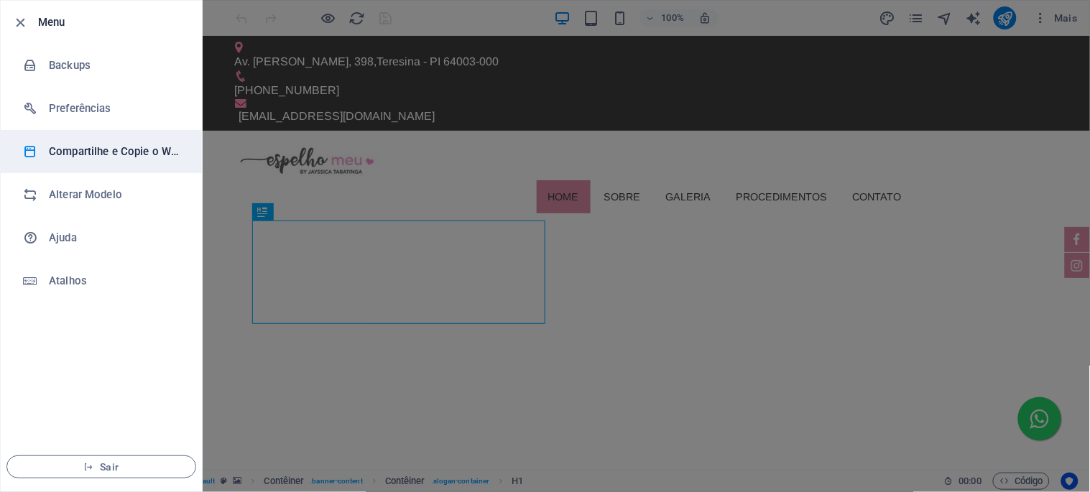
click at [120, 152] on h6 "Compartilhe e Copie o Website" at bounding box center [115, 151] width 133 height 17
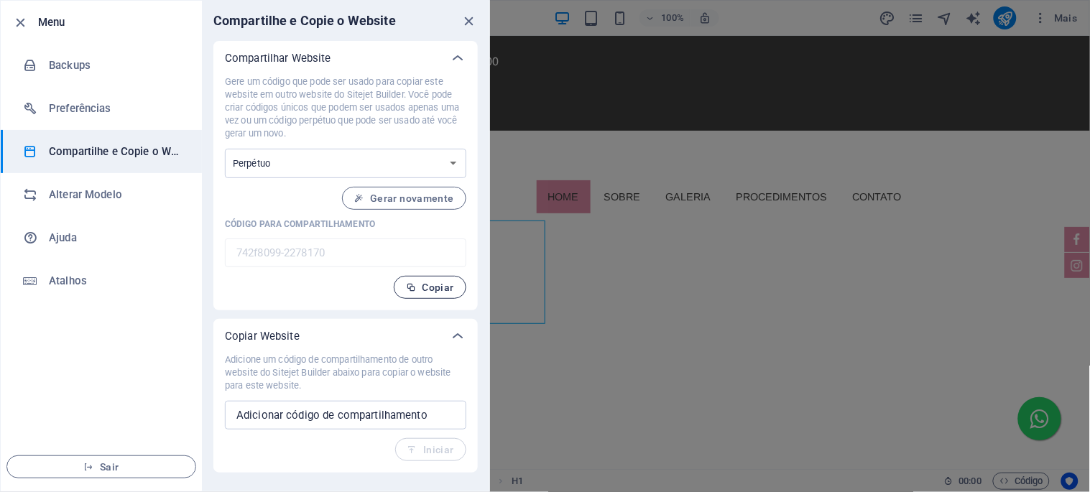
click at [433, 293] on span "Copiar" at bounding box center [430, 287] width 48 height 11
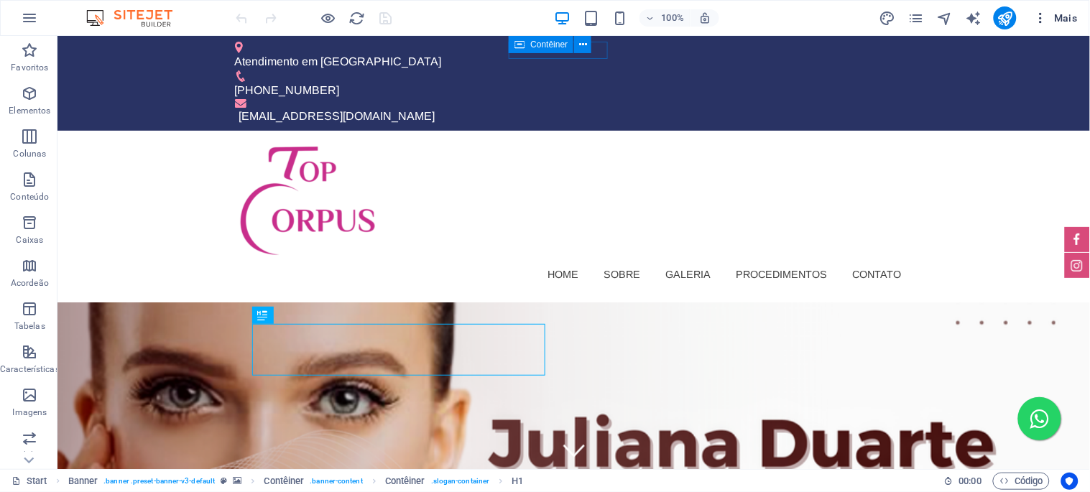
click at [1044, 14] on icon "button" at bounding box center [1041, 18] width 14 height 14
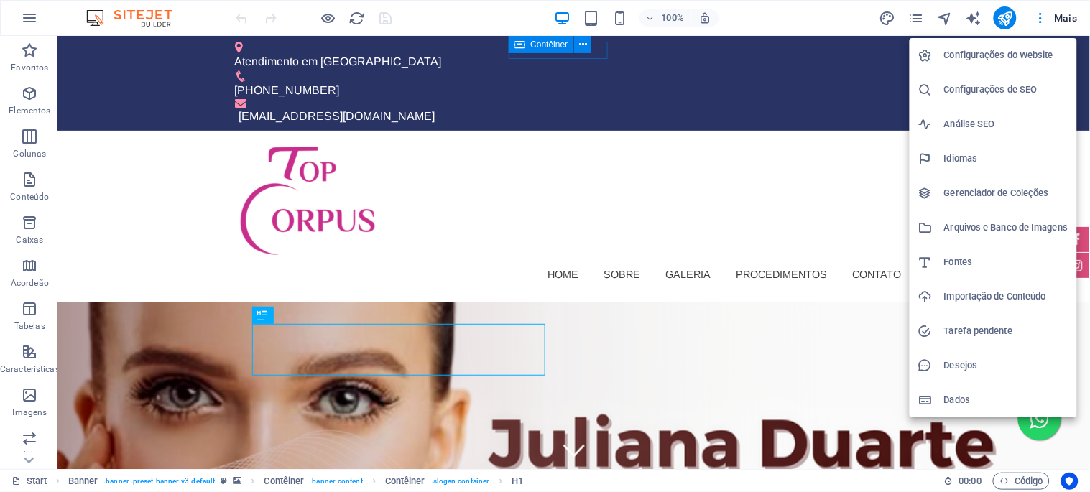
click at [963, 228] on h6 "Arquivos e Banco de Imagens" at bounding box center [1006, 227] width 124 height 17
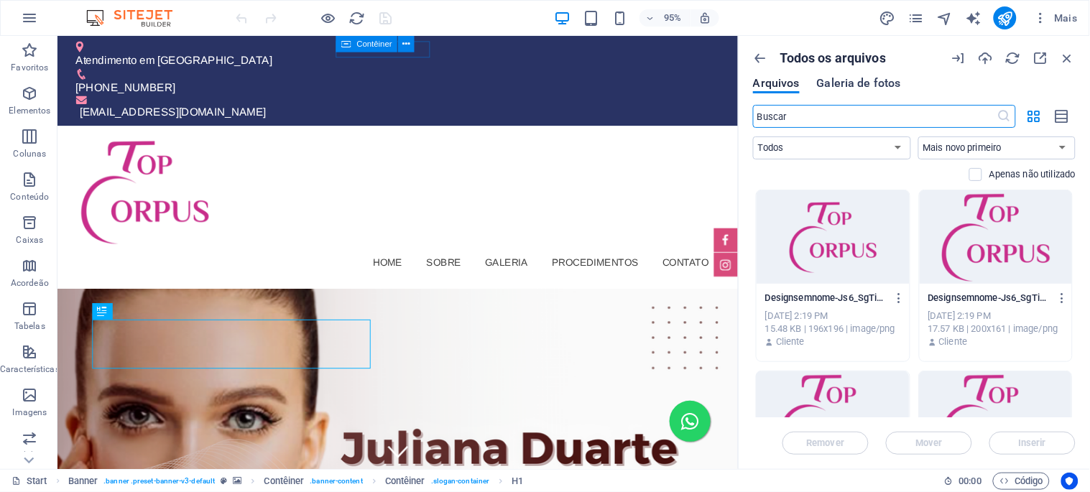
click at [865, 87] on span "Galeria de fotos" at bounding box center [859, 83] width 84 height 17
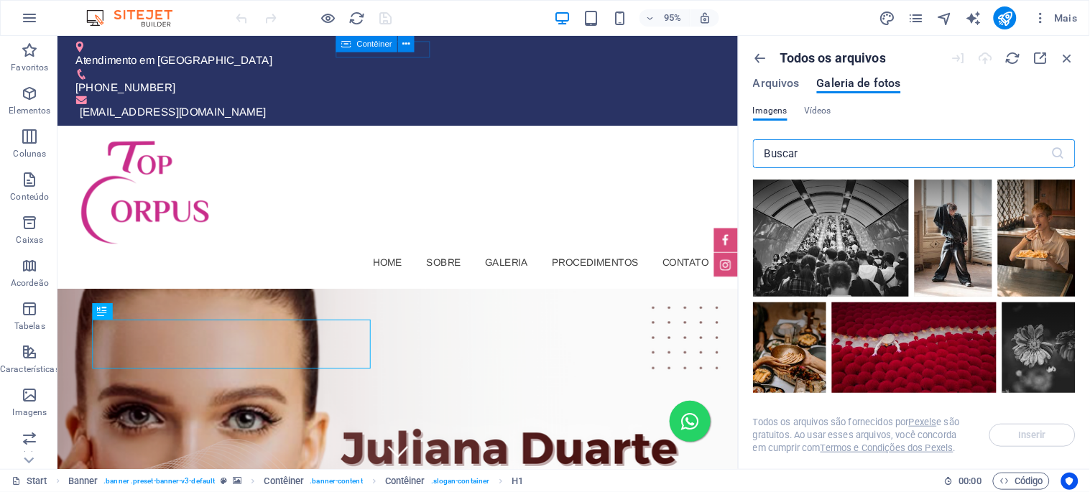
scroll to position [399, 0]
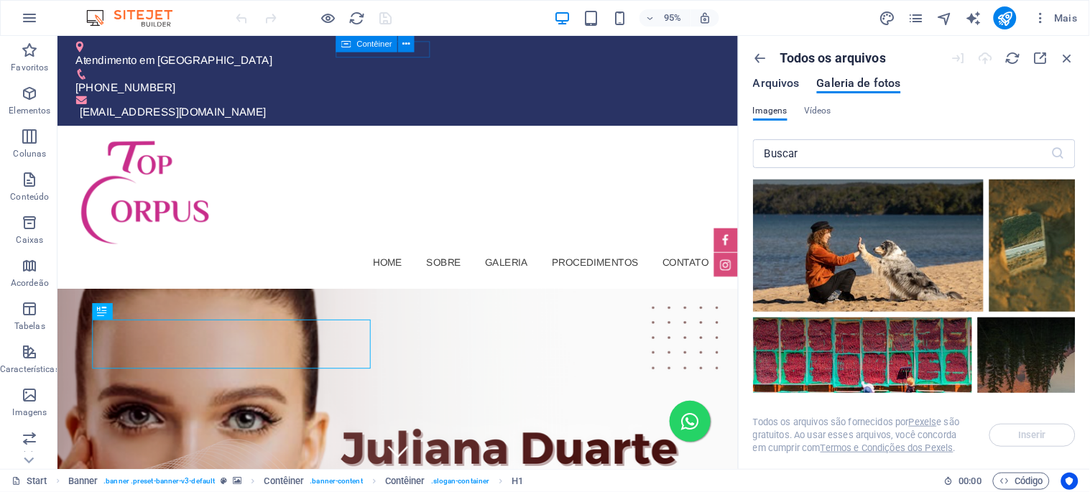
click at [772, 82] on span "Arquivos" at bounding box center [776, 83] width 47 height 17
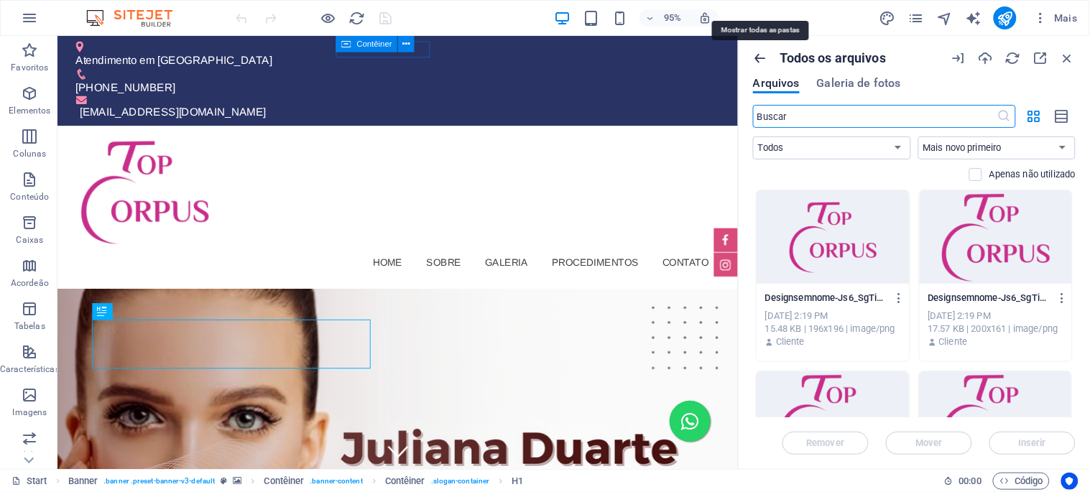
click at [756, 59] on icon "button" at bounding box center [761, 58] width 16 height 16
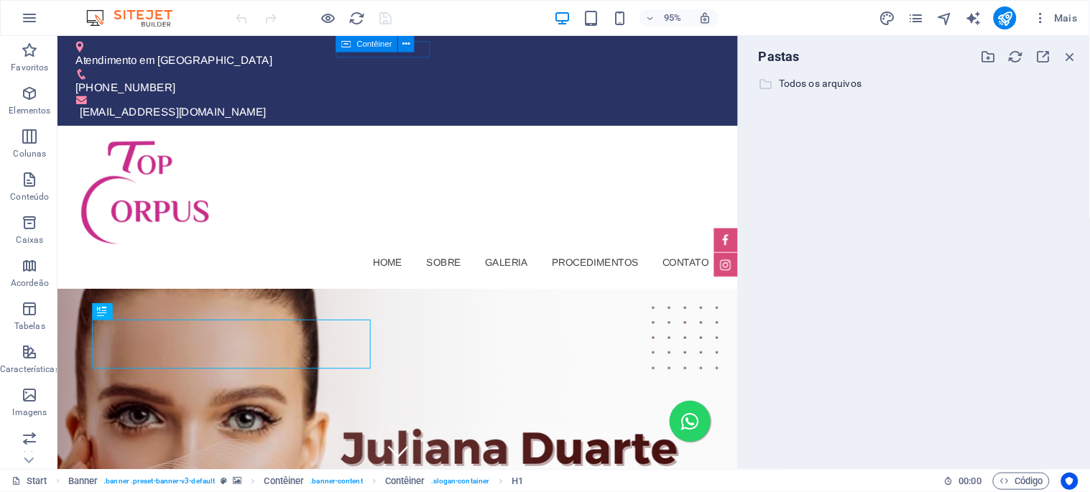
click at [795, 82] on p "Todos os arquivos" at bounding box center [915, 83] width 273 height 17
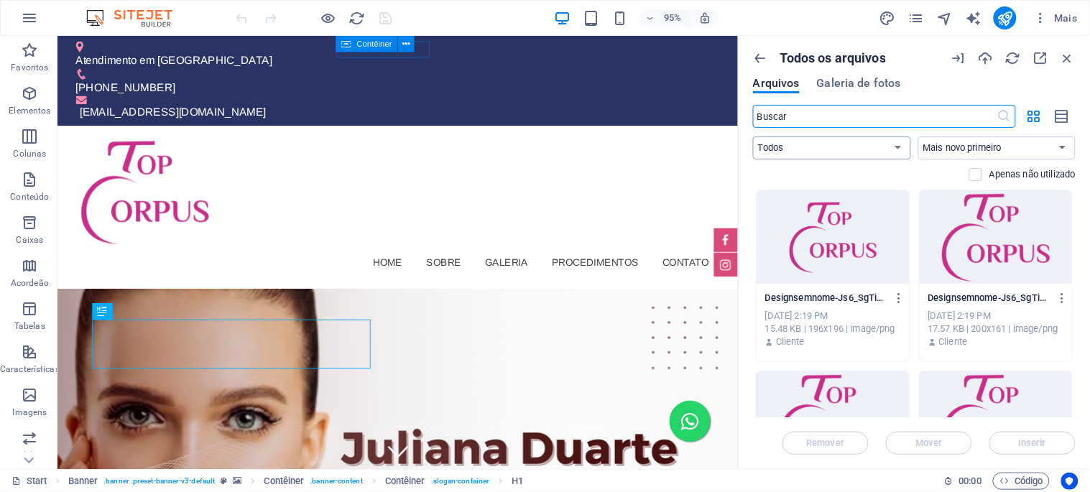
click at [903, 147] on select "Todos Imagens Documentos Áudio Vídeo Vetor Outros" at bounding box center [832, 148] width 158 height 23
select select "video"
click at [753, 137] on select "Todos Imagens Documentos Áudio Vídeo Vetor Outros" at bounding box center [832, 148] width 158 height 23
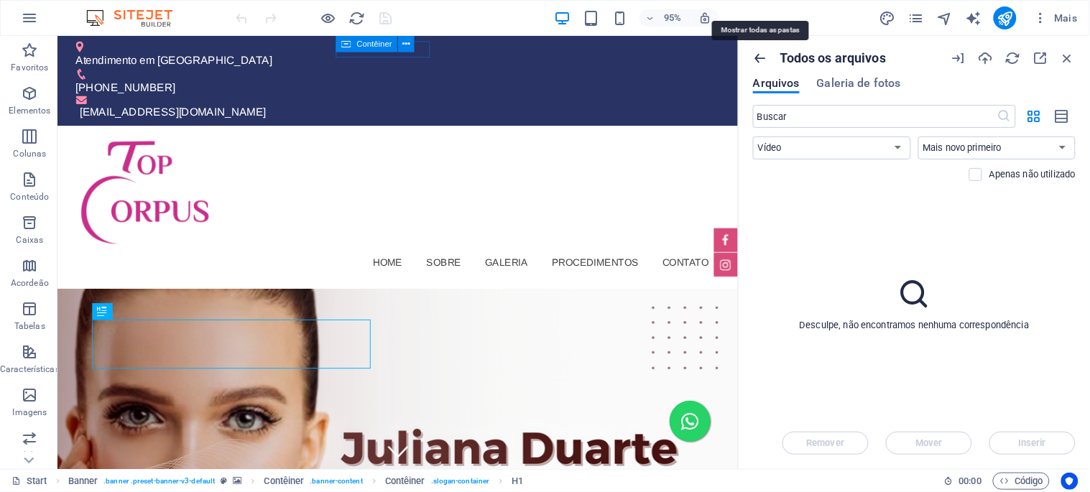
click at [760, 61] on icon "button" at bounding box center [761, 58] width 16 height 16
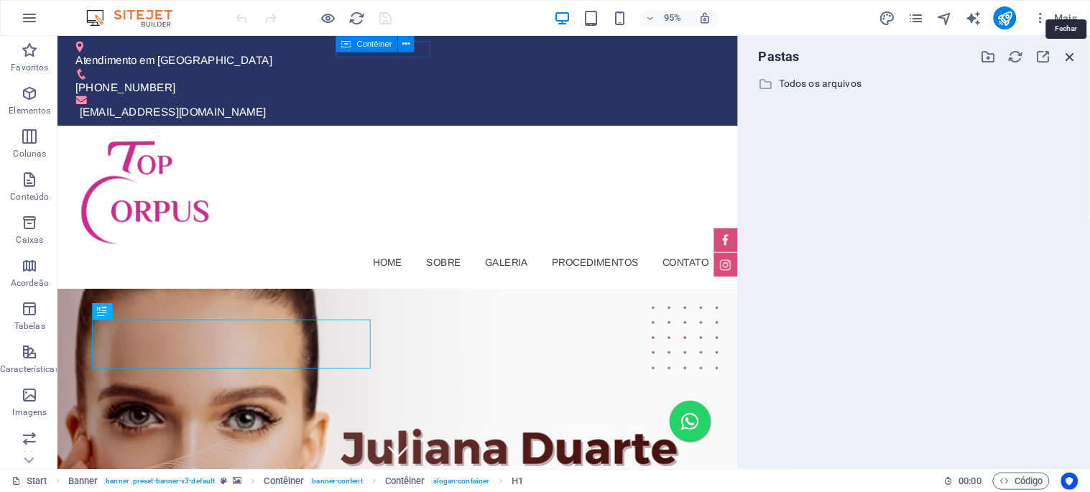
drag, startPoint x: 1011, startPoint y: 19, endPoint x: 1069, endPoint y: 54, distance: 67.7
click at [1069, 54] on icon "button" at bounding box center [1071, 57] width 16 height 16
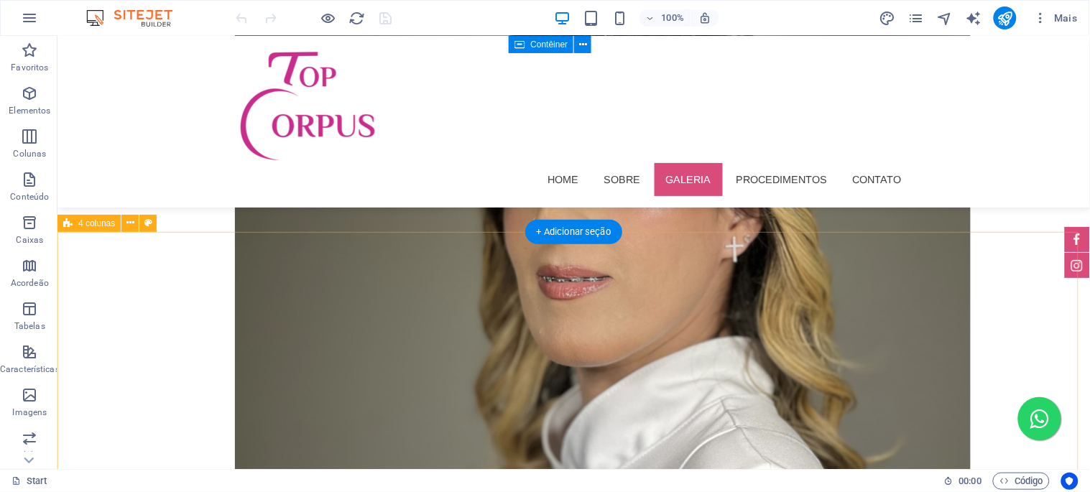
scroll to position [1836, 0]
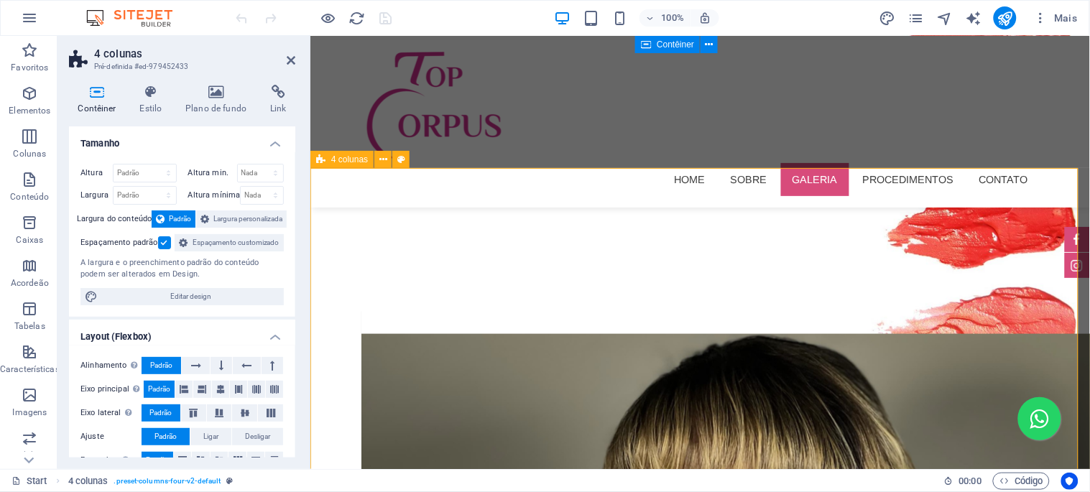
scroll to position [1870, 0]
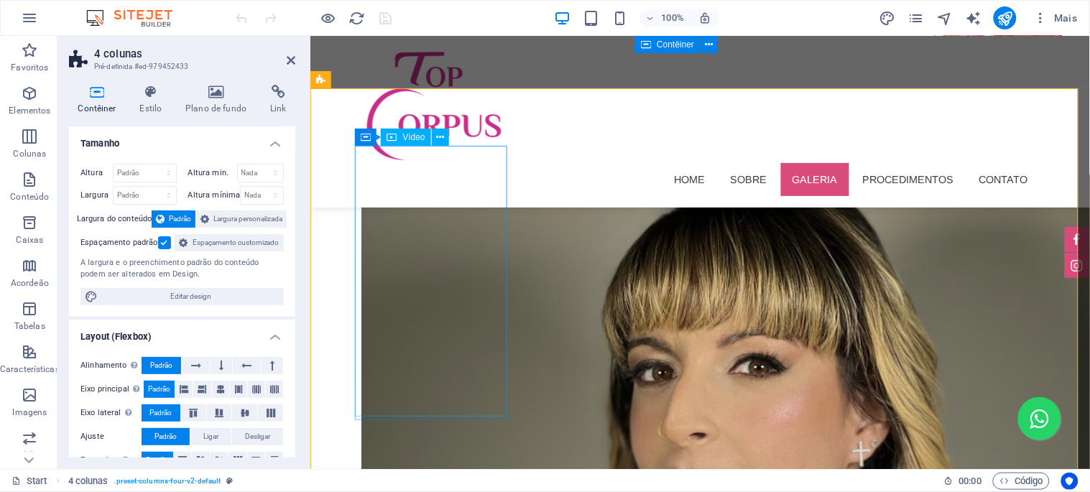
select select "%"
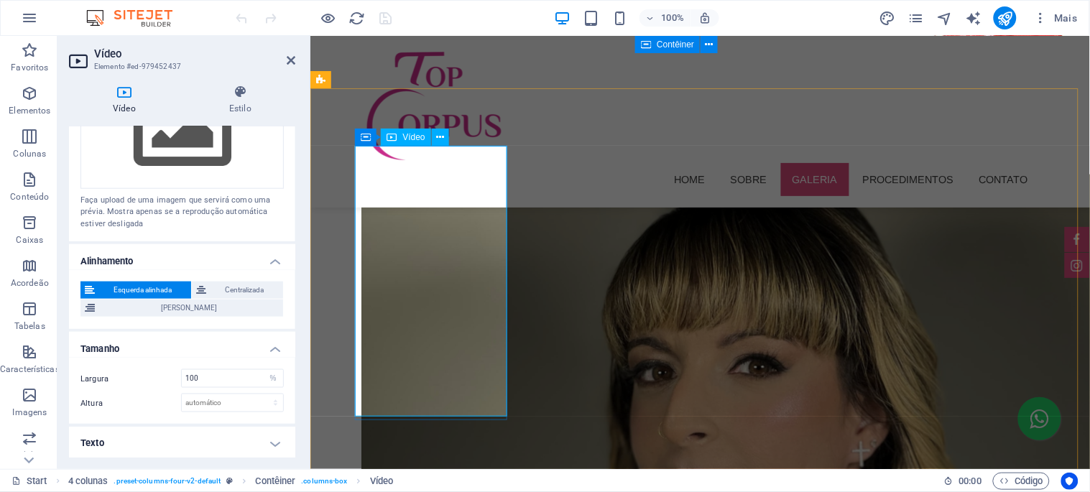
scroll to position [1790, 0]
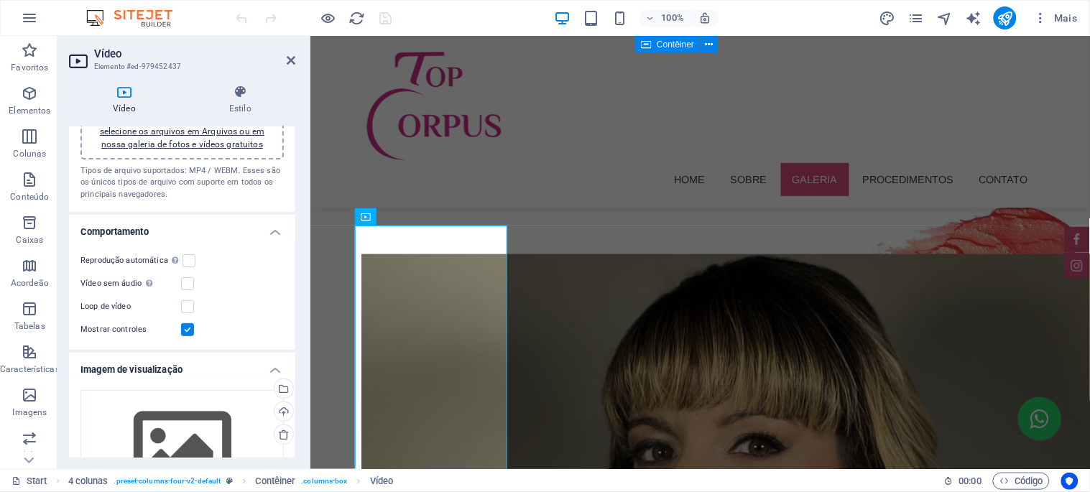
scroll to position [0, 0]
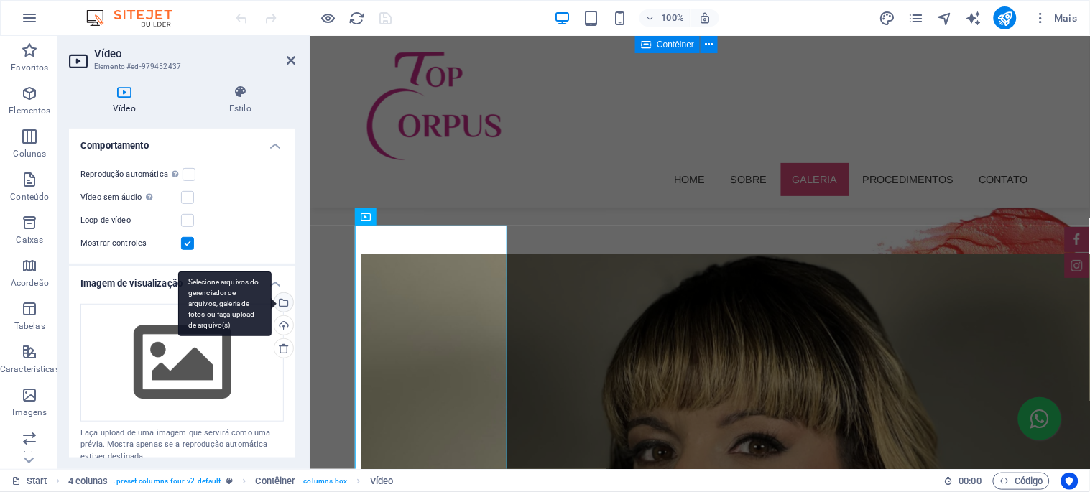
click at [282, 303] on div "Selecione arquivos do gerenciador de arquivos, galeria de fotos ou faça upload …" at bounding box center [283, 304] width 22 height 22
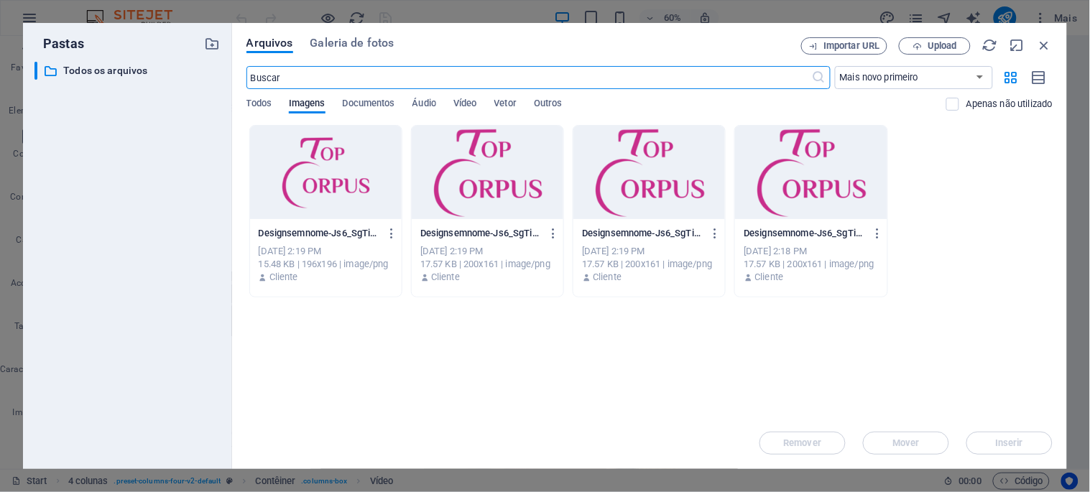
scroll to position [1938, 0]
click at [467, 105] on span "Vídeo" at bounding box center [465, 105] width 23 height 20
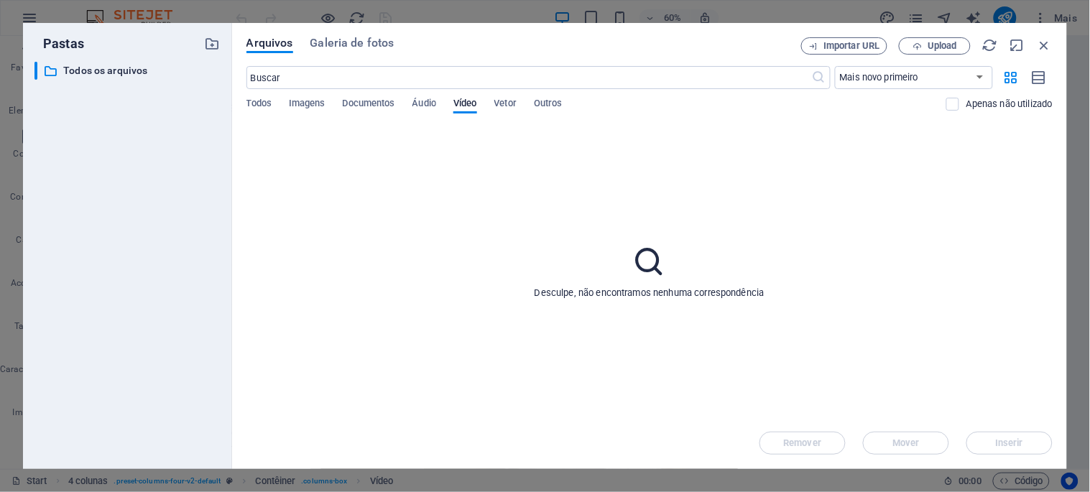
click at [482, 160] on div "Desculpe, não encontramos nenhuma correspondência" at bounding box center [650, 271] width 806 height 293
click at [486, 195] on div "Desculpe, não encontramos nenhuma correspondência" at bounding box center [650, 271] width 806 height 293
click at [486, 211] on div "Desculpe, não encontramos nenhuma correspondência" at bounding box center [650, 271] width 806 height 293
click at [122, 73] on p "Todos os arquivos" at bounding box center [128, 71] width 131 height 17
click at [298, 103] on span "Imagens" at bounding box center [307, 105] width 37 height 20
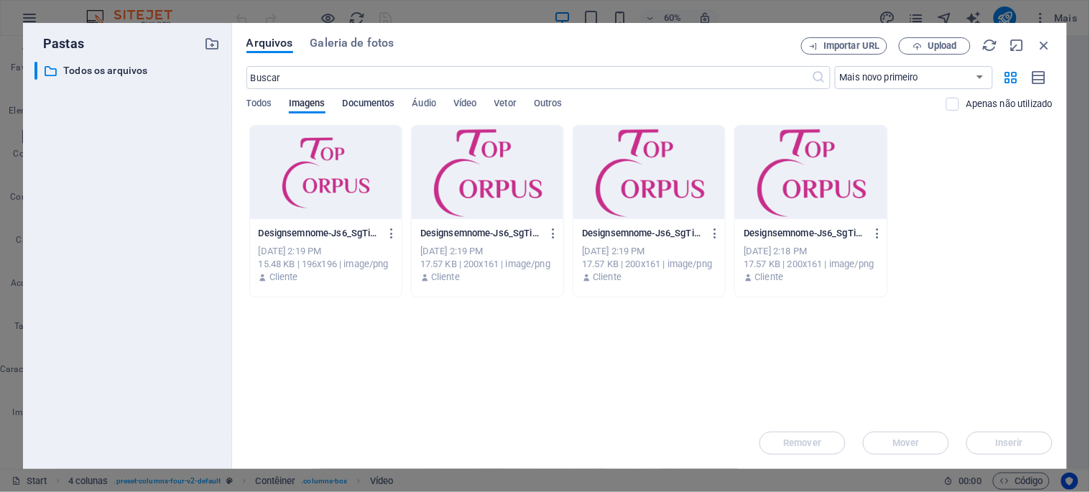
click at [362, 105] on span "Documentos" at bounding box center [369, 105] width 52 height 20
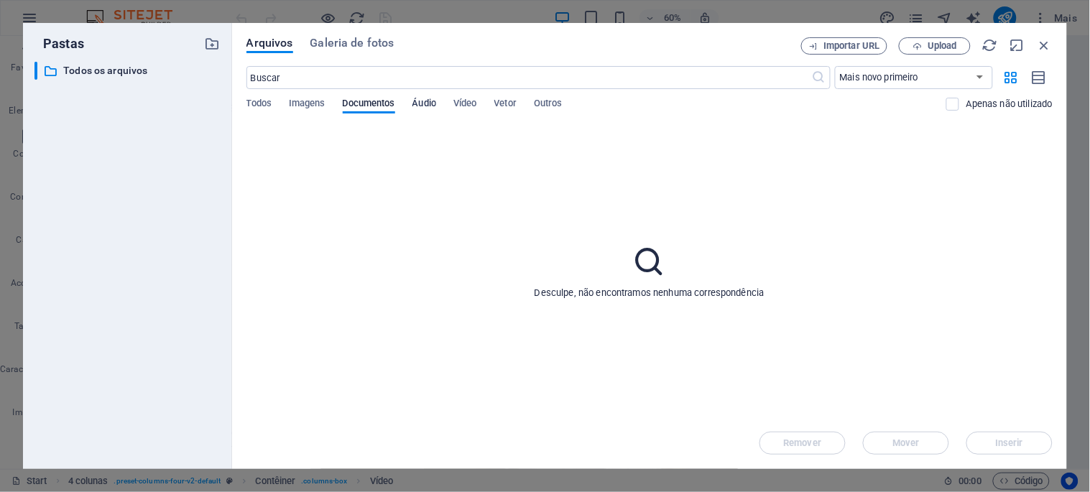
click at [427, 101] on span "Áudio" at bounding box center [425, 105] width 24 height 20
click at [553, 101] on span "Outros" at bounding box center [548, 105] width 29 height 20
click at [551, 103] on span "Outros" at bounding box center [548, 105] width 29 height 20
click at [257, 103] on span "Todos" at bounding box center [259, 105] width 25 height 20
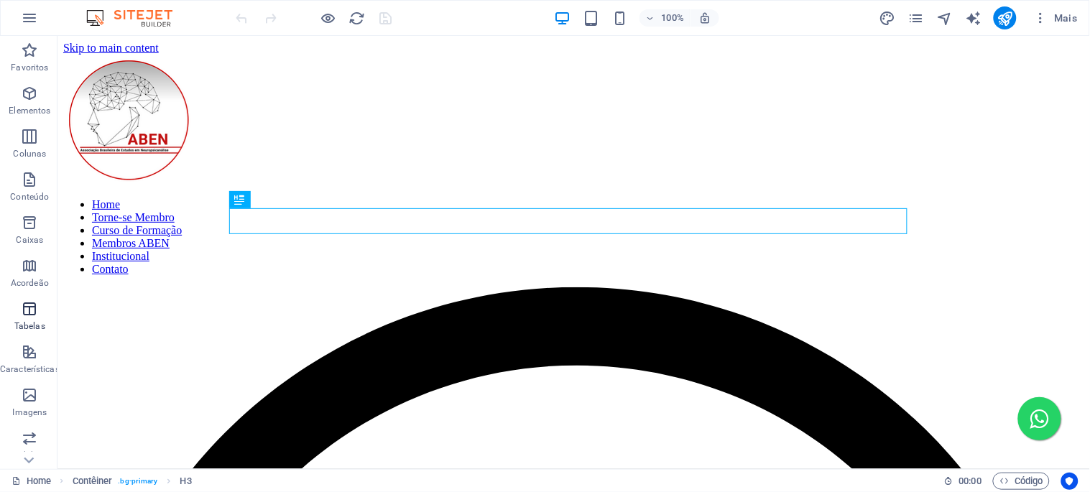
scroll to position [463, 0]
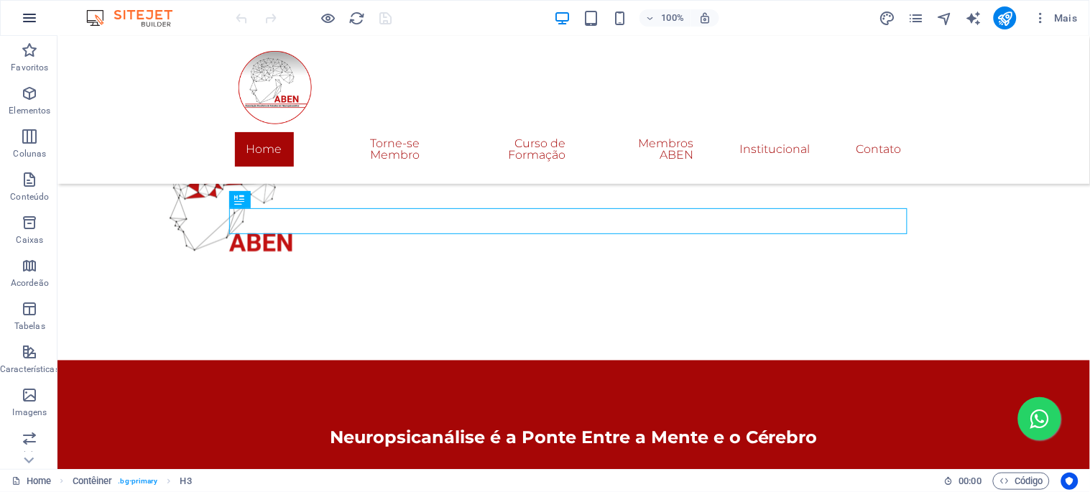
click at [22, 18] on icon "button" at bounding box center [29, 17] width 17 height 17
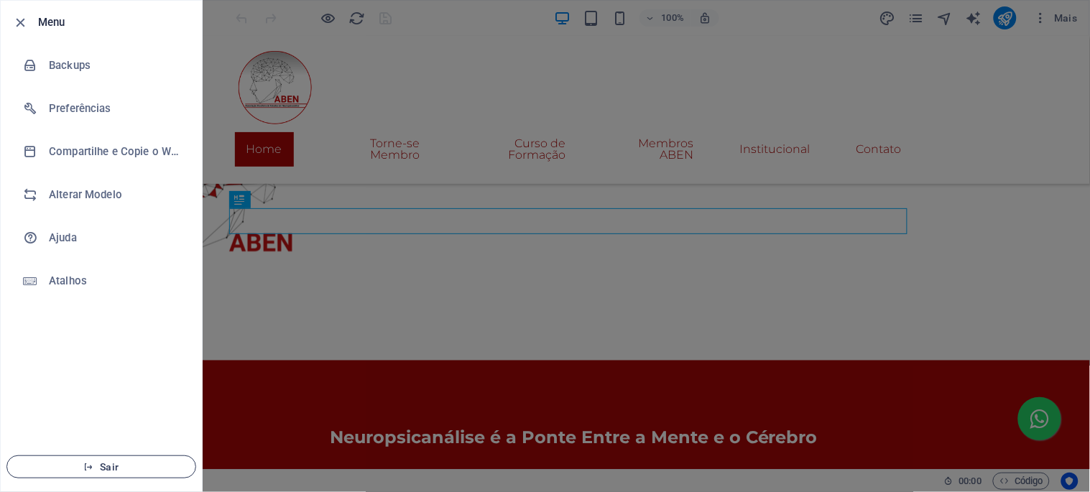
click at [90, 466] on icon "button" at bounding box center [88, 467] width 10 height 10
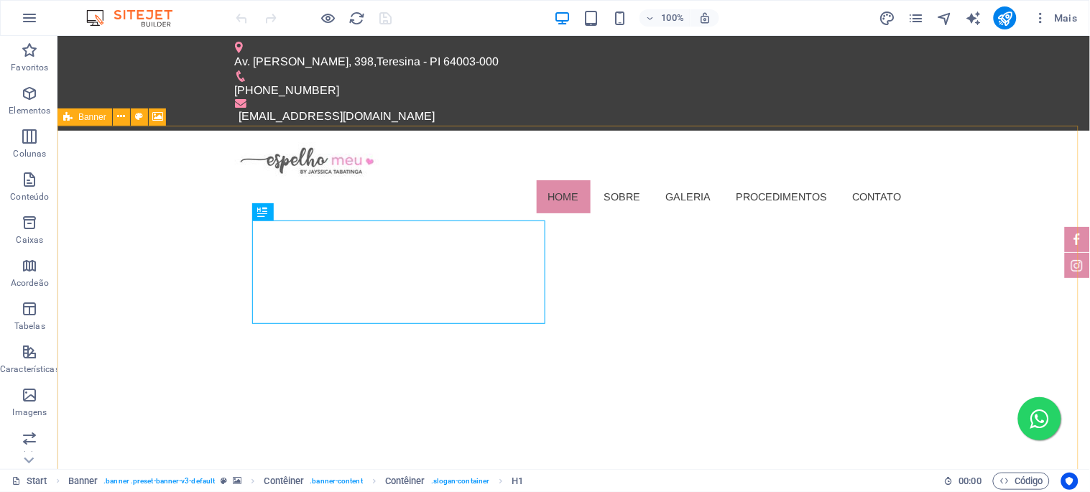
click at [74, 116] on div "Banner" at bounding box center [84, 117] width 55 height 17
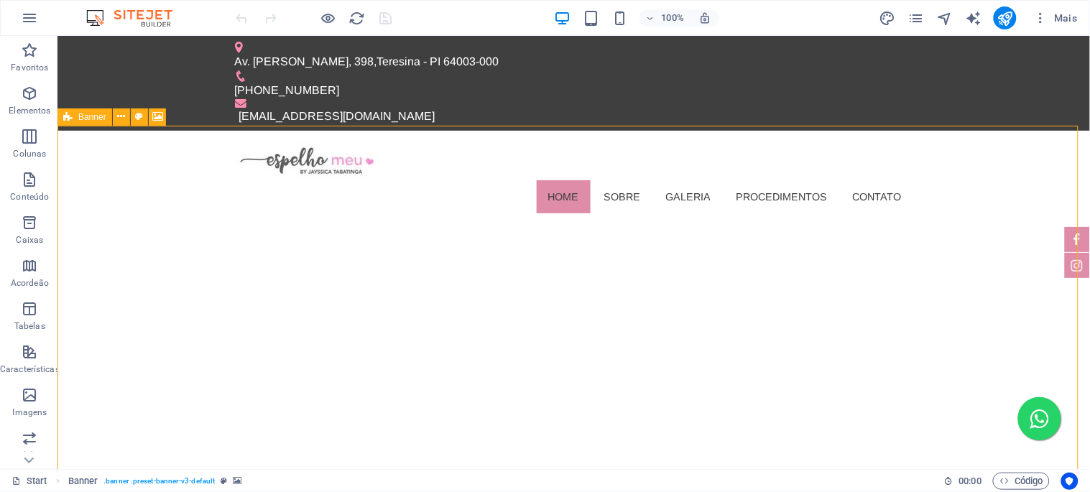
click at [74, 116] on div "Banner" at bounding box center [84, 117] width 55 height 17
select select "fade"
select select "ms"
select select "s"
select select "ondemand"
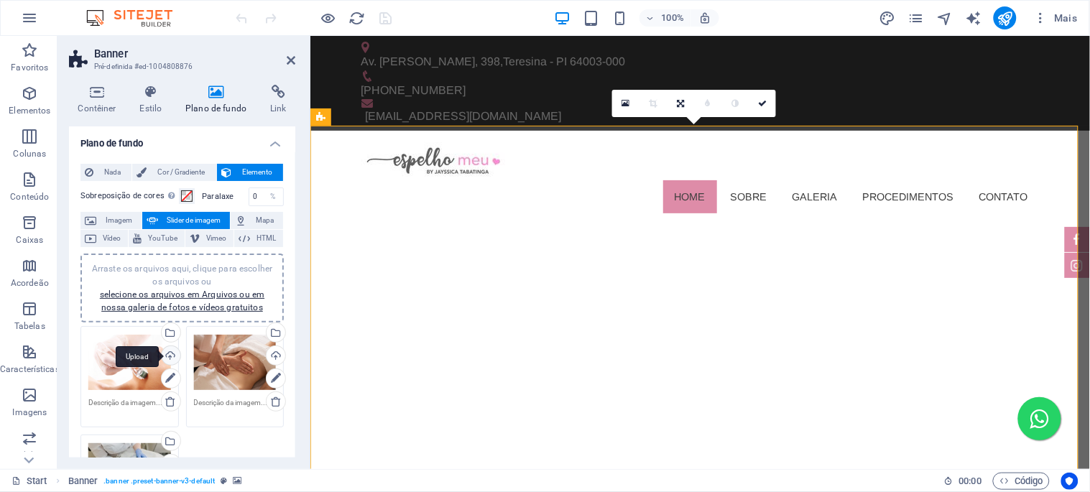
click at [167, 355] on div "Upload" at bounding box center [170, 357] width 22 height 22
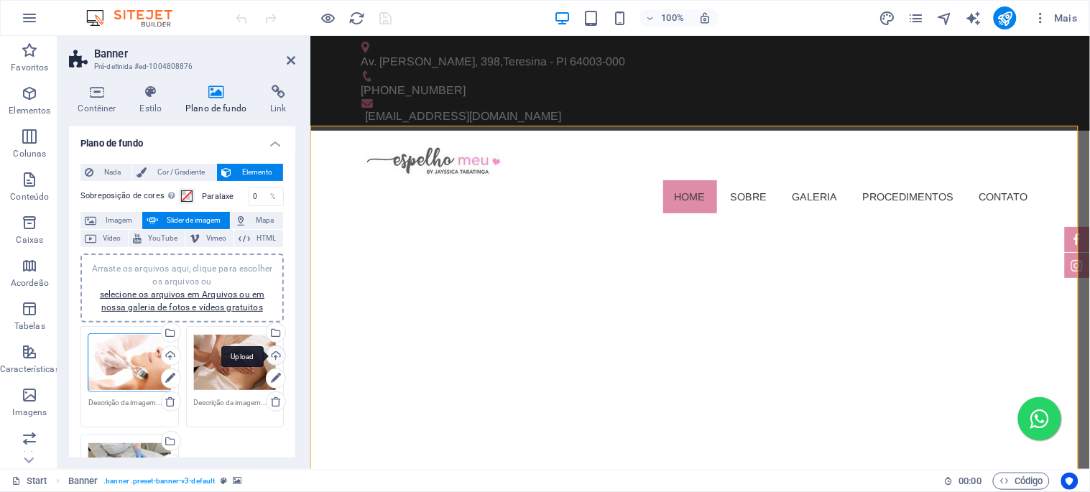
click at [277, 356] on div "Upload" at bounding box center [275, 357] width 22 height 22
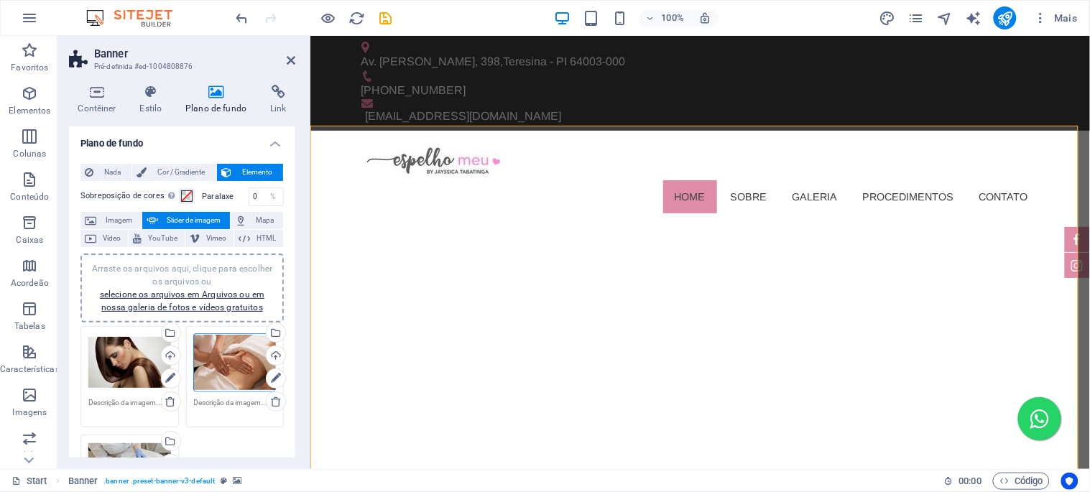
scroll to position [80, 0]
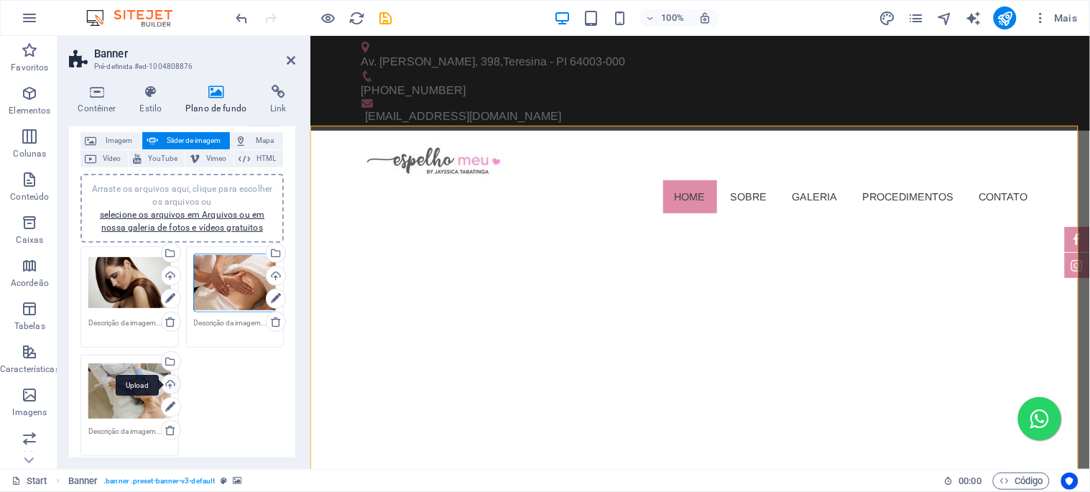
click at [168, 382] on div "Upload" at bounding box center [170, 386] width 22 height 22
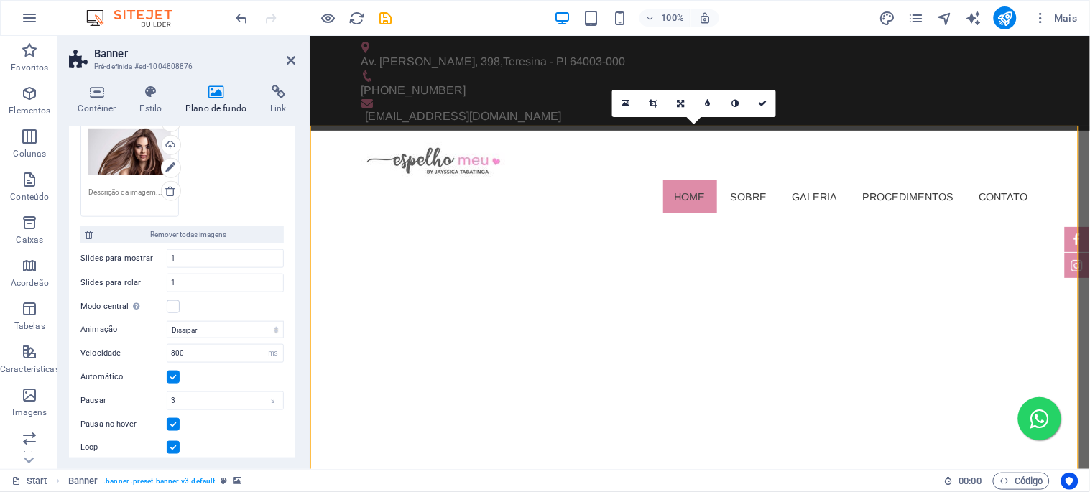
scroll to position [396, 0]
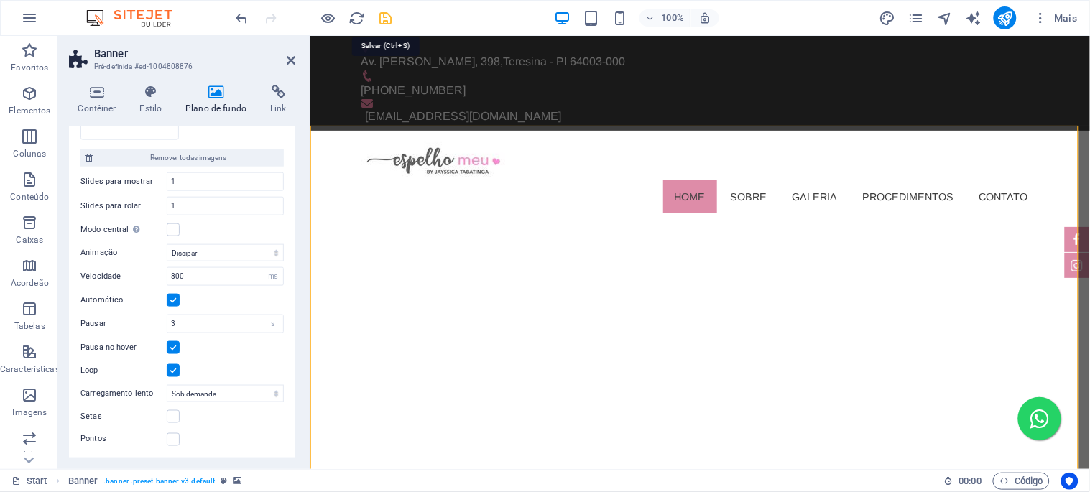
click at [385, 18] on icon "save" at bounding box center [386, 18] width 17 height 17
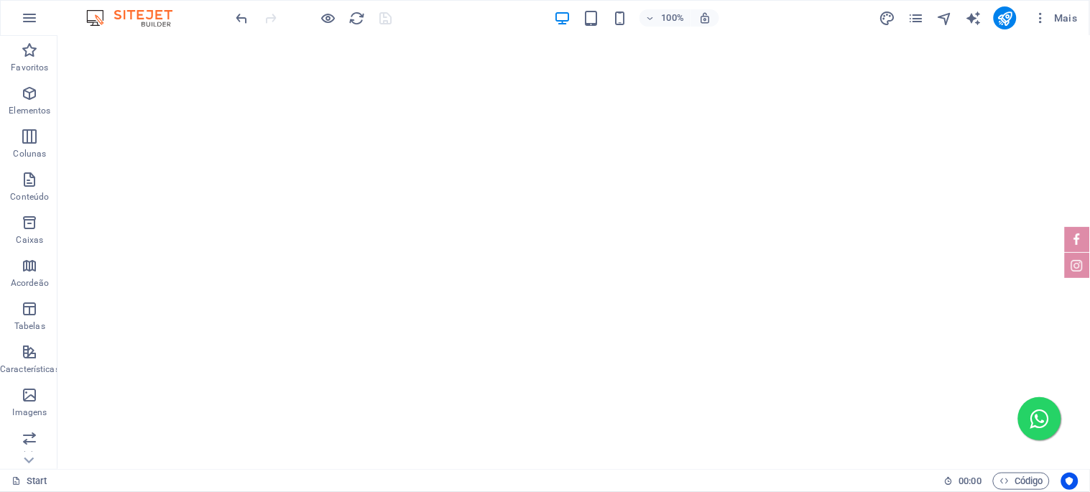
scroll to position [0, 0]
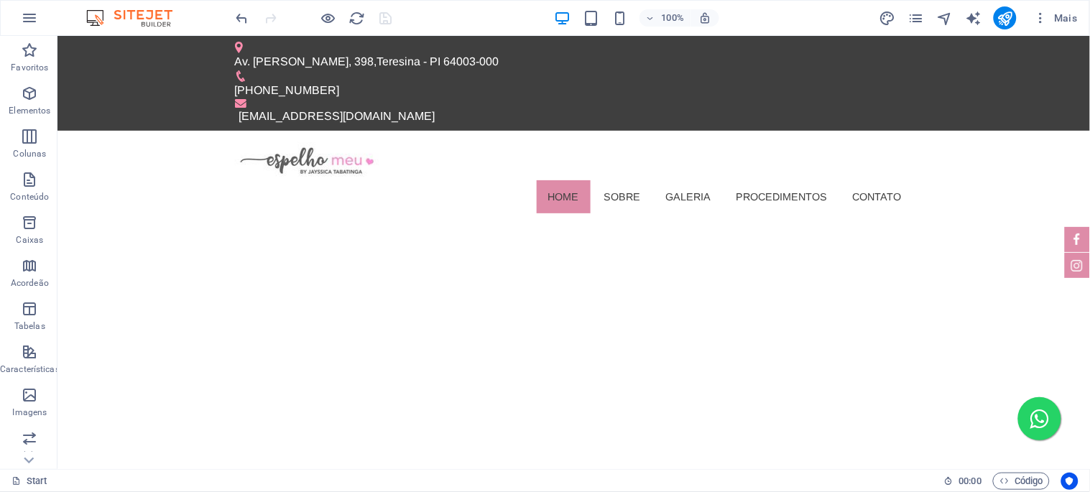
drag, startPoint x: 1085, startPoint y: 431, endPoint x: 1139, endPoint y: 60, distance: 374.9
click at [1013, 14] on icon "publish" at bounding box center [1005, 18] width 17 height 17
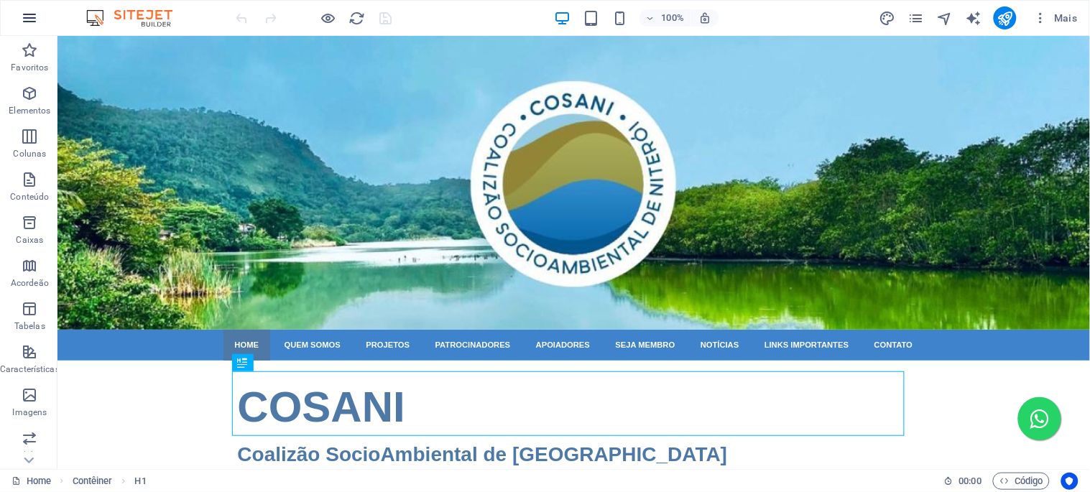
click at [27, 14] on icon "button" at bounding box center [29, 17] width 17 height 17
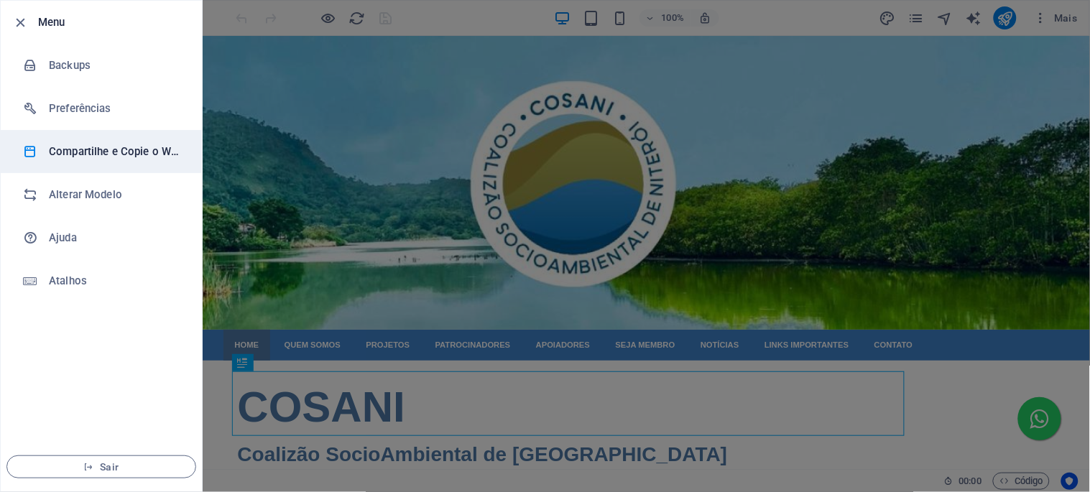
click at [132, 146] on h6 "Compartilhe e Copie o Website" at bounding box center [115, 151] width 133 height 17
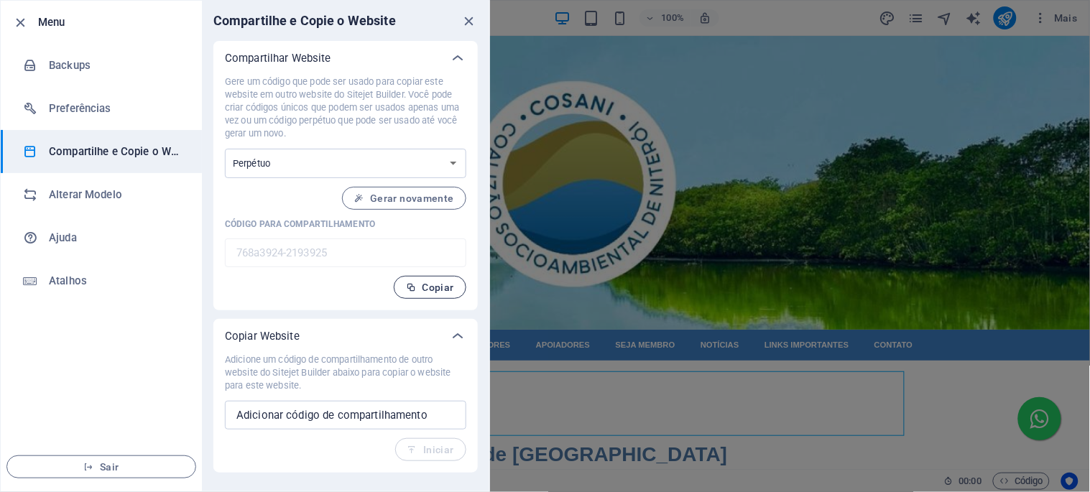
click at [420, 292] on span "Copiar" at bounding box center [430, 287] width 48 height 11
click at [109, 157] on h6 "Compartilhe e Copie o Website" at bounding box center [115, 151] width 133 height 17
click at [437, 288] on span "Copiar" at bounding box center [430, 287] width 48 height 11
click at [1058, 15] on div at bounding box center [545, 246] width 1090 height 492
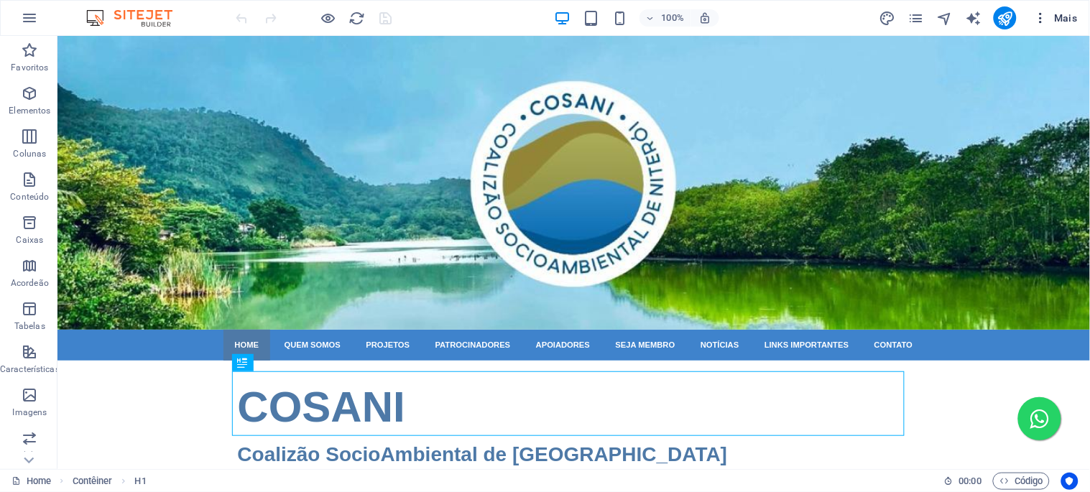
click at [1047, 19] on icon "button" at bounding box center [1041, 18] width 14 height 14
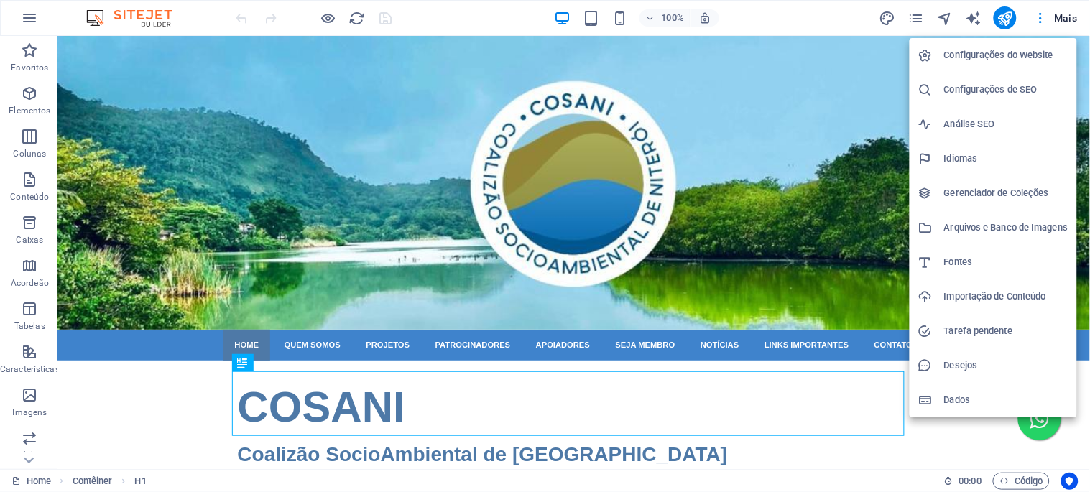
click at [1021, 52] on h6 "Configurações do Website" at bounding box center [1006, 55] width 124 height 17
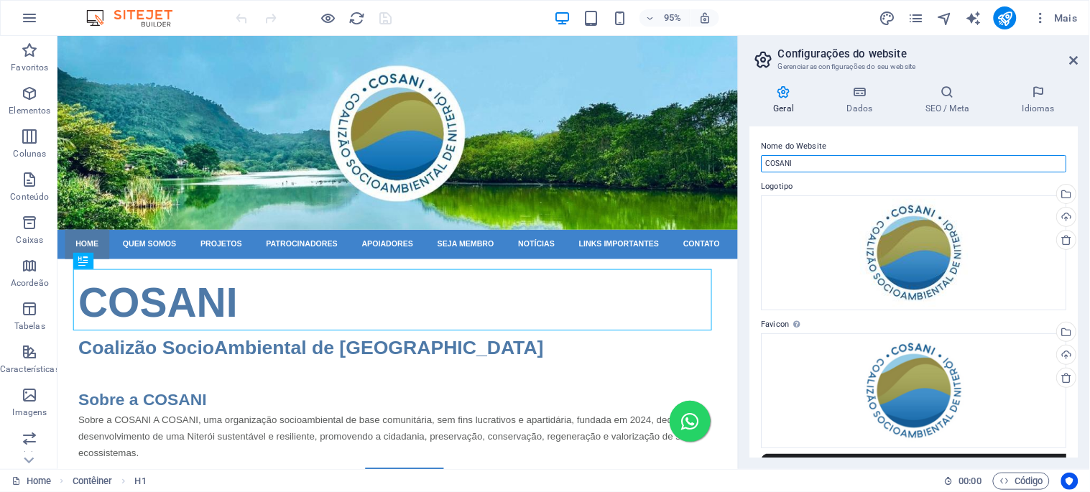
click at [777, 160] on input "COSANI" at bounding box center [914, 163] width 305 height 17
click at [863, 103] on h4 "Dados" at bounding box center [863, 100] width 78 height 30
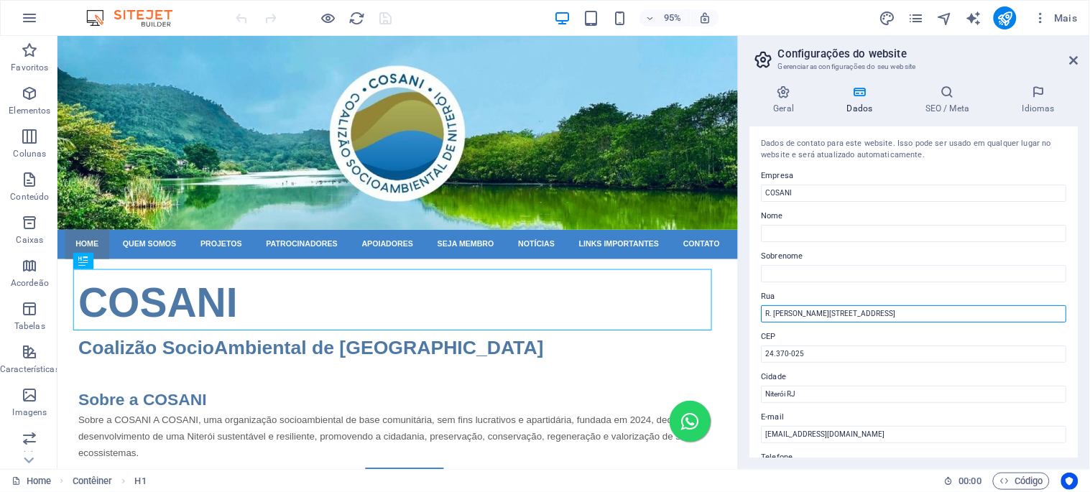
click at [803, 311] on input "R. Marechal Raul de Albuquerque 273, Suite 507" at bounding box center [914, 313] width 305 height 17
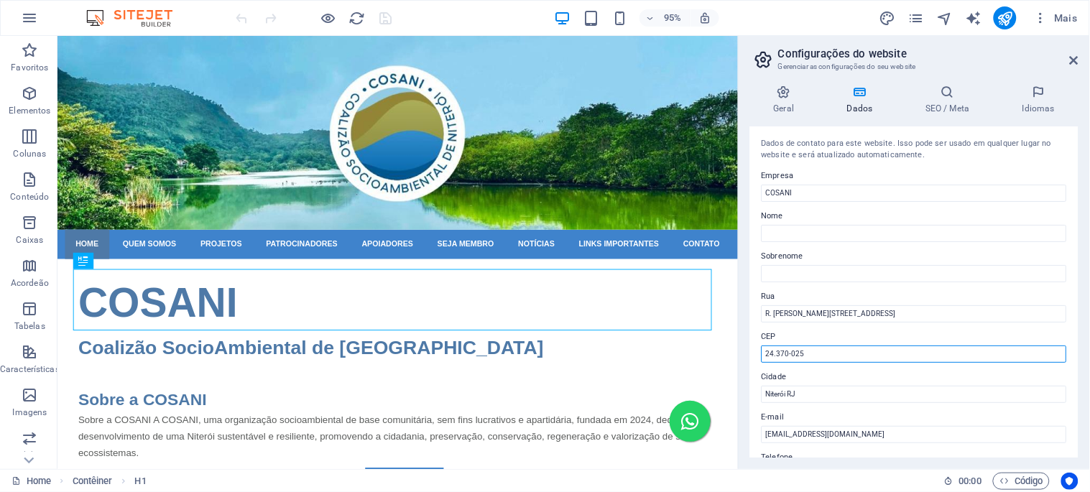
click at [785, 353] on input "24.370-025" at bounding box center [914, 354] width 305 height 17
click at [784, 353] on input "24.370-025" at bounding box center [914, 354] width 305 height 17
click at [783, 353] on input "24.370-025" at bounding box center [914, 354] width 305 height 17
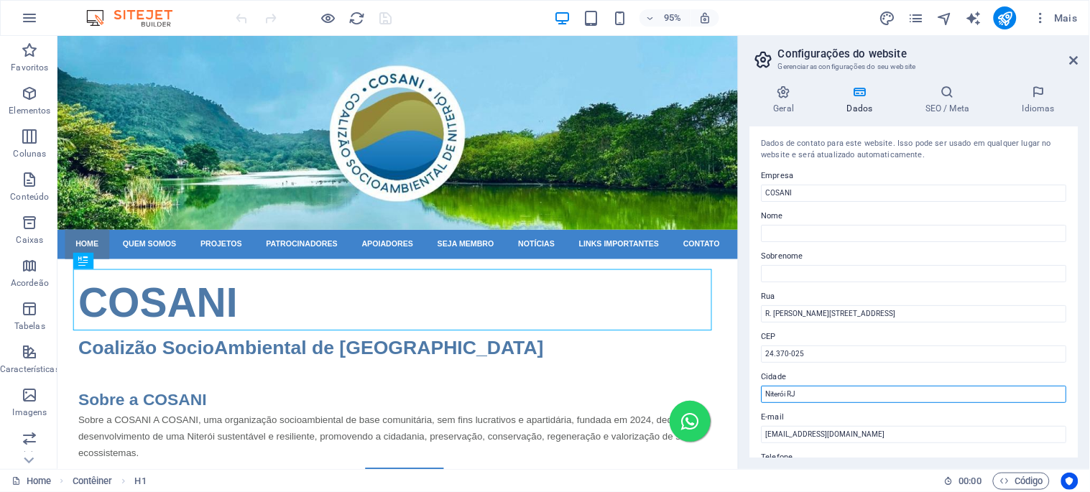
click at [779, 396] on input "Niterói RJ" at bounding box center [914, 394] width 305 height 17
click at [778, 394] on input "Niterói RJ" at bounding box center [914, 394] width 305 height 17
click at [777, 394] on input "Niterói RJ" at bounding box center [914, 394] width 305 height 17
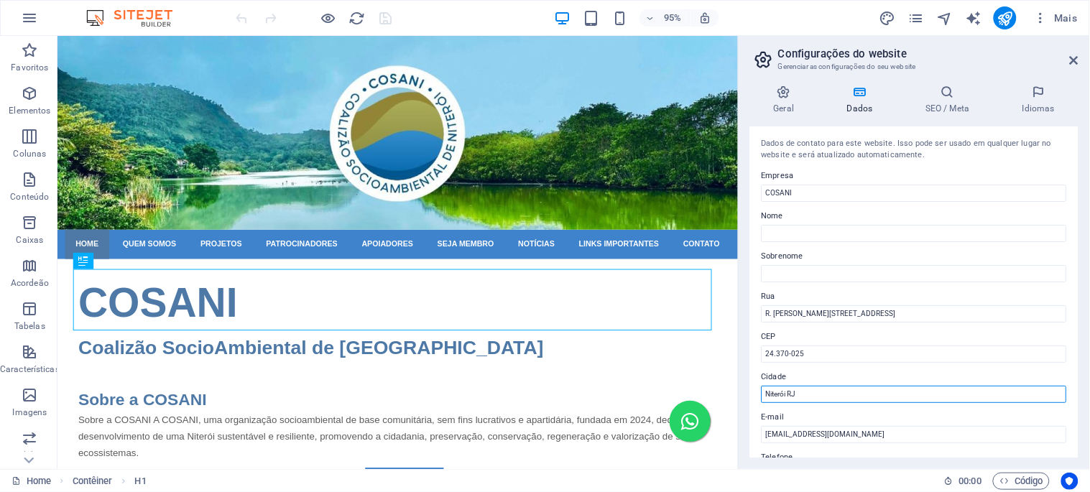
click at [777, 394] on input "Niterói RJ" at bounding box center [914, 394] width 305 height 17
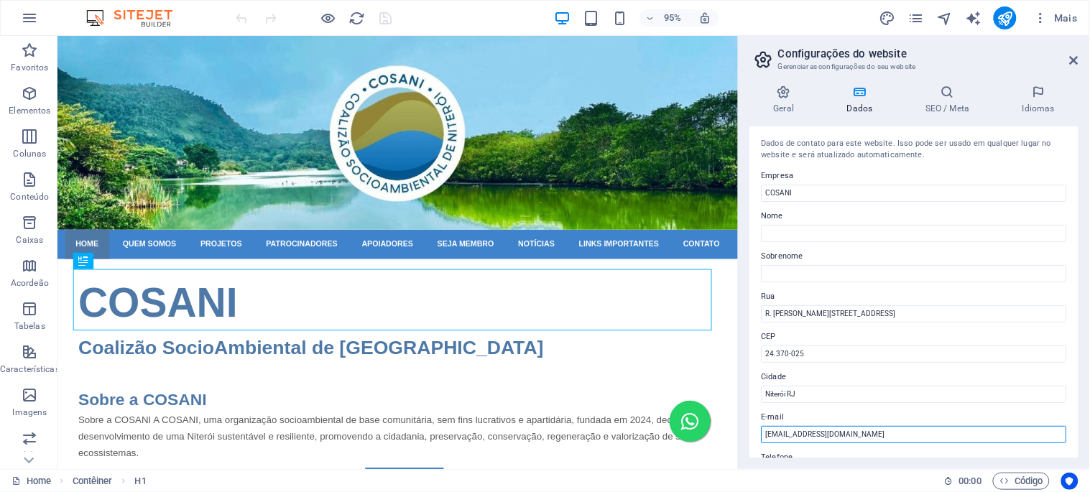
click at [794, 428] on input "[EMAIL_ADDRESS][DOMAIN_NAME]" at bounding box center [914, 434] width 305 height 17
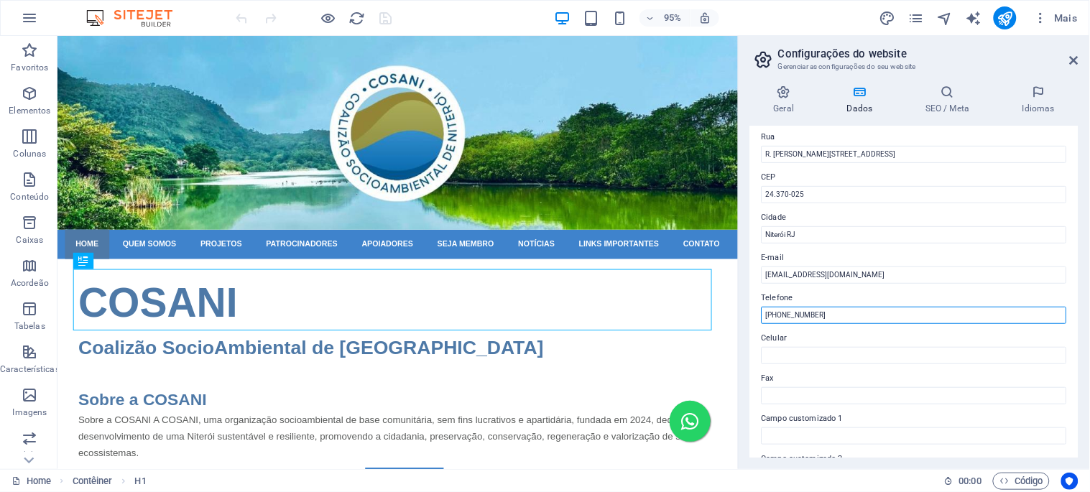
click at [803, 313] on input "[PHONE_NUMBER]" at bounding box center [914, 315] width 305 height 17
click at [802, 313] on input "[PHONE_NUMBER]" at bounding box center [914, 315] width 305 height 17
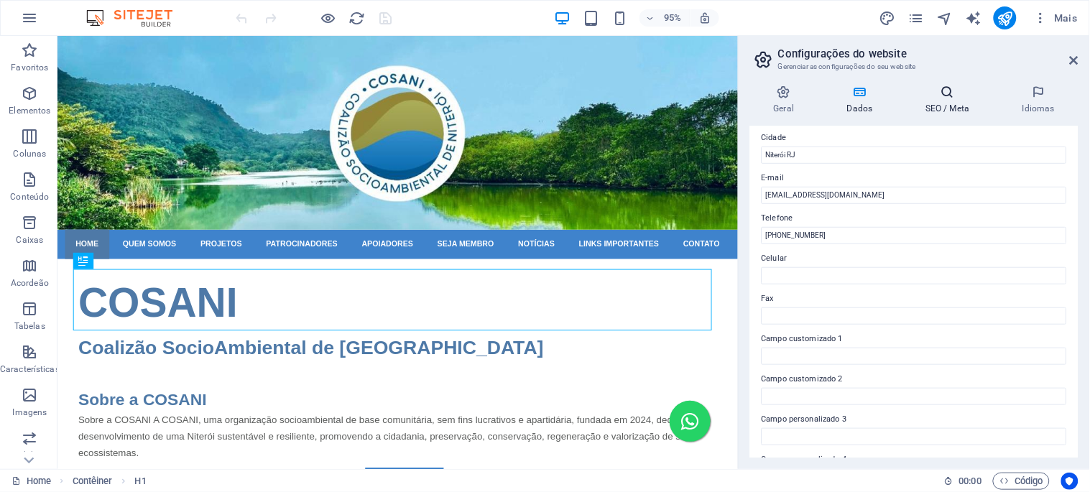
click at [947, 105] on h4 "SEO / Meta" at bounding box center [951, 100] width 97 height 30
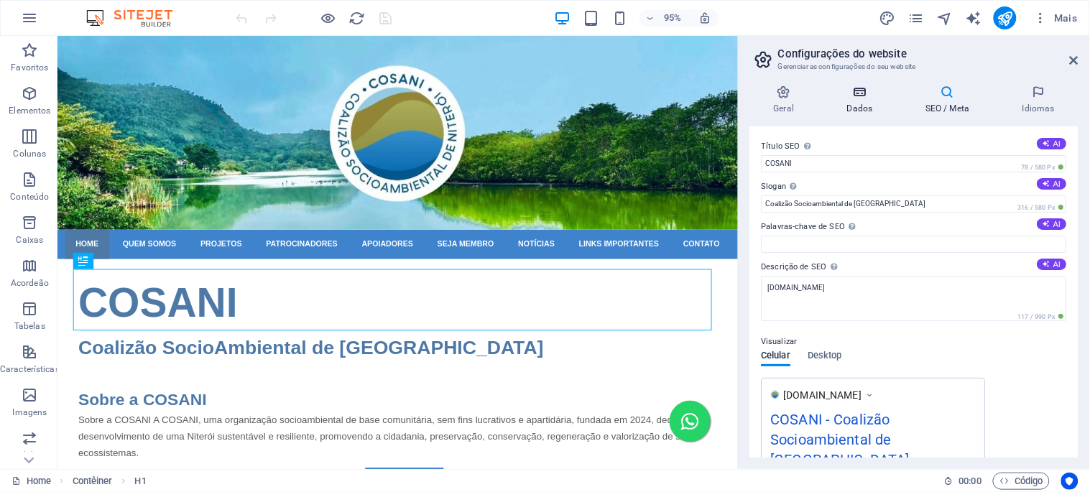
click at [877, 95] on icon at bounding box center [860, 92] width 73 height 14
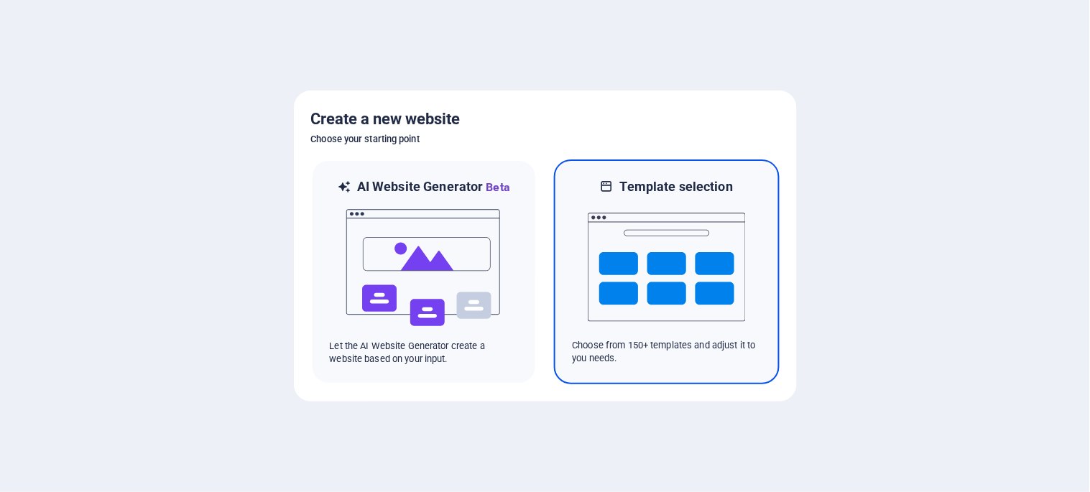
click at [680, 254] on img at bounding box center [667, 267] width 158 height 144
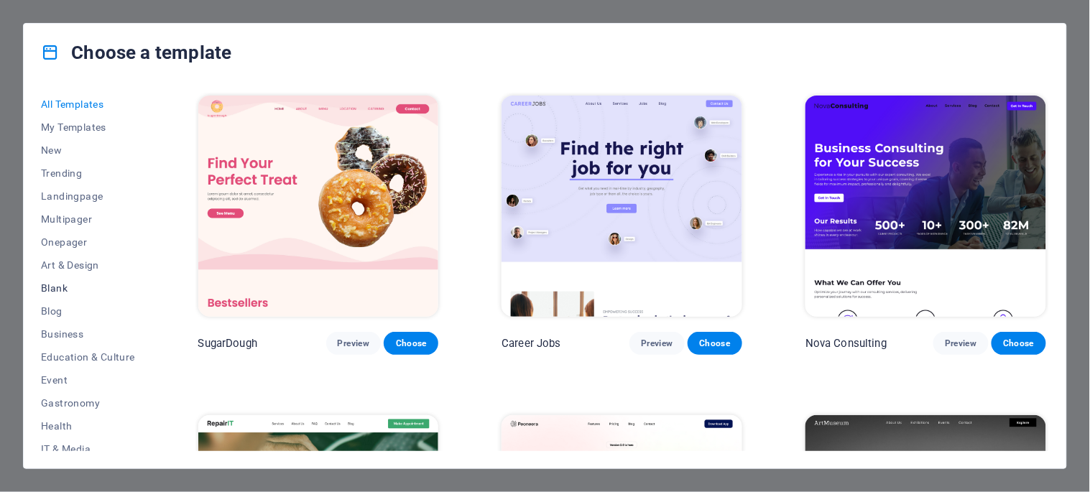
click at [60, 286] on span "Blank" at bounding box center [88, 287] width 94 height 11
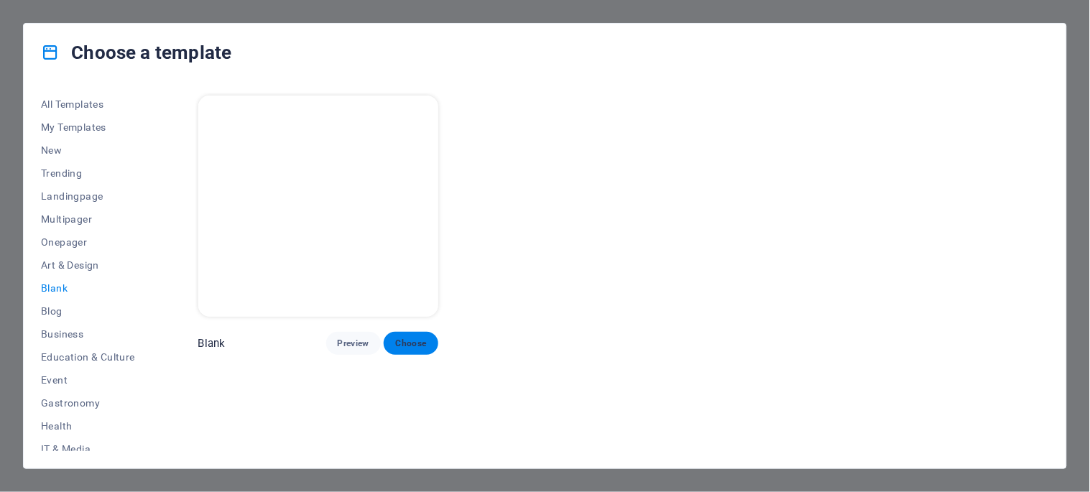
click at [414, 338] on span "Choose" at bounding box center [411, 343] width 32 height 11
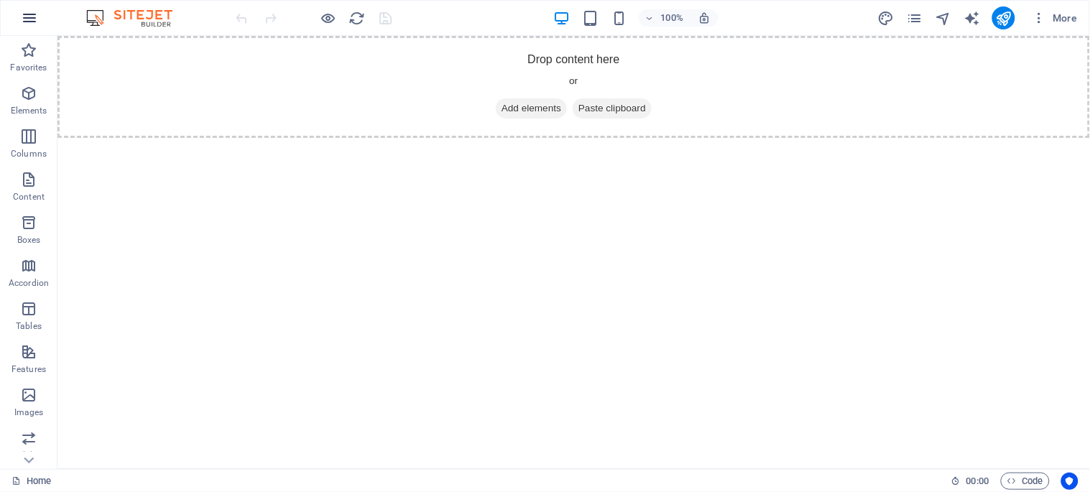
click at [25, 17] on icon "button" at bounding box center [29, 17] width 17 height 17
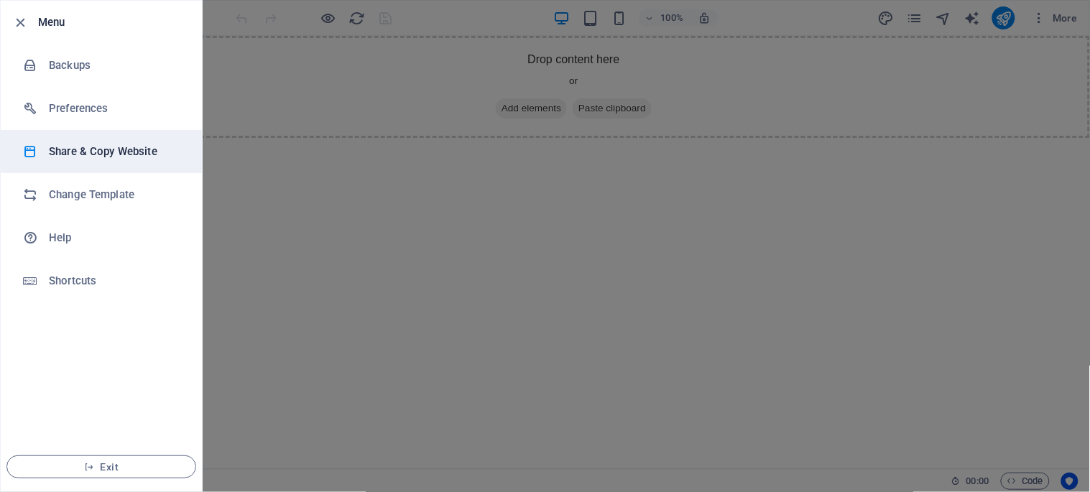
click at [114, 154] on h6 "Share & Copy Website" at bounding box center [115, 151] width 133 height 17
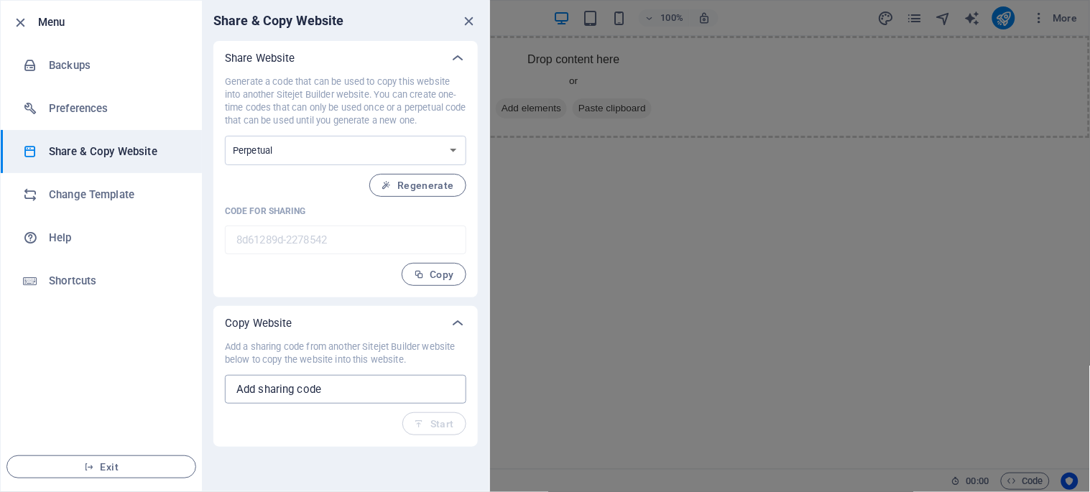
click at [338, 391] on input "text" at bounding box center [345, 389] width 241 height 29
paste input "768a3924-2193925"
type input "768a3924-2193925"
click at [450, 425] on span "Start" at bounding box center [435, 423] width 40 height 11
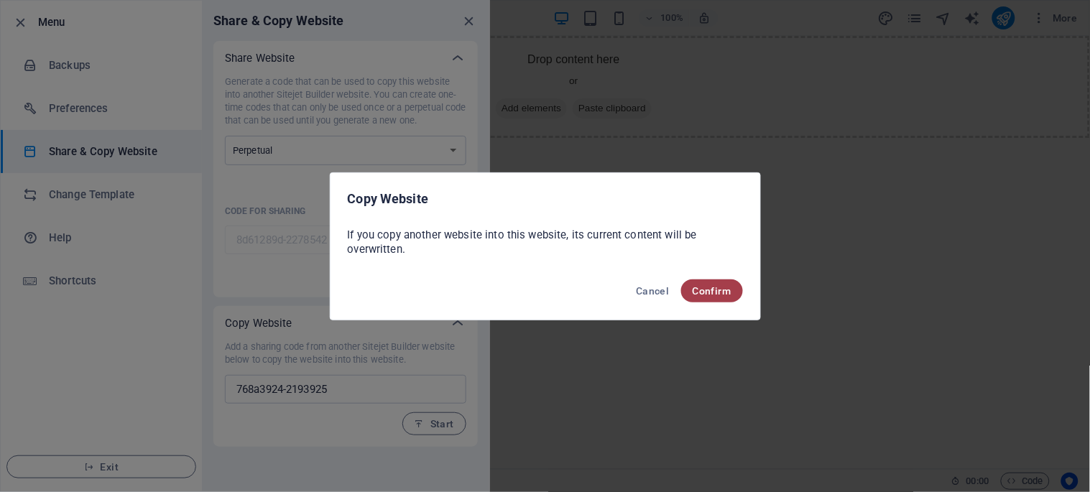
click at [736, 288] on button "Confirm" at bounding box center [712, 291] width 62 height 23
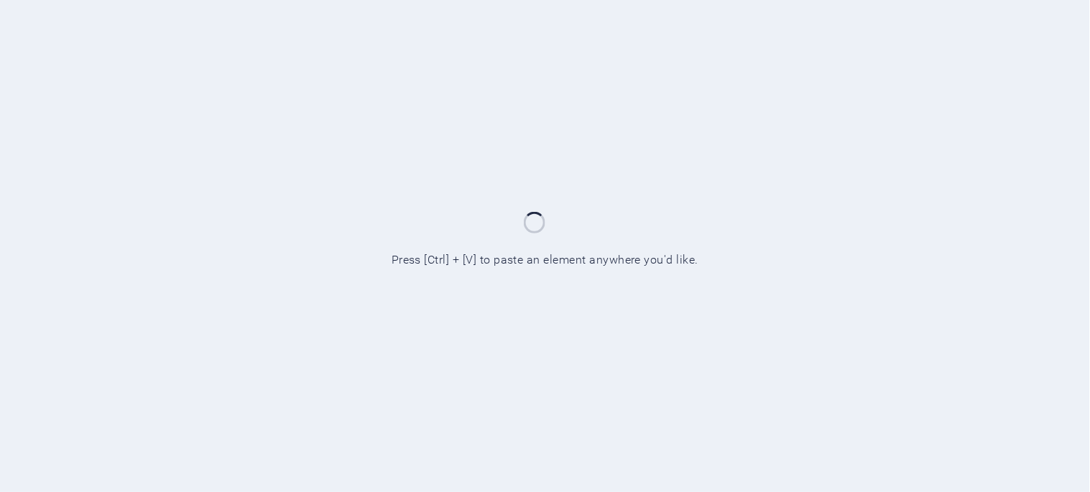
click at [980, 20] on div at bounding box center [545, 246] width 1090 height 492
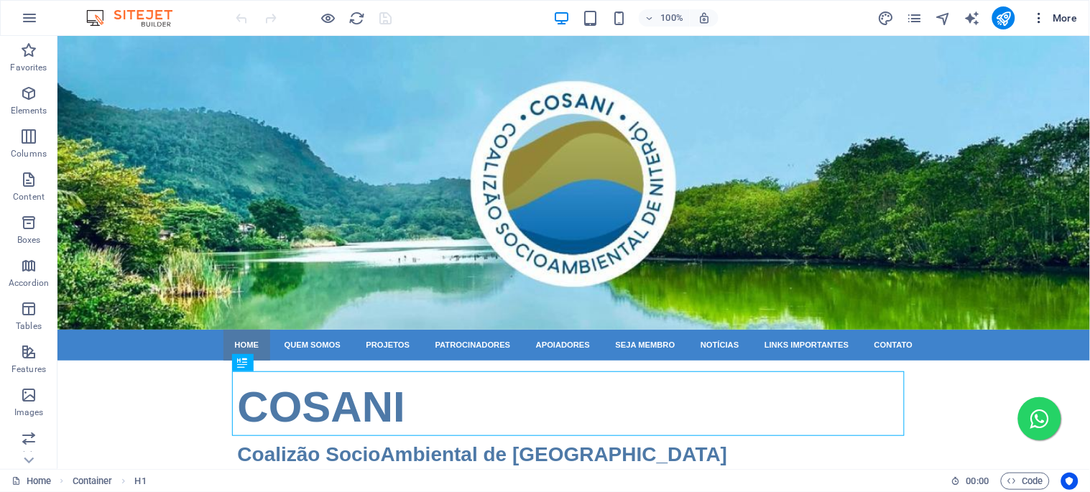
click at [1042, 18] on icon "button" at bounding box center [1040, 18] width 14 height 14
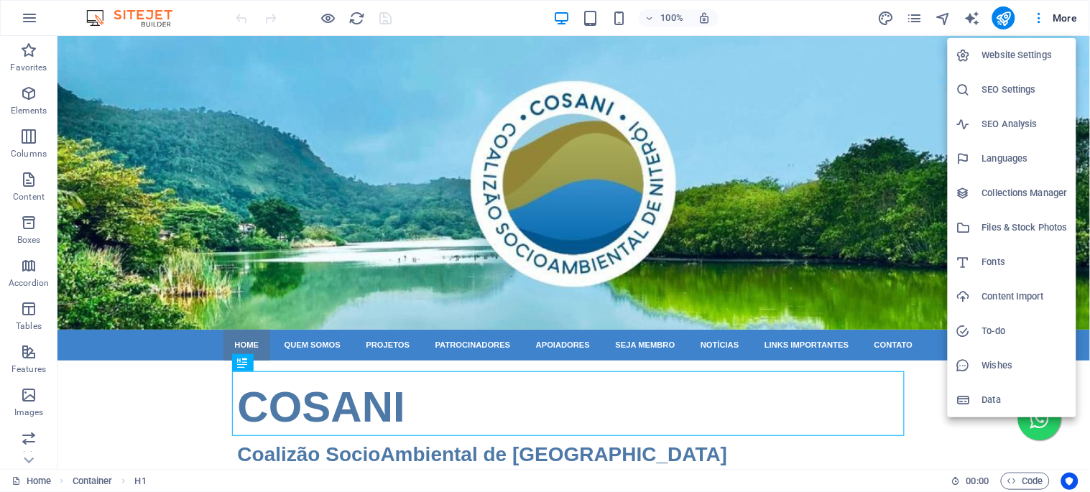
click at [1022, 52] on h6 "Website Settings" at bounding box center [1025, 55] width 86 height 17
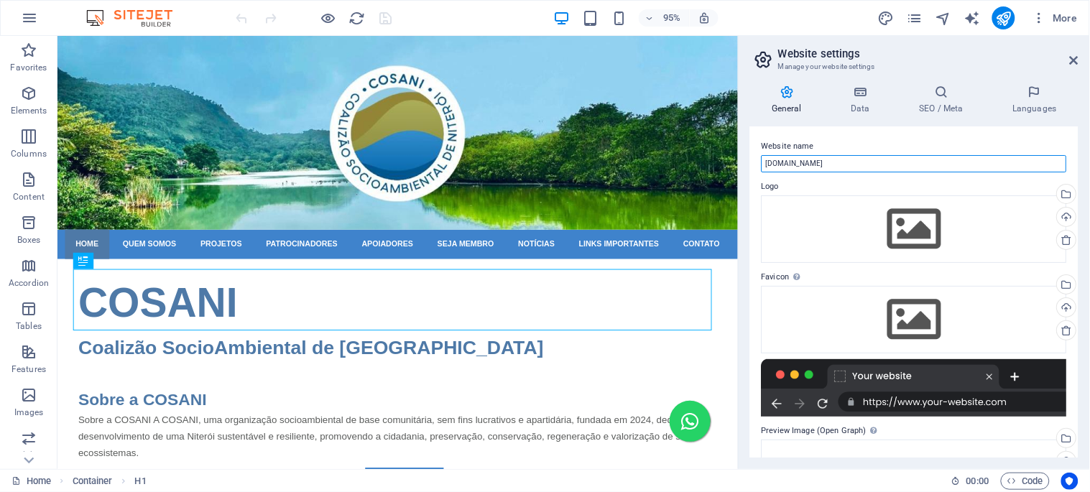
click at [813, 161] on input "[DOMAIN_NAME]" at bounding box center [914, 163] width 305 height 17
paste input "COSANI"
type input "COSANI"
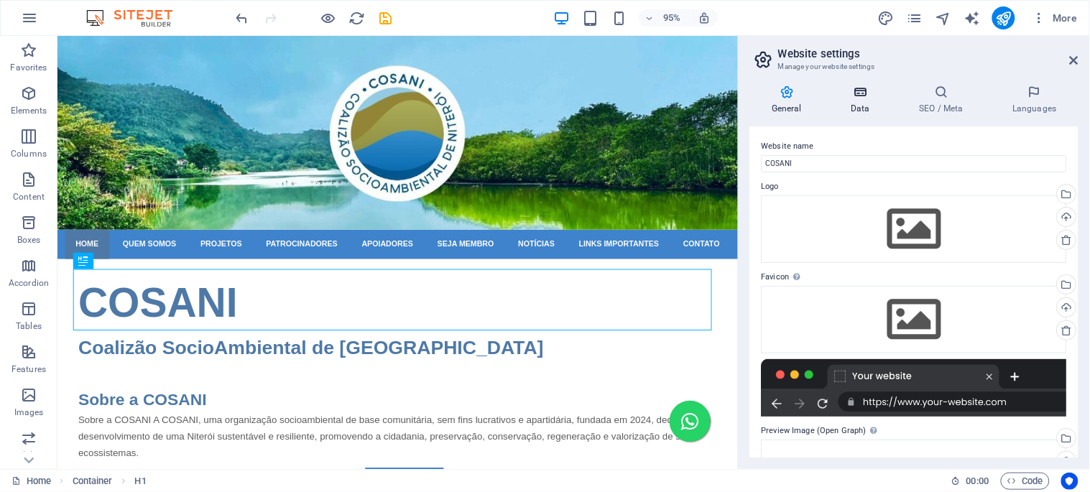
click at [861, 102] on h4 "Data" at bounding box center [863, 100] width 68 height 30
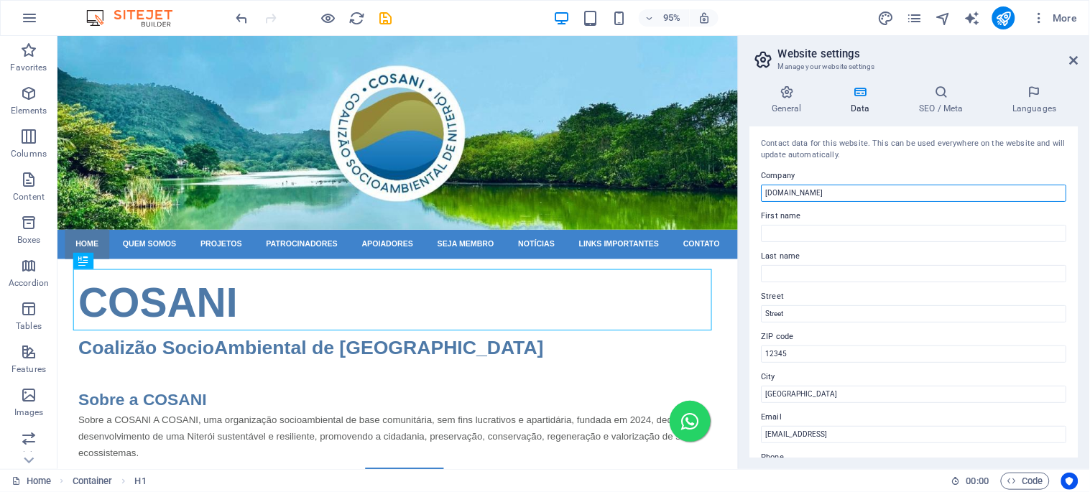
click at [801, 187] on input "[DOMAIN_NAME]" at bounding box center [914, 193] width 305 height 17
paste input "COSANI"
type input "COSANI"
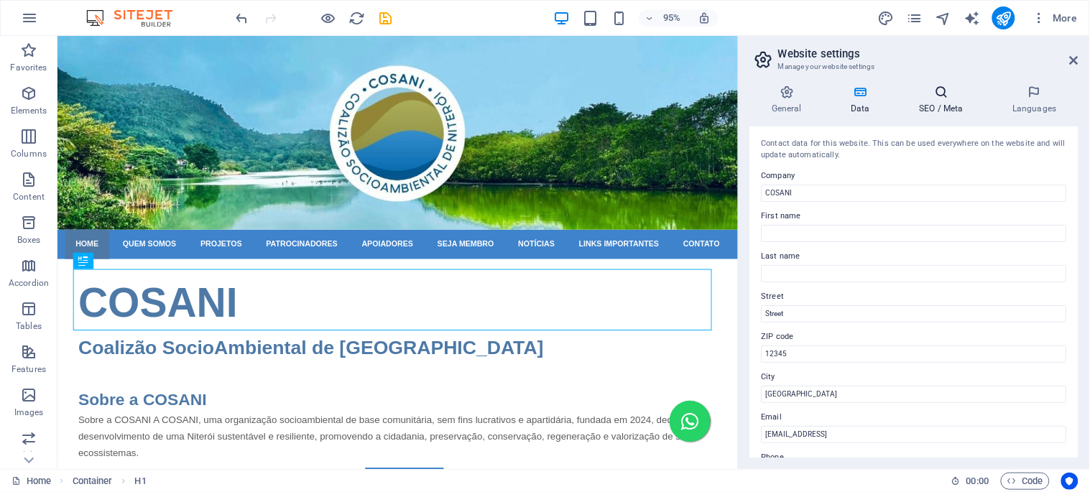
click at [946, 98] on icon at bounding box center [942, 92] width 88 height 14
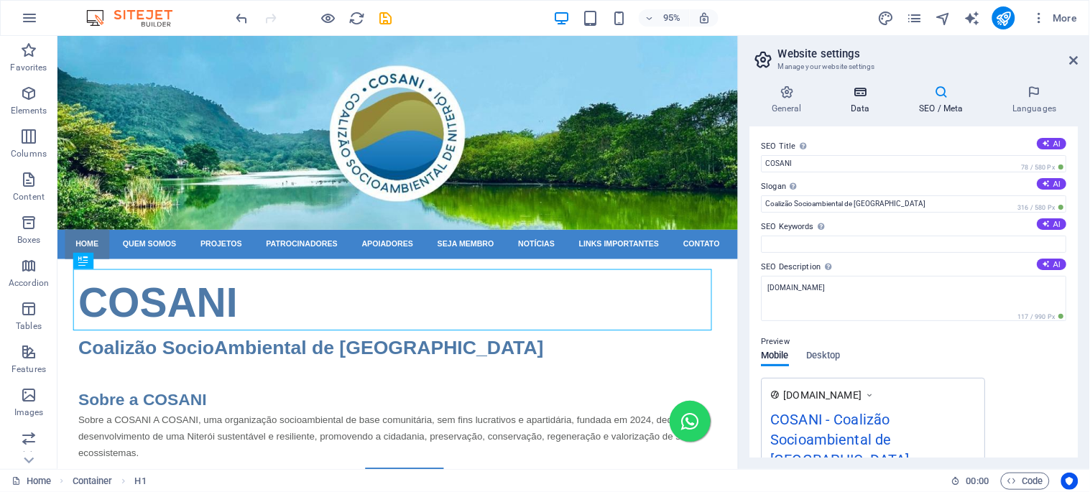
click at [857, 98] on icon at bounding box center [860, 92] width 63 height 14
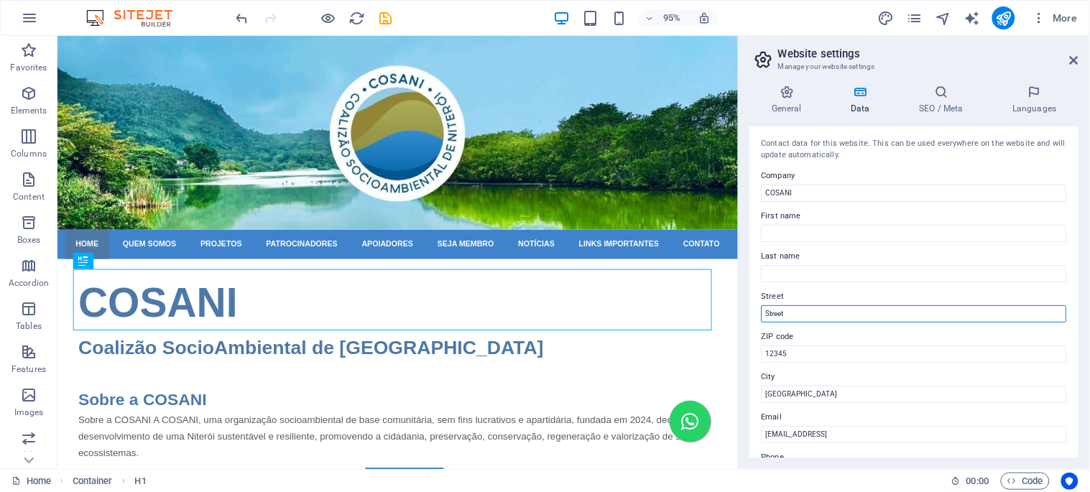
click at [789, 315] on input "Street" at bounding box center [914, 313] width 305 height 17
paste input "R. [PERSON_NAME][STREET_ADDRESS]"
type input "R. [PERSON_NAME][STREET_ADDRESS]"
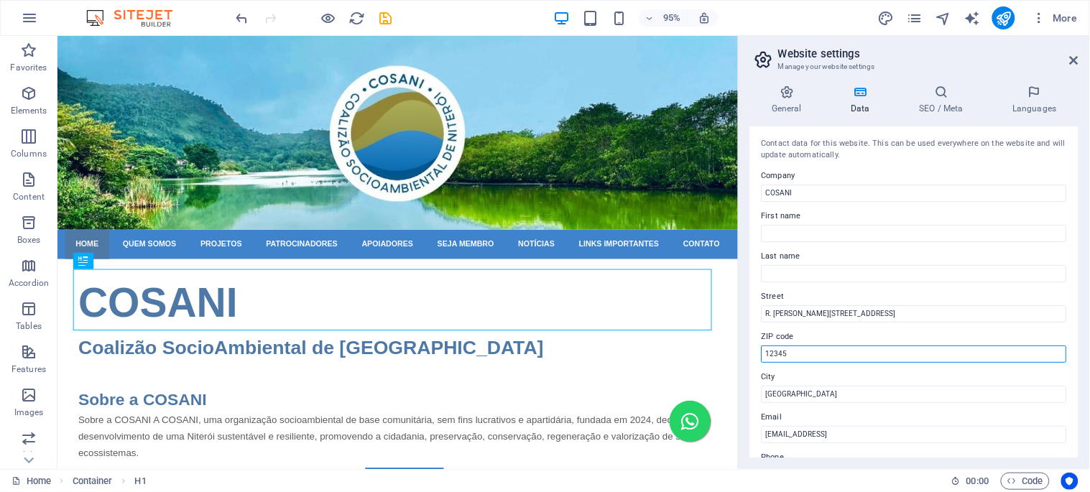
click at [782, 353] on input "12345" at bounding box center [914, 354] width 305 height 17
paste input "24.370-02"
type input "24.370-025"
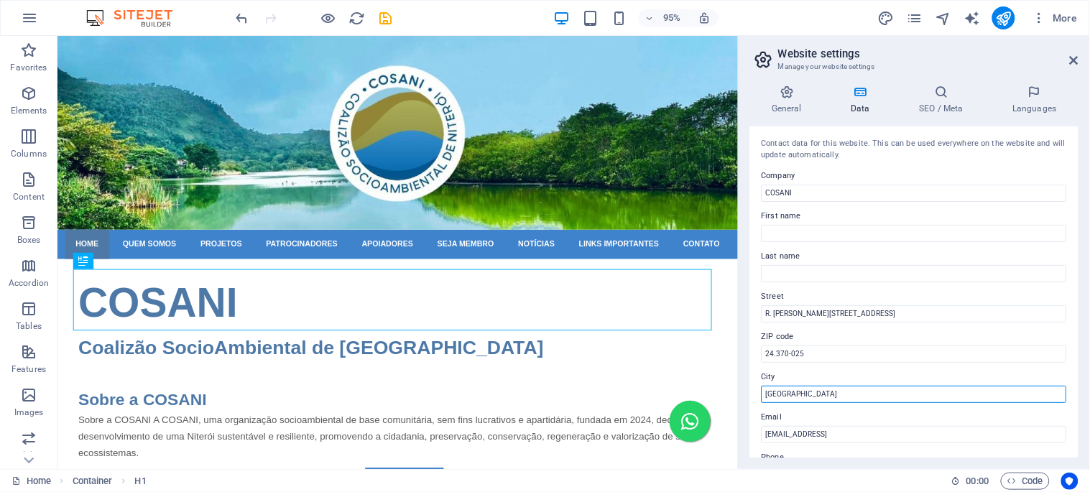
click at [778, 389] on input "[GEOGRAPHIC_DATA]" at bounding box center [914, 394] width 305 height 17
click at [778, 390] on input "[GEOGRAPHIC_DATA]" at bounding box center [914, 394] width 305 height 17
paste input "Niterói RJ"
type input "Niterói RJ"
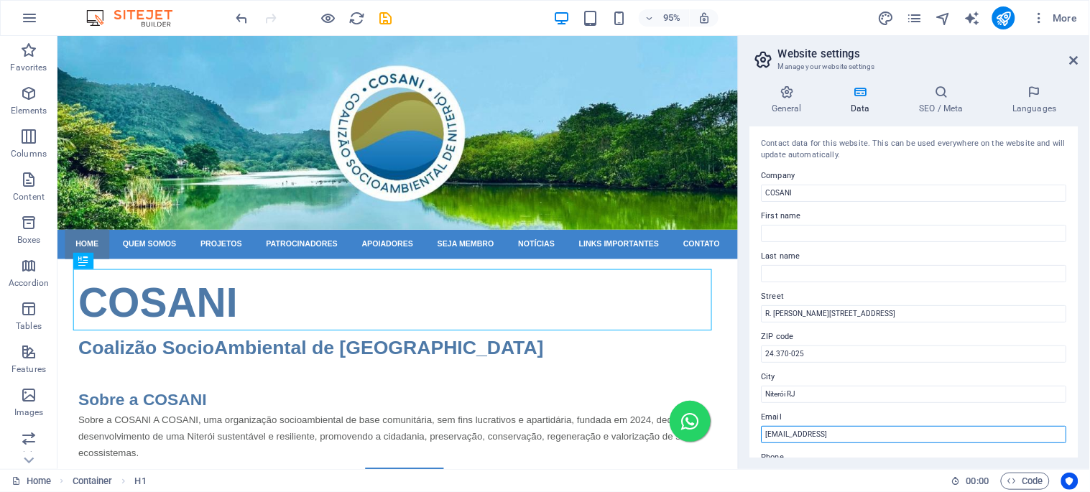
click at [802, 433] on input "[EMAIL_ADDRESS]" at bounding box center [914, 434] width 305 height 17
paste input "[EMAIL_ADDRESS][DOMAIN_NAME]"
type input "[EMAIL_ADDRESS][DOMAIN_NAME]"
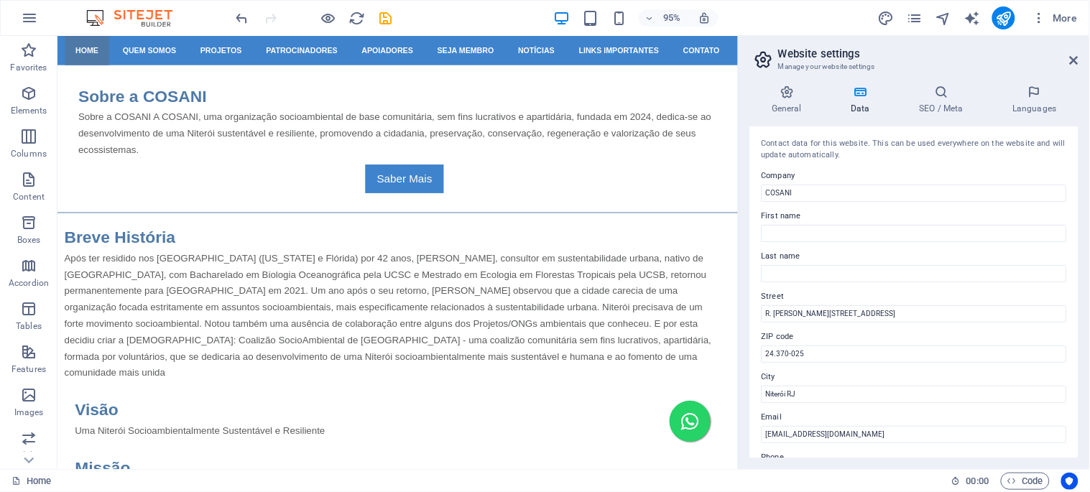
scroll to position [160, 0]
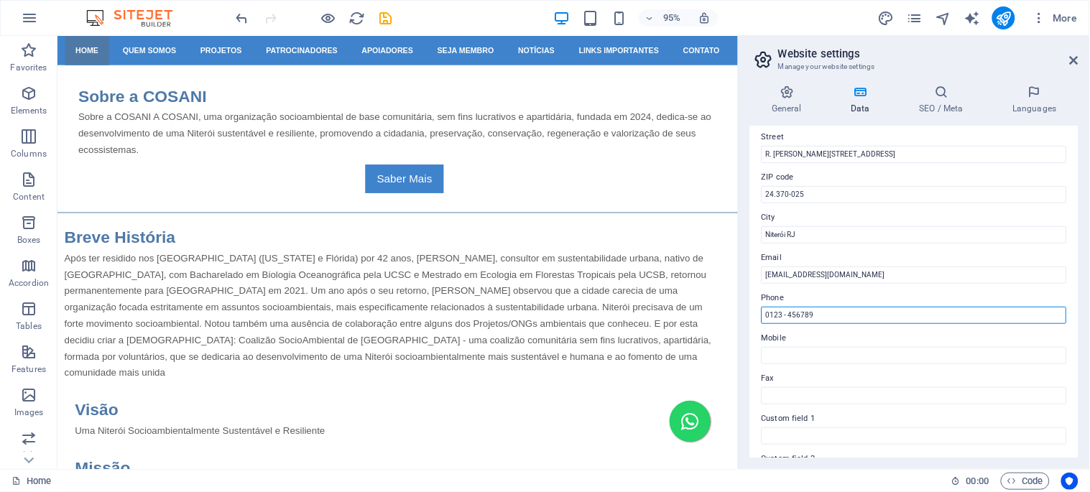
click at [796, 310] on input "0123 - 456789" at bounding box center [914, 315] width 305 height 17
paste input "[PHONE_NUMBER]"
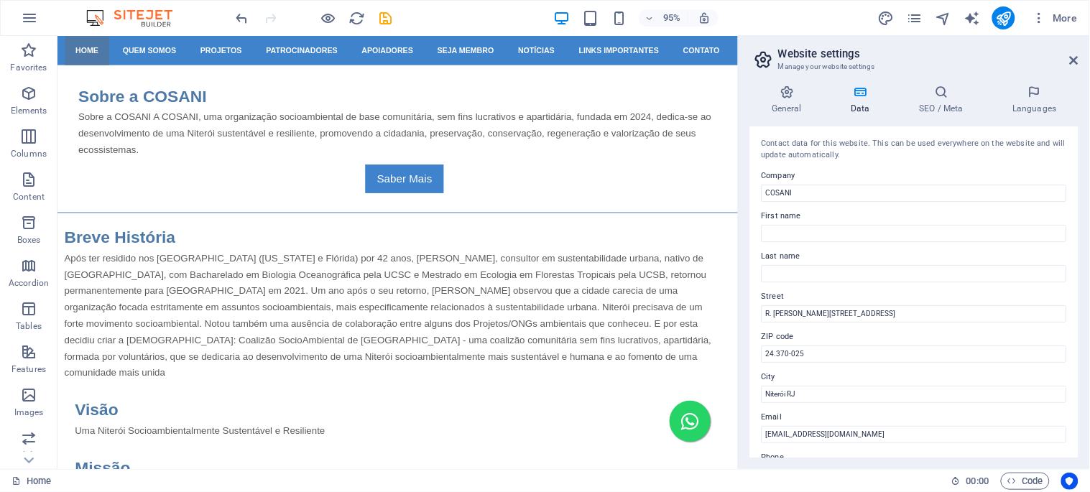
type input "[PHONE_NUMBER]"
click at [863, 95] on icon at bounding box center [860, 92] width 63 height 14
click at [787, 103] on h4 "General" at bounding box center [789, 100] width 79 height 30
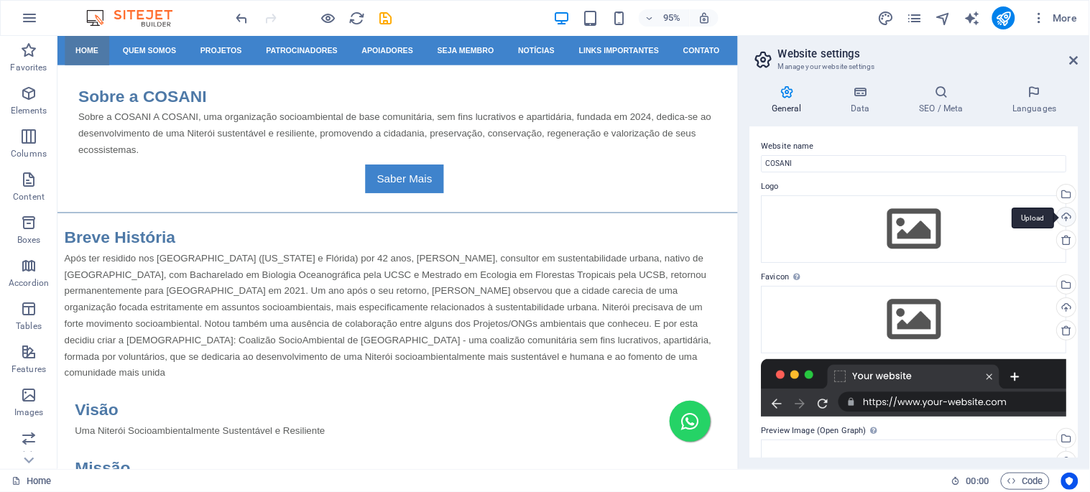
click at [1068, 217] on div "Upload" at bounding box center [1066, 219] width 22 height 22
click at [1069, 225] on div "Upload" at bounding box center [1066, 219] width 22 height 22
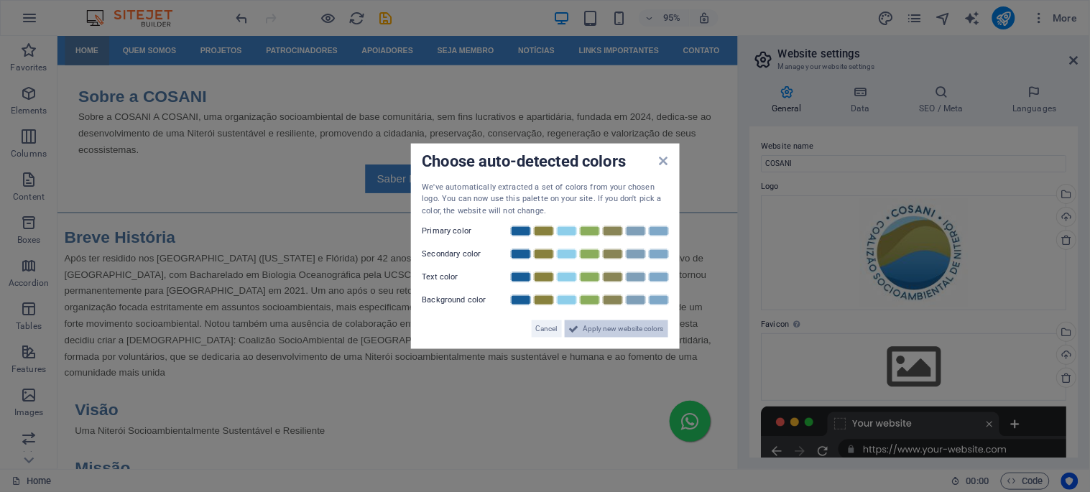
click at [638, 332] on span "Apply new website colors" at bounding box center [624, 329] width 80 height 17
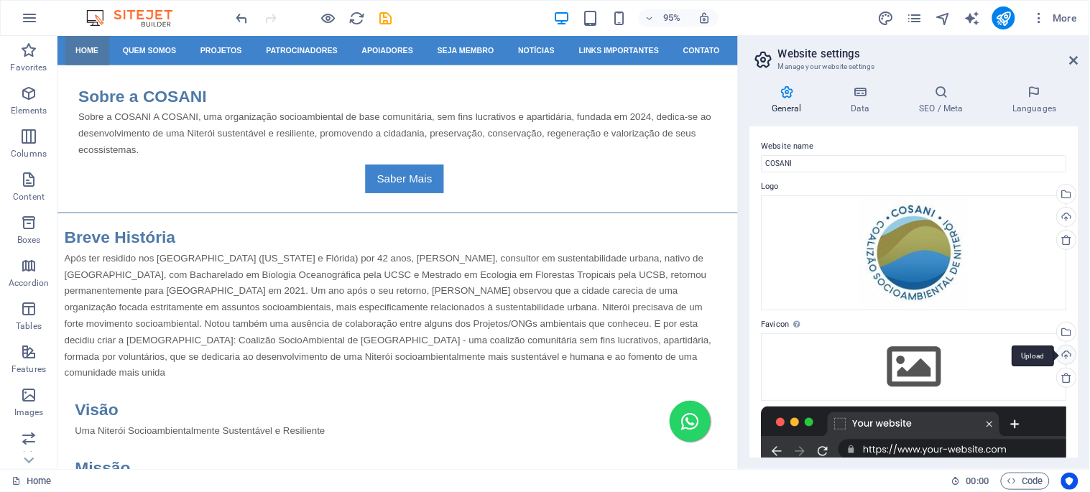
click at [1062, 356] on div "Upload" at bounding box center [1066, 357] width 22 height 22
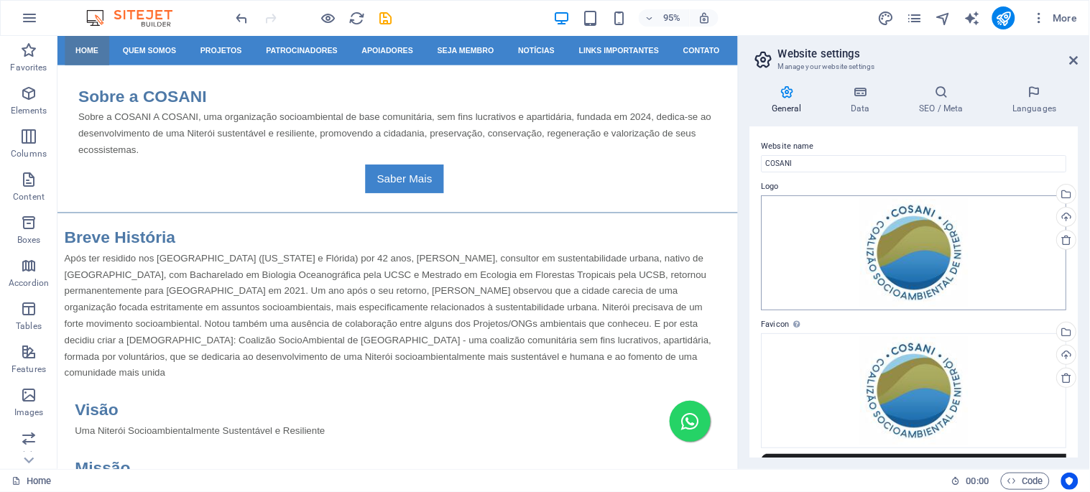
scroll to position [205, 0]
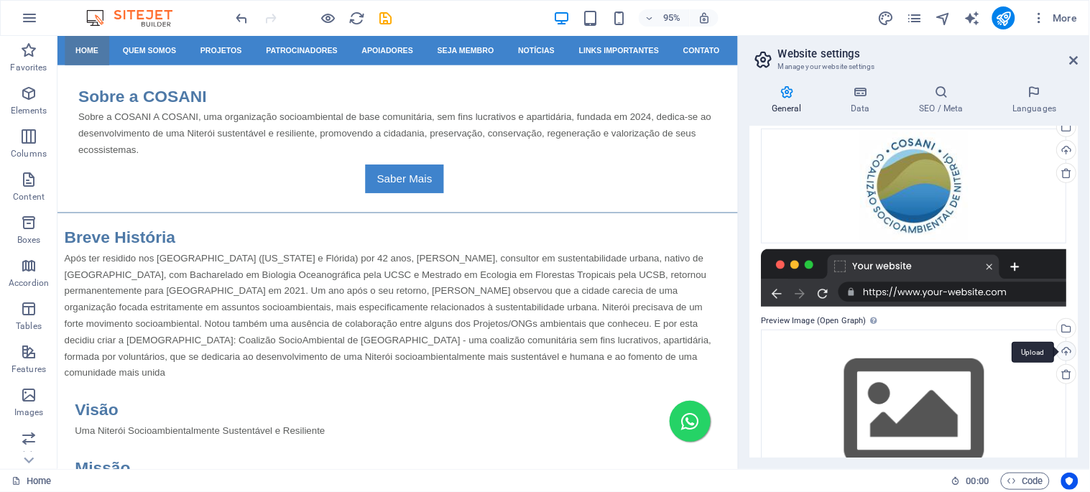
click at [1069, 347] on div "Upload" at bounding box center [1066, 353] width 22 height 22
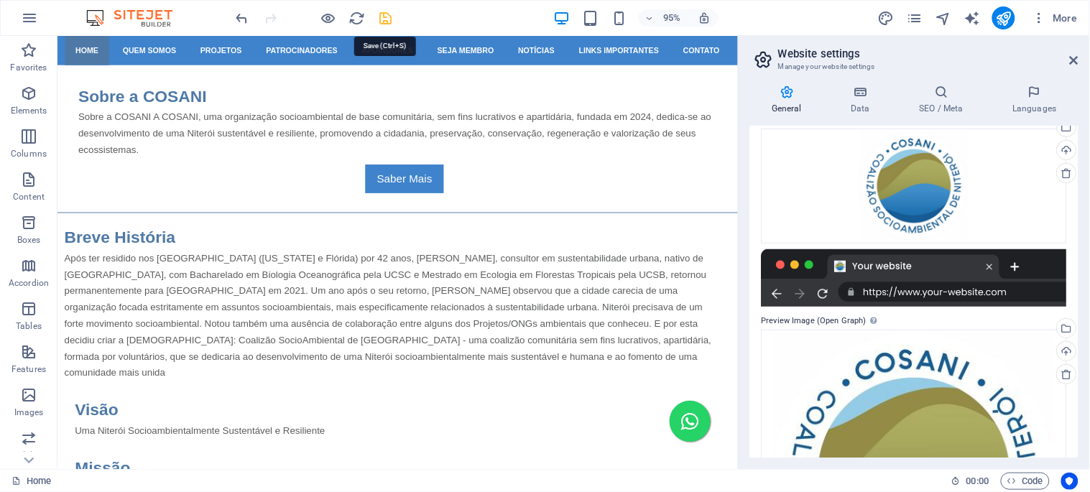
click at [384, 14] on icon "save" at bounding box center [386, 18] width 17 height 17
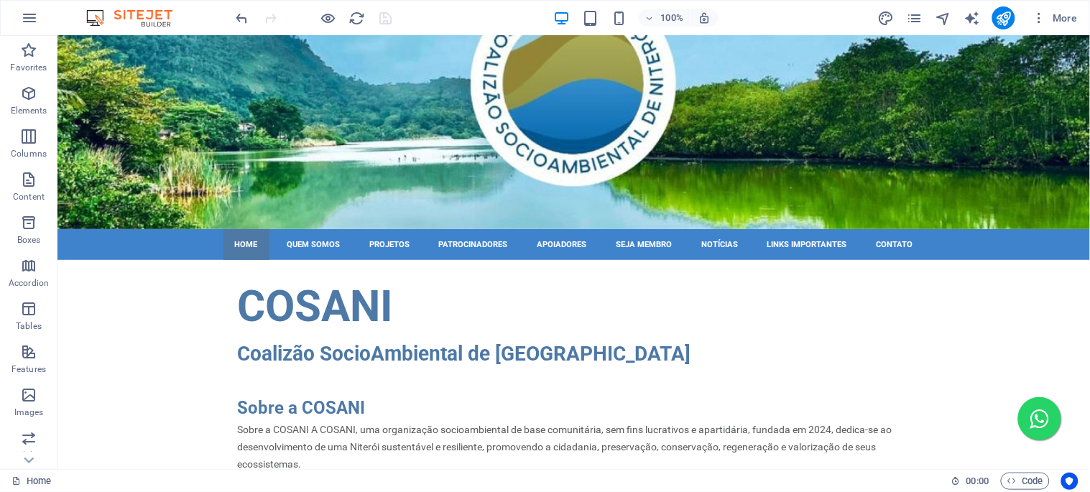
scroll to position [70, 0]
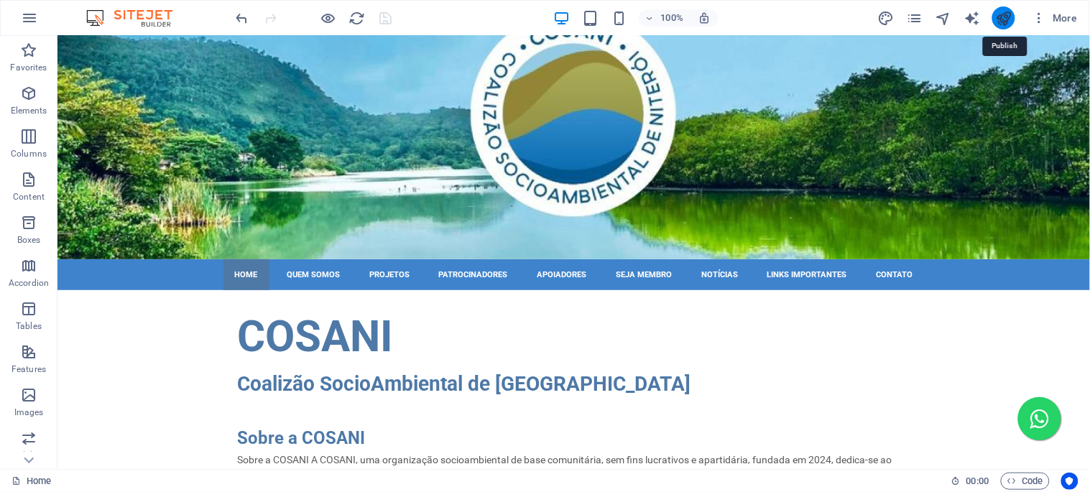
click at [1002, 15] on icon "publish" at bounding box center [1003, 18] width 17 height 17
